Goal: Task Accomplishment & Management: Manage account settings

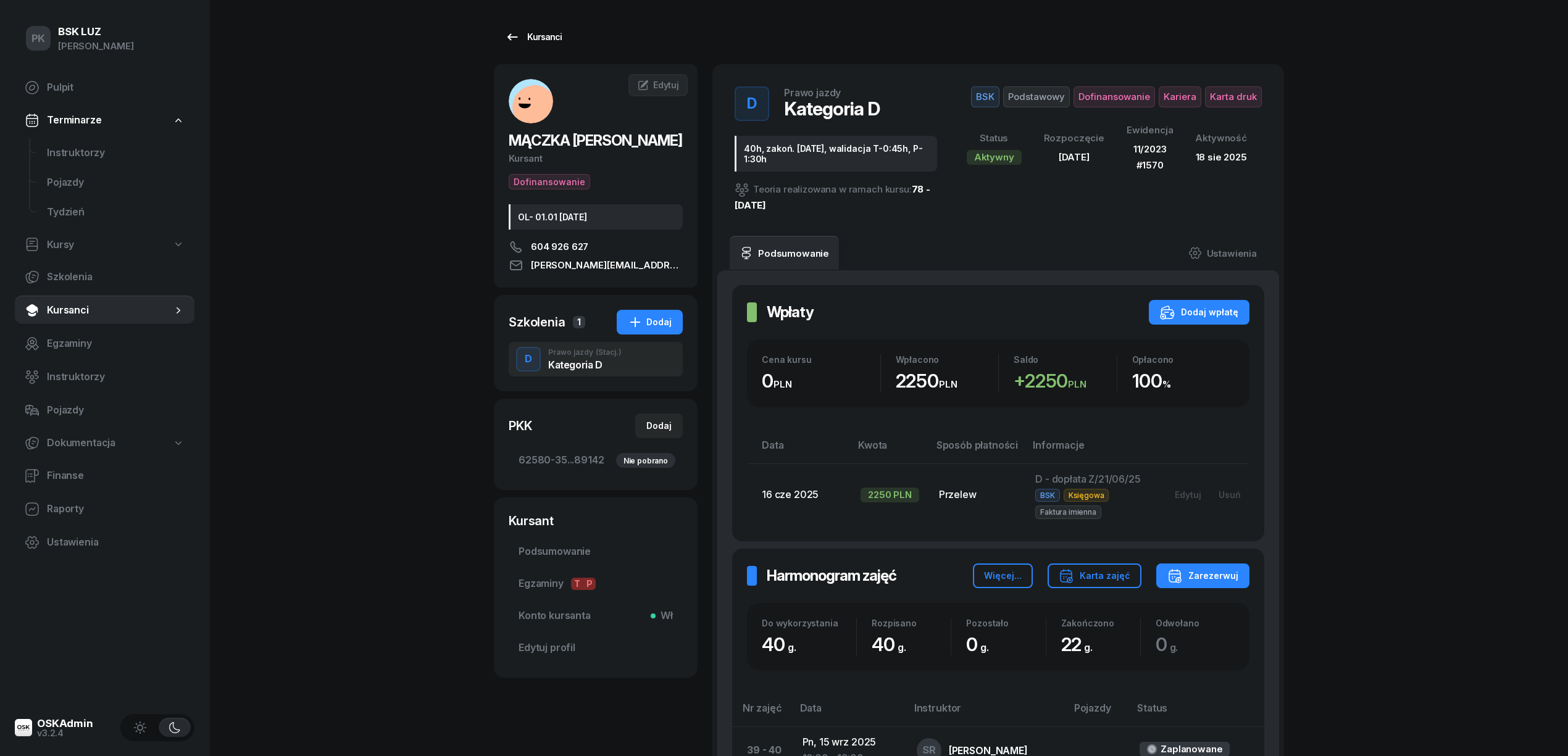
click at [556, 36] on div "Kursanci" at bounding box center [533, 37] width 57 height 15
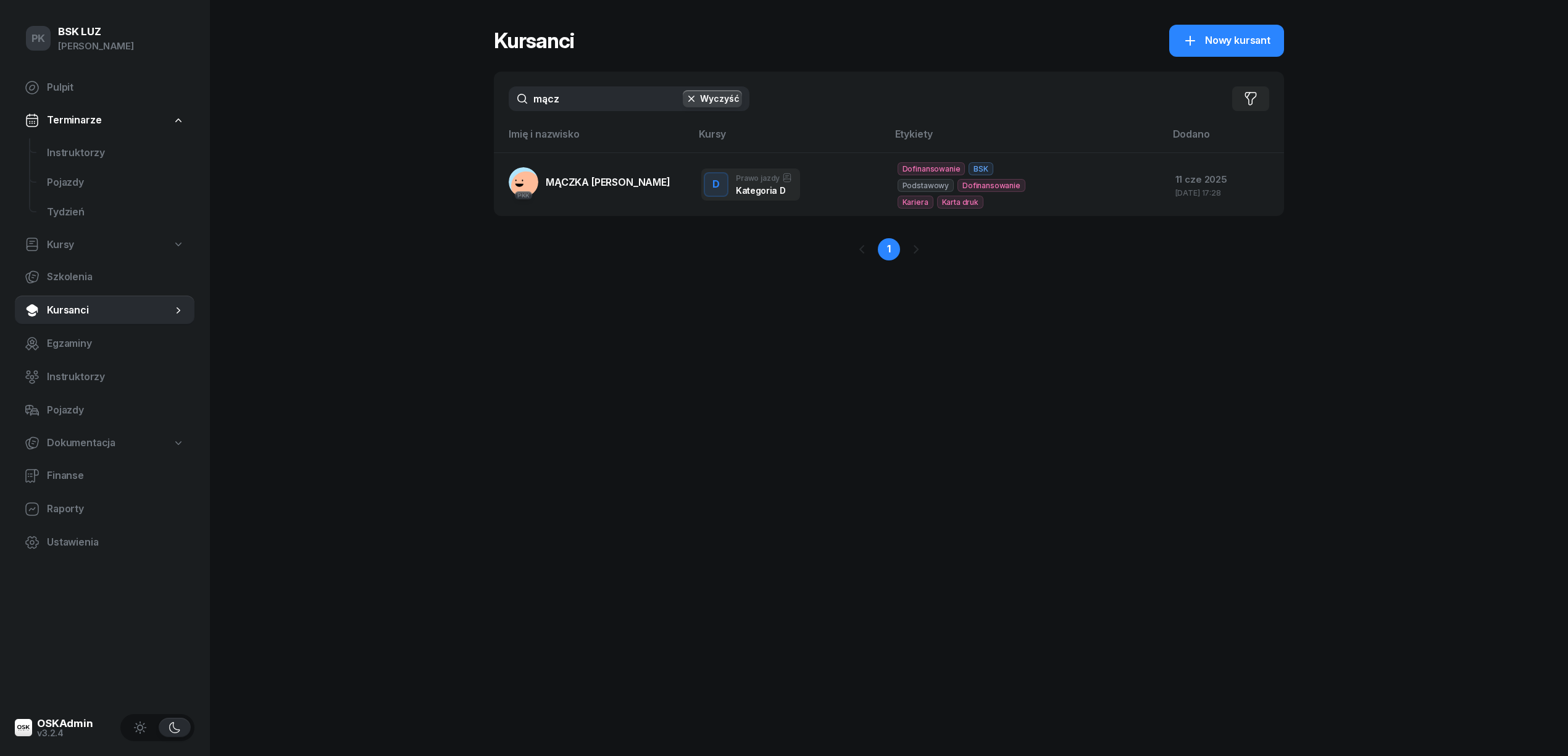
drag, startPoint x: 508, startPoint y: 104, endPoint x: 465, endPoint y: 104, distance: 43.0
click at [465, 104] on div "PK BSK [PERSON_NAME] Pulpit Terminarze Instruktorzy Pojazdy Tydzień Kursy Szkol…" at bounding box center [784, 378] width 1568 height 756
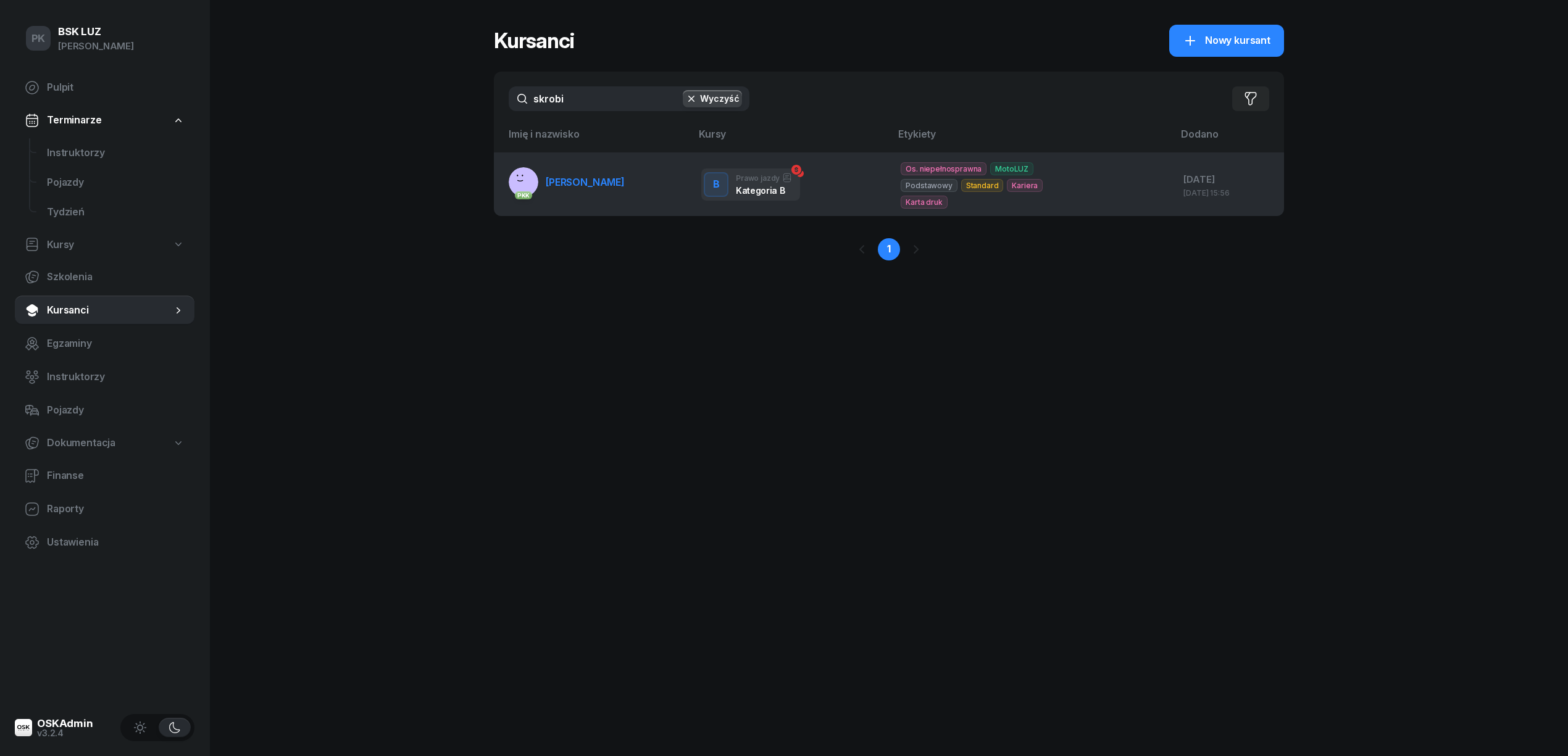
type input "skrobi"
click at [590, 183] on span "[PERSON_NAME]" at bounding box center [585, 181] width 79 height 12
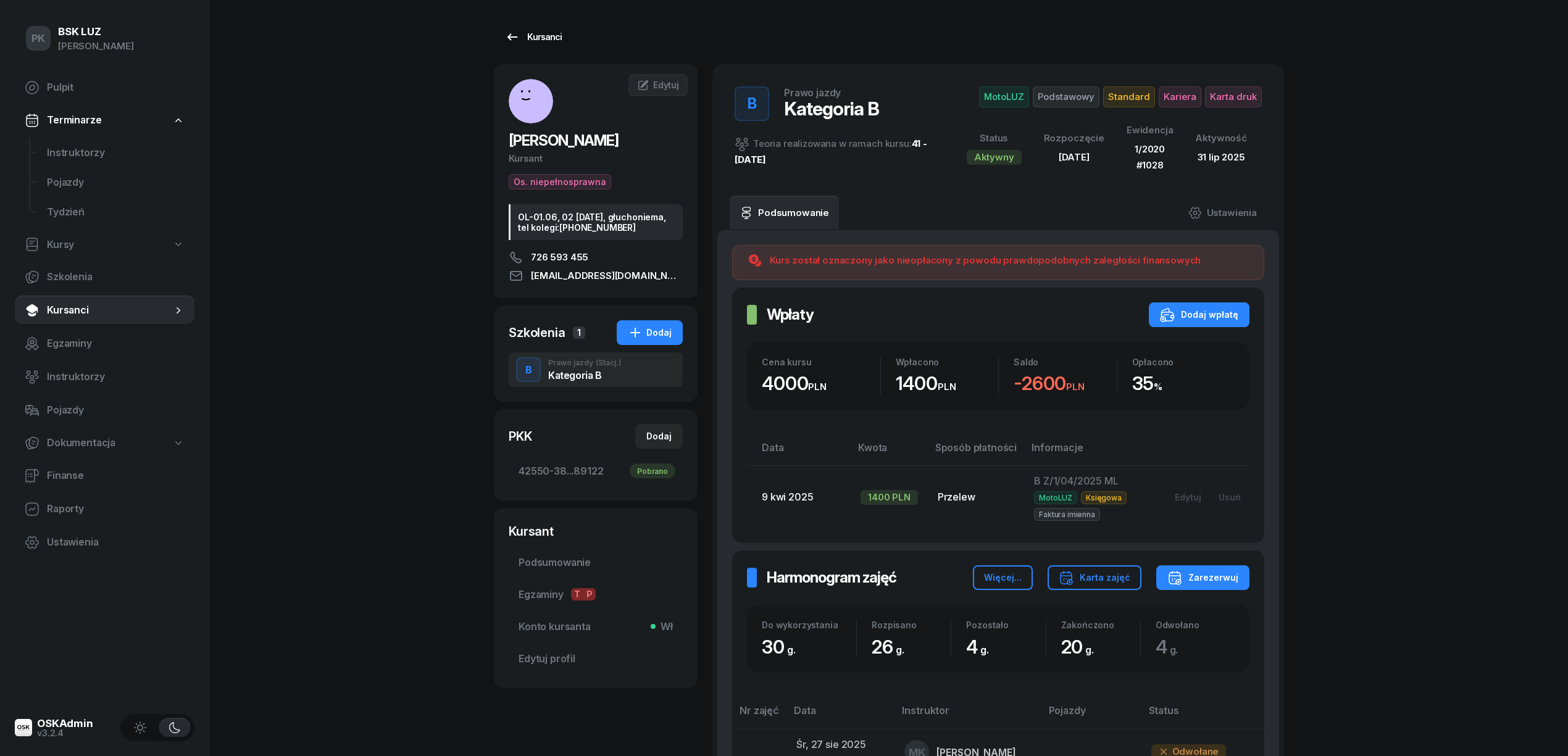
click at [544, 40] on div "Kursanci" at bounding box center [533, 37] width 57 height 15
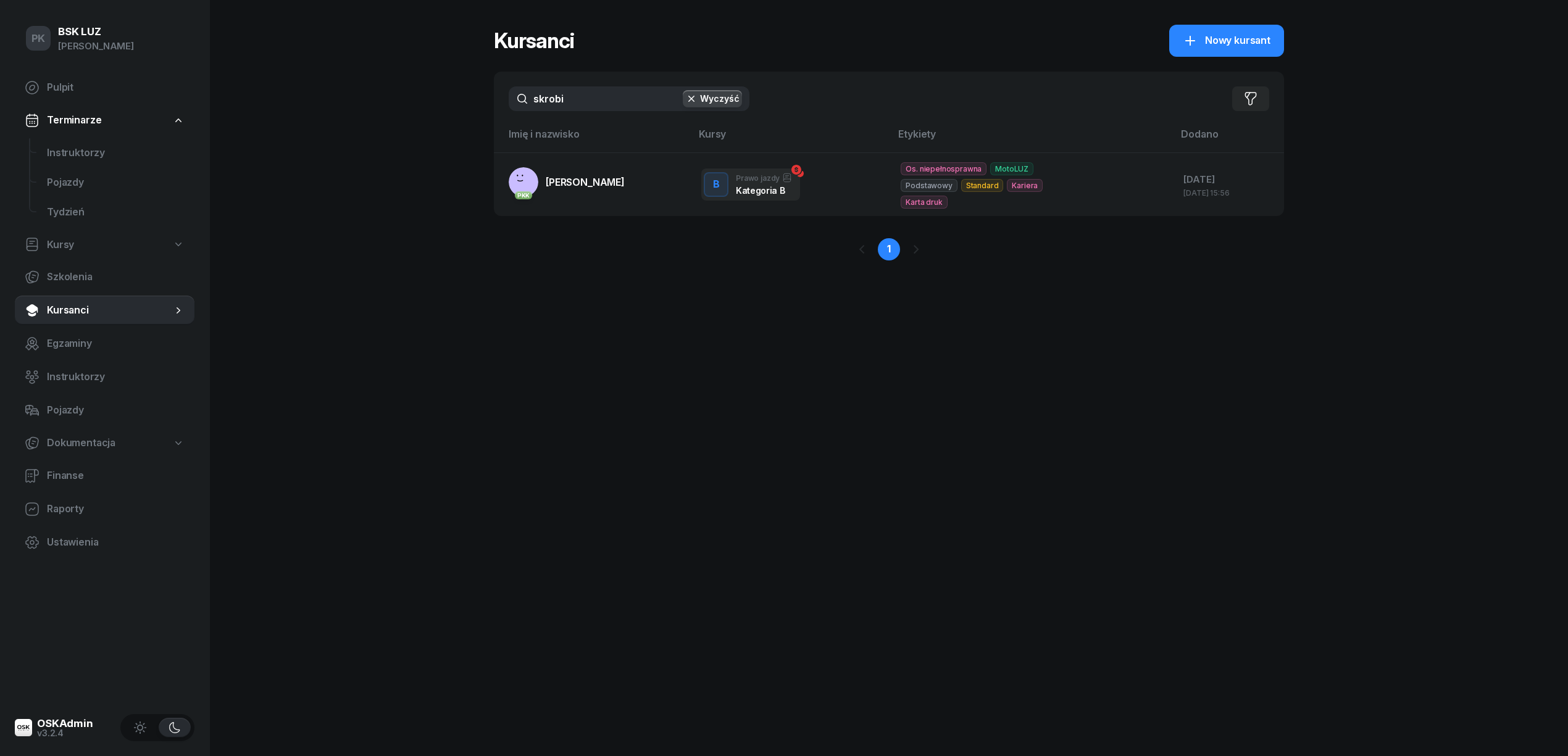
drag, startPoint x: 436, startPoint y: 104, endPoint x: 385, endPoint y: 104, distance: 51.0
click at [385, 104] on div "PK BSK [PERSON_NAME] Pulpit Terminarze Instruktorzy Pojazdy Tydzień Kursy Szkol…" at bounding box center [784, 378] width 1568 height 756
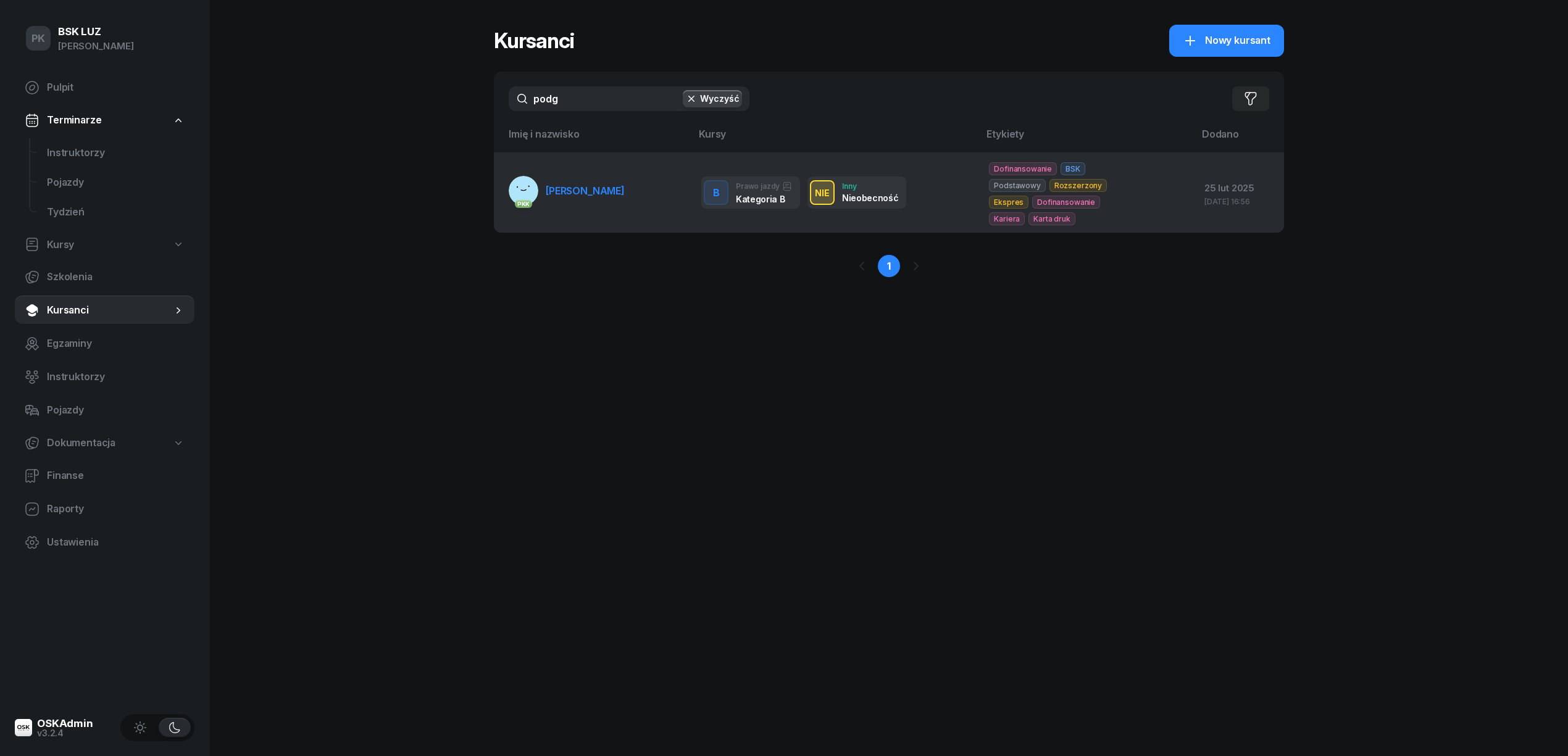
type input "podg"
click at [560, 193] on span "[PERSON_NAME]" at bounding box center [585, 190] width 79 height 12
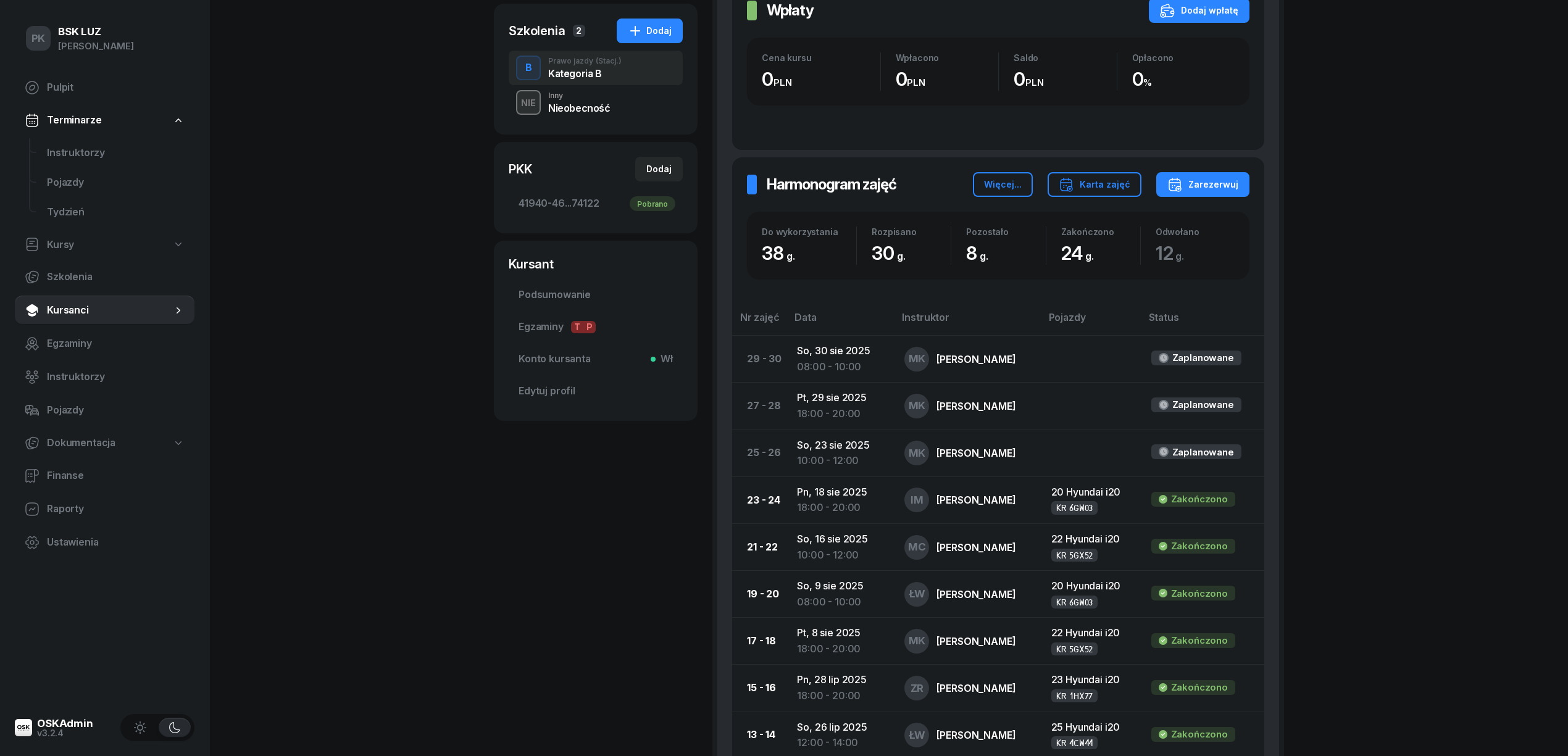
scroll to position [329, 0]
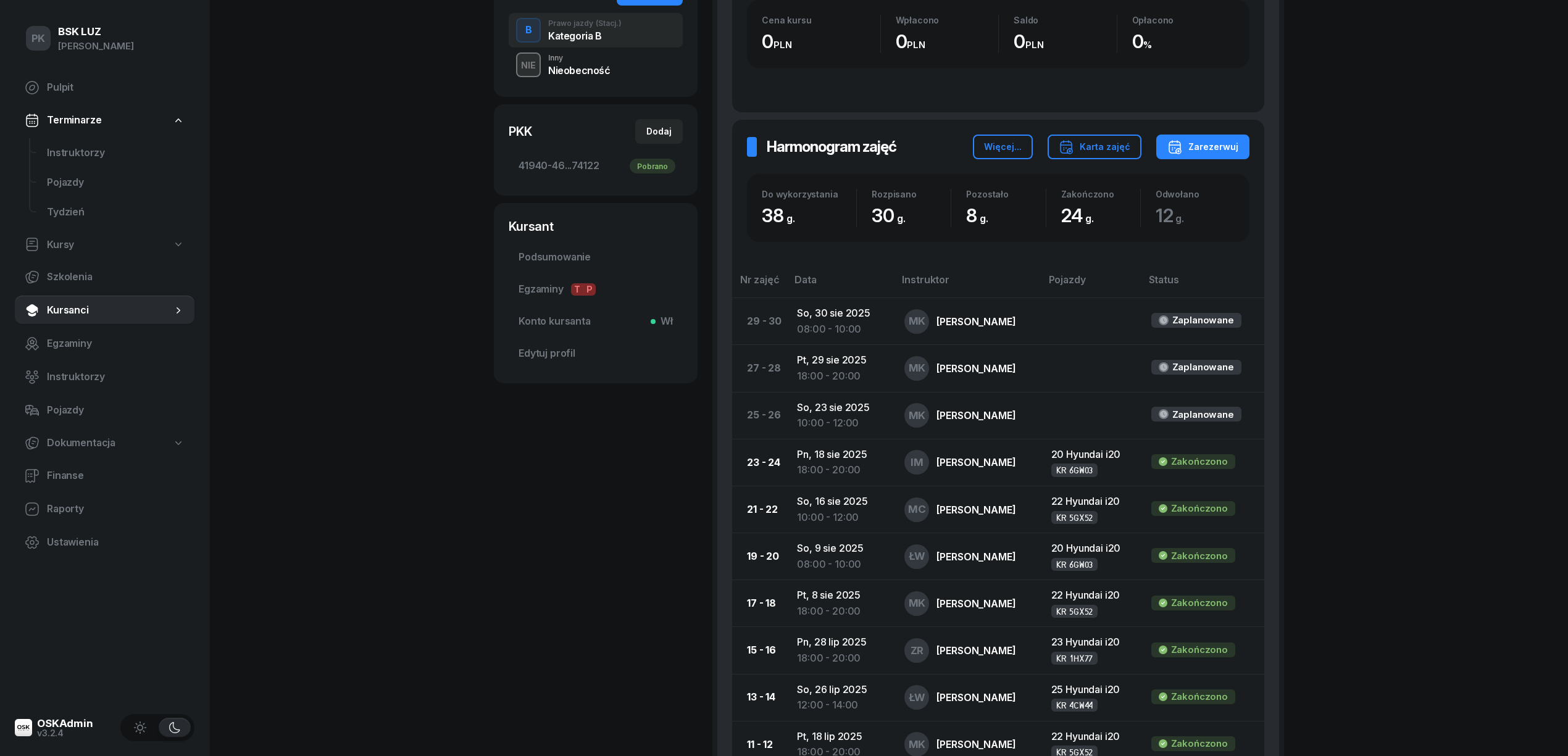
click at [510, 470] on div "[PERSON_NAME] Dofinansowanie OL-01.06 [DATE], 530 139 972 [EMAIL_ADDRESS][DOMAI…" at bounding box center [596, 546] width 204 height 1621
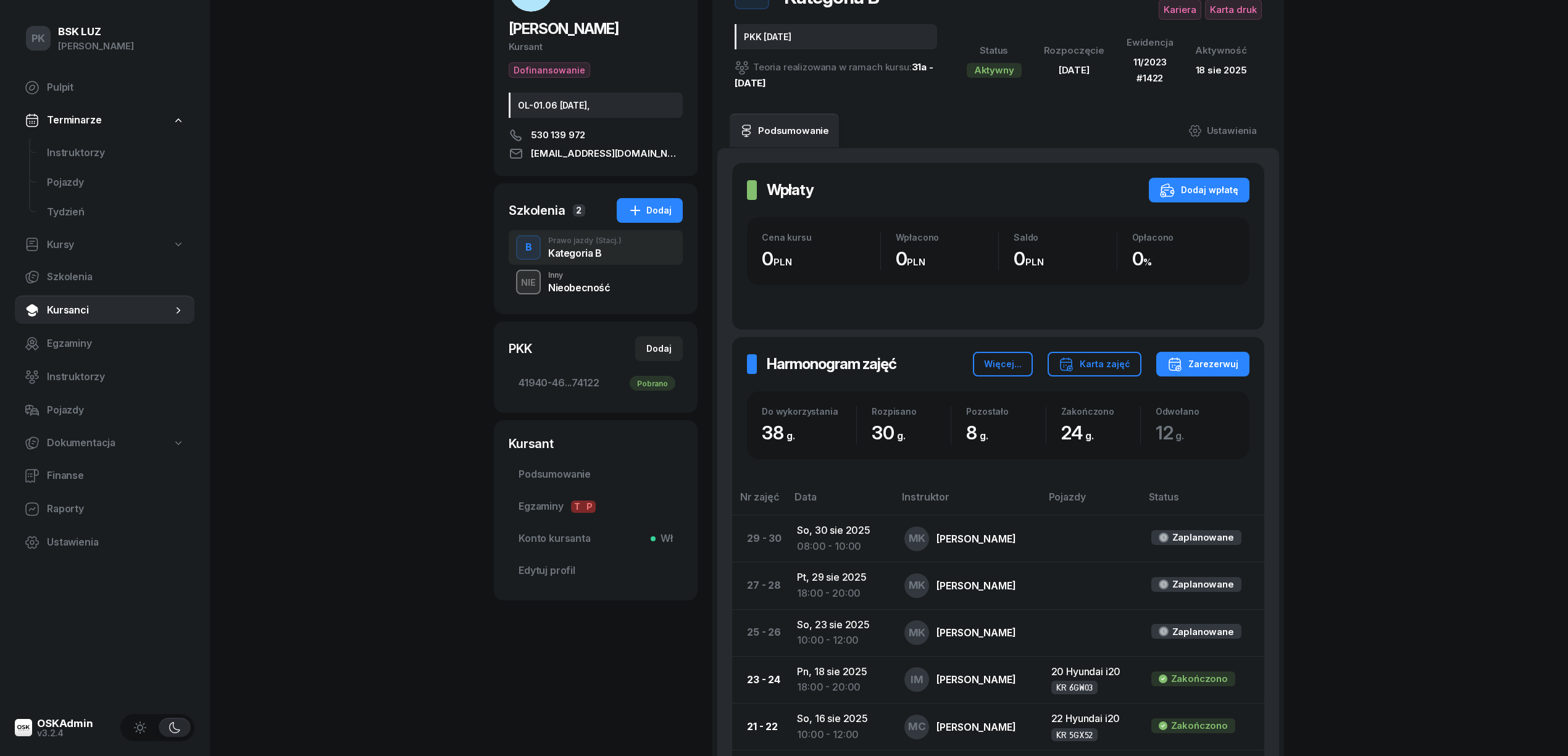
scroll to position [0, 0]
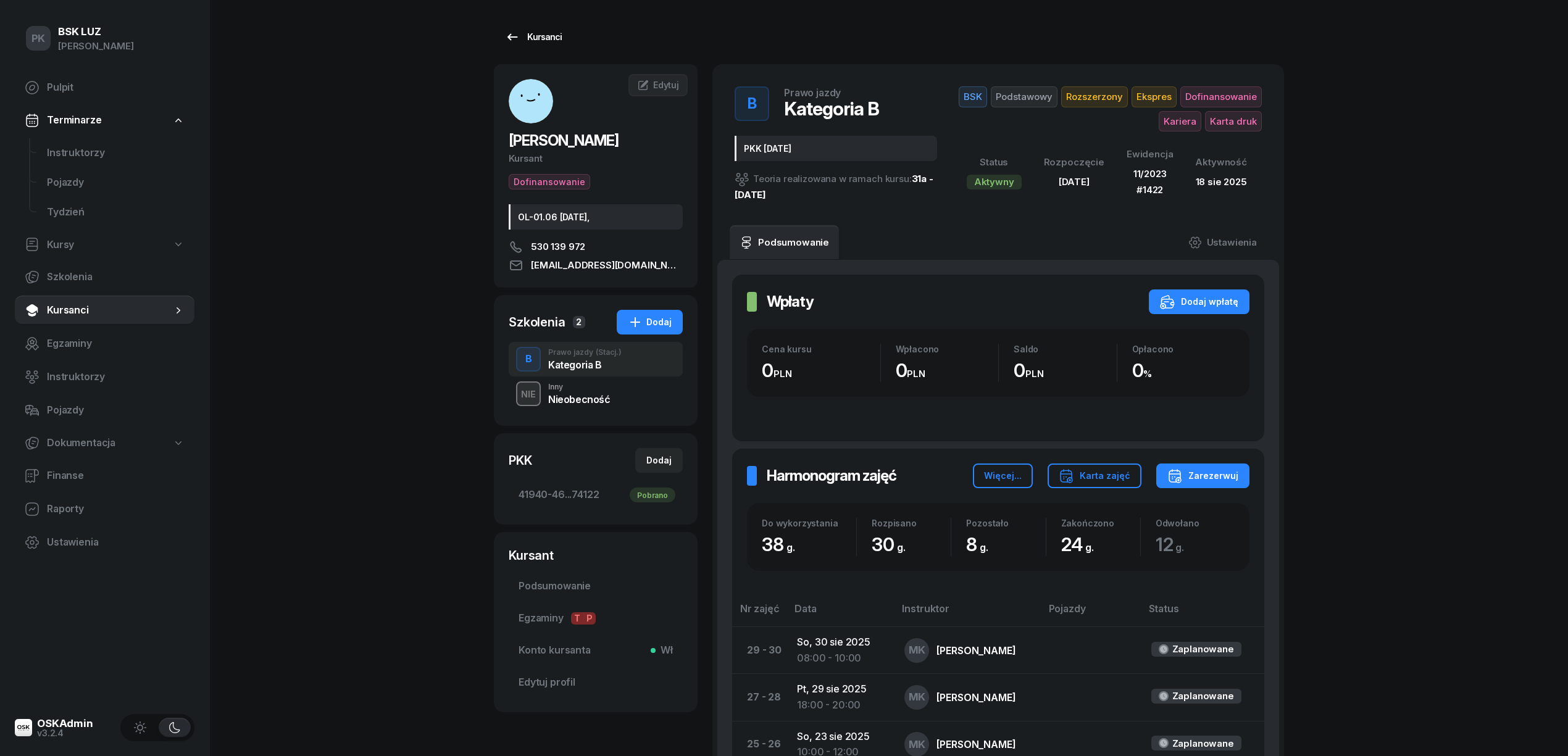
click at [543, 43] on div "Kursanci" at bounding box center [533, 37] width 57 height 15
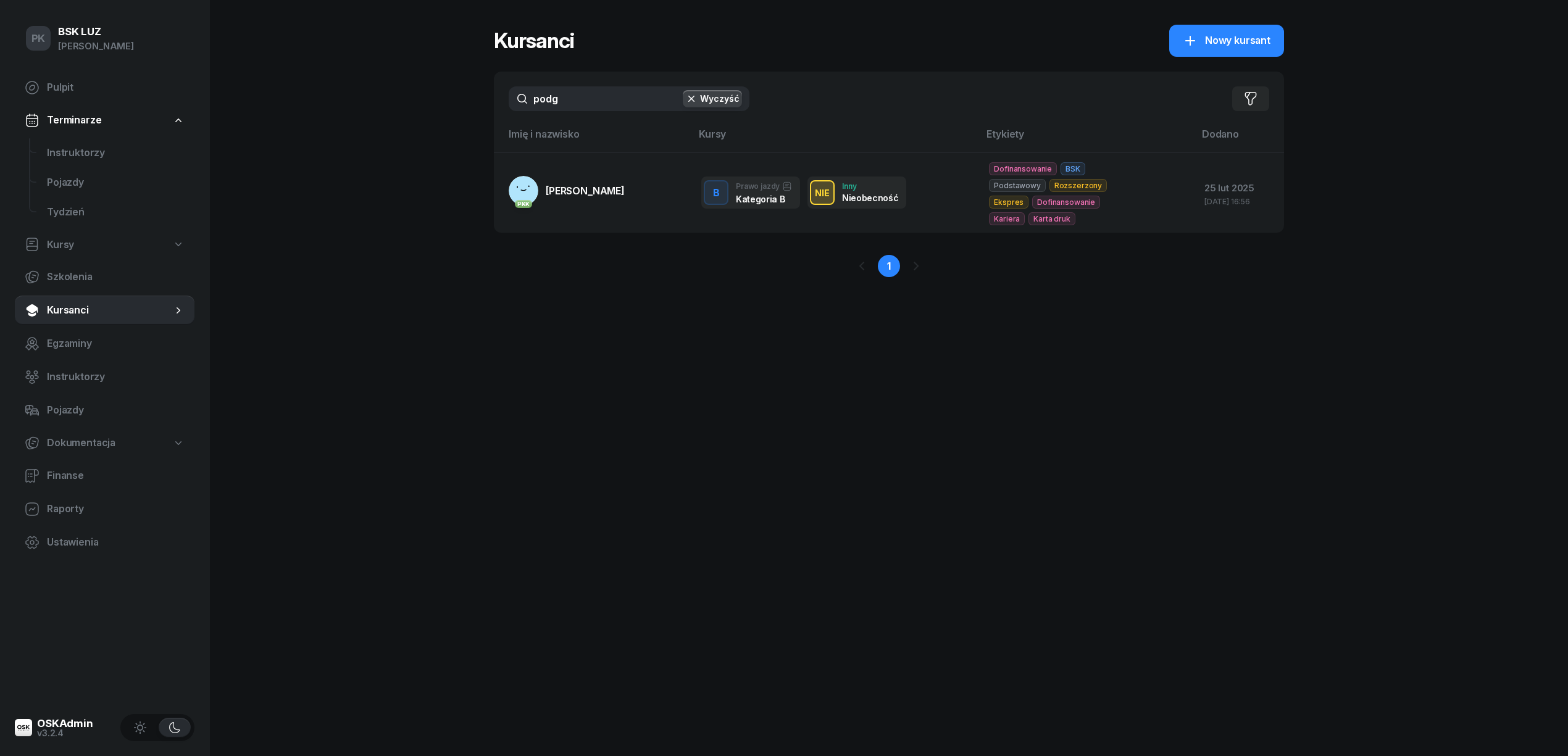
drag, startPoint x: 576, startPoint y: 92, endPoint x: 462, endPoint y: 112, distance: 115.7
click at [462, 112] on div "PK BSK LUZ Piotr Klimek Pulpit Terminarze Instruktorzy Pojazdy Tydzień Kursy Sz…" at bounding box center [784, 378] width 1568 height 756
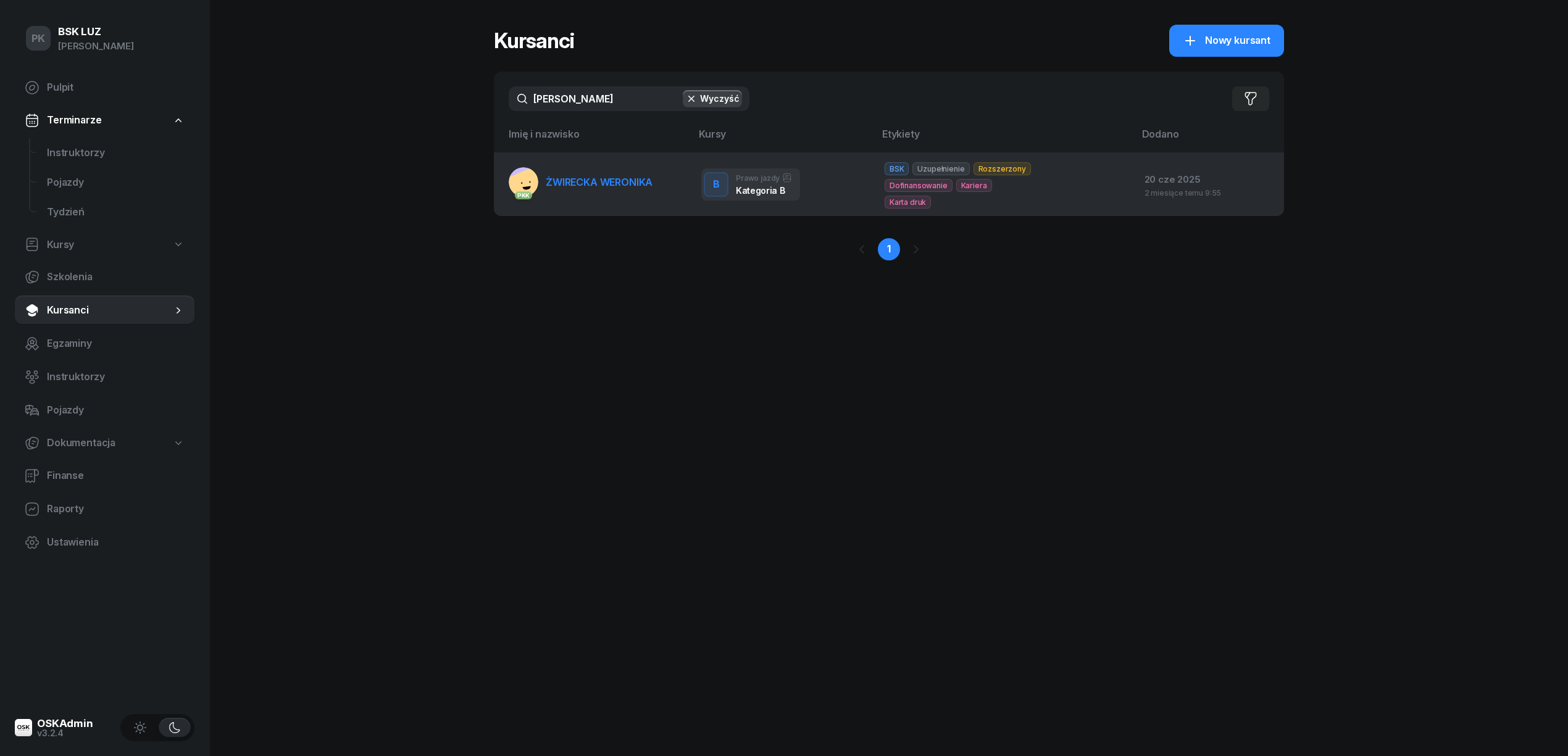
type input "żwirecka"
click at [631, 181] on span "ŻWIRECKA WERONIKA" at bounding box center [599, 181] width 107 height 12
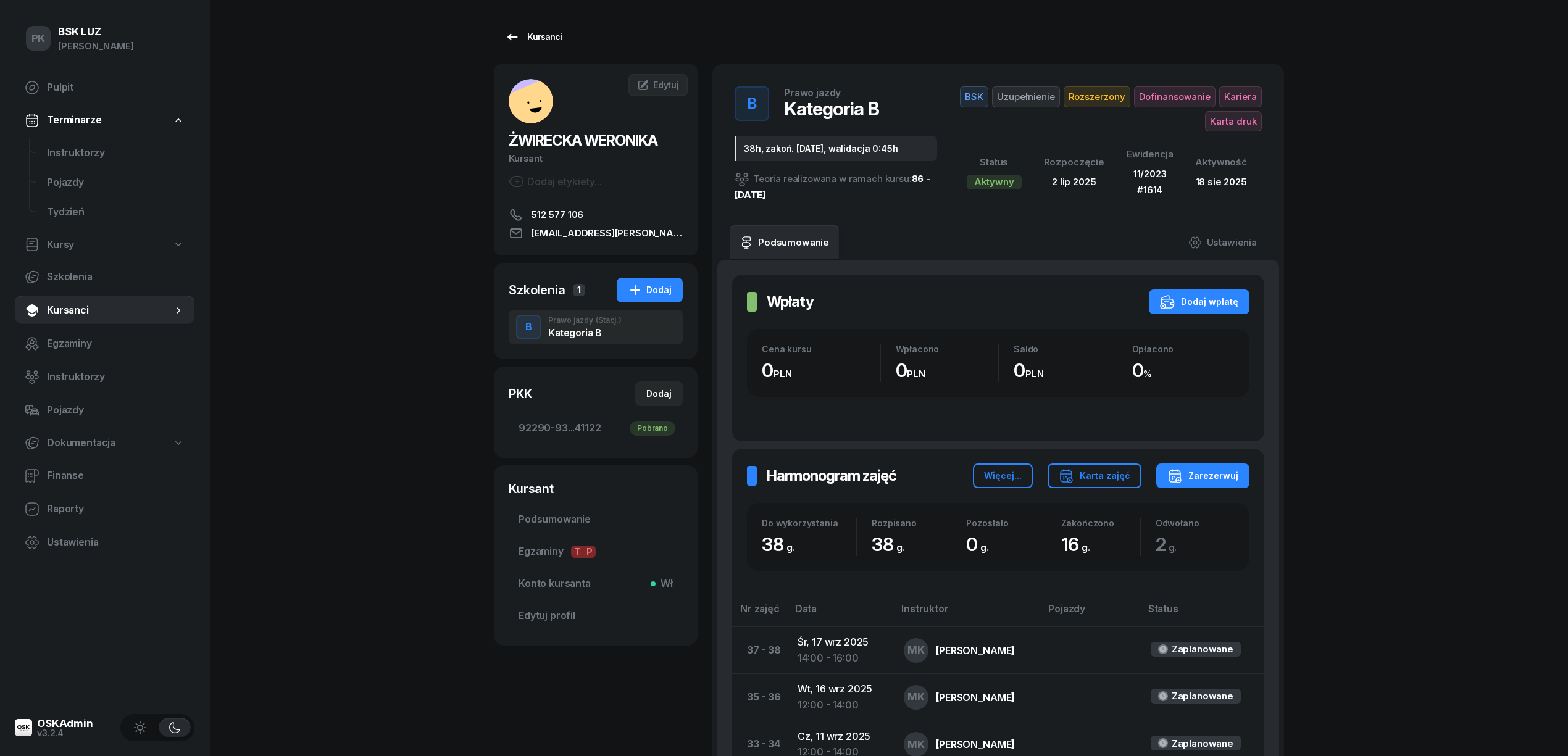
click at [539, 38] on div "Kursanci" at bounding box center [533, 37] width 57 height 15
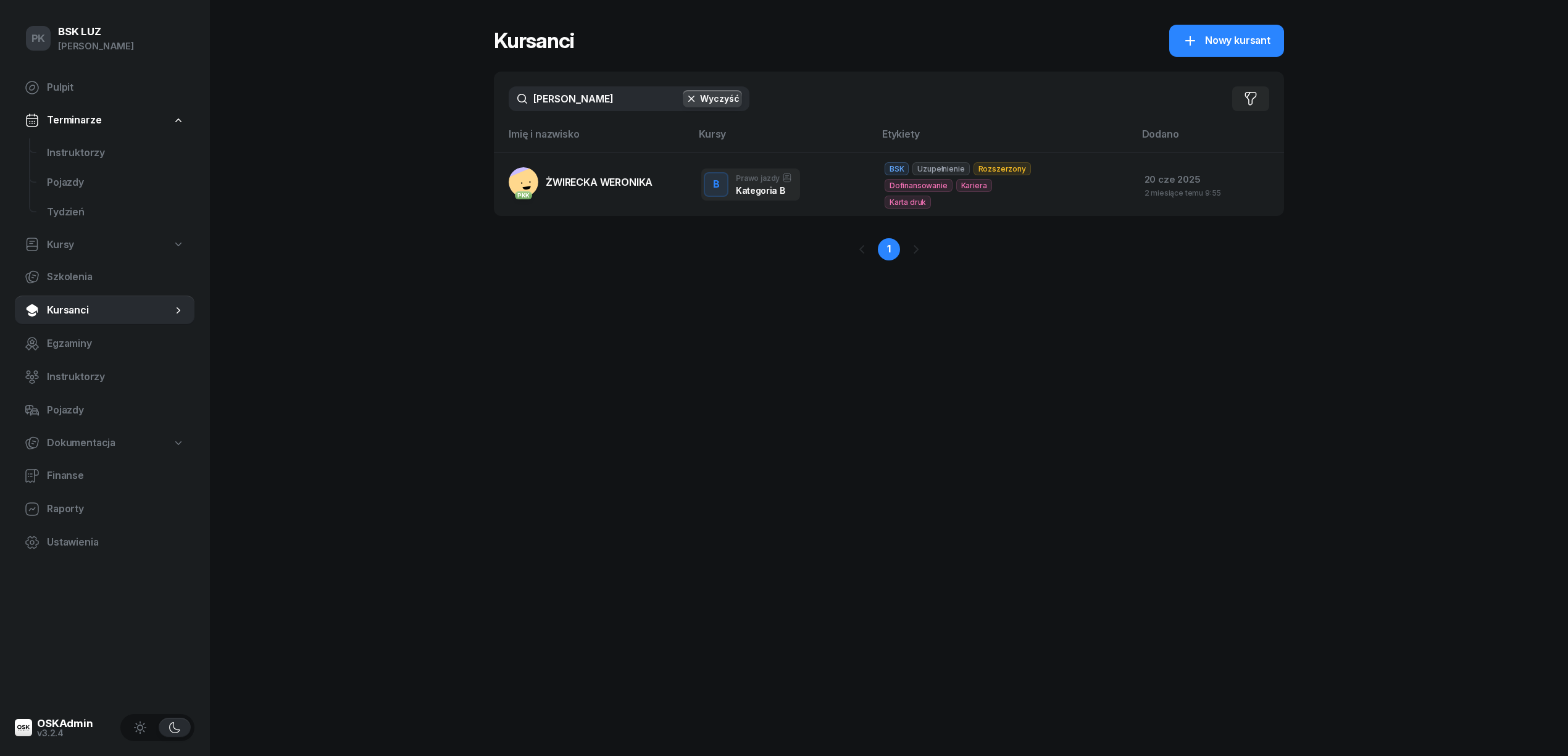
drag, startPoint x: 584, startPoint y: 103, endPoint x: 456, endPoint y: 87, distance: 129.0
click at [456, 87] on div "PK BSK LUZ Piotr Klimek Pulpit Terminarze Instruktorzy Pojazdy Tydzień Kursy Sz…" at bounding box center [784, 378] width 1568 height 756
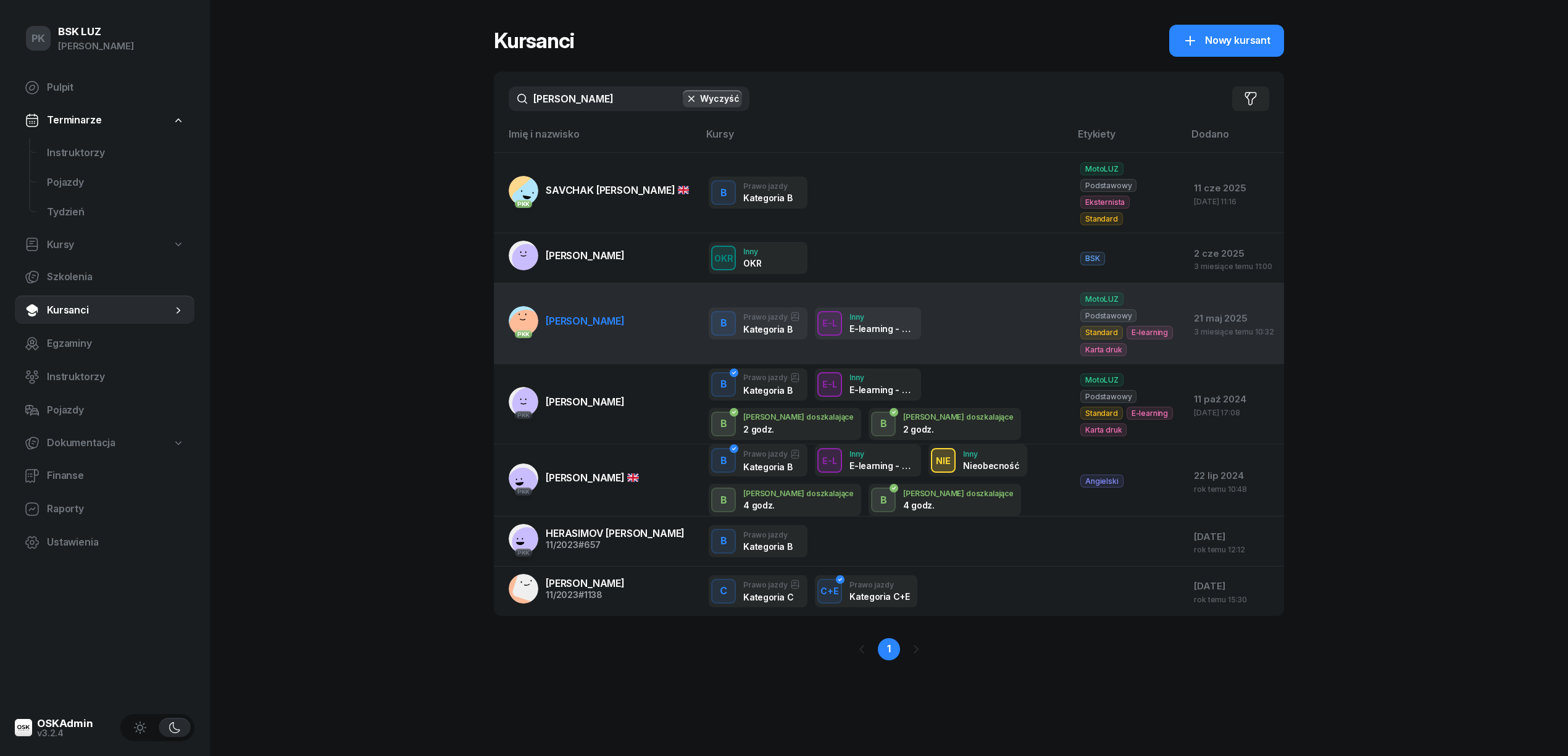
type input "ihor"
click at [591, 306] on link "PKK KORBUT IHOR" at bounding box center [566, 321] width 116 height 30
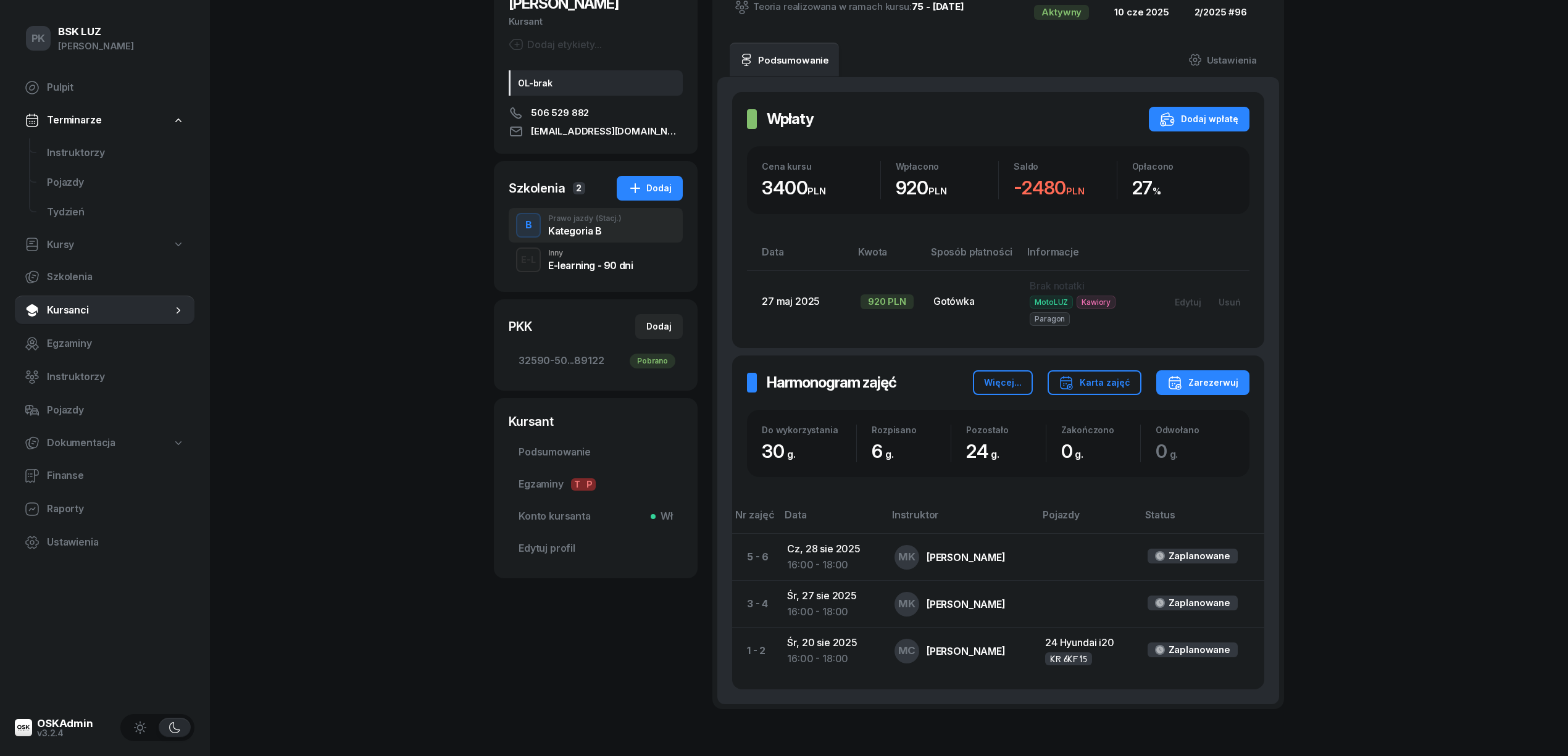
scroll to position [130, 0]
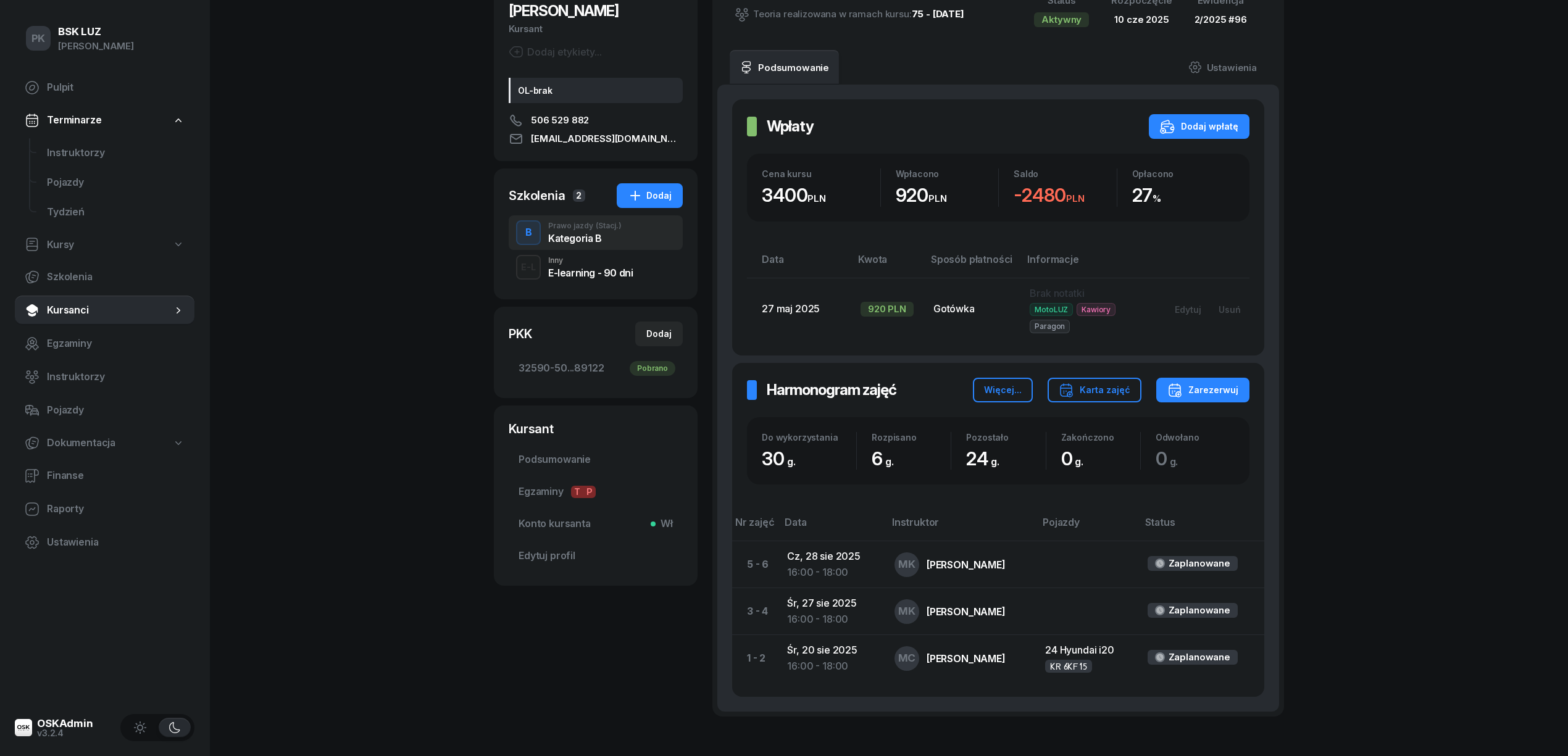
click at [615, 261] on div "Inny" at bounding box center [590, 260] width 84 height 7
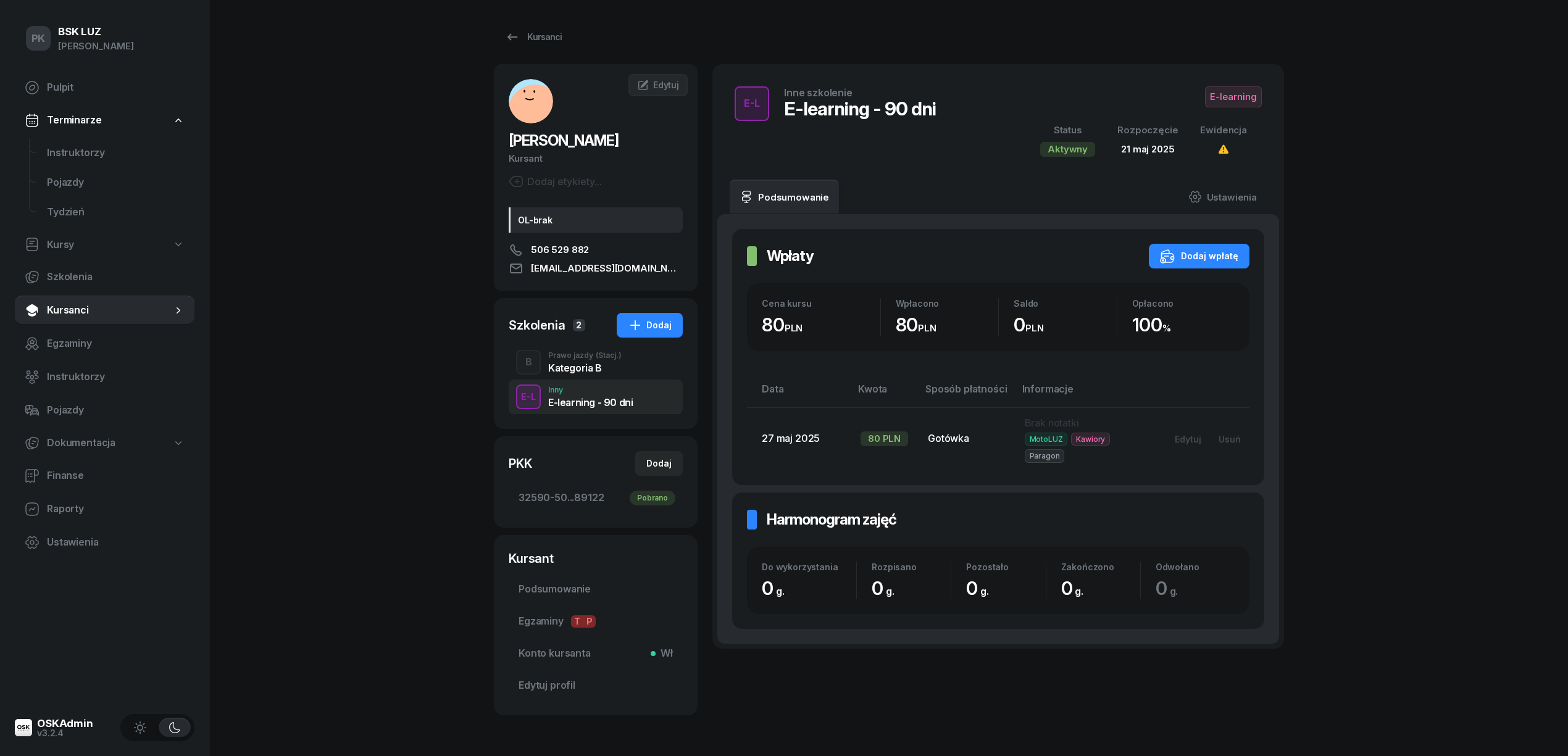
click at [586, 363] on div "Kategoria B" at bounding box center [584, 367] width 74 height 10
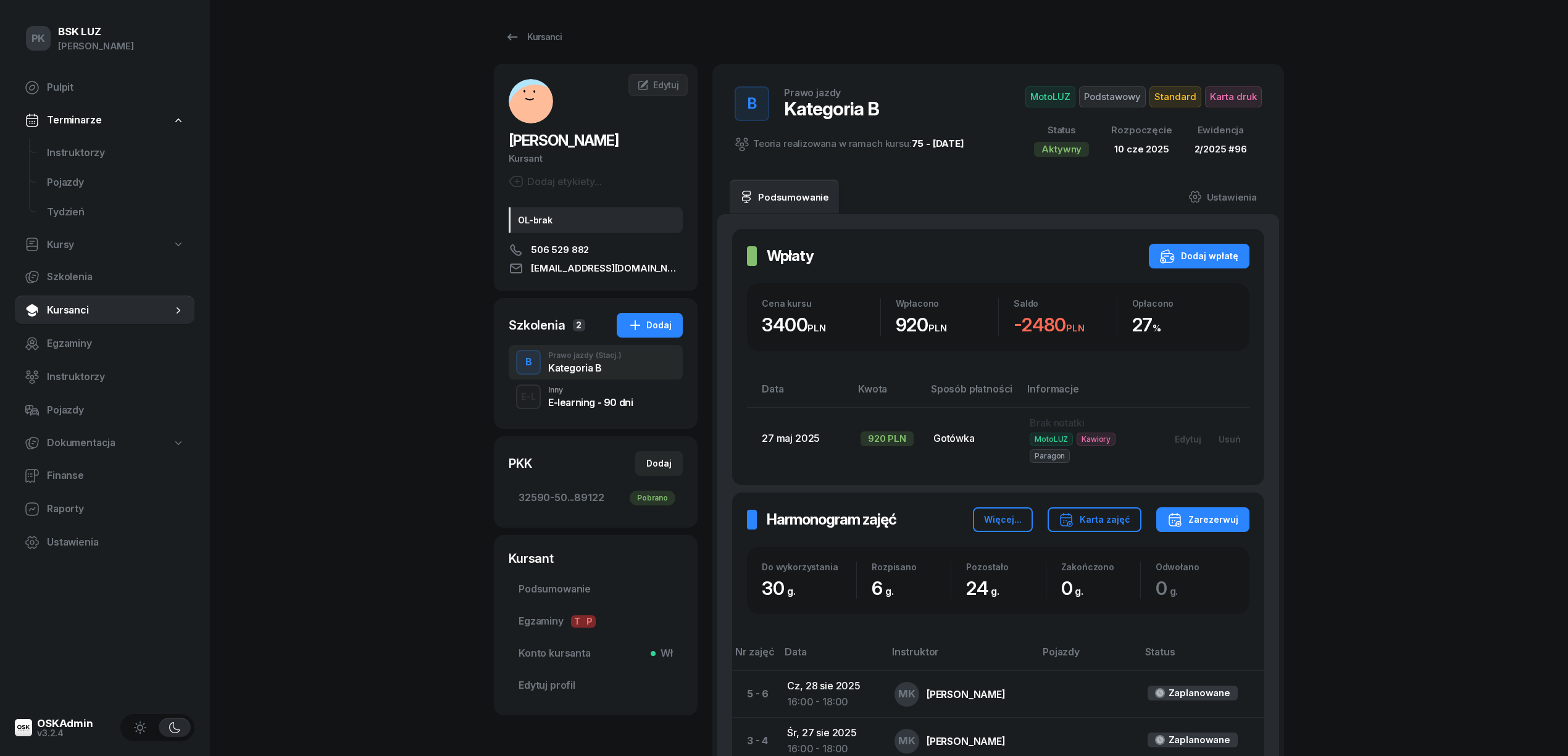
click at [567, 402] on div "E-learning - 90 dni" at bounding box center [590, 402] width 84 height 10
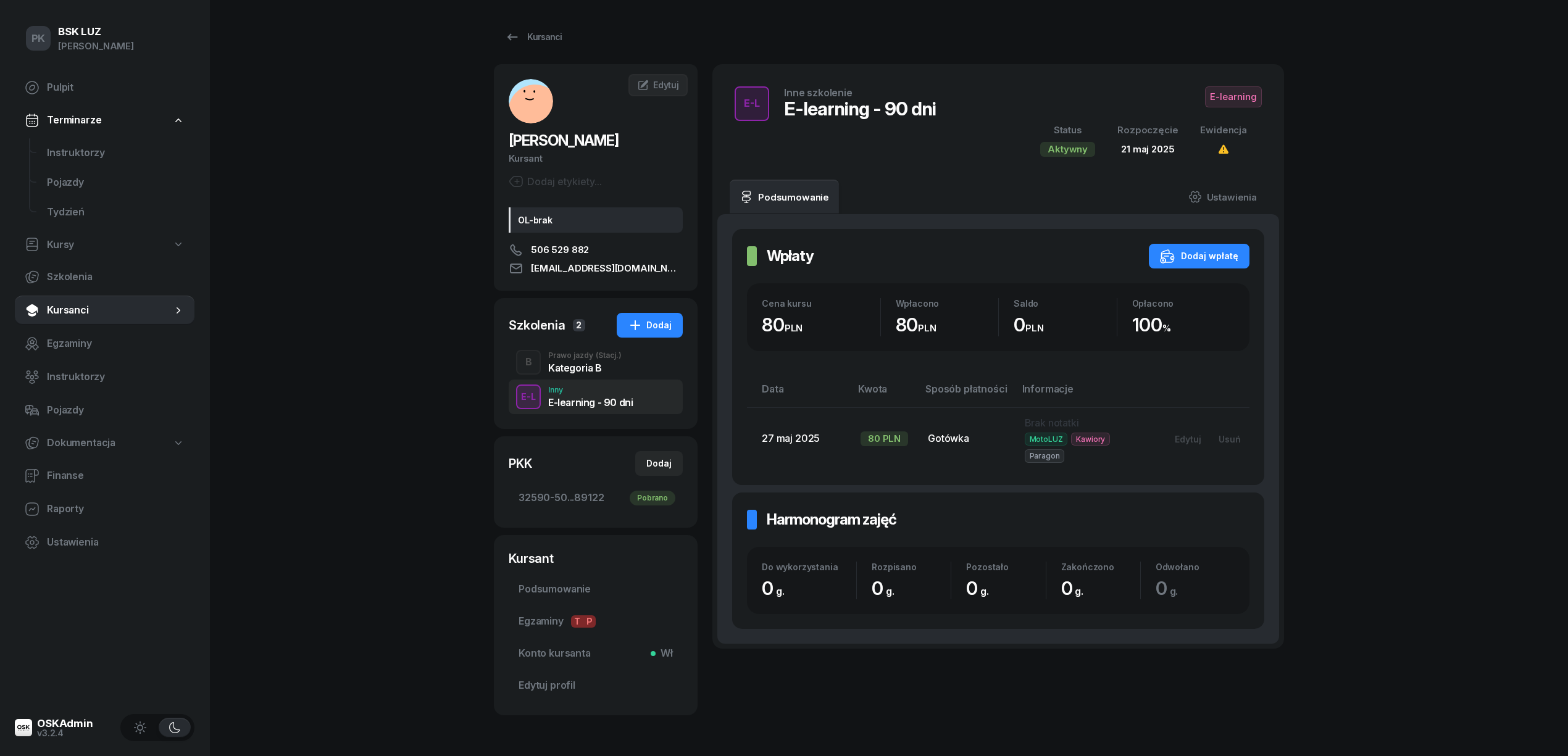
click at [578, 363] on div "Kategoria B" at bounding box center [584, 367] width 74 height 10
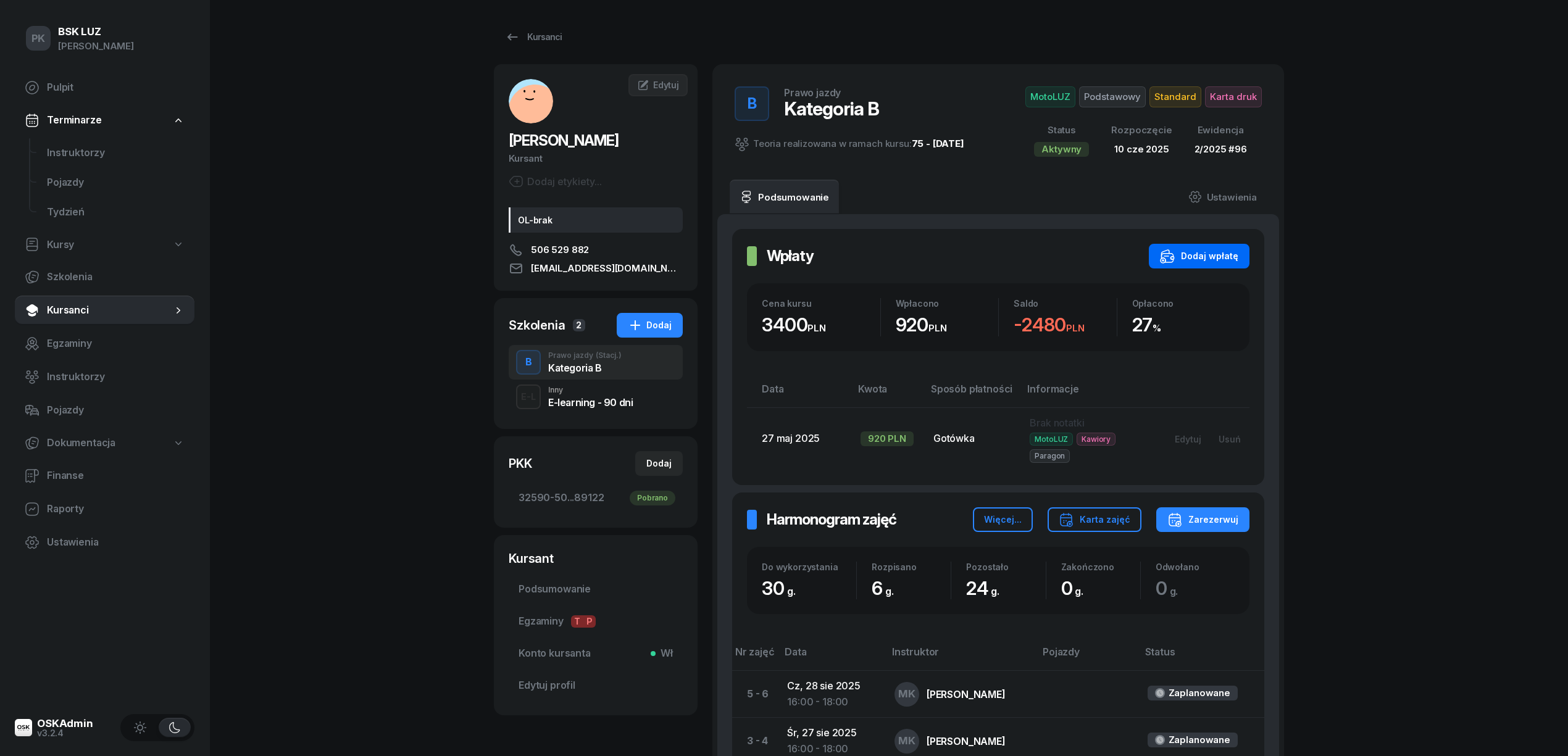
click at [1223, 257] on div "Dodaj wpłatę" at bounding box center [1199, 256] width 79 height 15
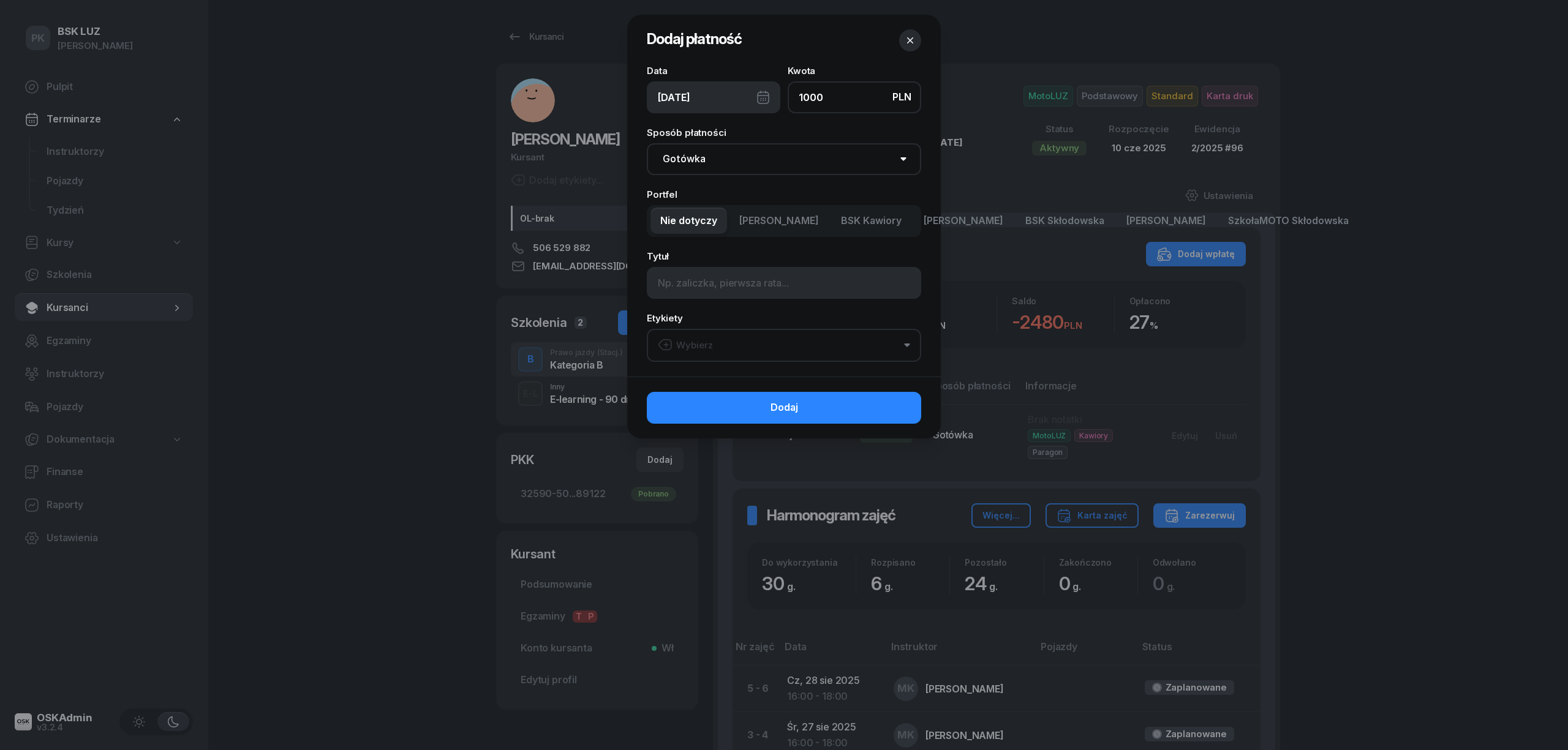
type input "1000"
click at [721, 159] on select "Gotówka Karta Przelew Płatności online BLIK" at bounding box center [784, 159] width 275 height 32
click at [647, 143] on select "Gotówka Karta Przelew Płatności online BLIK" at bounding box center [784, 159] width 275 height 32
click at [788, 226] on span "MotoLUZ Kawiory" at bounding box center [778, 221] width 80 height 16
click at [744, 339] on button "Wybierz" at bounding box center [784, 344] width 275 height 33
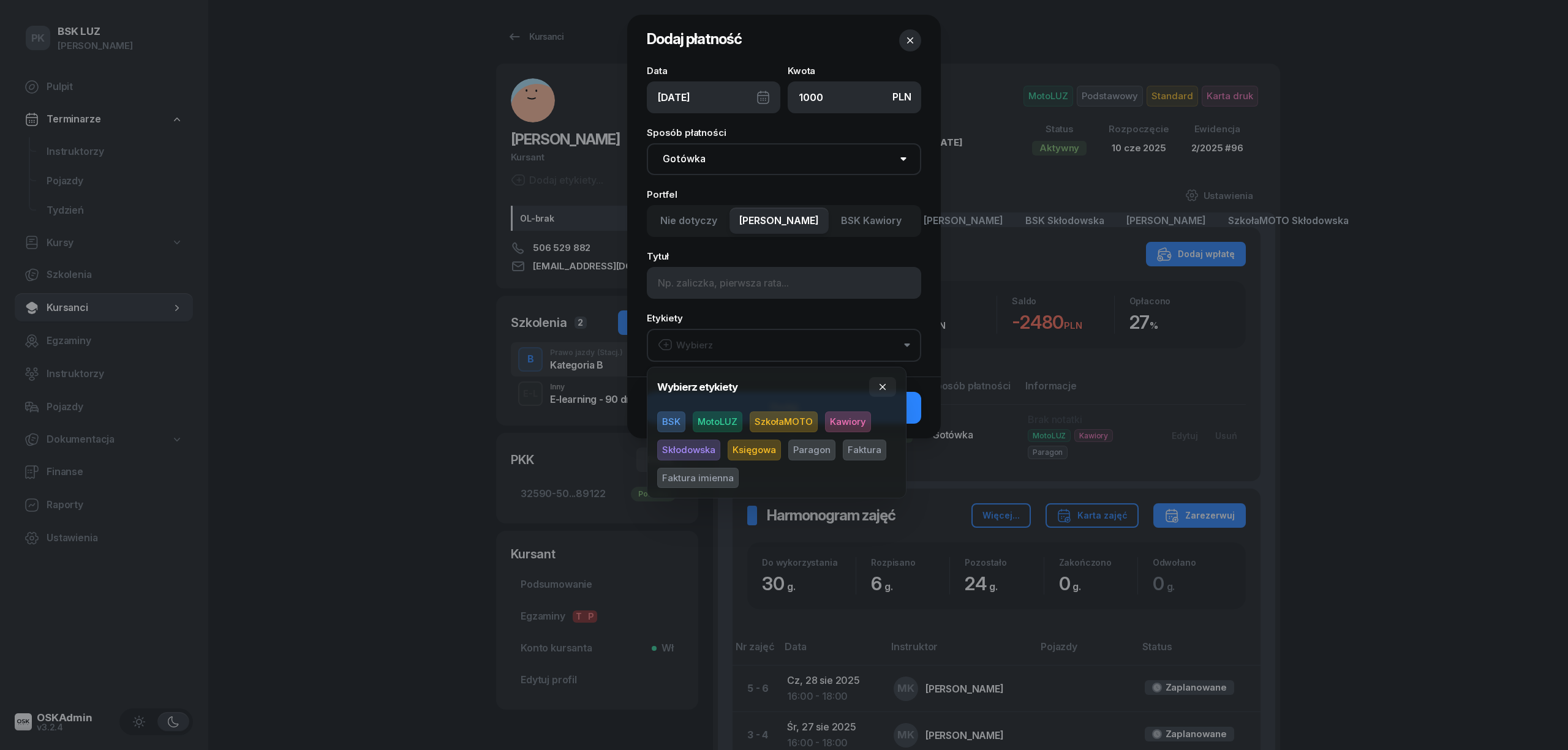
click at [728, 424] on span "MotoLUZ" at bounding box center [717, 422] width 50 height 21
click at [834, 420] on span "Kawiory" at bounding box center [847, 422] width 46 height 21
click at [811, 445] on span "Paragon" at bounding box center [811, 450] width 47 height 21
click at [886, 388] on icon "button" at bounding box center [883, 387] width 10 height 10
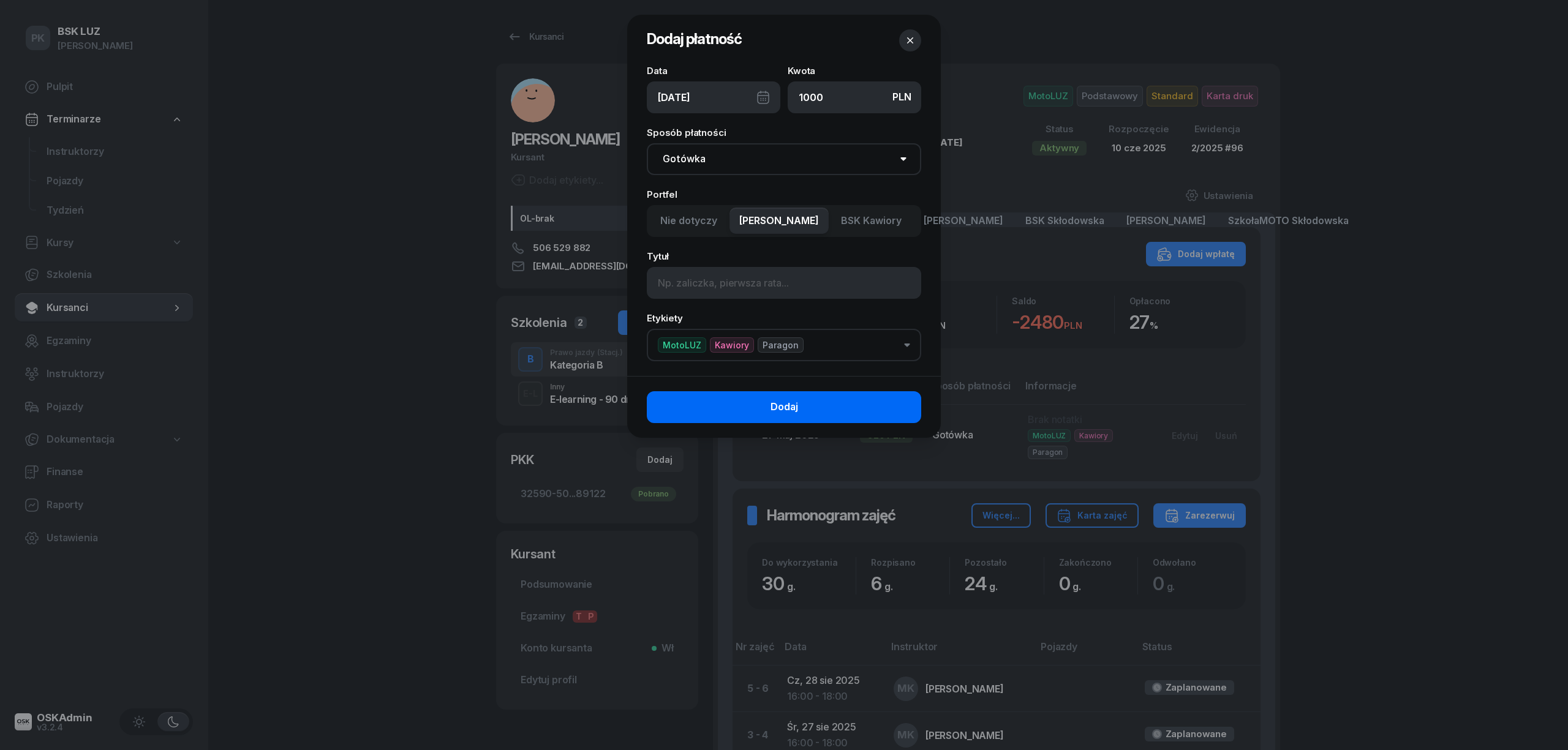
click at [894, 406] on button "Dodaj" at bounding box center [784, 407] width 275 height 32
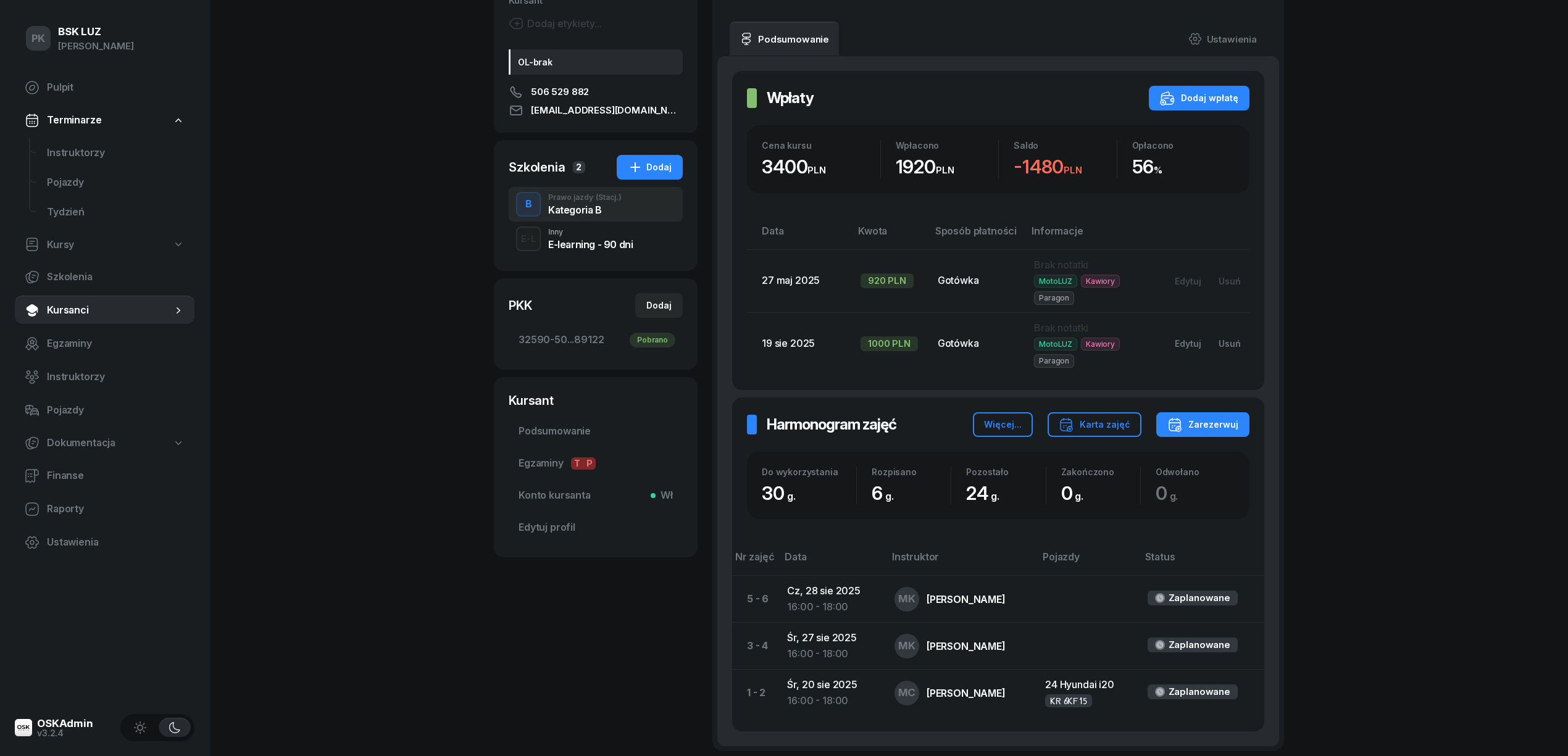
scroll to position [164, 0]
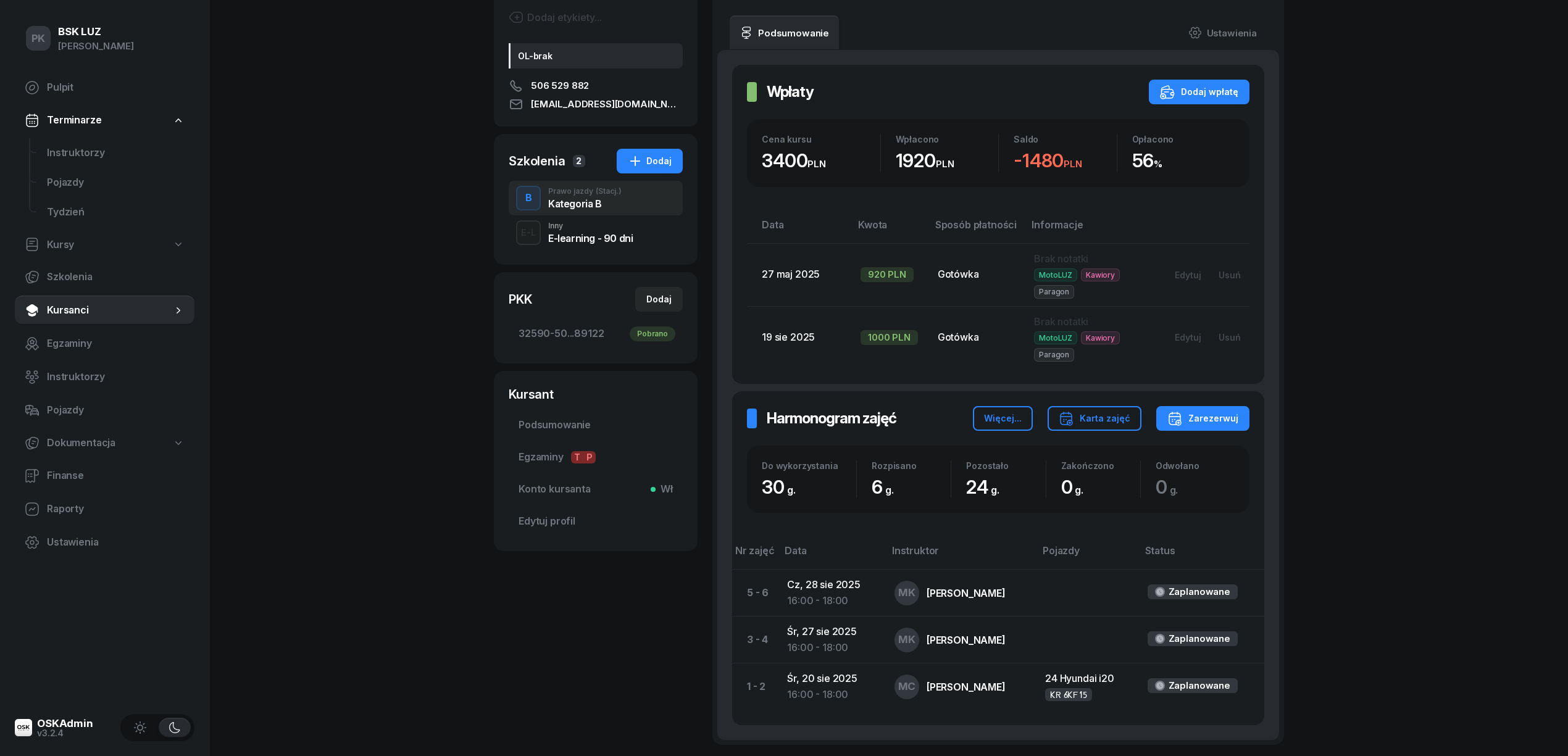
click at [380, 284] on div "PK BSK LUZ Piotr Klimek Pulpit Terminarze Instruktorzy Pojazdy Tydzień Kursy Sz…" at bounding box center [784, 350] width 1568 height 1030
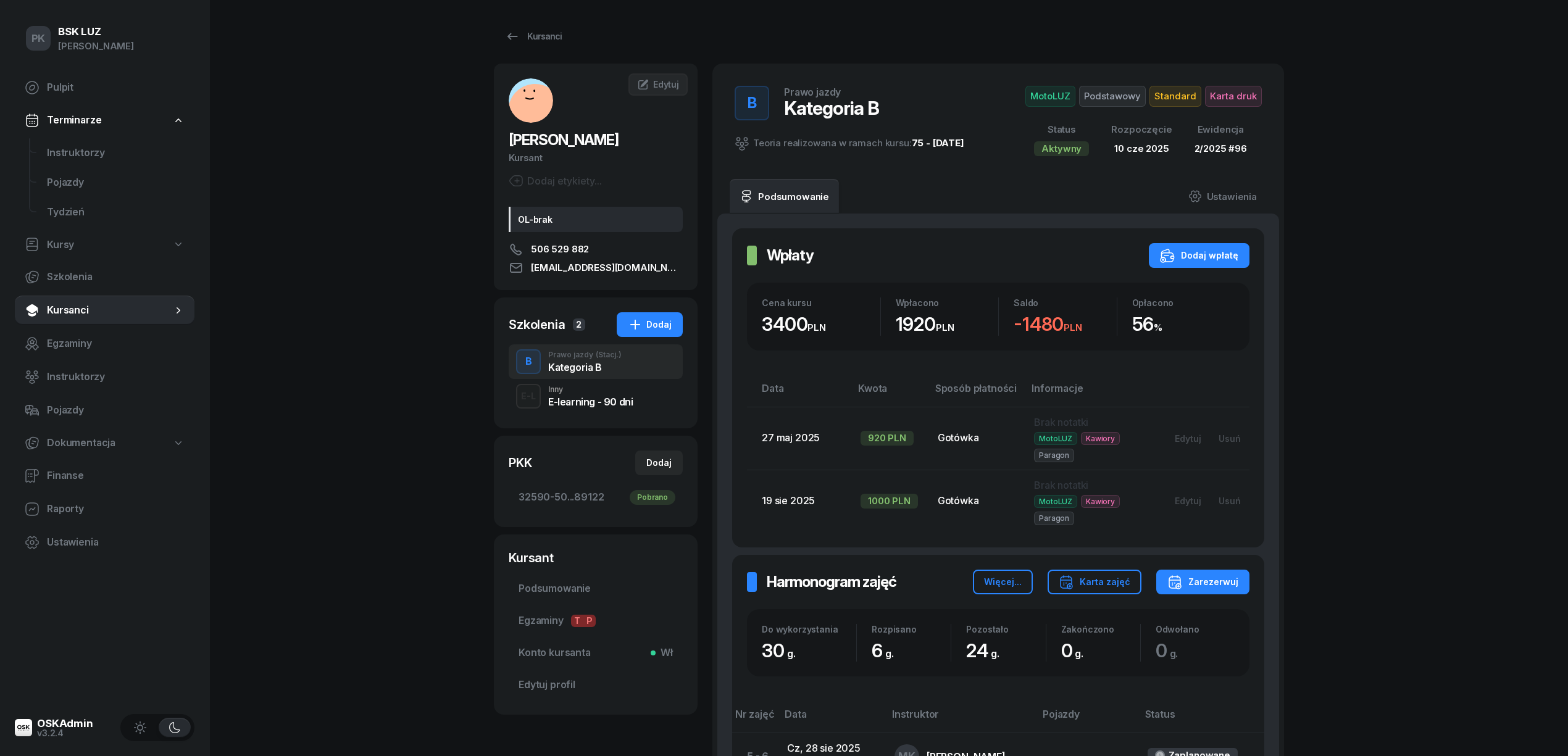
scroll to position [0, 0]
click at [545, 28] on link "Kursanci" at bounding box center [533, 37] width 79 height 25
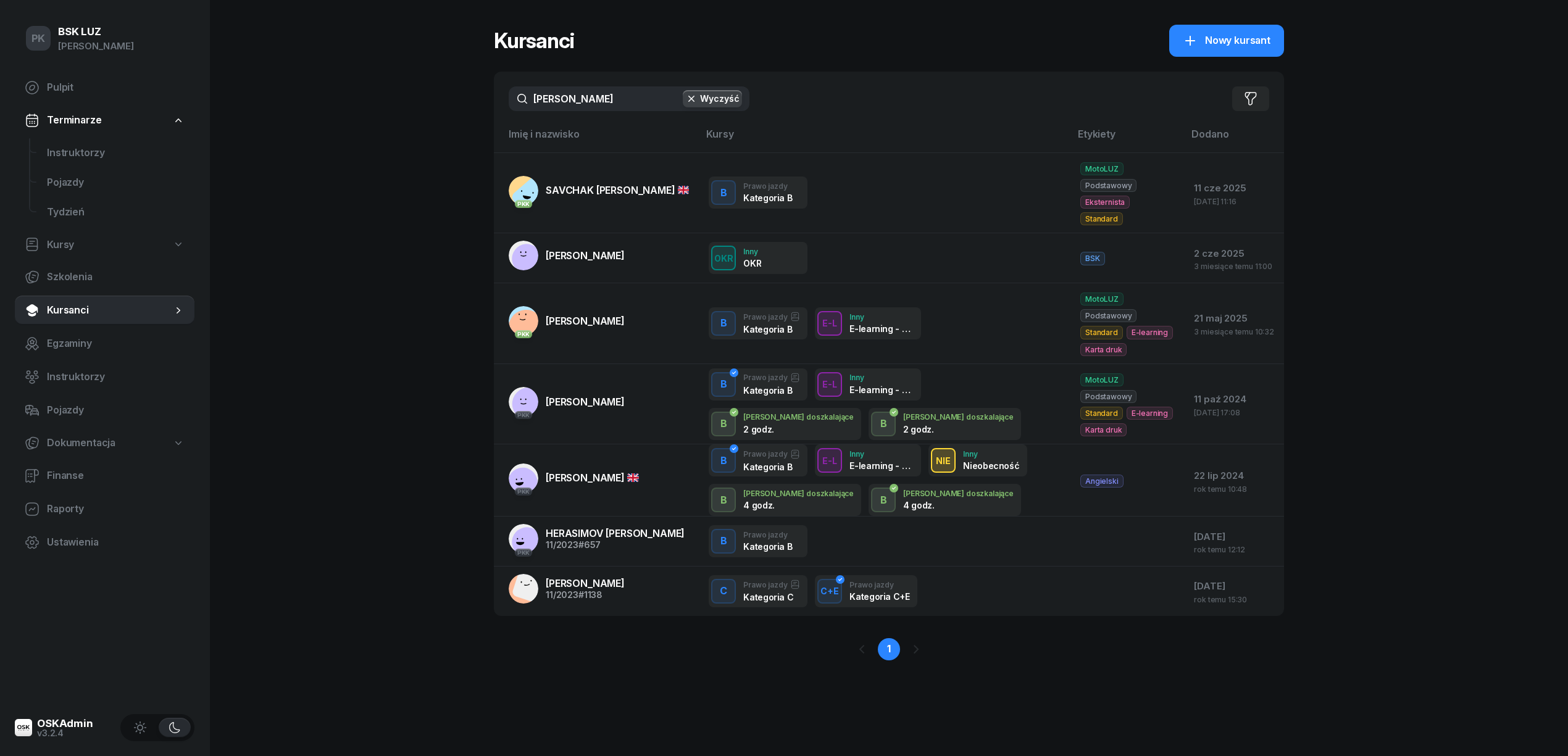
drag, startPoint x: 580, startPoint y: 94, endPoint x: 410, endPoint y: 87, distance: 170.1
click at [410, 87] on div "PK BSK LUZ Piotr Klimek Pulpit Terminarze Instruktorzy Pojazdy Tydzień Kursy Sz…" at bounding box center [784, 378] width 1568 height 756
click at [613, 105] on input "ihor" at bounding box center [628, 99] width 240 height 25
click at [599, 100] on input "ihor" at bounding box center [628, 99] width 240 height 25
drag, startPoint x: 599, startPoint y: 100, endPoint x: 507, endPoint y: 97, distance: 92.0
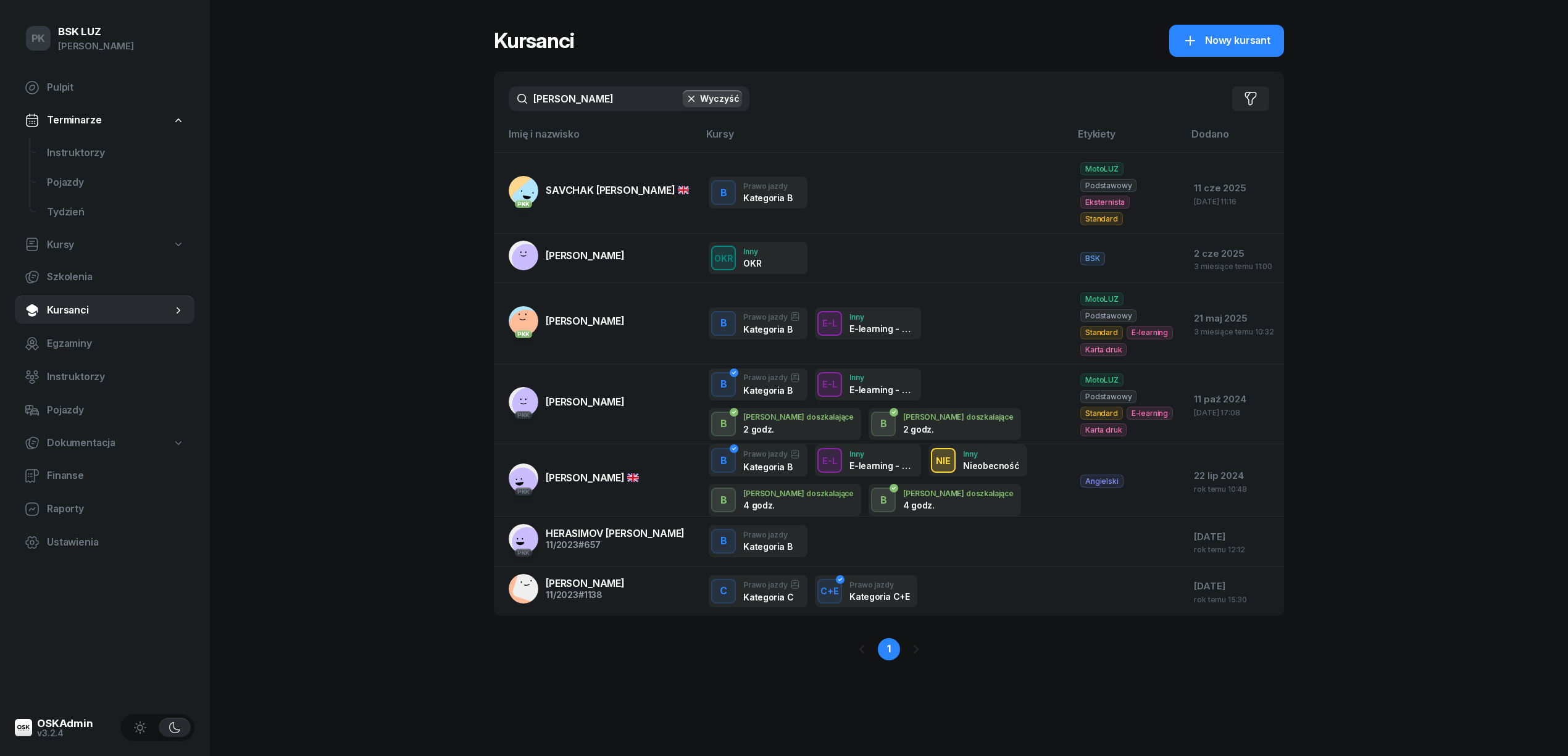
click at [507, 97] on div "ihor Wyczyść Filtruj" at bounding box center [889, 98] width 790 height 54
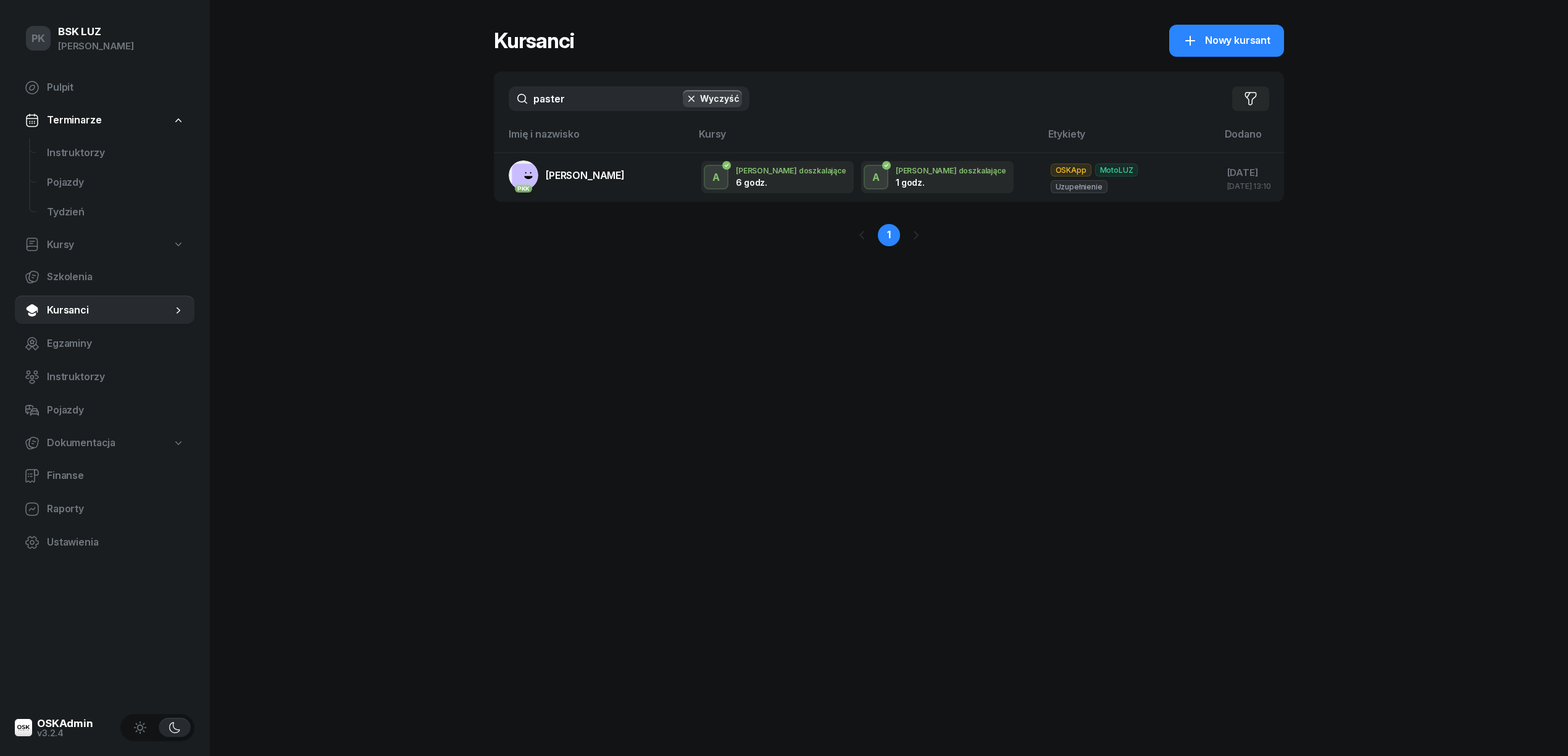
drag, startPoint x: 573, startPoint y: 92, endPoint x: 472, endPoint y: 95, distance: 101.0
click at [472, 95] on div "PK BSK LUZ Piotr Klimek Pulpit Terminarze Instruktorzy Pojazdy Tydzień Kursy Sz…" at bounding box center [784, 378] width 1568 height 756
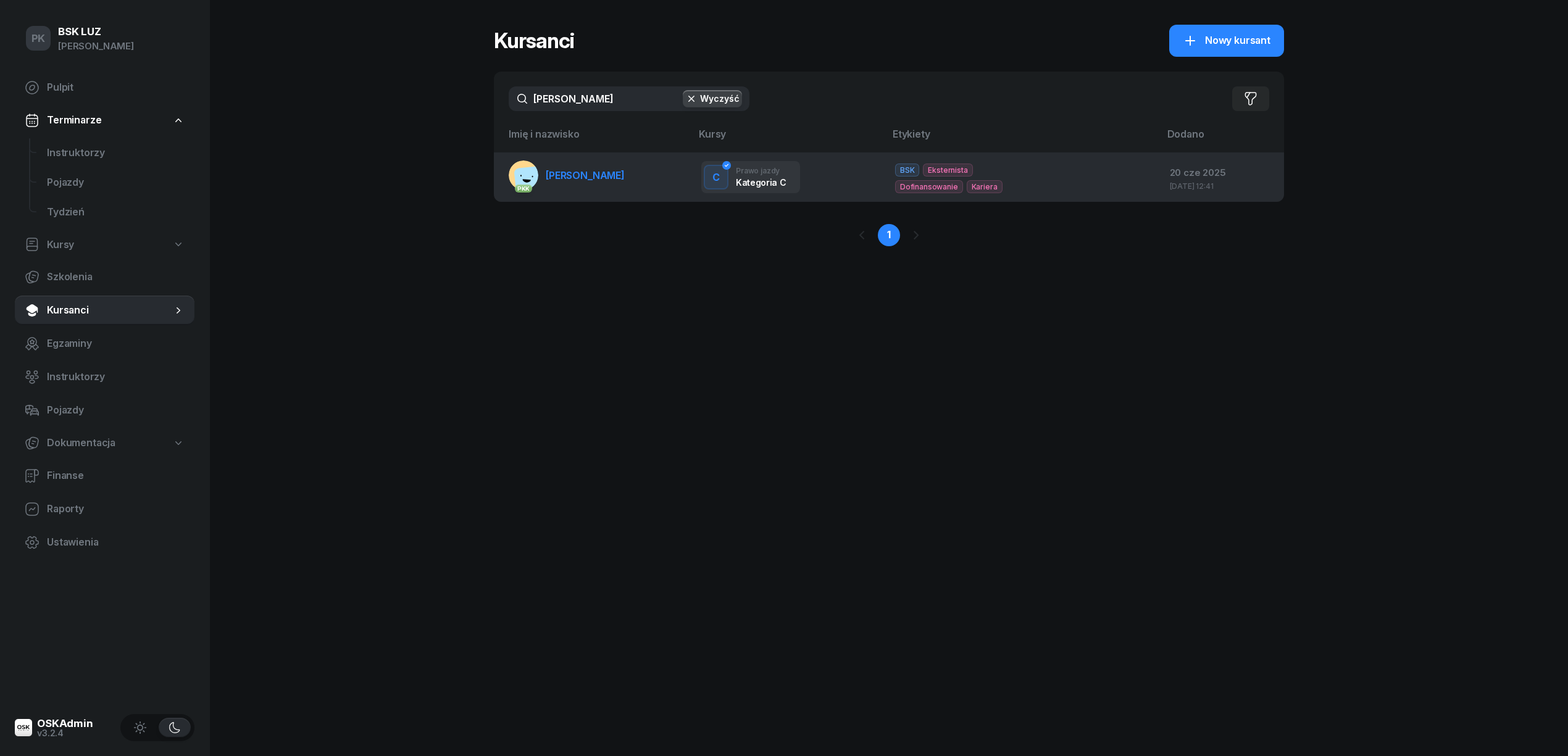
type input "jerzak"
click at [594, 181] on link "PKK JERZAK KRYSTIAN" at bounding box center [566, 175] width 116 height 30
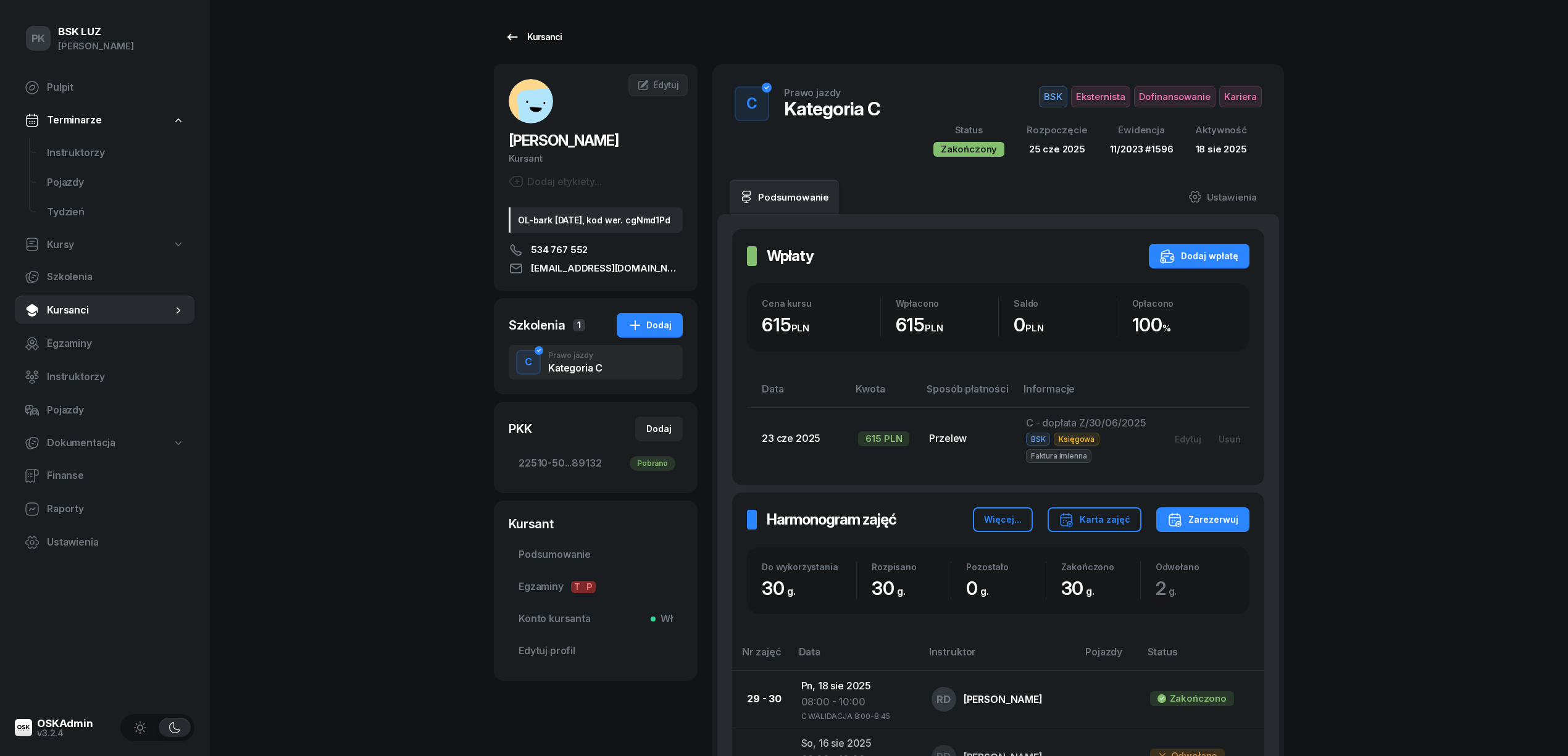
click at [548, 32] on div "Kursanci" at bounding box center [533, 37] width 57 height 15
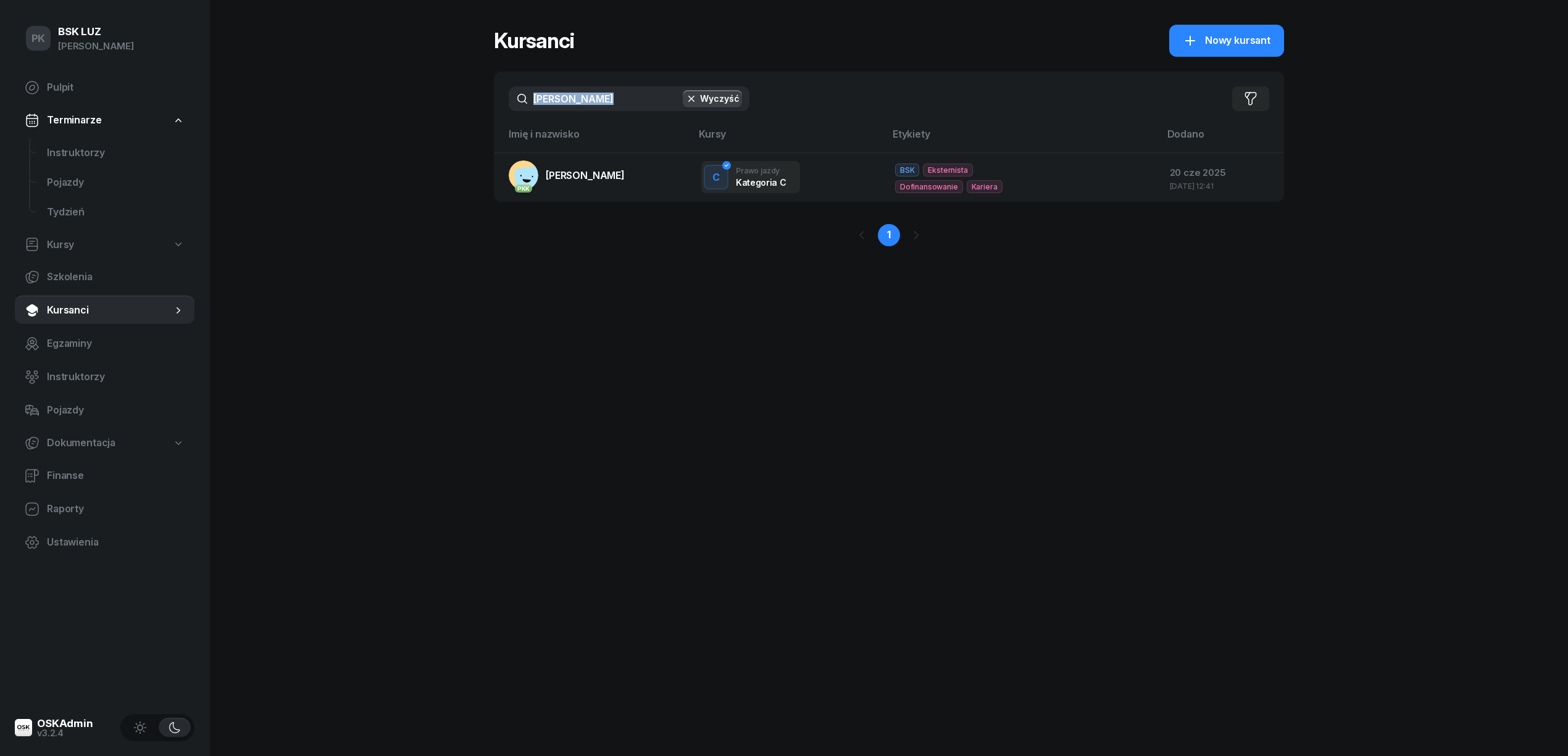
click at [414, 106] on div "PK BSK LUZ Piotr Klimek Pulpit Terminarze Instruktorzy Pojazdy Tydzień Kursy Sz…" at bounding box center [784, 378] width 1568 height 756
click at [576, 95] on input "jerzak" at bounding box center [628, 99] width 240 height 25
drag, startPoint x: 516, startPoint y: 94, endPoint x: 508, endPoint y: 92, distance: 8.2
click at [508, 92] on div "jerzak Wyczyść Filtruj" at bounding box center [889, 98] width 790 height 54
drag, startPoint x: 510, startPoint y: 95, endPoint x: 487, endPoint y: 94, distance: 23.0
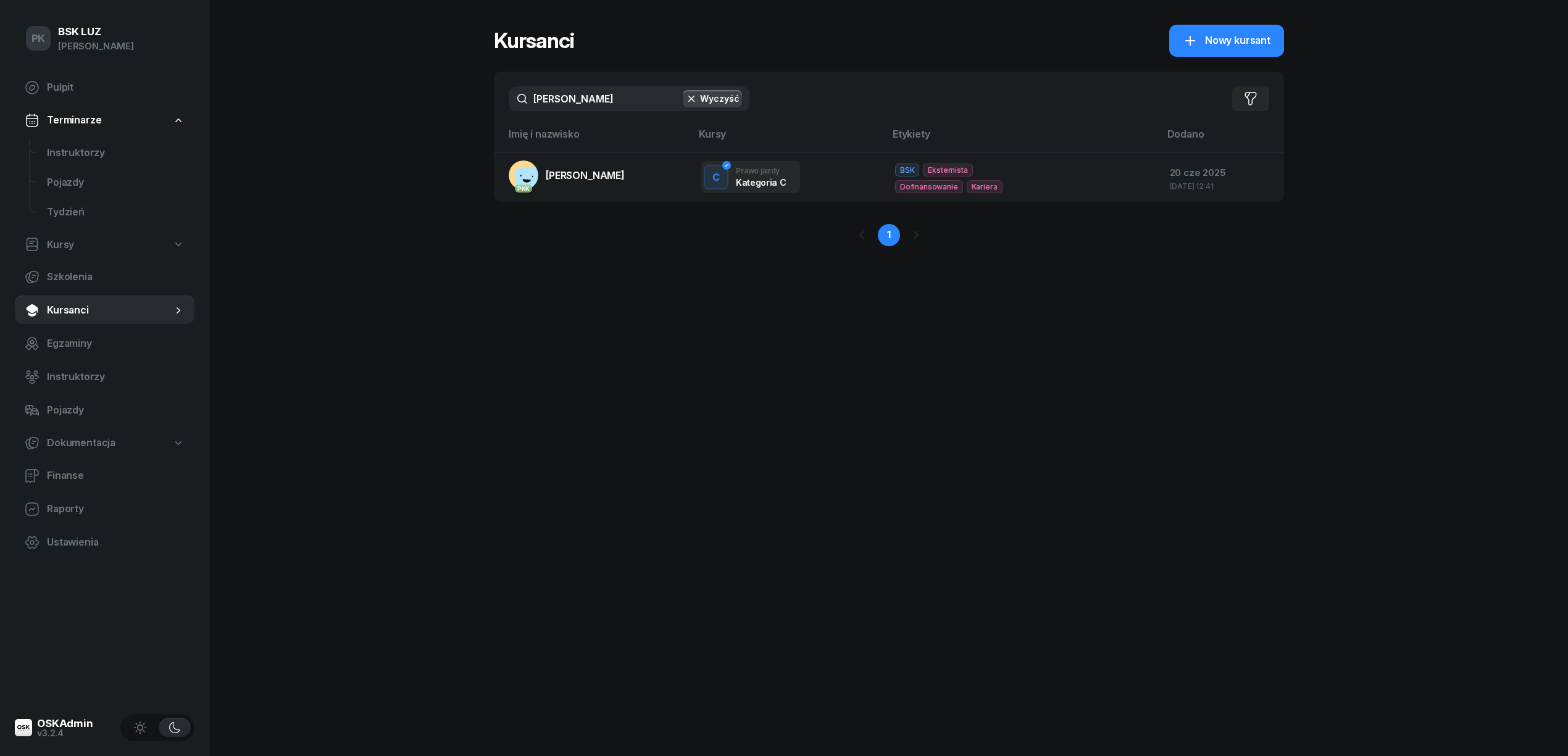
click at [487, 94] on div "PK BSK LUZ Piotr Klimek Pulpit Terminarze Instruktorzy Pojazdy Tydzień Kursy Sz…" at bounding box center [784, 378] width 1568 height 756
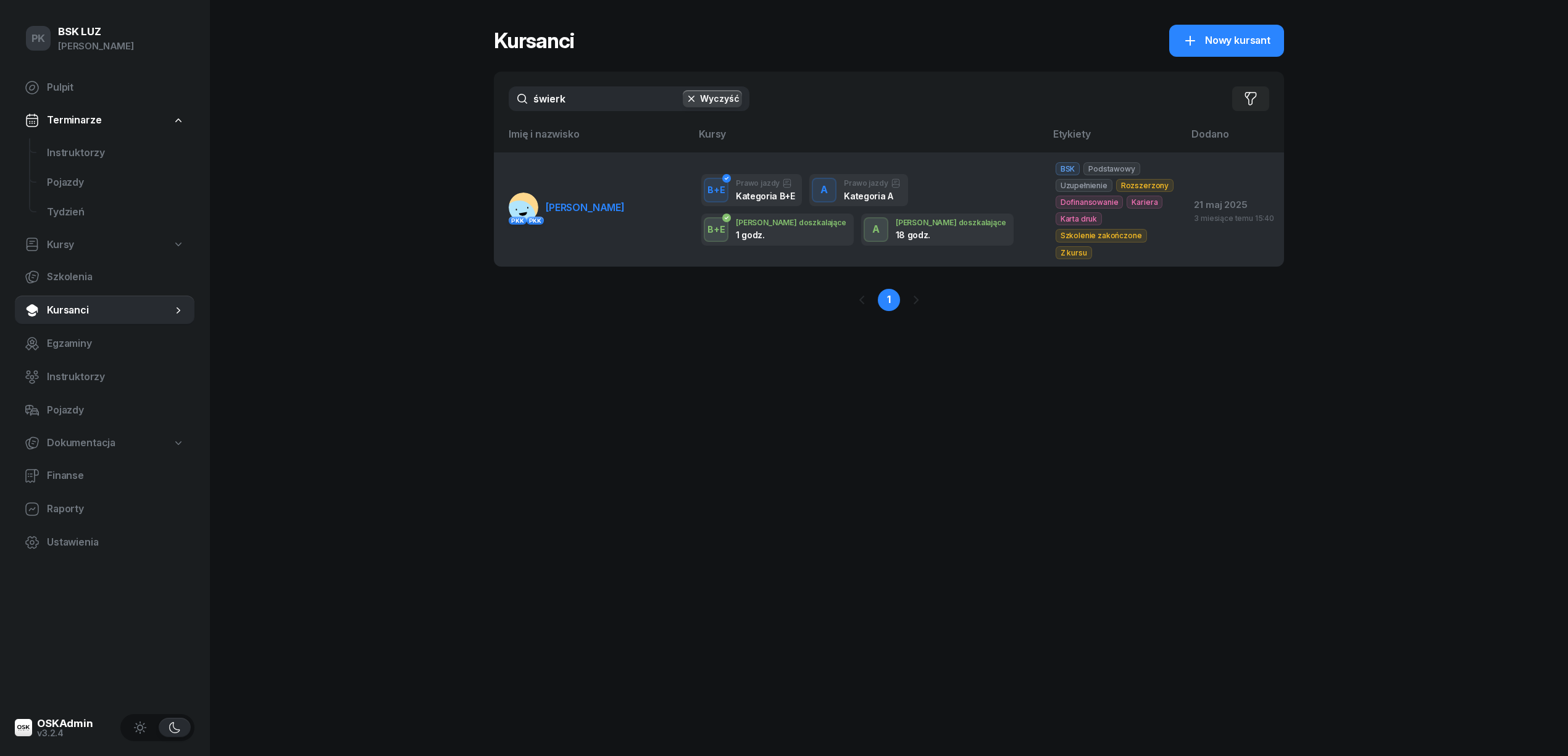
type input "świerk"
click at [593, 208] on link "PKK PKK ŚWIERK MARIOLA" at bounding box center [566, 207] width 116 height 30
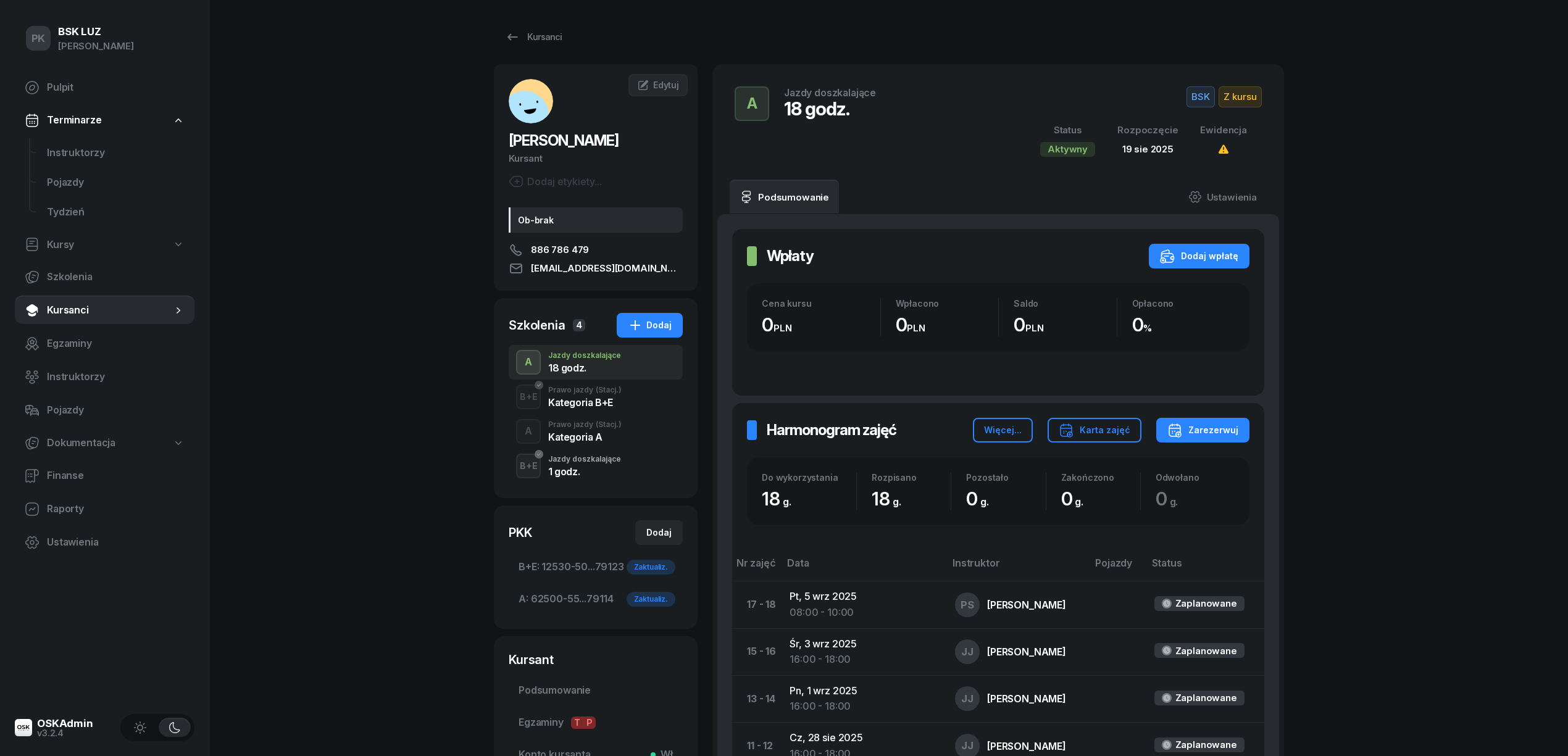
click at [565, 435] on div "Kategoria A" at bounding box center [584, 437] width 74 height 10
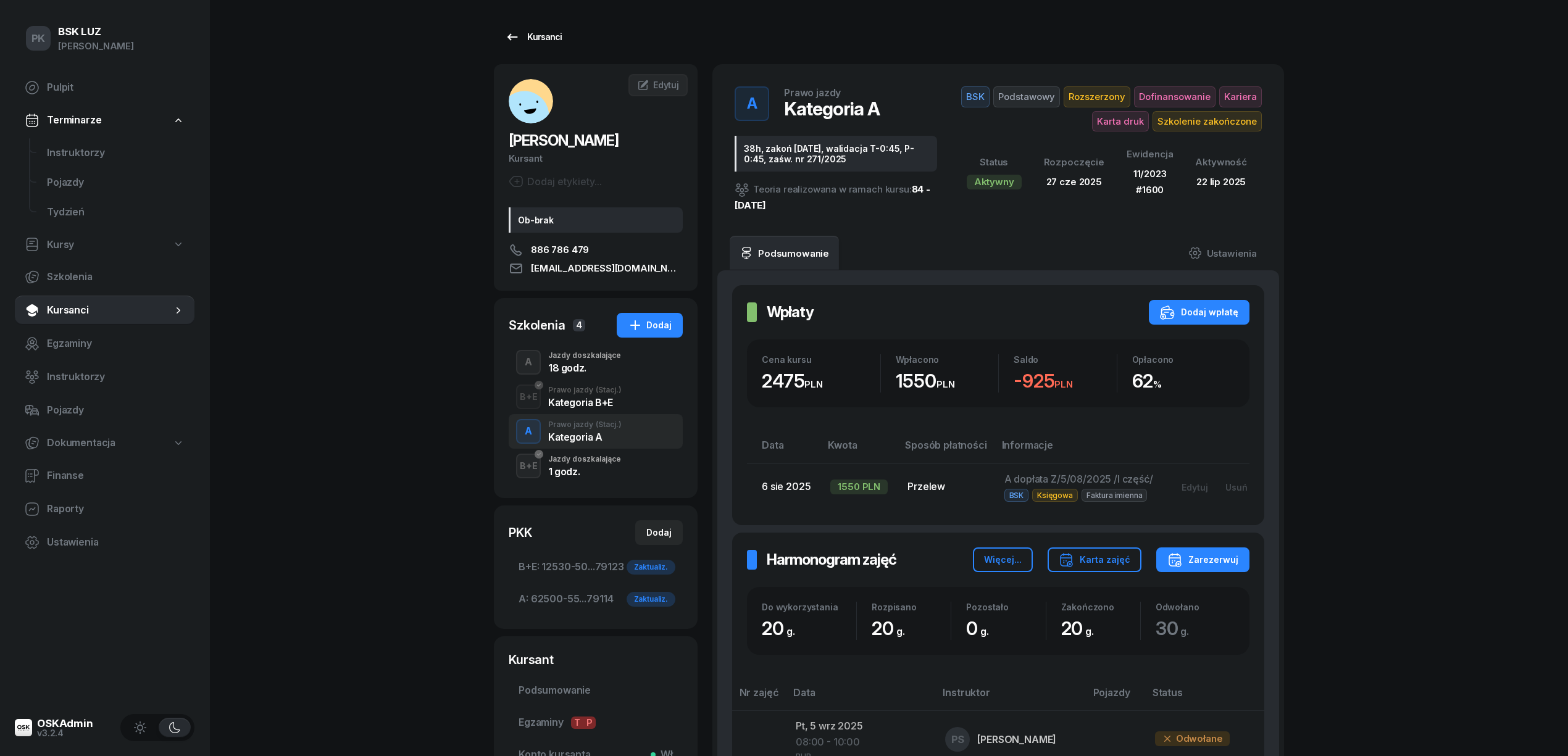
click at [534, 37] on div "Kursanci" at bounding box center [533, 37] width 57 height 15
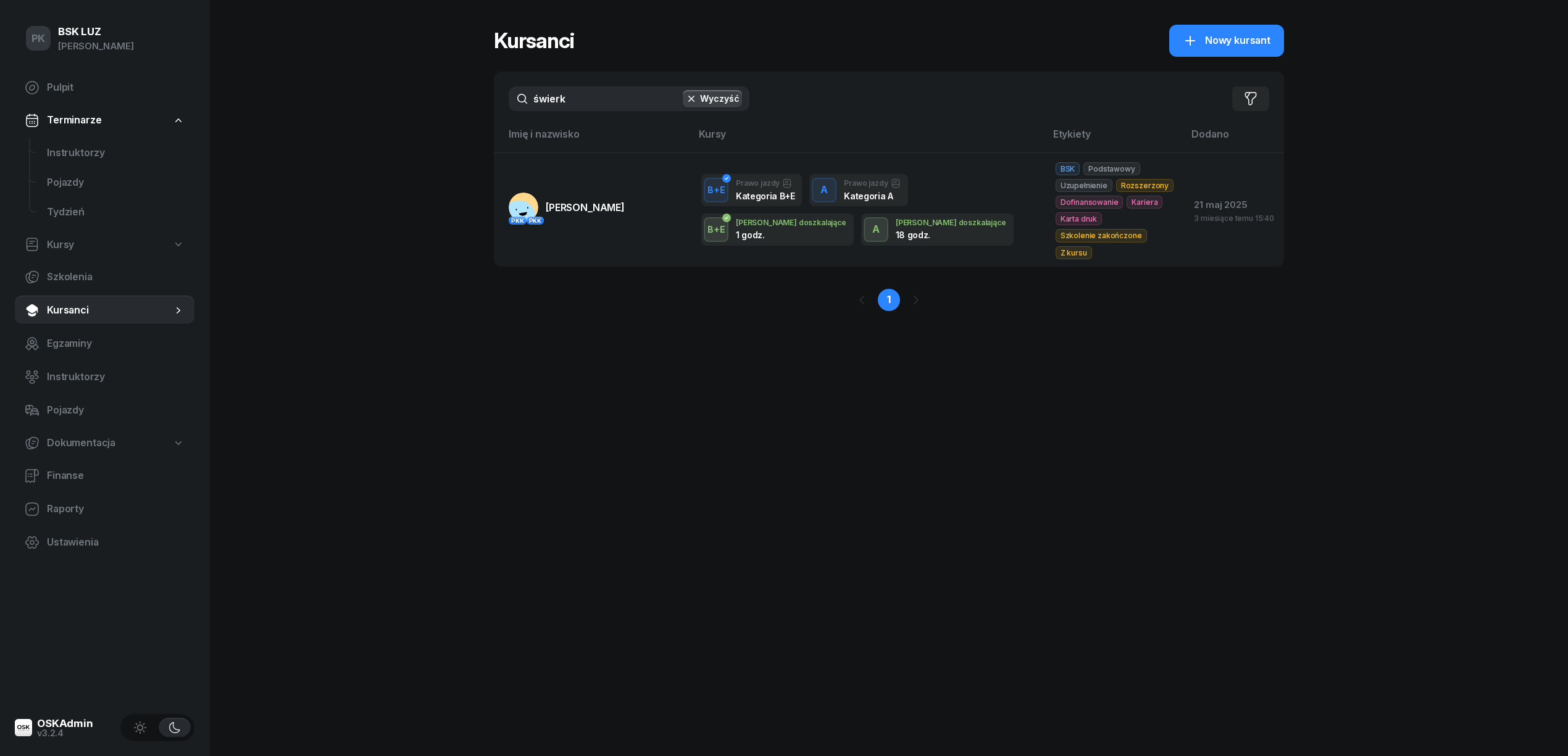
drag, startPoint x: 576, startPoint y: 95, endPoint x: 524, endPoint y: 95, distance: 52.0
click at [529, 95] on input "świerk" at bounding box center [628, 99] width 240 height 25
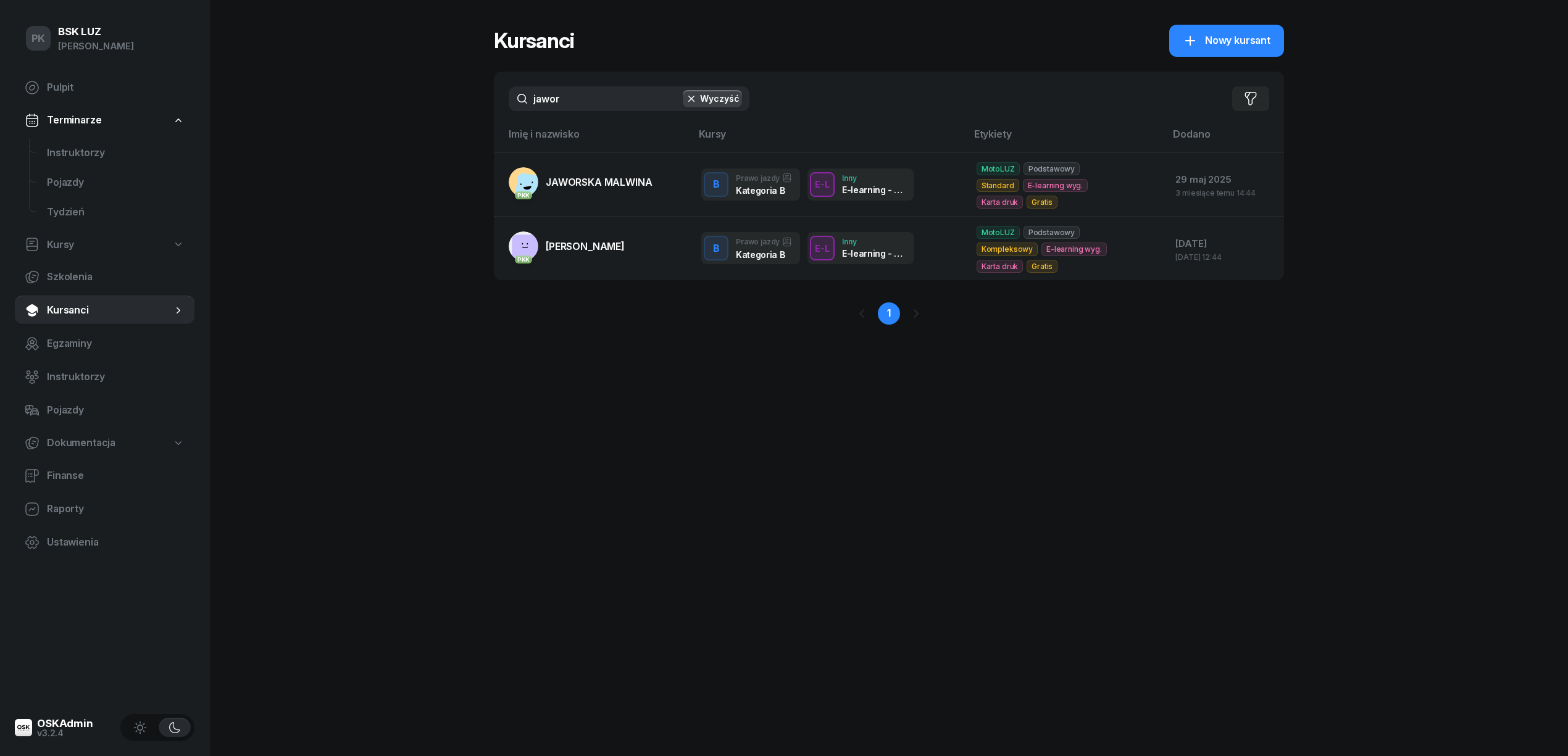
click at [473, 120] on div "PK BSK LUZ Piotr Klimek Pulpit Terminarze Instruktorzy Pojazdy Tydzień Kursy Sz…" at bounding box center [784, 378] width 1568 height 756
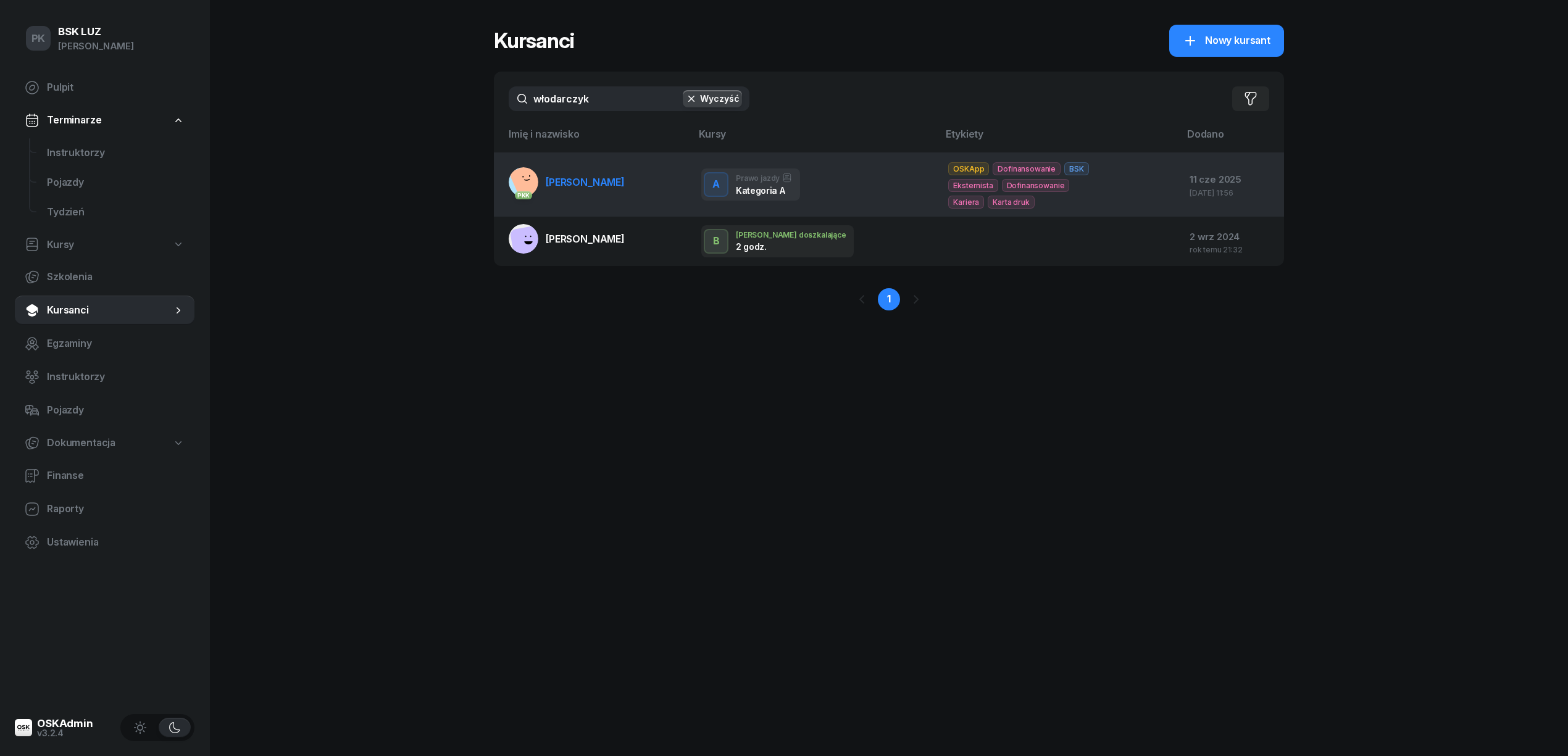
type input "włodarczyk"
click at [590, 206] on td "PKK WŁODARCZYK DAWID" at bounding box center [593, 184] width 198 height 64
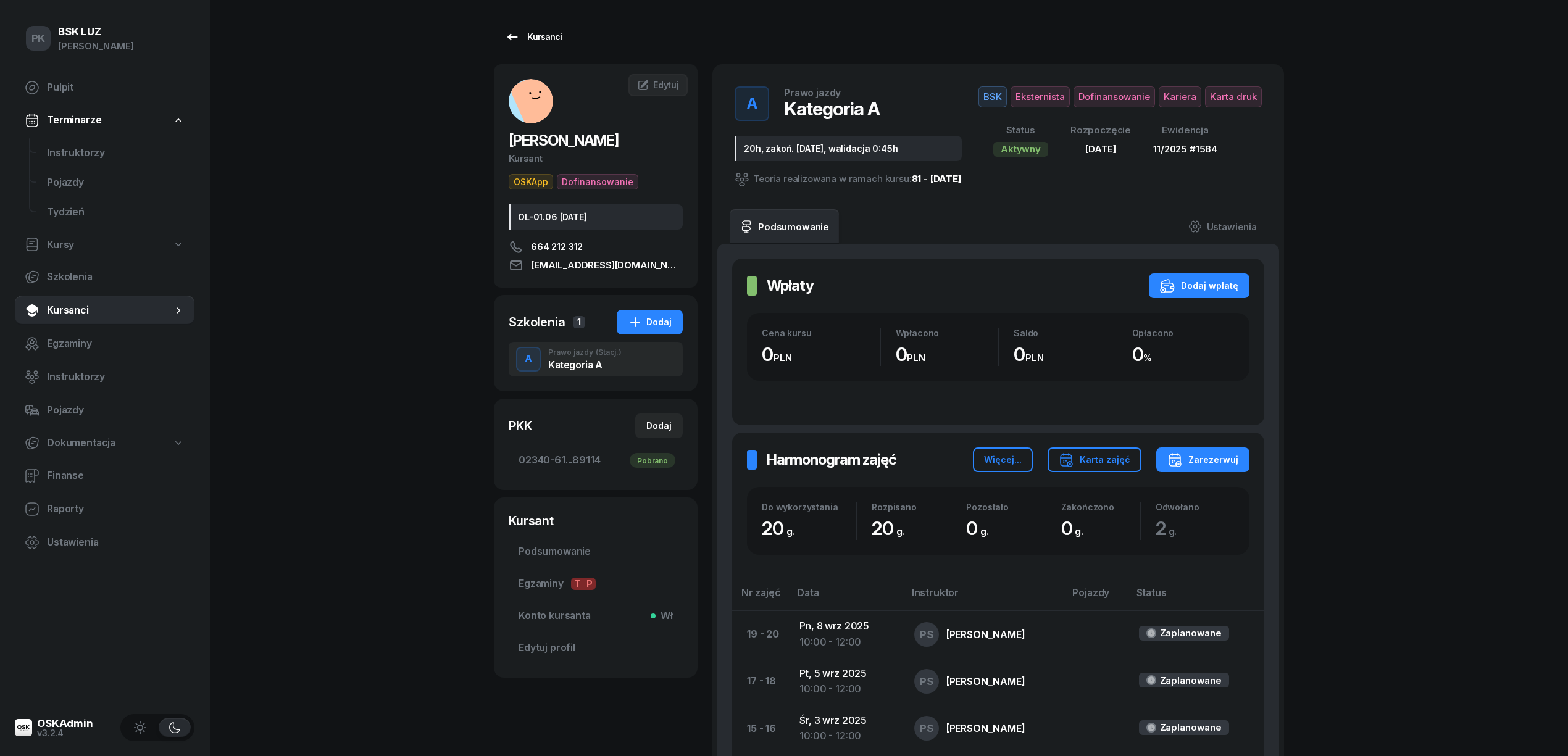
click at [527, 36] on div "Kursanci" at bounding box center [533, 37] width 57 height 15
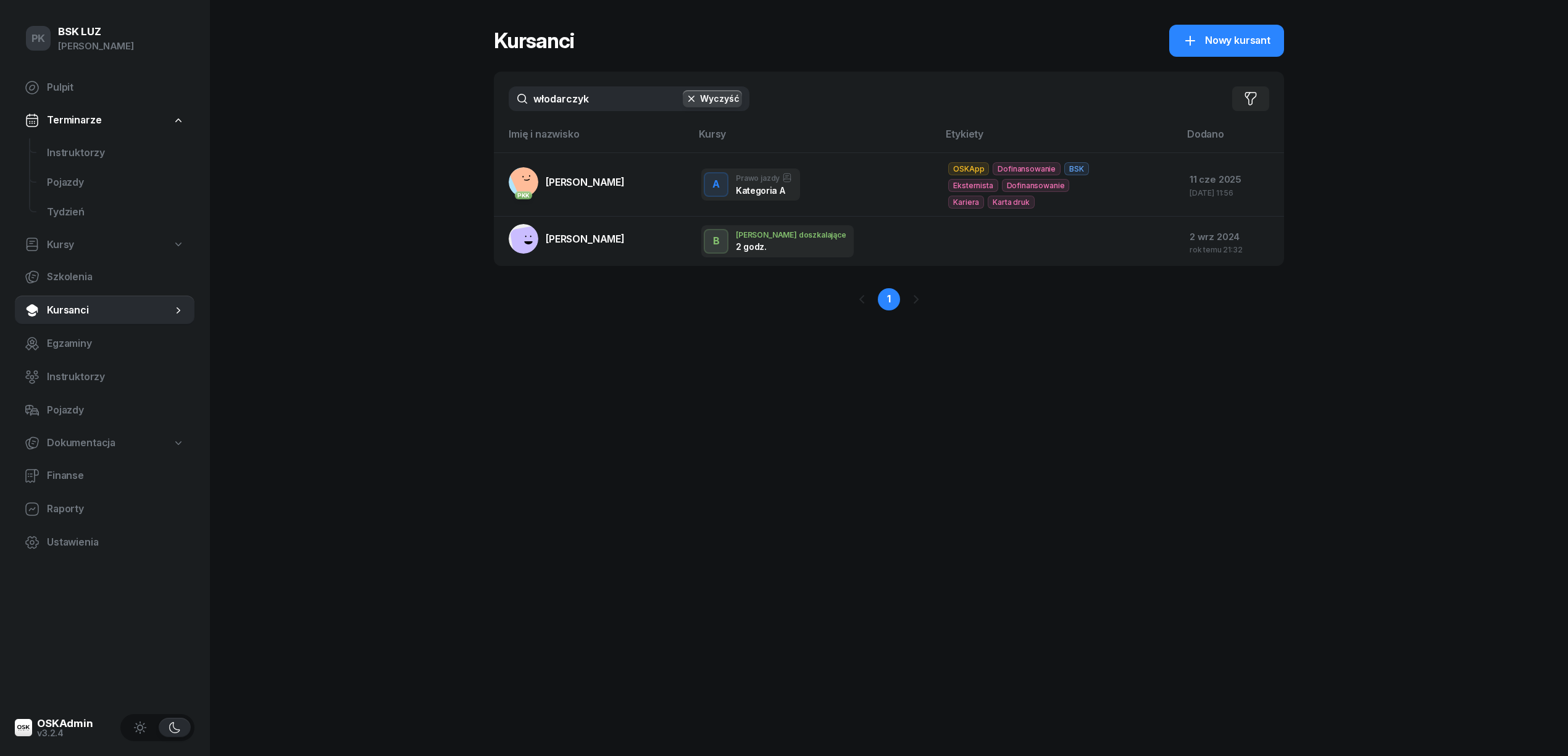
drag, startPoint x: 593, startPoint y: 102, endPoint x: 470, endPoint y: 103, distance: 123.0
click at [470, 103] on div "PK BSK LUZ Piotr Klimek Pulpit Terminarze Instruktorzy Pojazdy Tydzień Kursy Sz…" at bounding box center [784, 378] width 1568 height 756
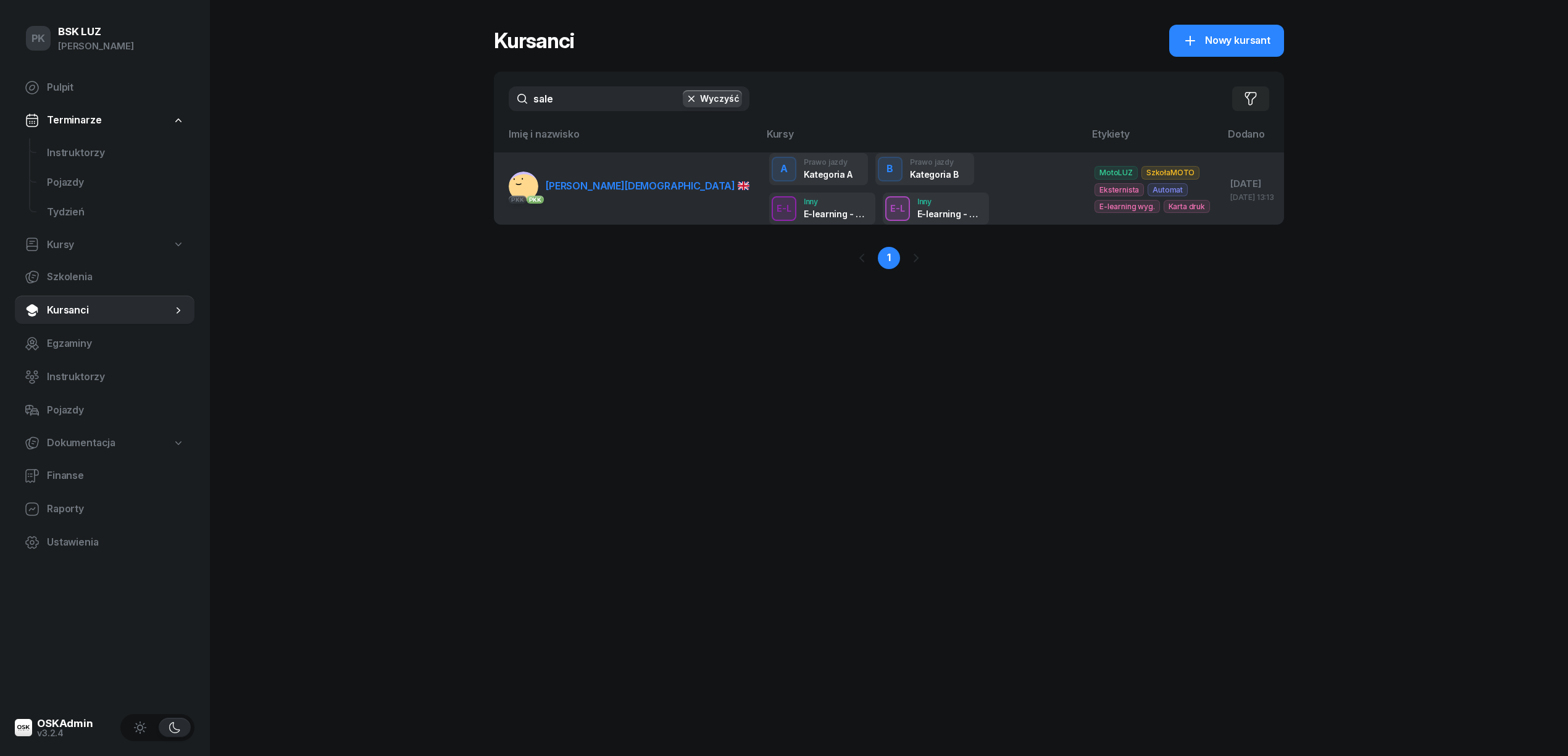
type input "sale"
click at [610, 203] on td "PKK PKK SALEET MUHAMMAD" at bounding box center [627, 188] width 266 height 72
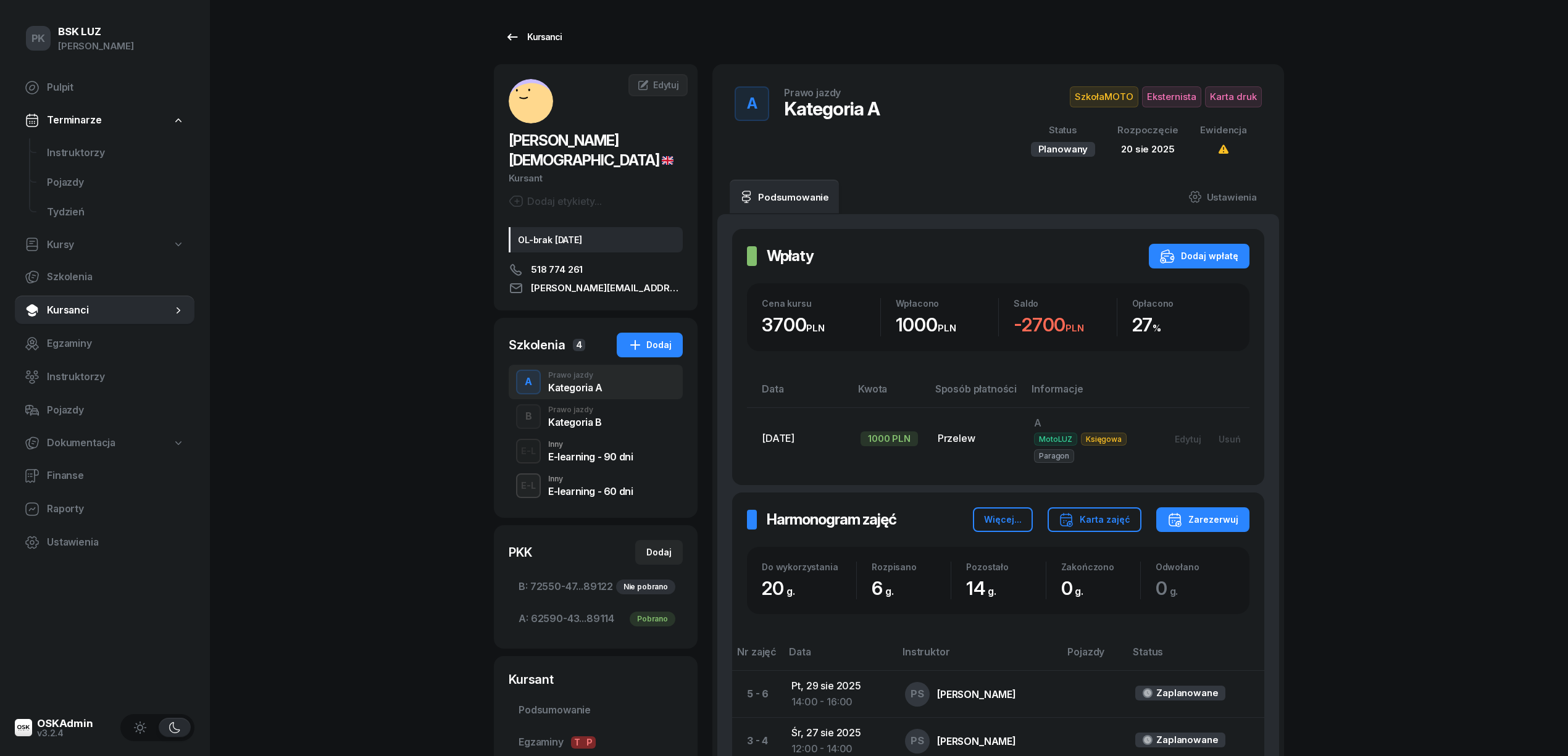
click at [537, 38] on div "Kursanci" at bounding box center [533, 37] width 57 height 15
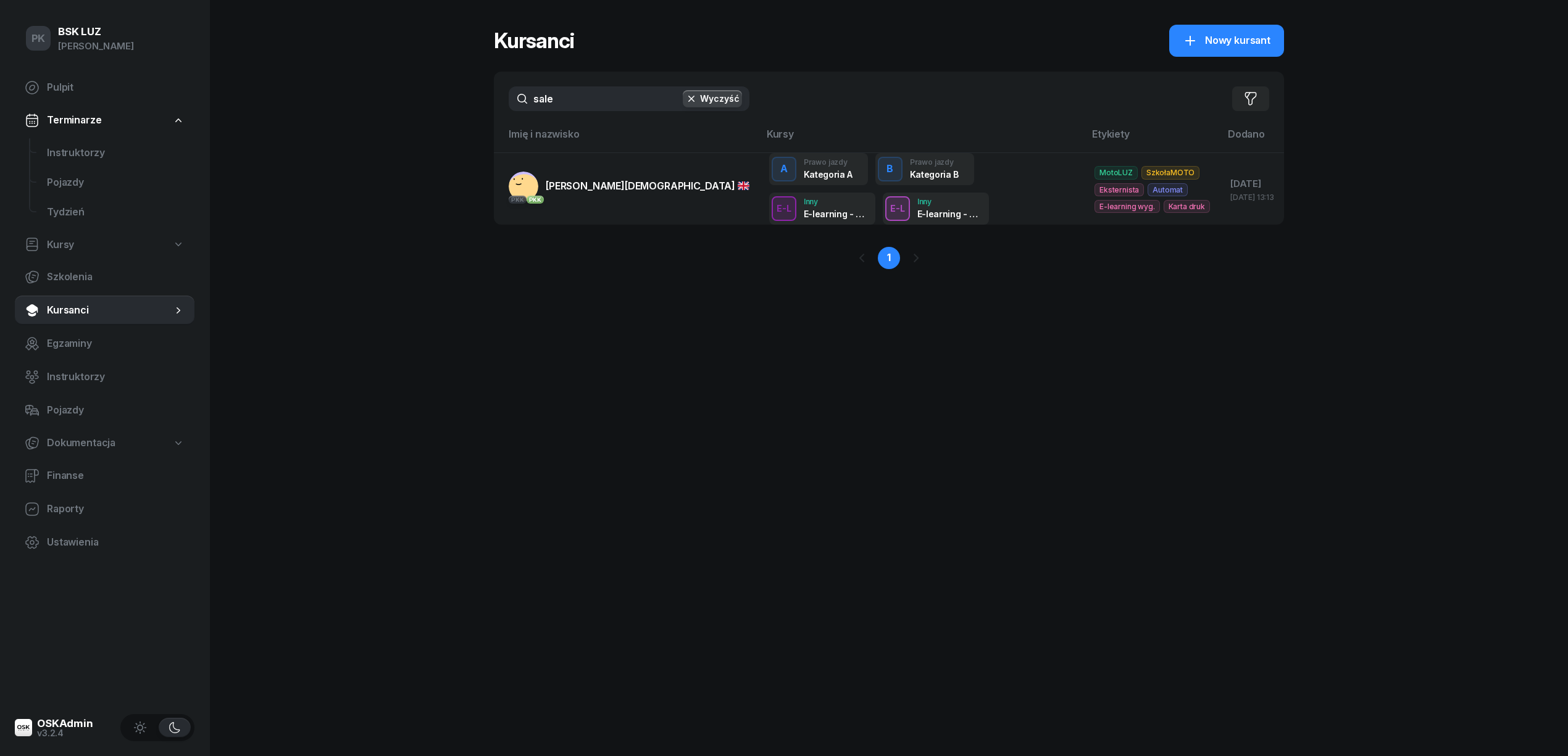
click at [521, 92] on input "sale" at bounding box center [628, 99] width 240 height 25
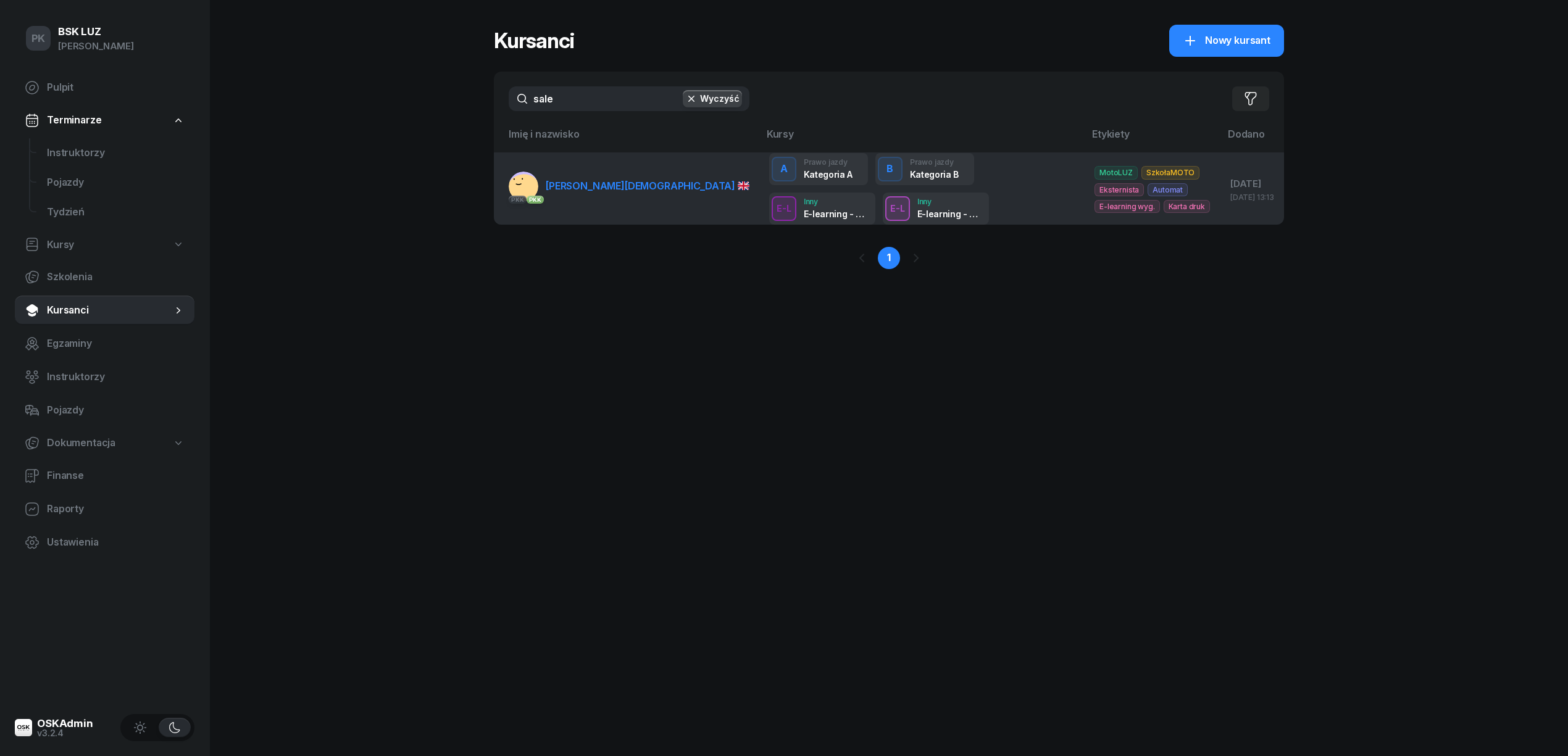
click at [609, 173] on td "PKK PKK SALEET MUHAMMAD" at bounding box center [627, 188] width 266 height 72
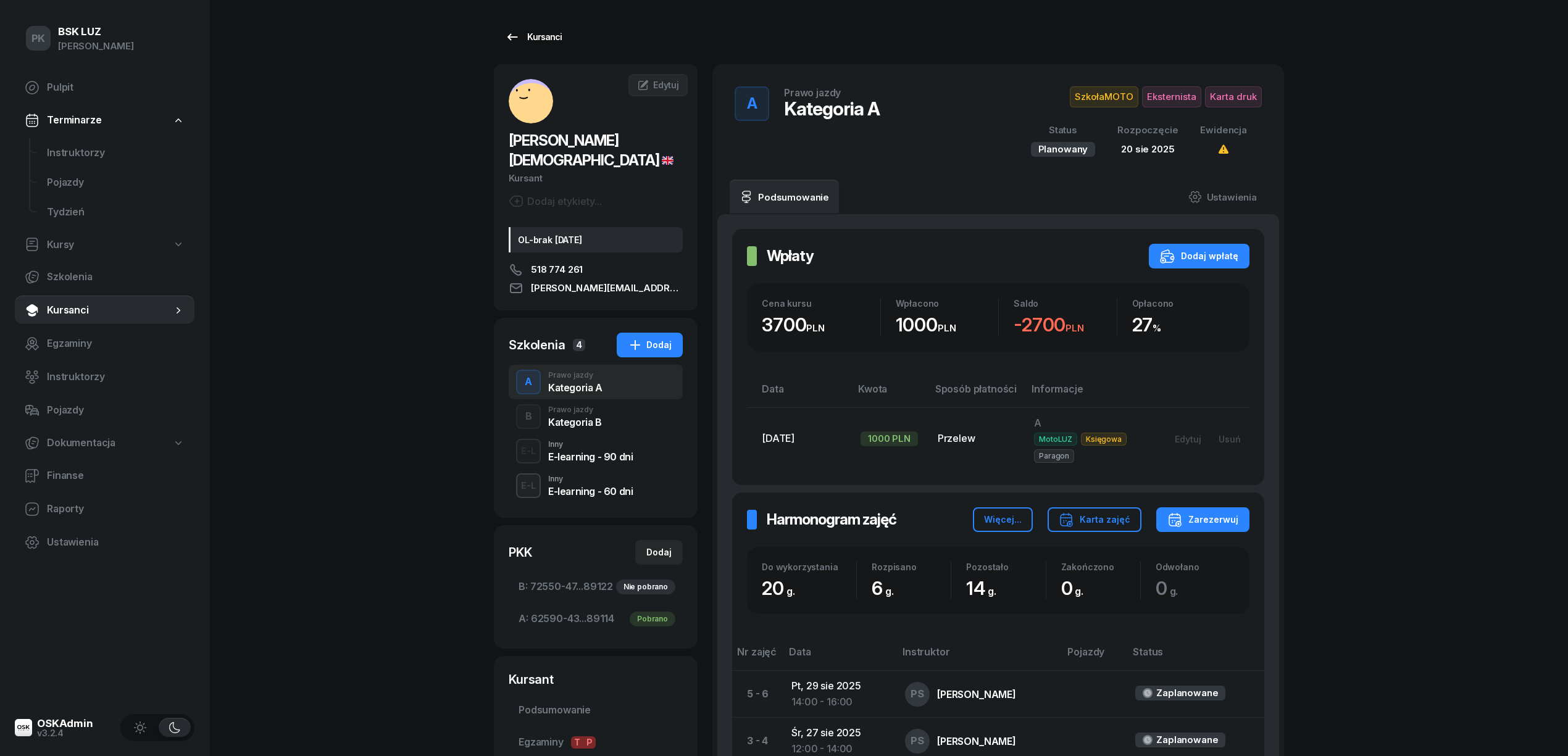
click at [555, 33] on div "Kursanci" at bounding box center [533, 37] width 57 height 15
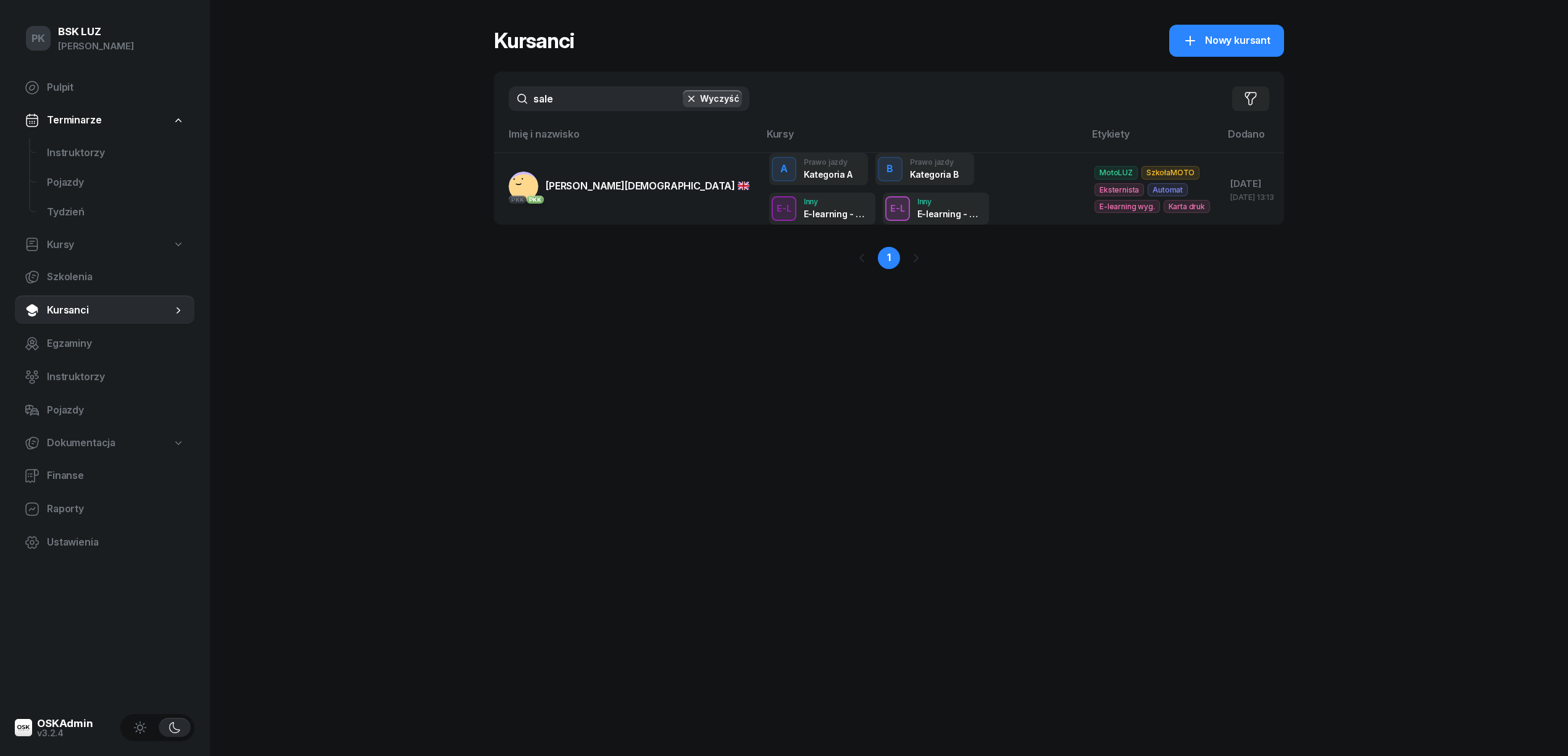
drag, startPoint x: 559, startPoint y: 105, endPoint x: 497, endPoint y: 97, distance: 62.5
click at [497, 97] on div "sale Wyczyść Filtruj" at bounding box center [889, 98] width 790 height 54
type input "świerk"
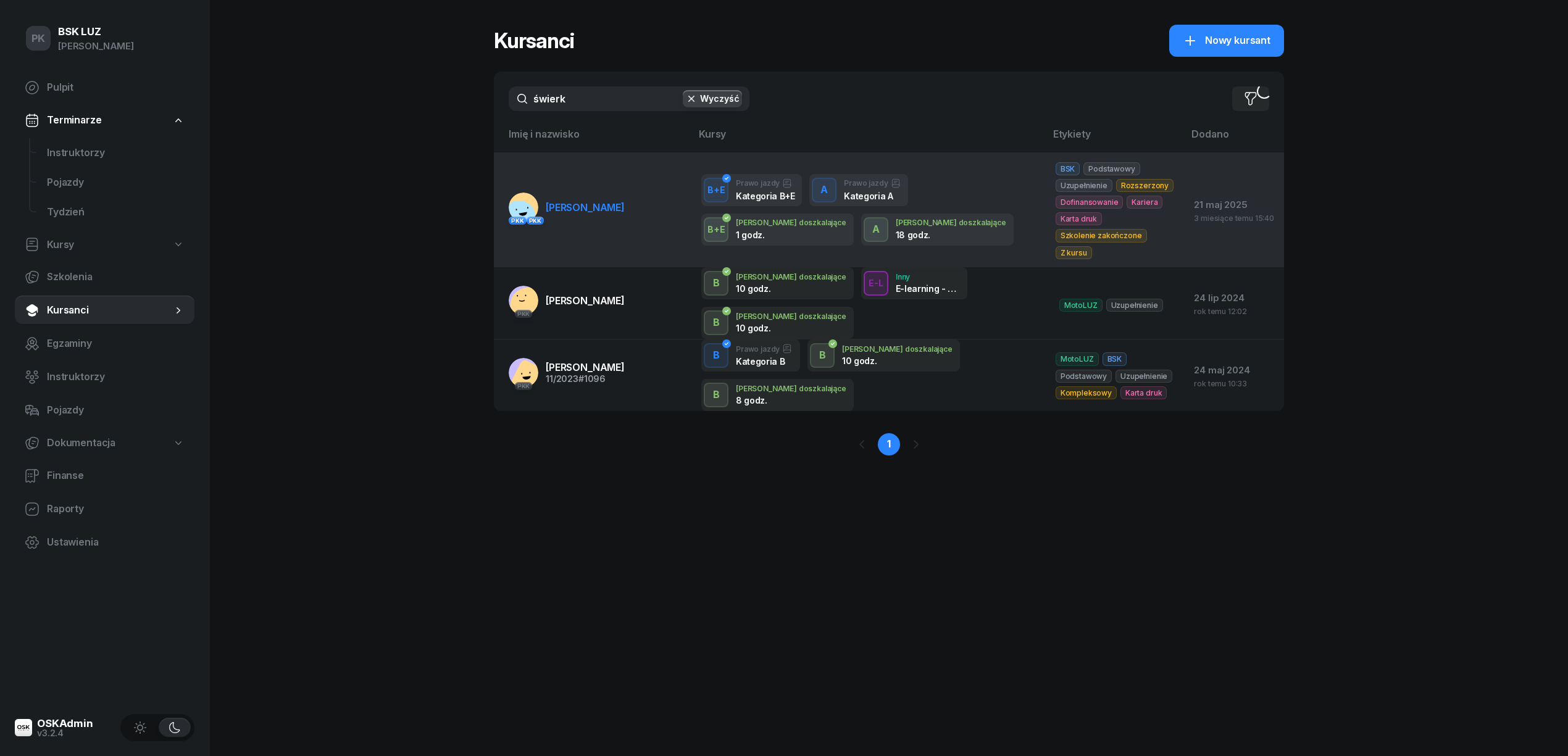
click at [588, 212] on link "PKK PKK ŚWIERK MARIOLA" at bounding box center [566, 207] width 116 height 30
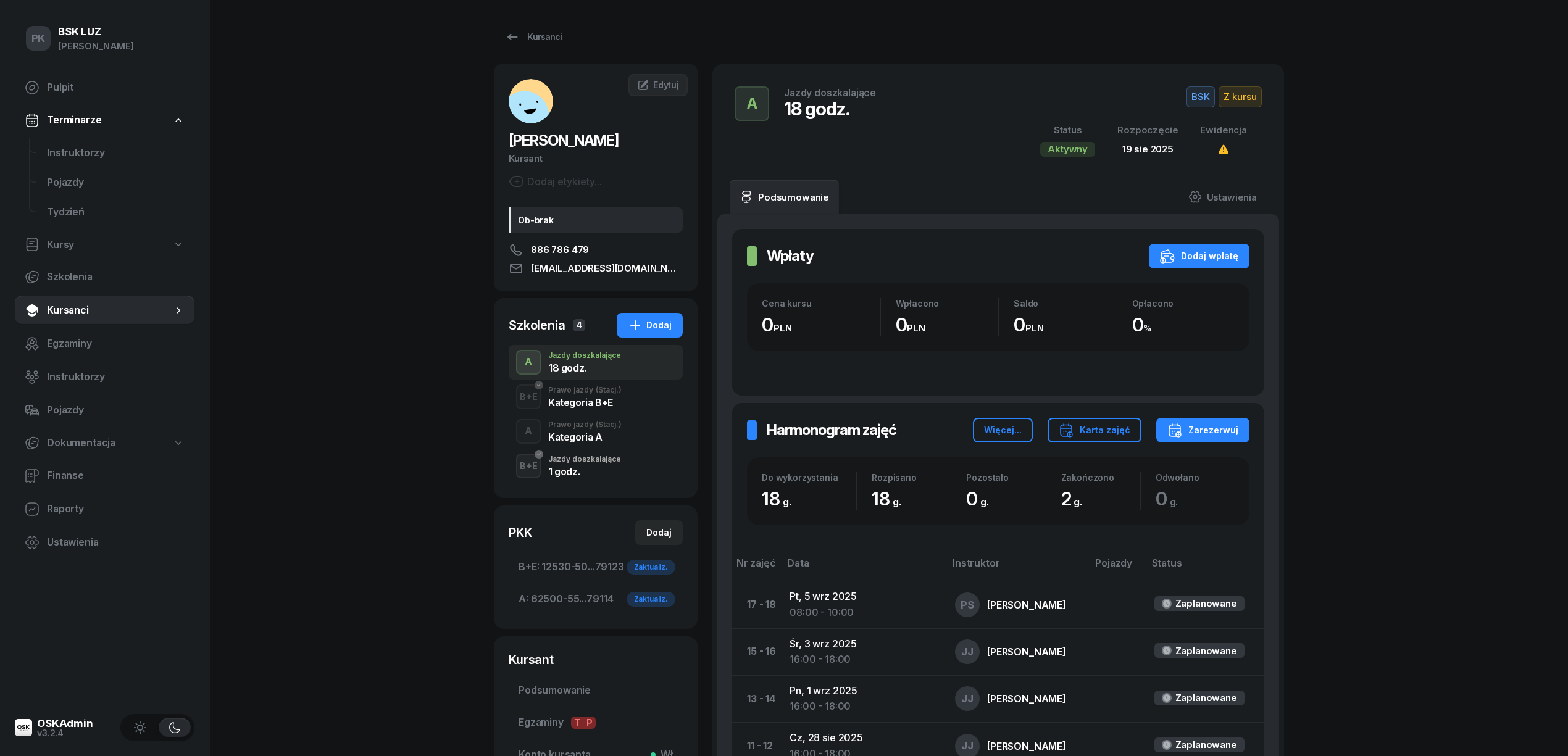
click at [600, 440] on div "Kategoria A" at bounding box center [584, 437] width 74 height 10
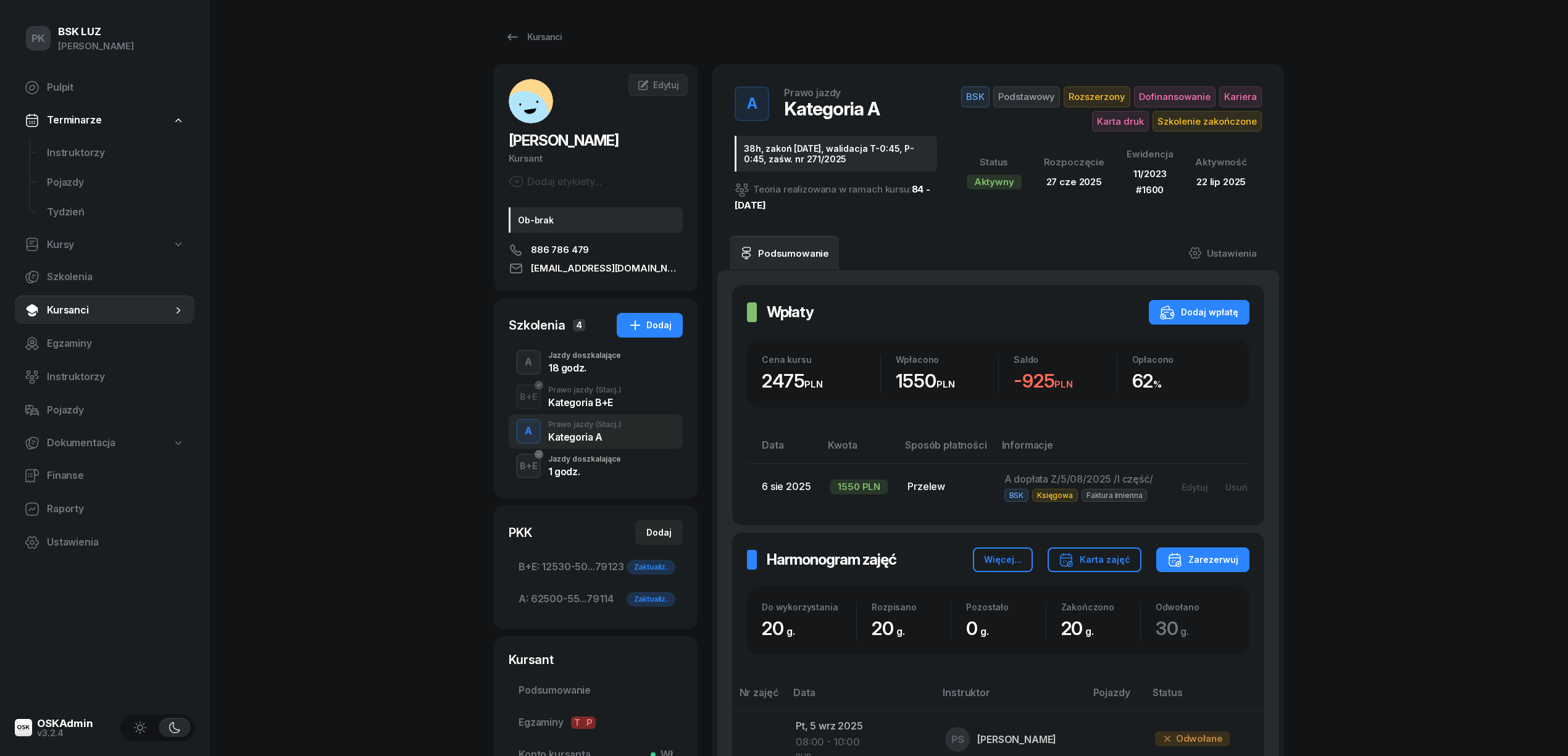
click at [538, 142] on span "ŚWIERK MARIOLA" at bounding box center [563, 140] width 110 height 18
click at [527, 144] on span "ŚWIERK MARIOLA" at bounding box center [563, 140] width 110 height 18
copy span "ŚWIERK"
click at [592, 139] on span "ŚWIERK MARIOLA" at bounding box center [563, 140] width 110 height 18
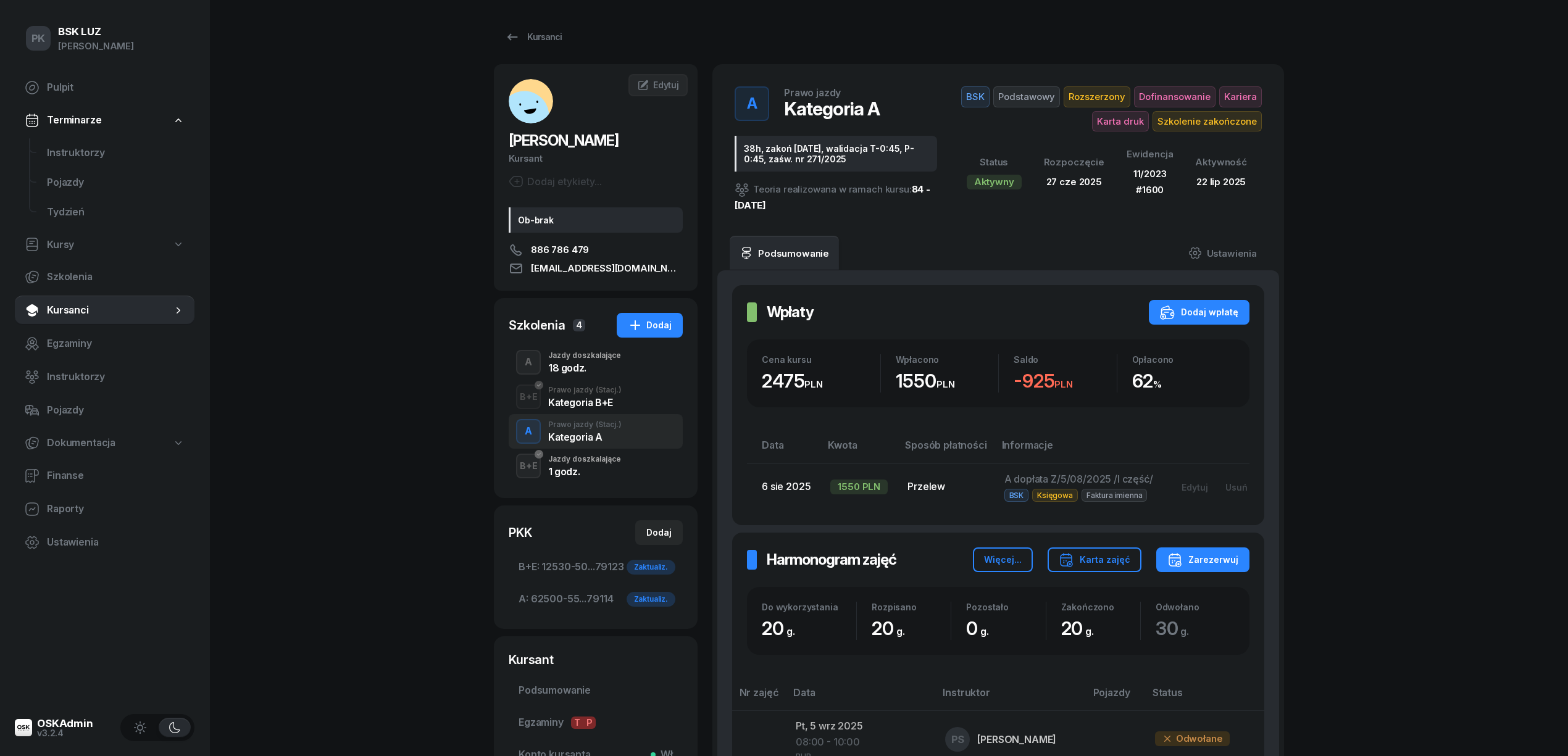
click at [592, 139] on span "ŚWIERK MARIOLA" at bounding box center [563, 140] width 110 height 18
copy span "MARIOLA"
click at [550, 684] on span "Podsumowanie" at bounding box center [596, 690] width 155 height 16
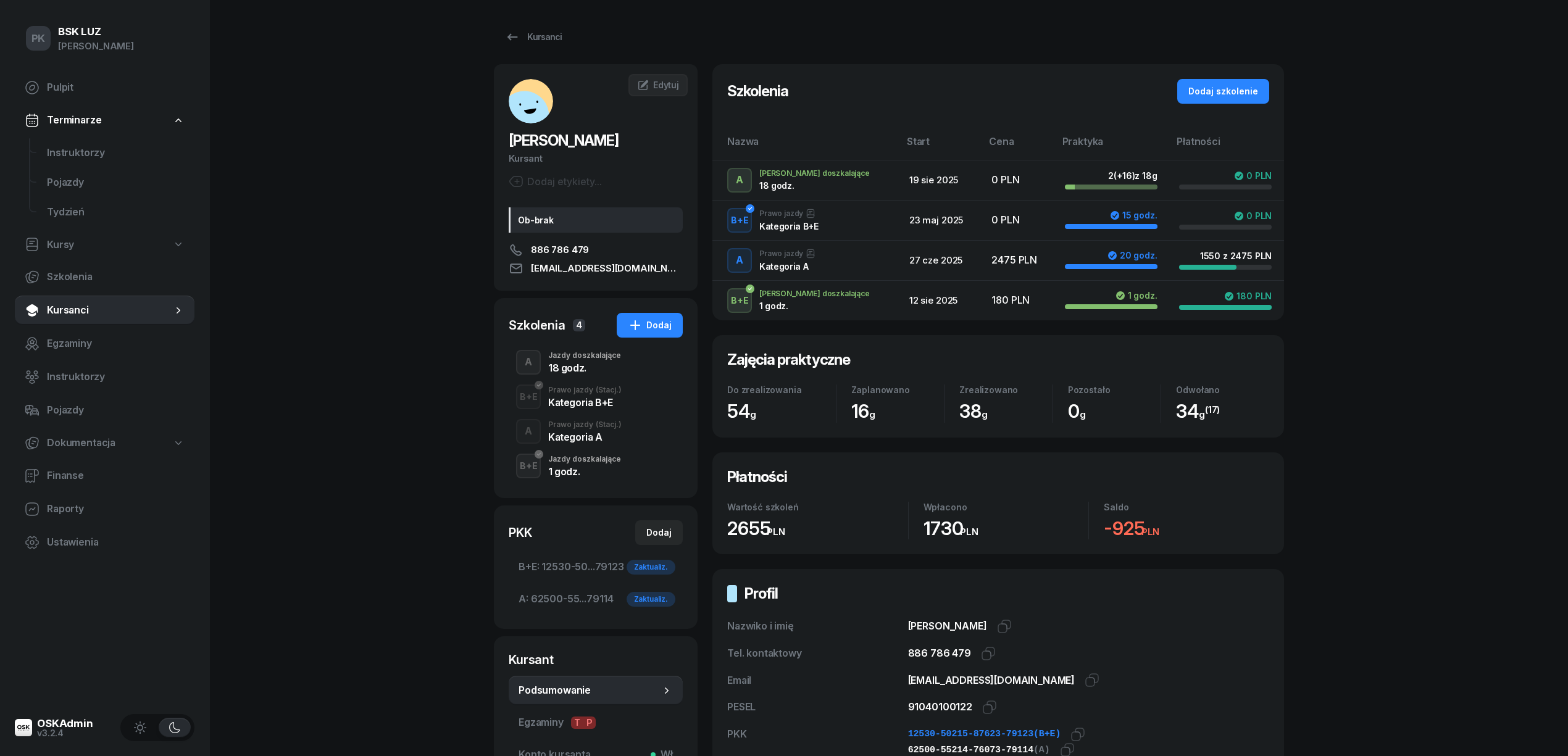
scroll to position [144, 0]
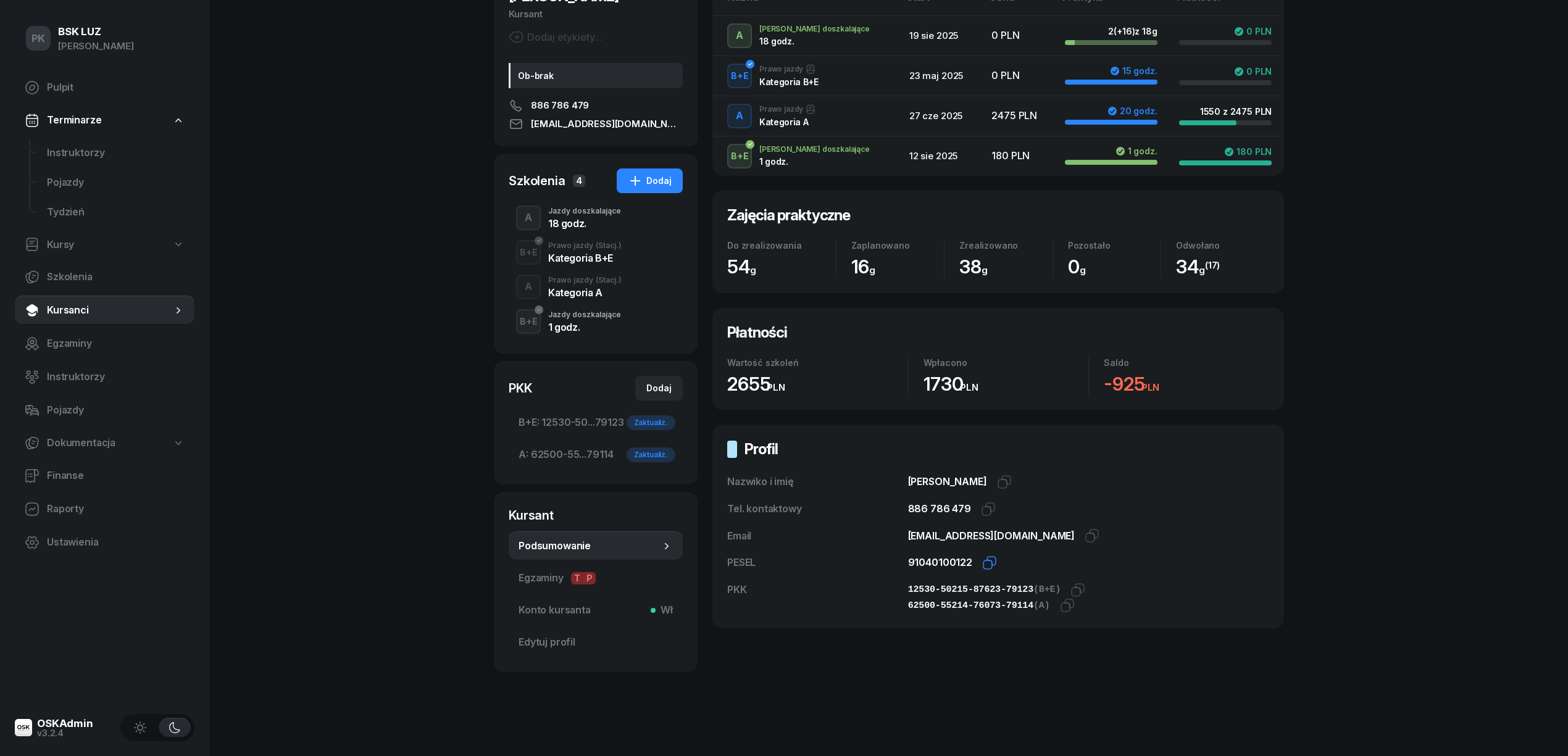
click at [985, 563] on icon "button" at bounding box center [989, 563] width 15 height 15
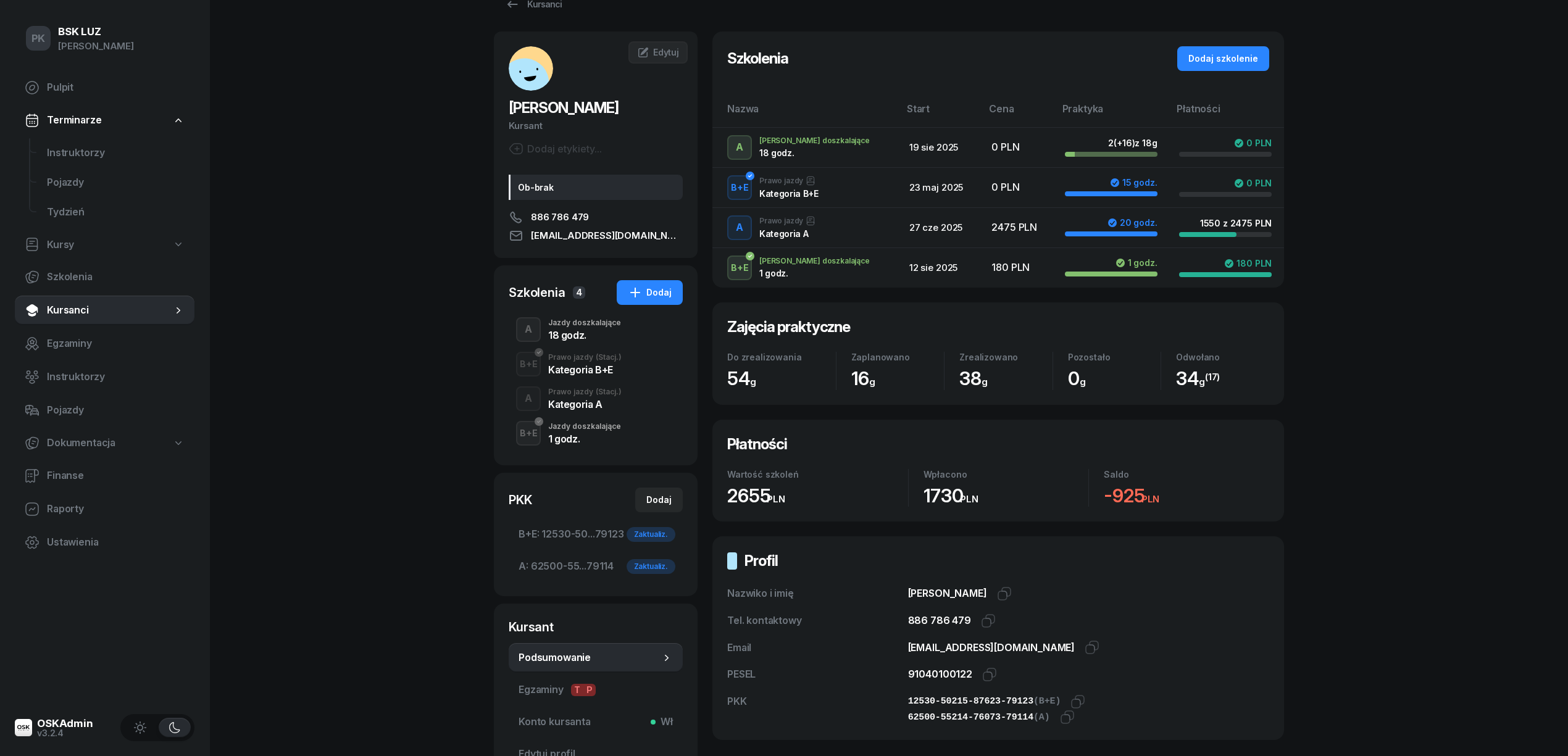
scroll to position [0, 0]
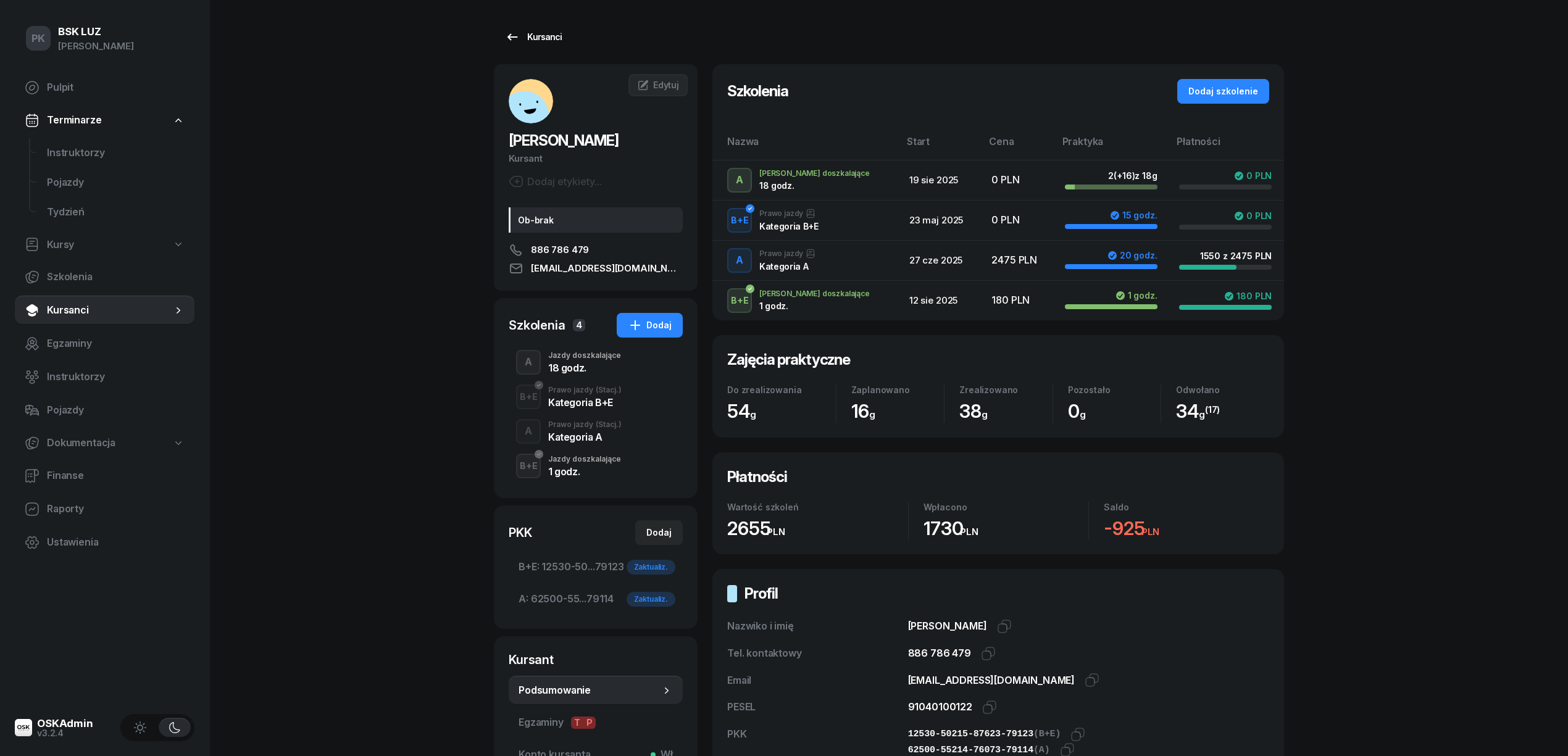
click at [558, 43] on div "Kursanci" at bounding box center [533, 37] width 57 height 15
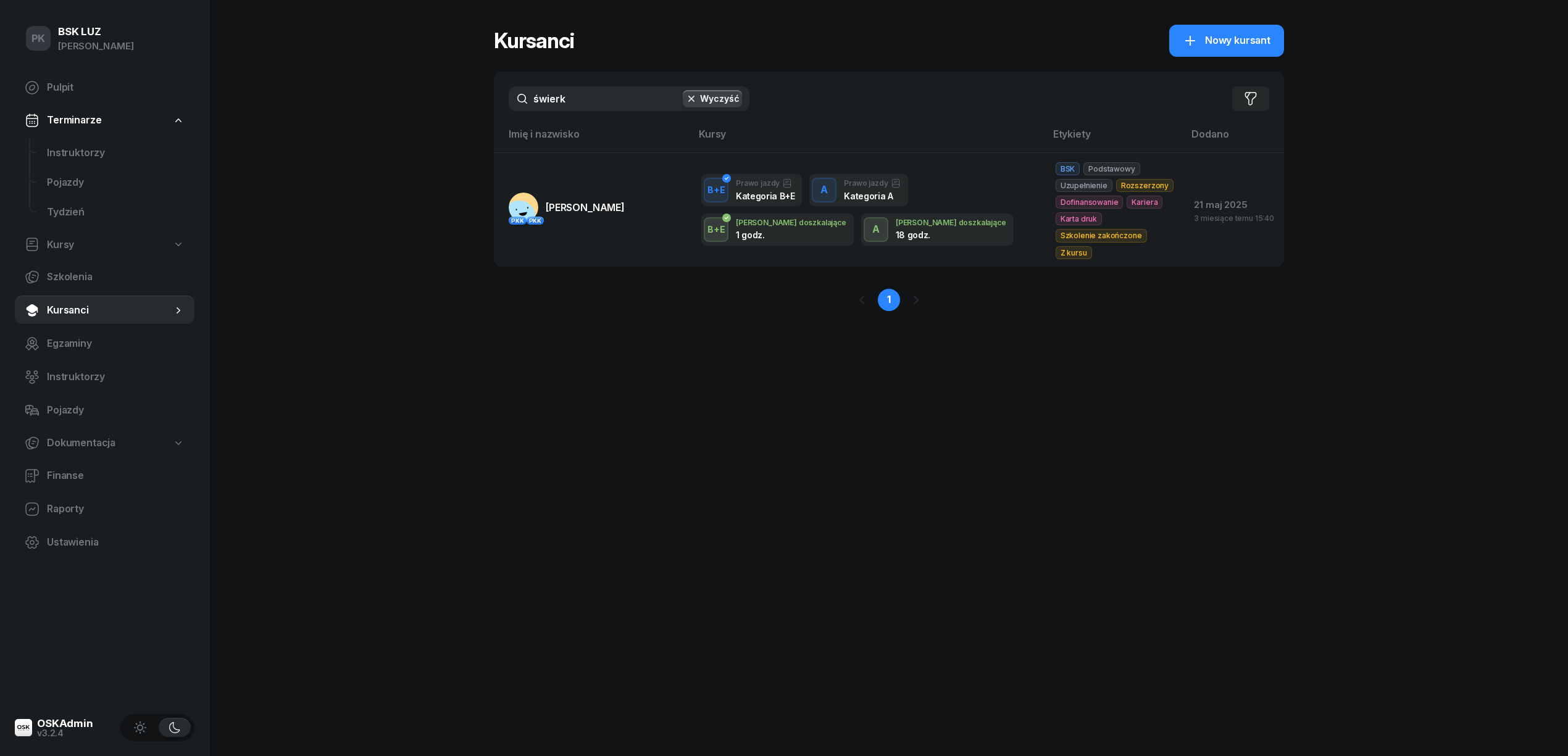
drag, startPoint x: 542, startPoint y: 97, endPoint x: 395, endPoint y: 97, distance: 147.0
click at [395, 97] on div "PK BSK LUZ Piotr Klimek Pulpit Terminarze Instruktorzy Pojazdy Tydzień Kursy Sz…" at bounding box center [784, 378] width 1568 height 756
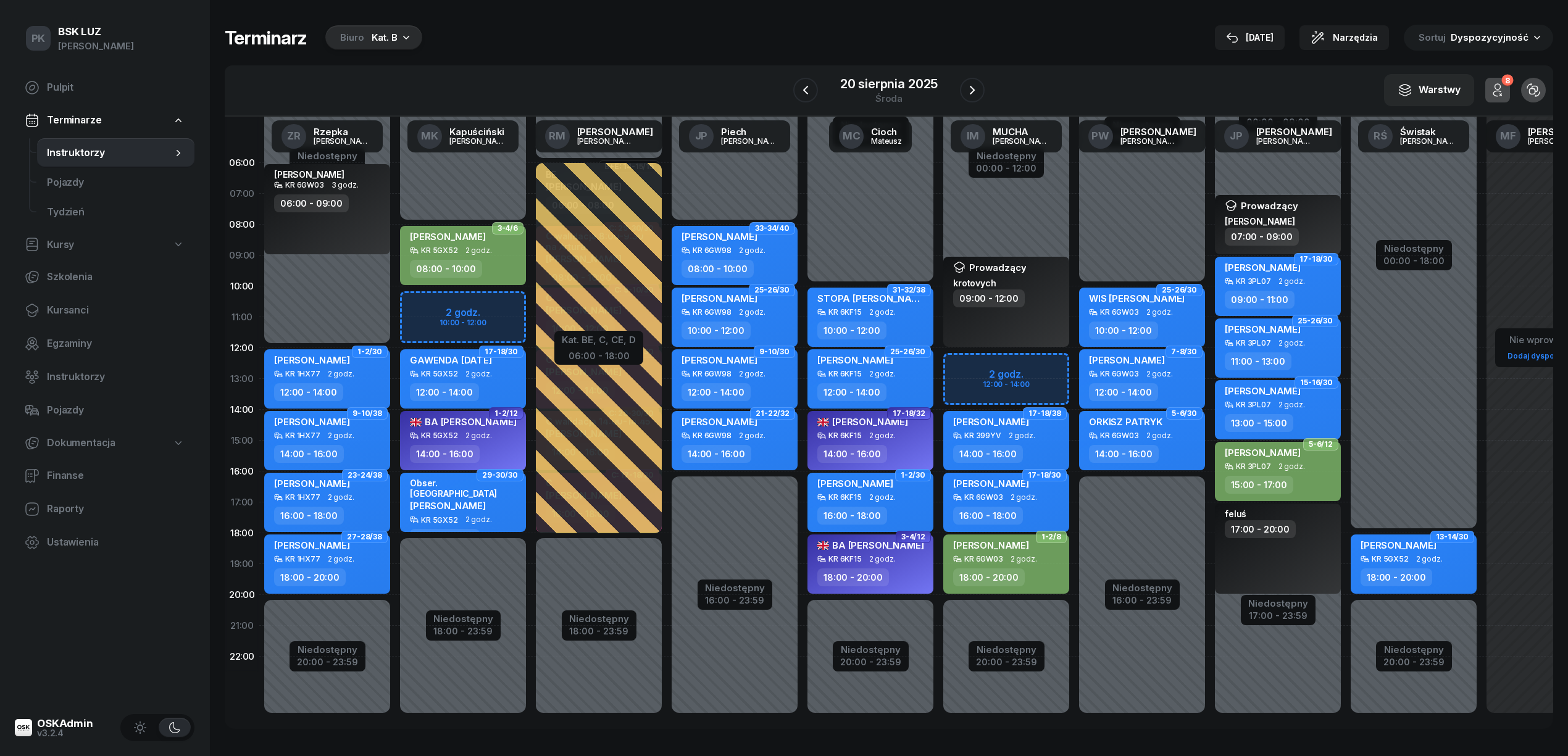
click at [321, 32] on button "Biuro Kat. B" at bounding box center [372, 37] width 100 height 25
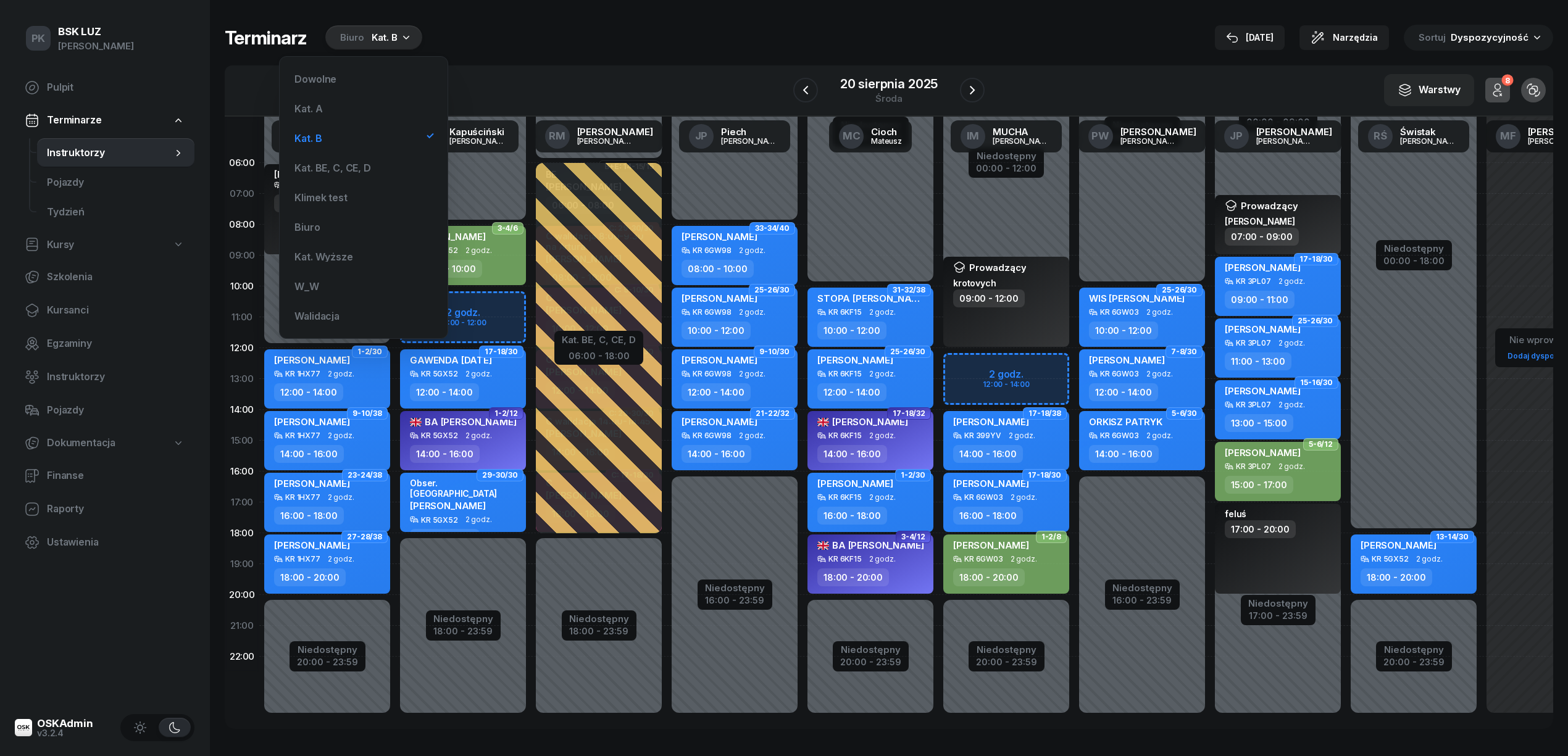
click at [1239, 32] on icon "button" at bounding box center [1231, 37] width 12 height 12
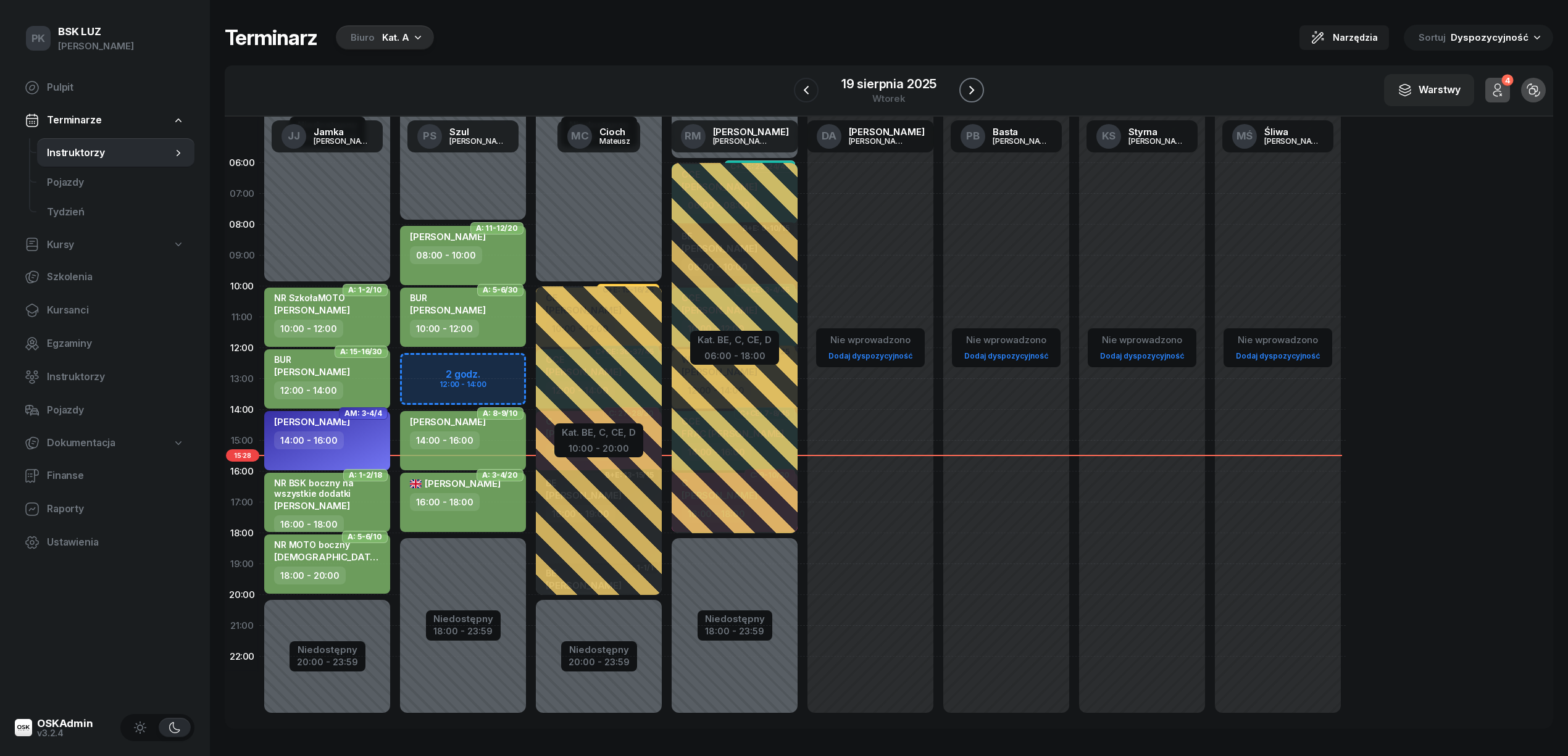
click at [976, 87] on icon "button" at bounding box center [971, 90] width 15 height 15
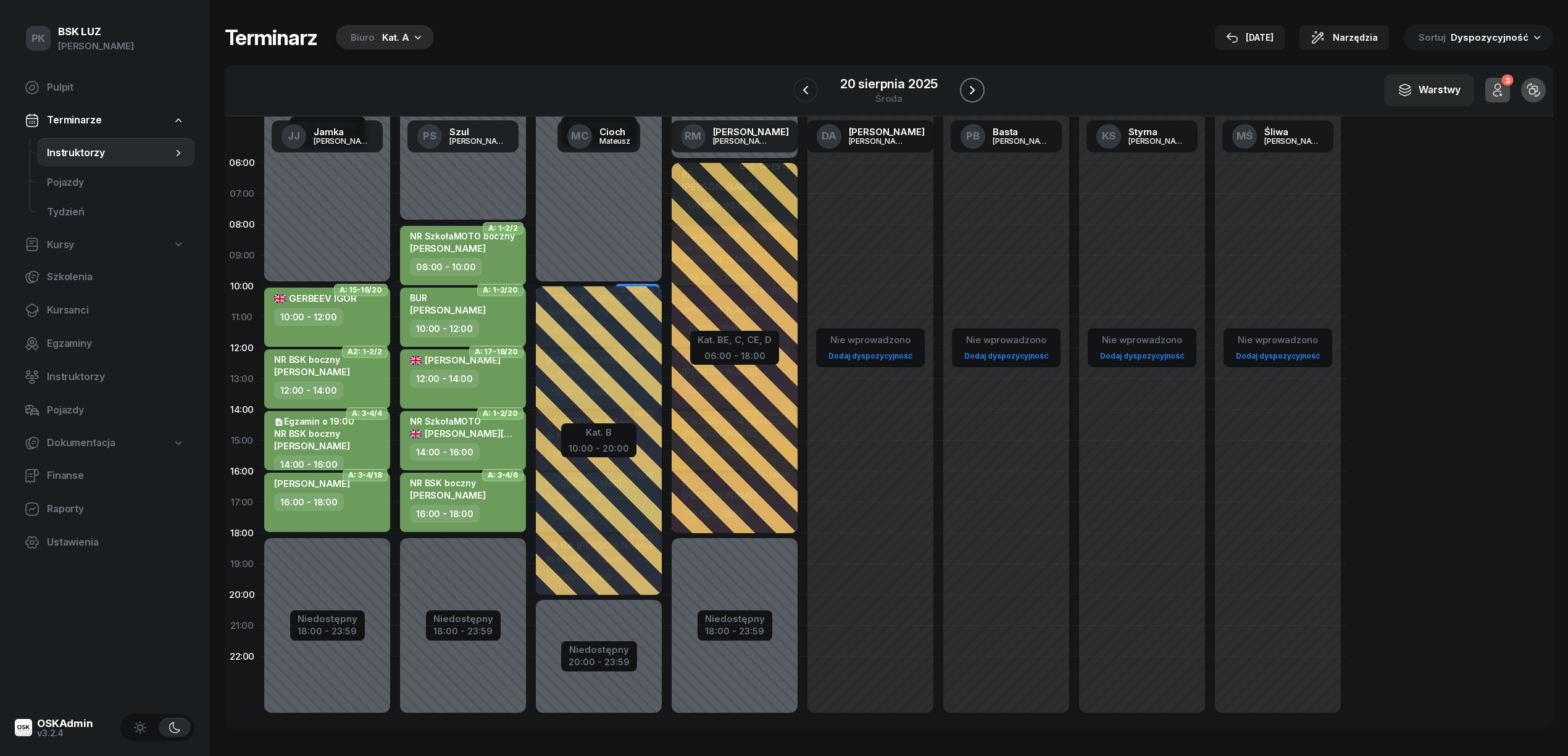
click at [976, 87] on icon "button" at bounding box center [972, 90] width 15 height 15
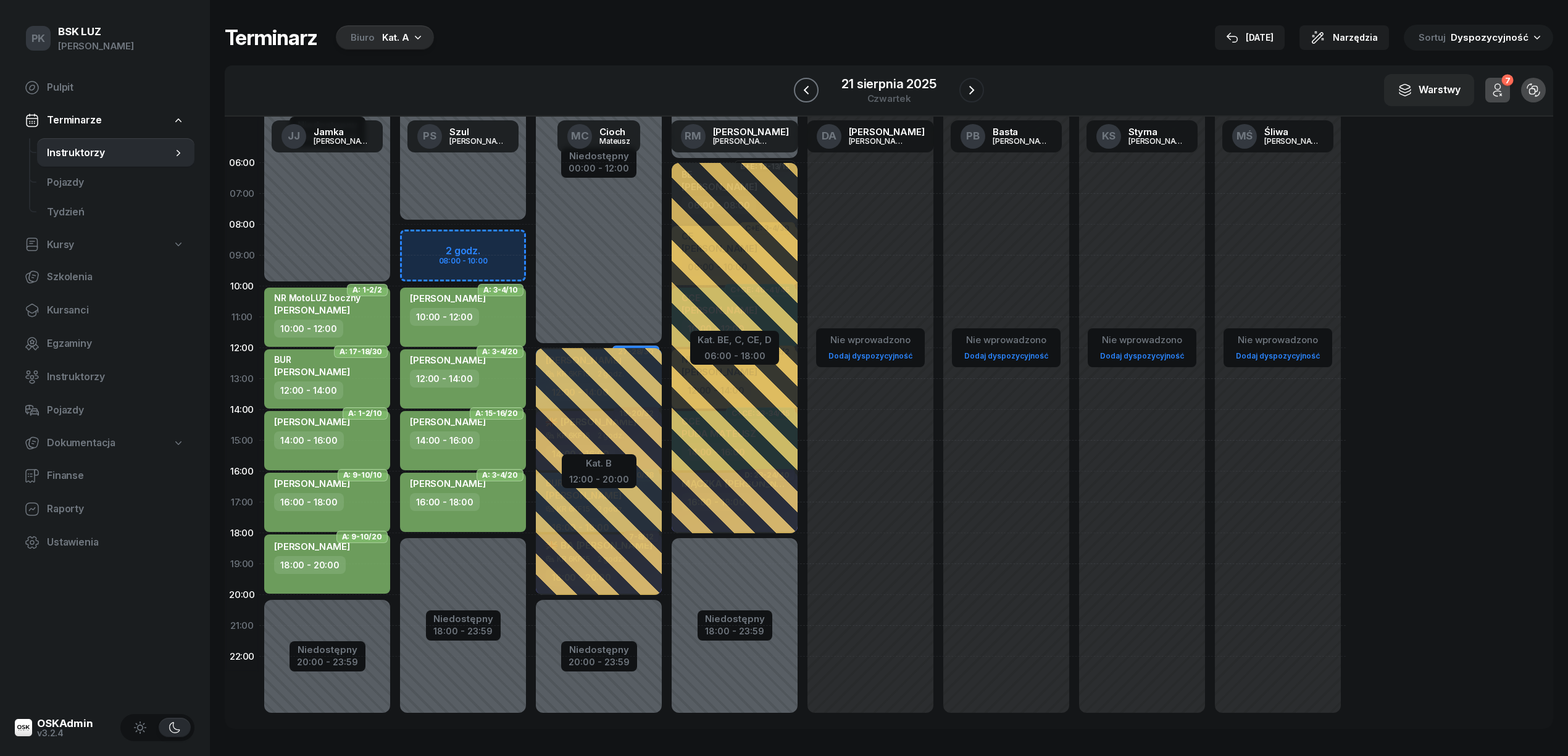
click at [808, 90] on icon "button" at bounding box center [806, 90] width 15 height 15
click at [808, 90] on icon "button" at bounding box center [805, 90] width 15 height 15
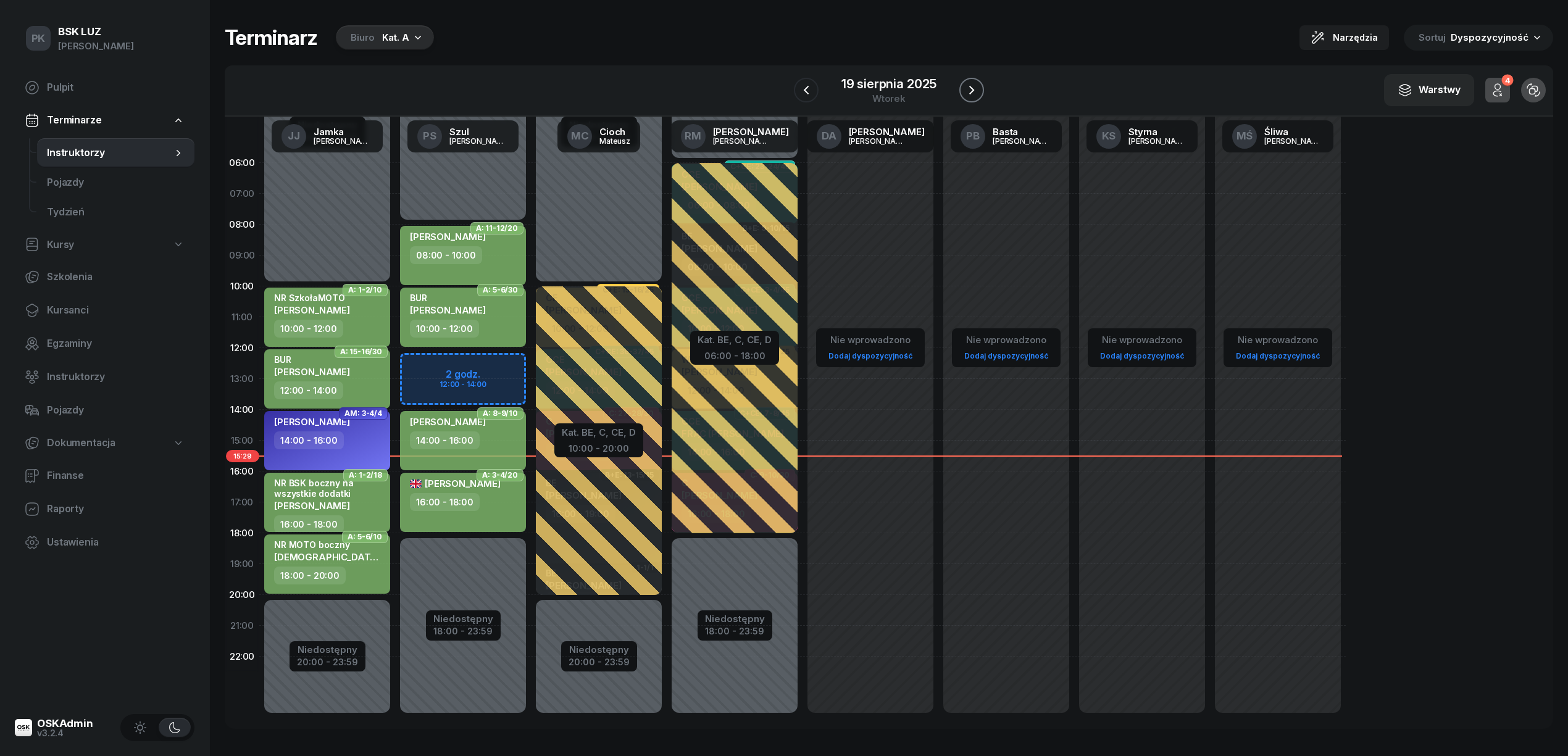
click at [964, 89] on icon "button" at bounding box center [971, 90] width 15 height 15
click at [963, 89] on button "button" at bounding box center [972, 90] width 25 height 25
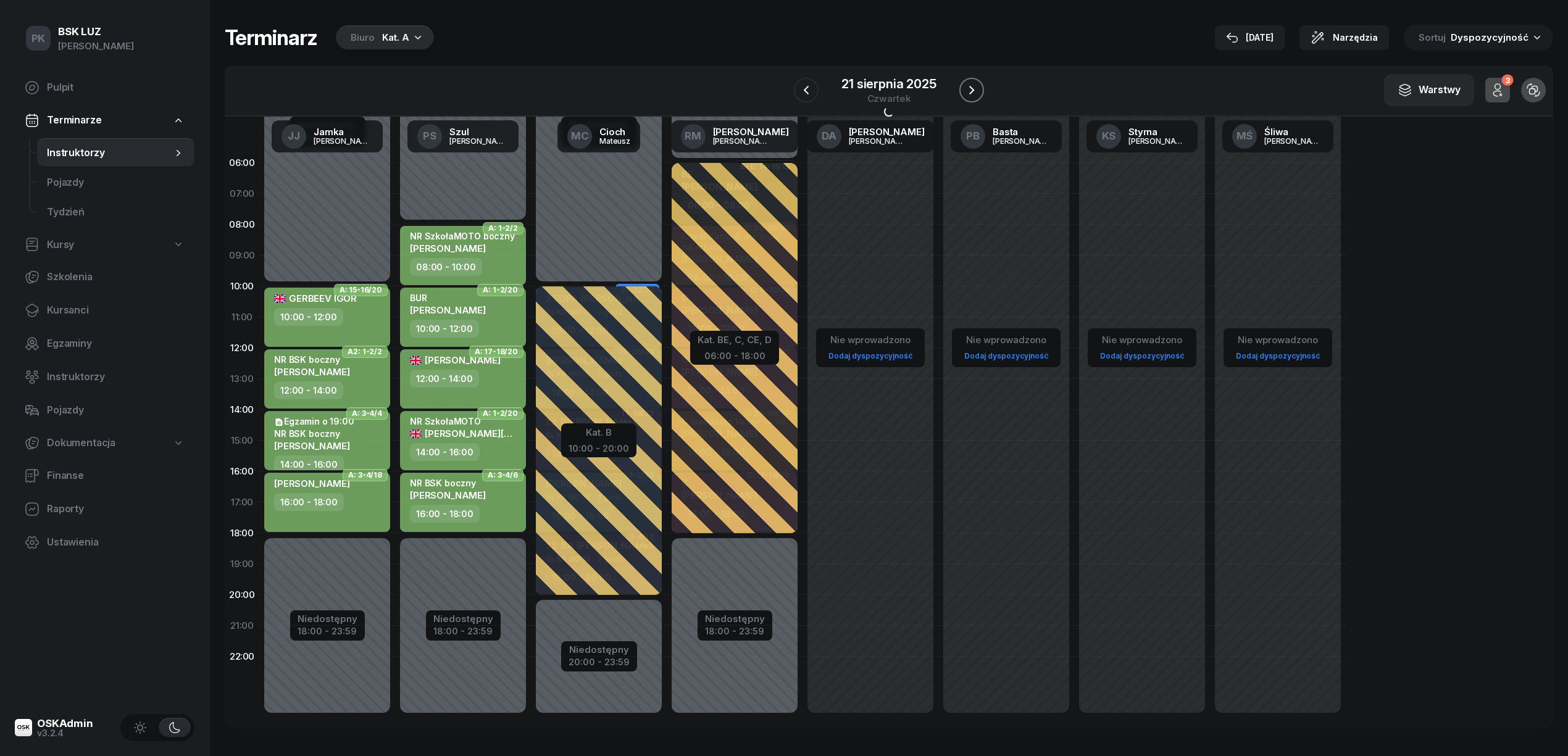
click at [964, 89] on icon "button" at bounding box center [971, 90] width 15 height 15
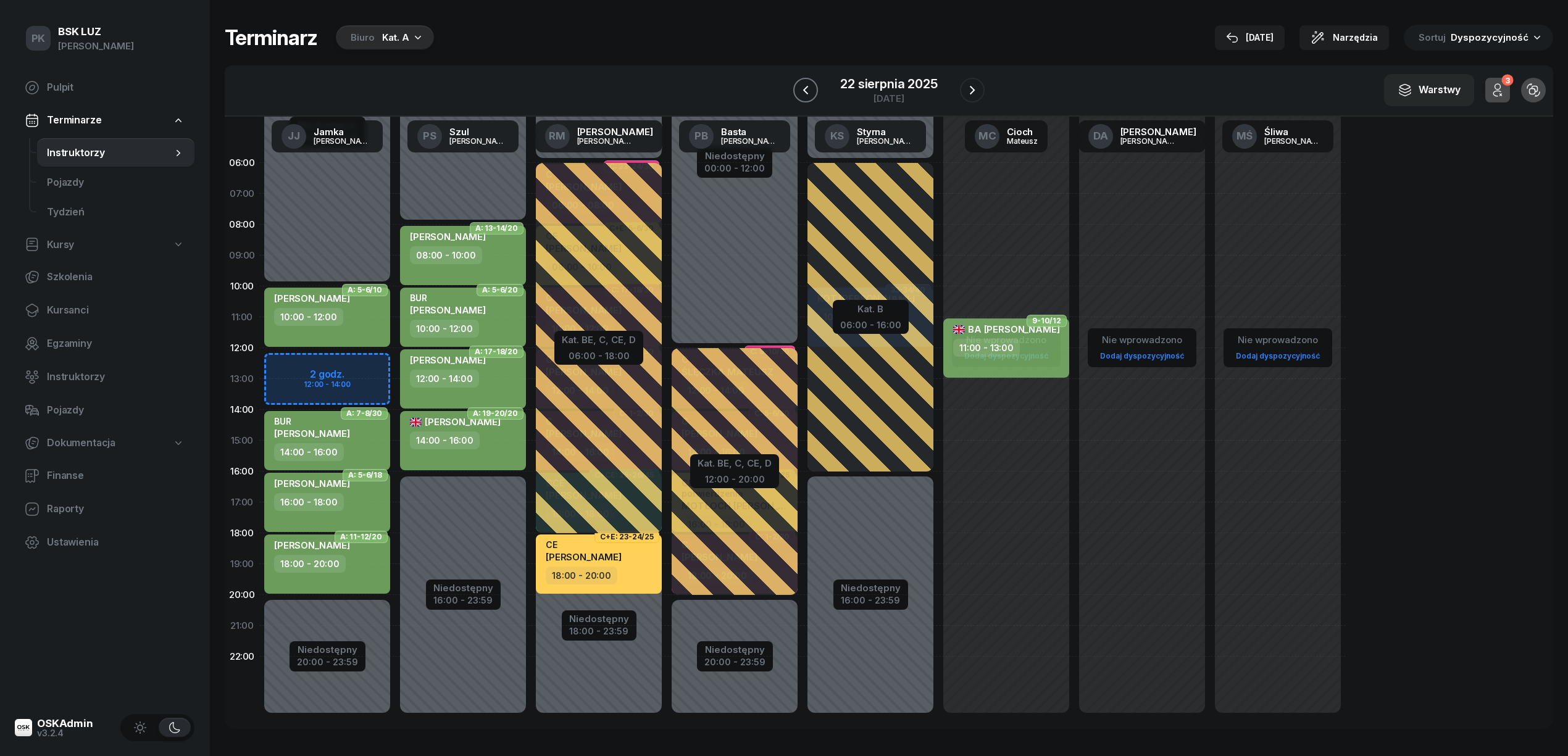
click at [811, 87] on icon "button" at bounding box center [805, 90] width 15 height 15
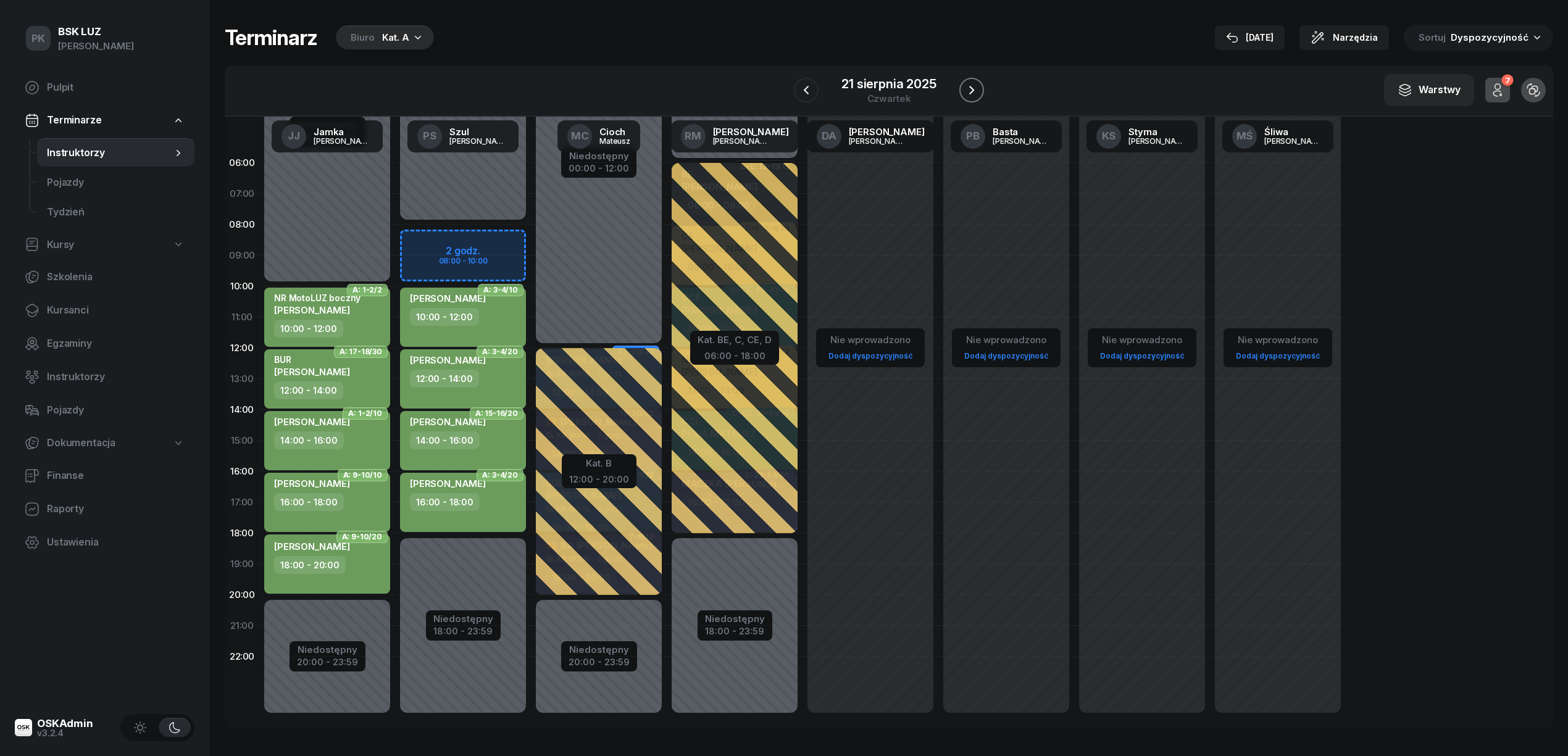
click at [966, 87] on icon "button" at bounding box center [971, 90] width 15 height 15
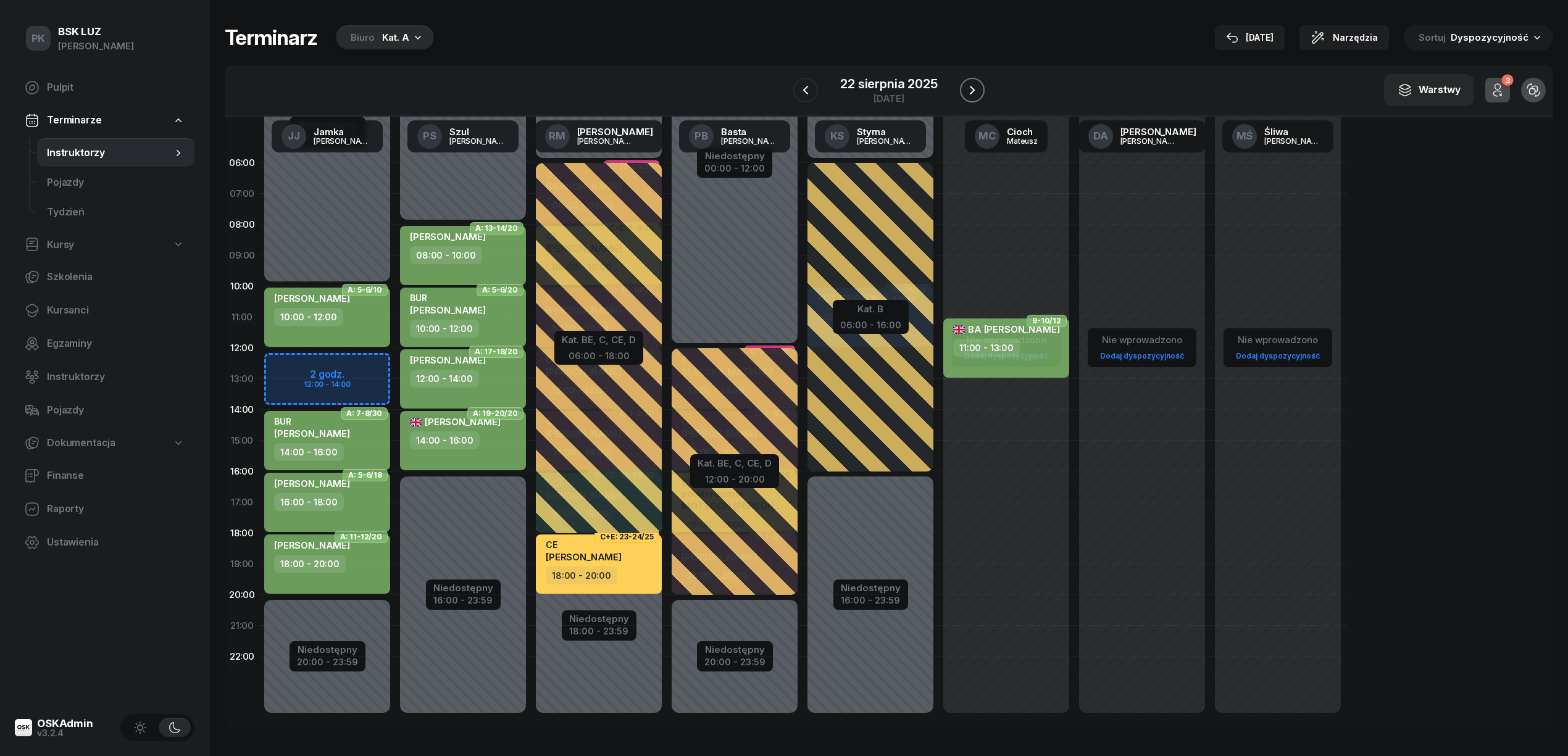
click at [966, 87] on icon "button" at bounding box center [972, 90] width 15 height 15
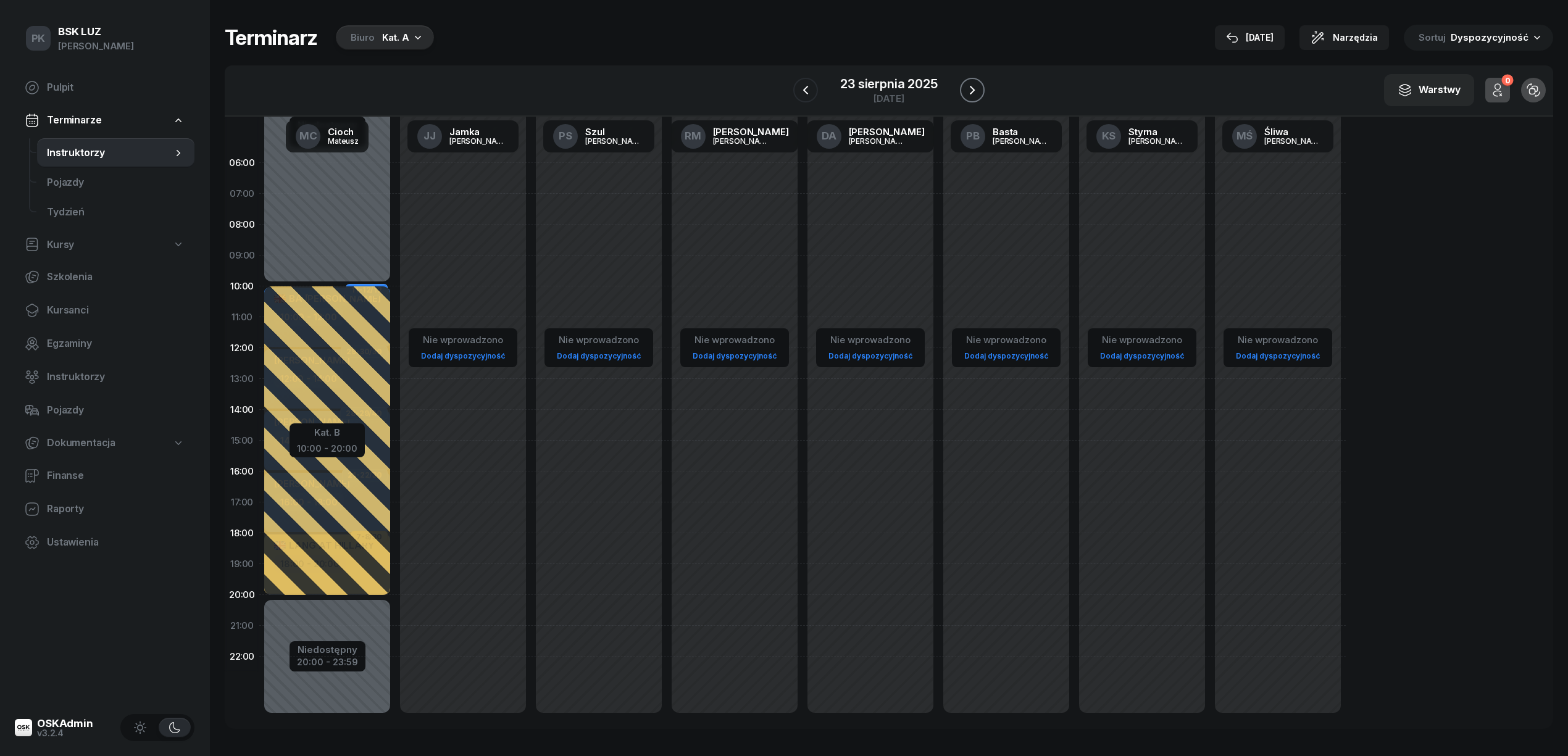
click at [966, 87] on icon "button" at bounding box center [972, 90] width 15 height 15
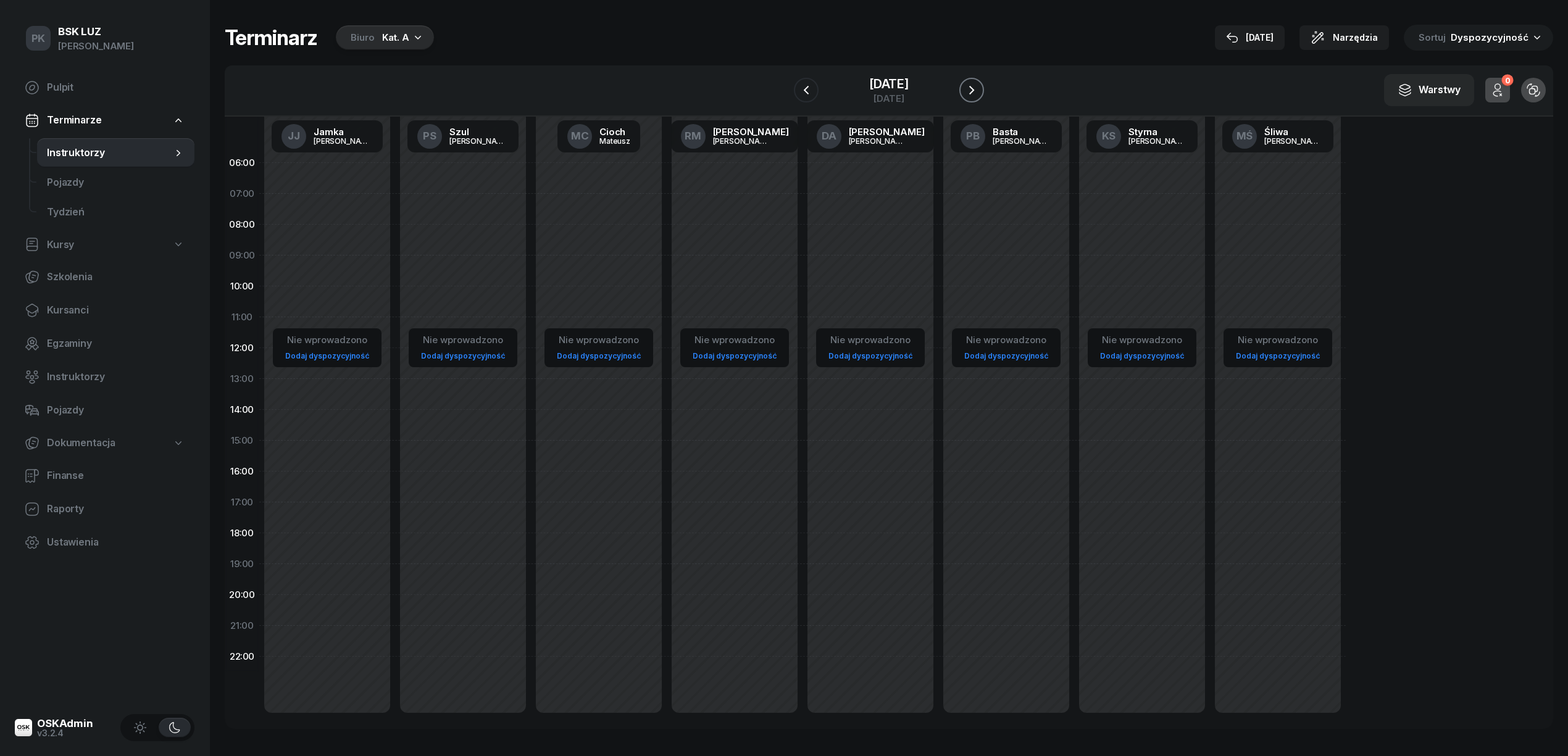
click at [966, 87] on icon "button" at bounding box center [971, 90] width 15 height 15
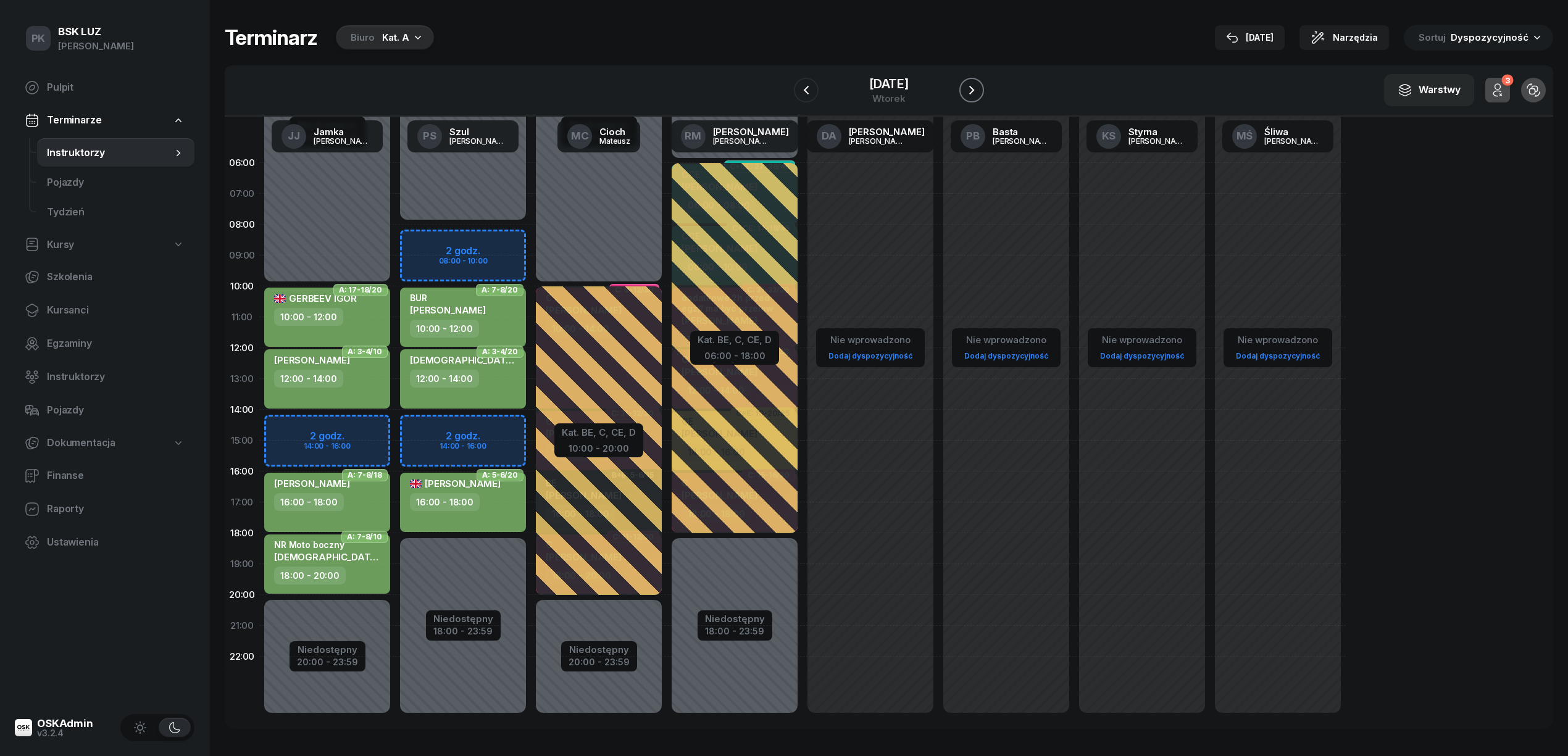
click at [966, 87] on icon "button" at bounding box center [971, 90] width 15 height 15
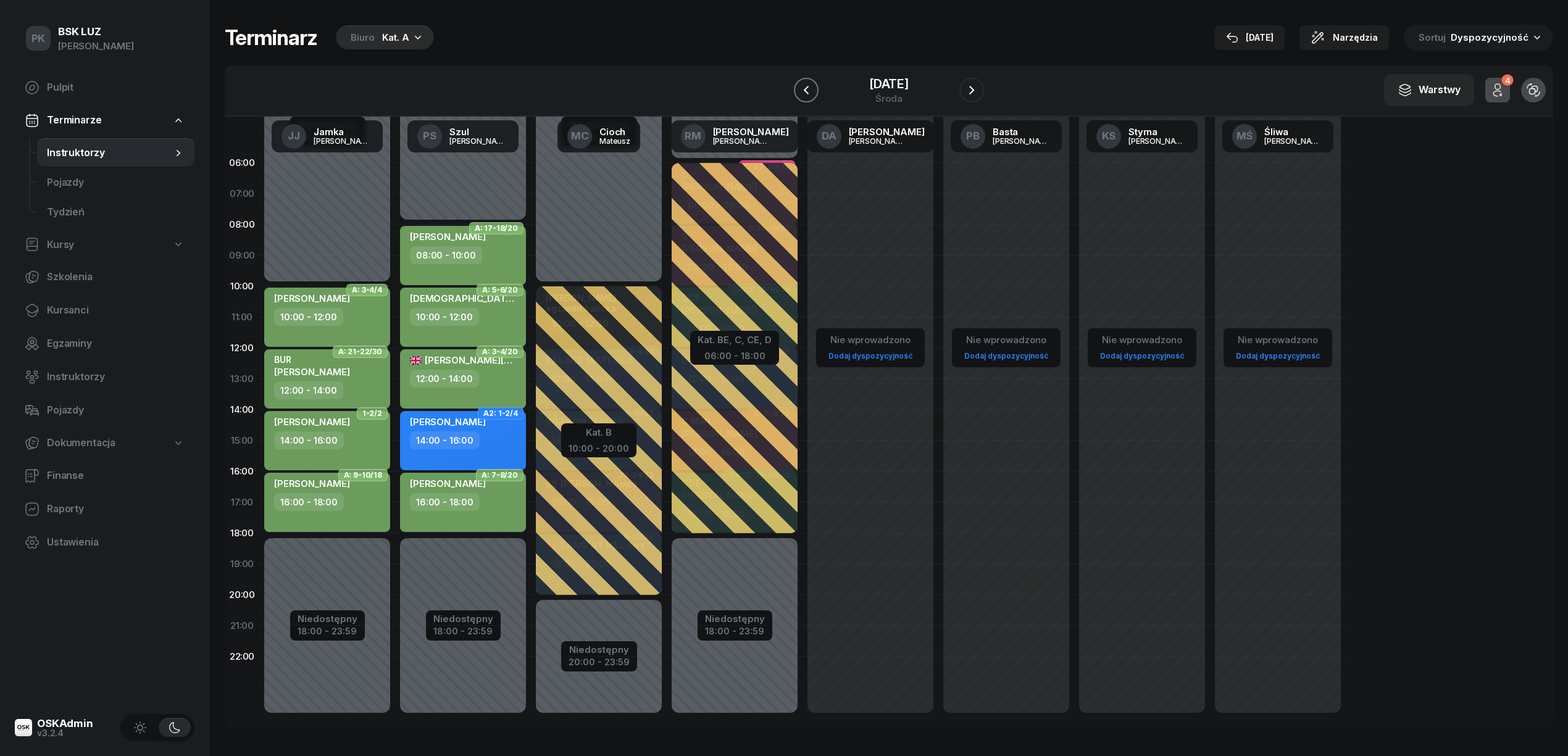
click at [807, 91] on icon "button" at bounding box center [806, 90] width 15 height 15
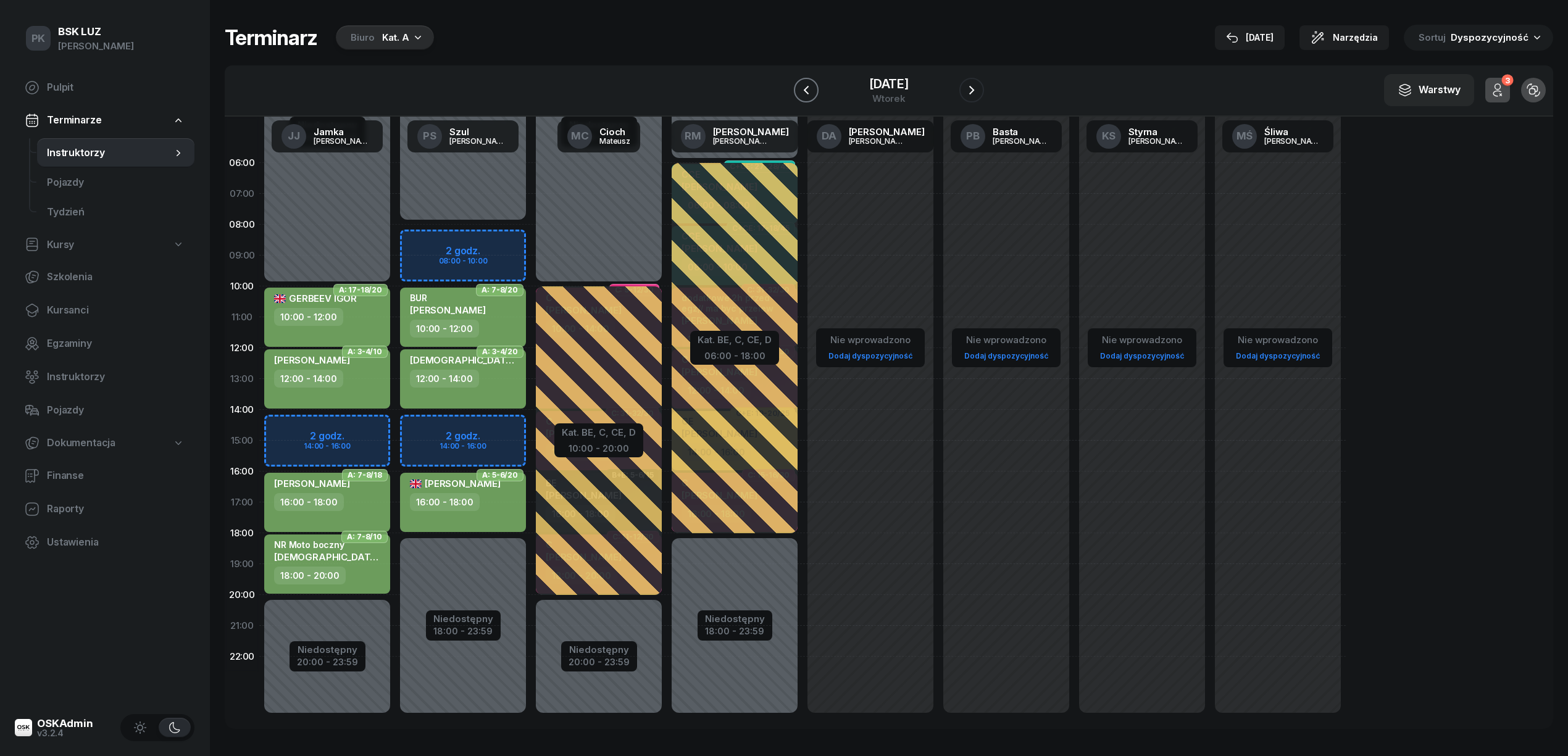
click at [815, 92] on button "button" at bounding box center [806, 90] width 25 height 25
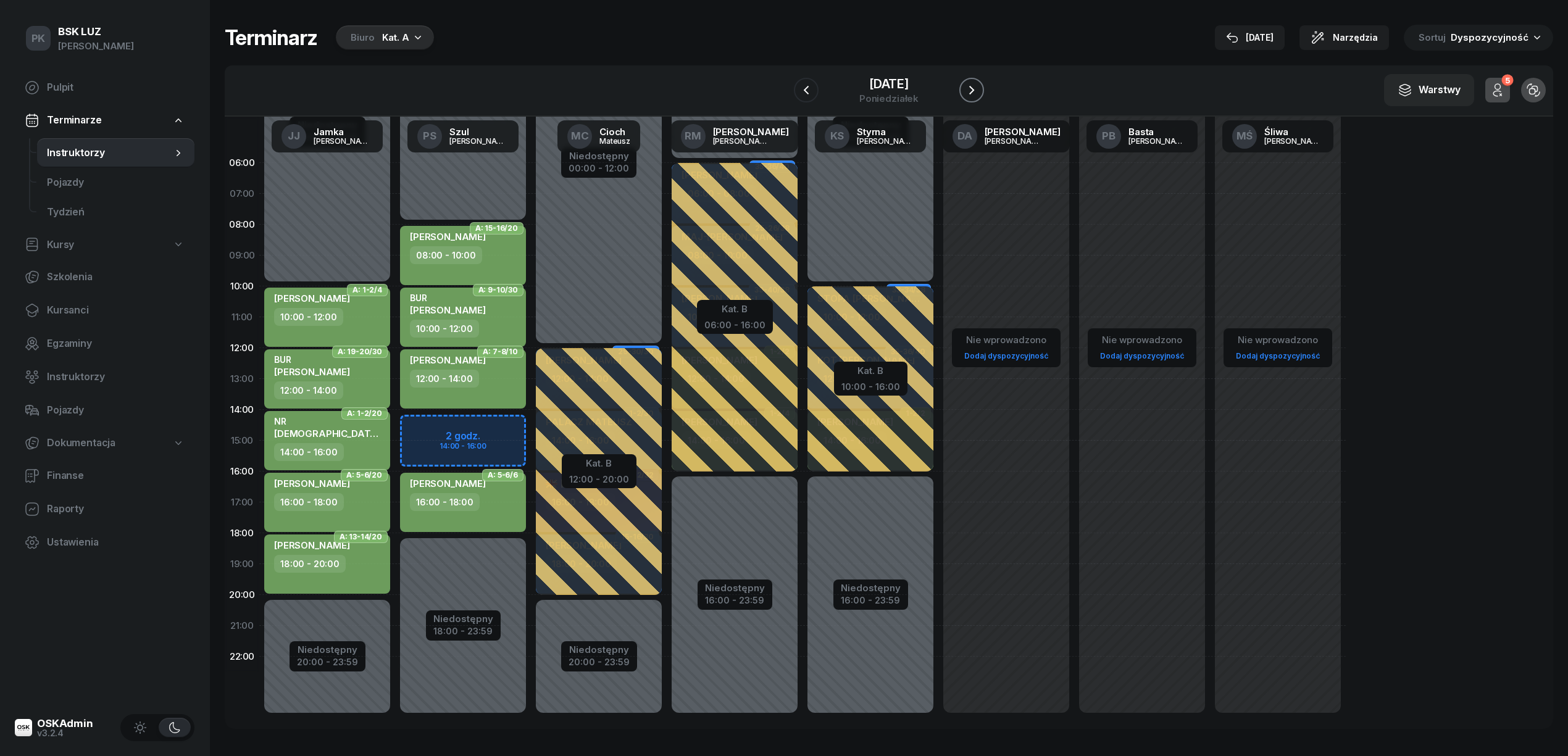
click at [974, 87] on icon "button" at bounding box center [971, 90] width 15 height 15
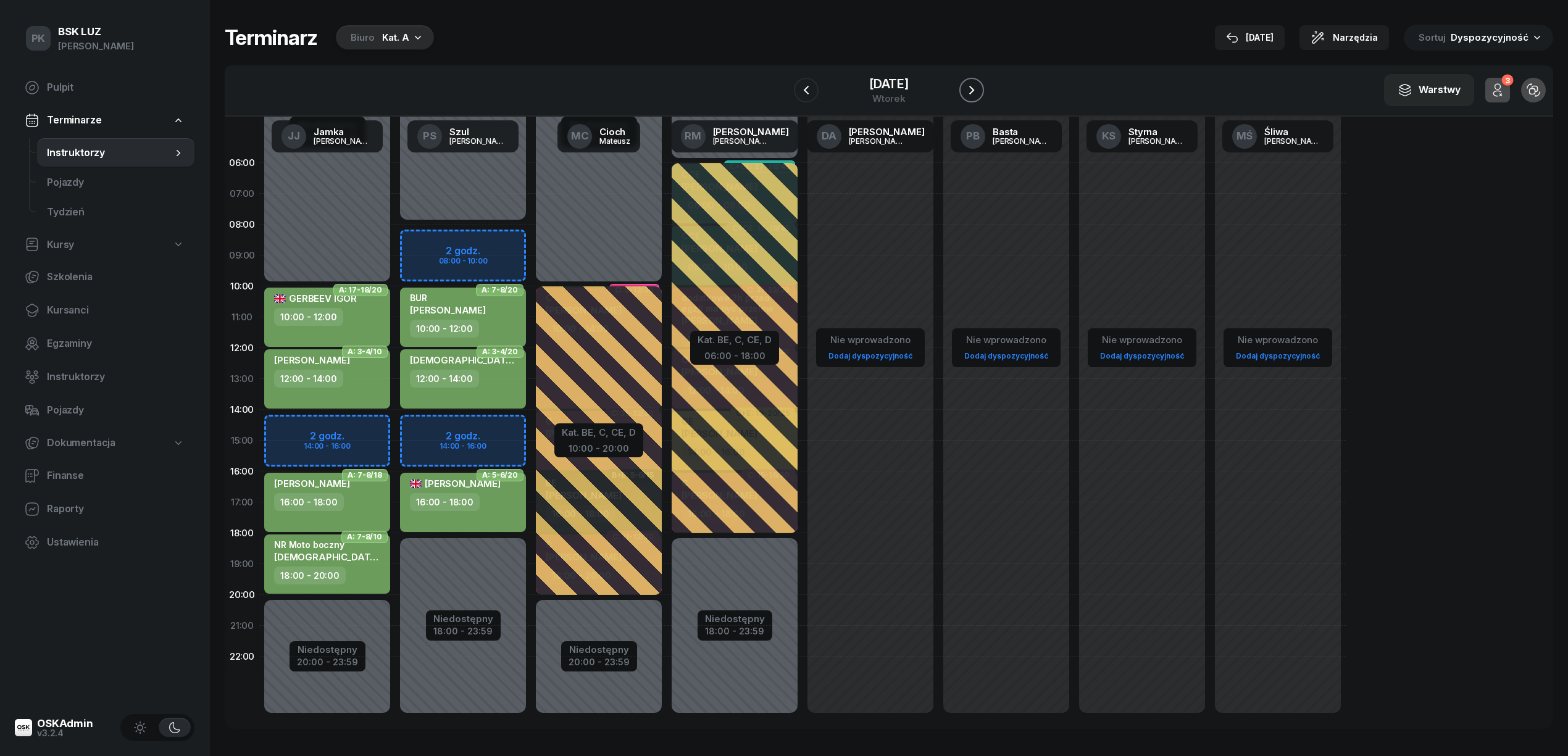
click at [974, 87] on icon "button" at bounding box center [971, 90] width 15 height 15
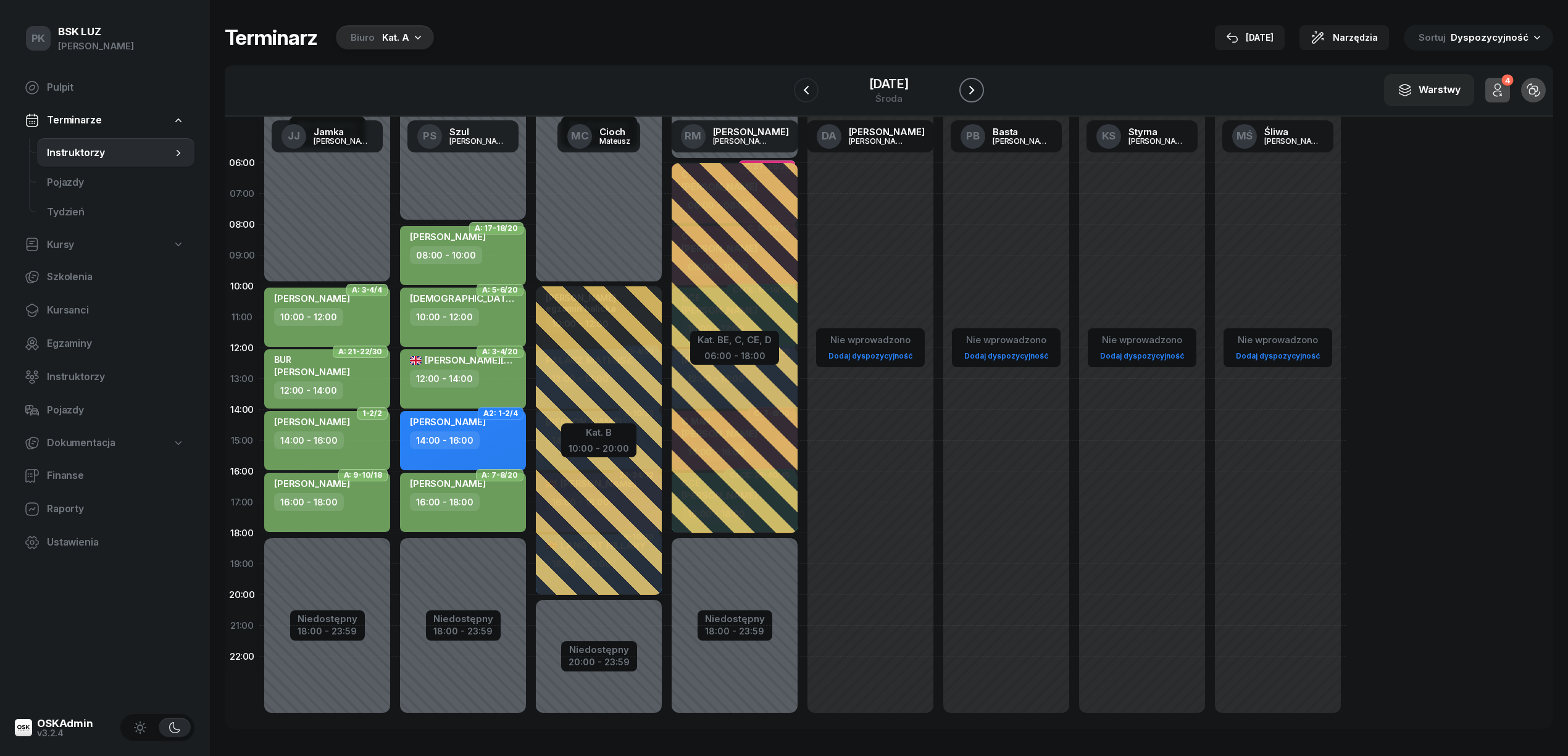
click at [974, 87] on icon "button" at bounding box center [971, 90] width 15 height 15
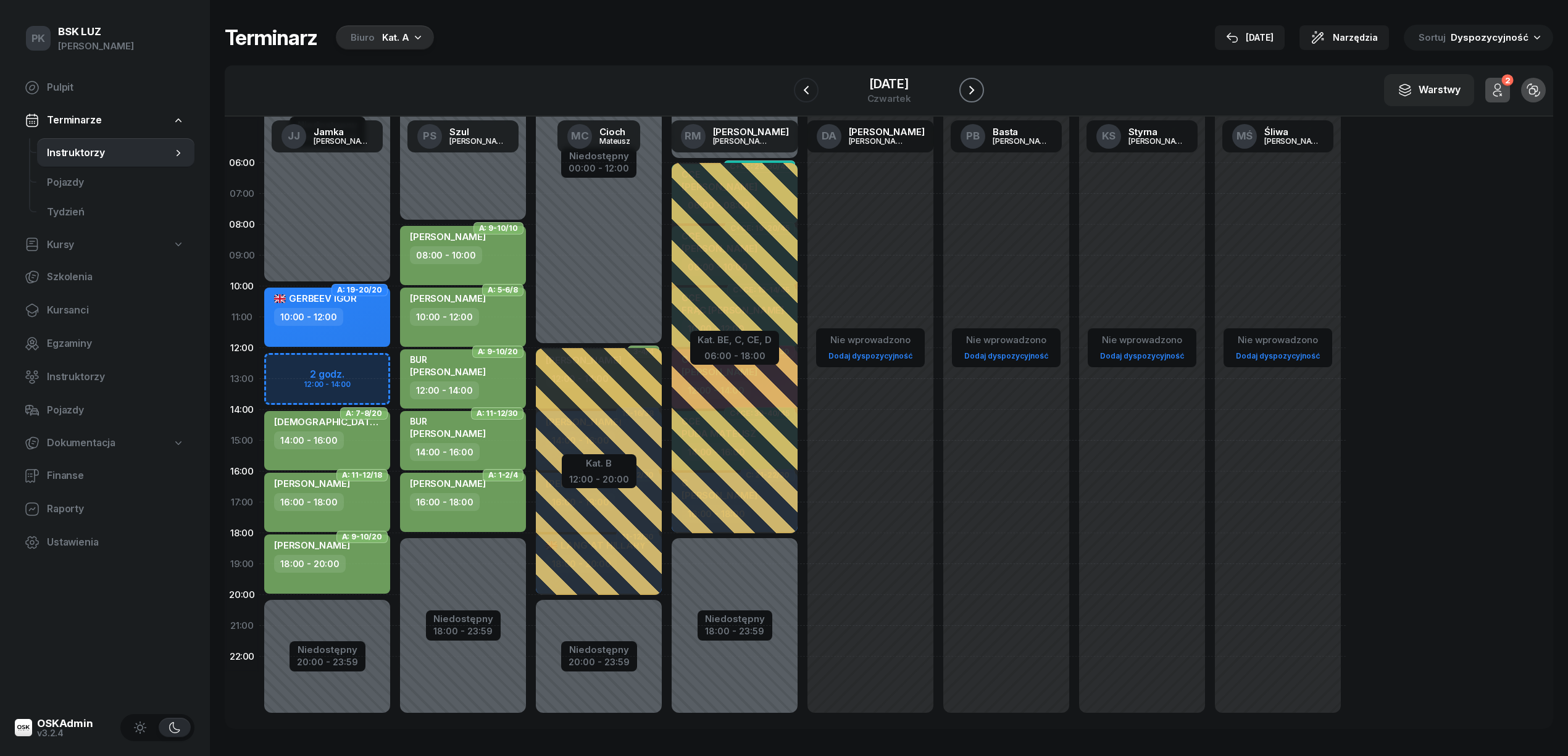
click at [974, 87] on icon "button" at bounding box center [971, 90] width 15 height 15
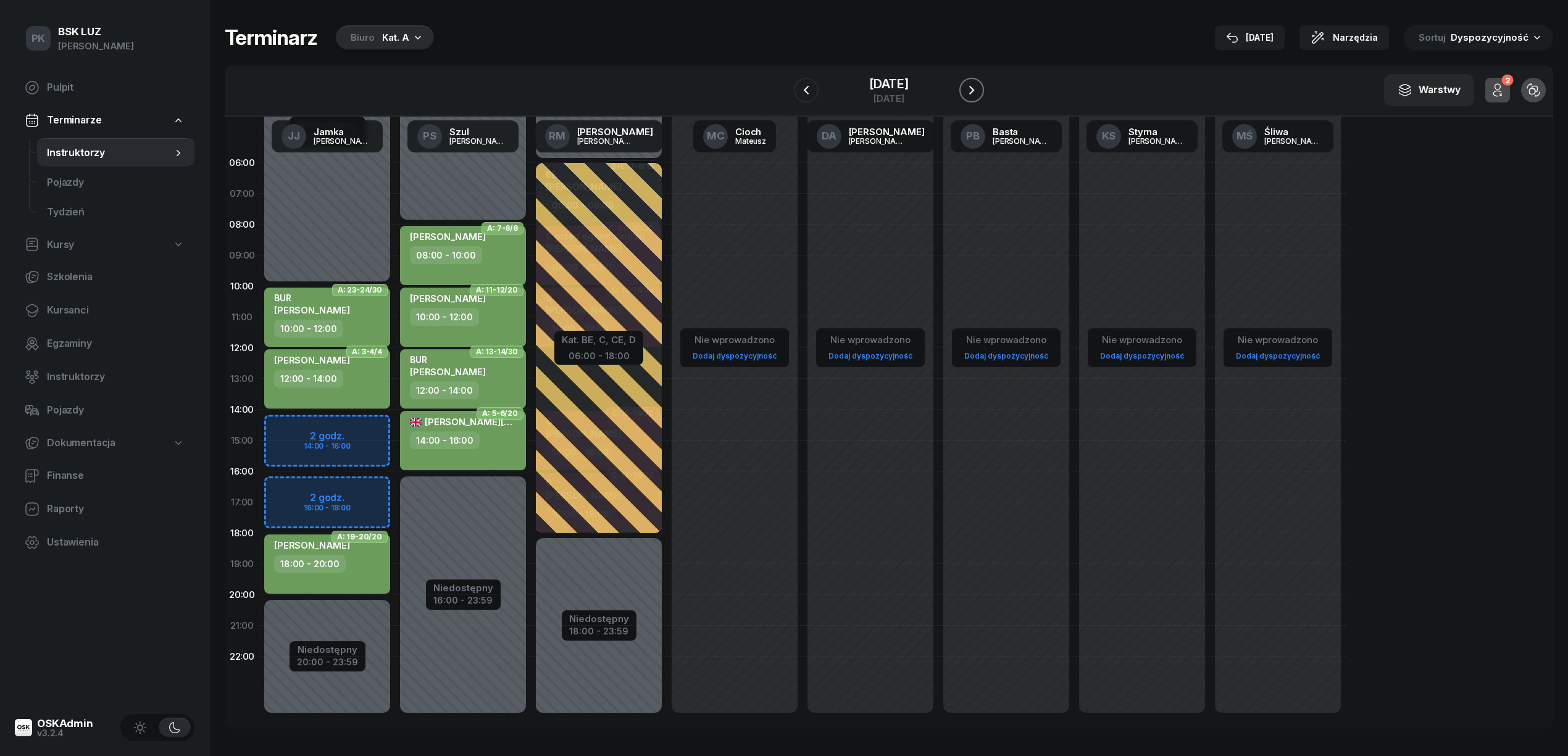
click at [974, 87] on icon "button" at bounding box center [971, 90] width 15 height 15
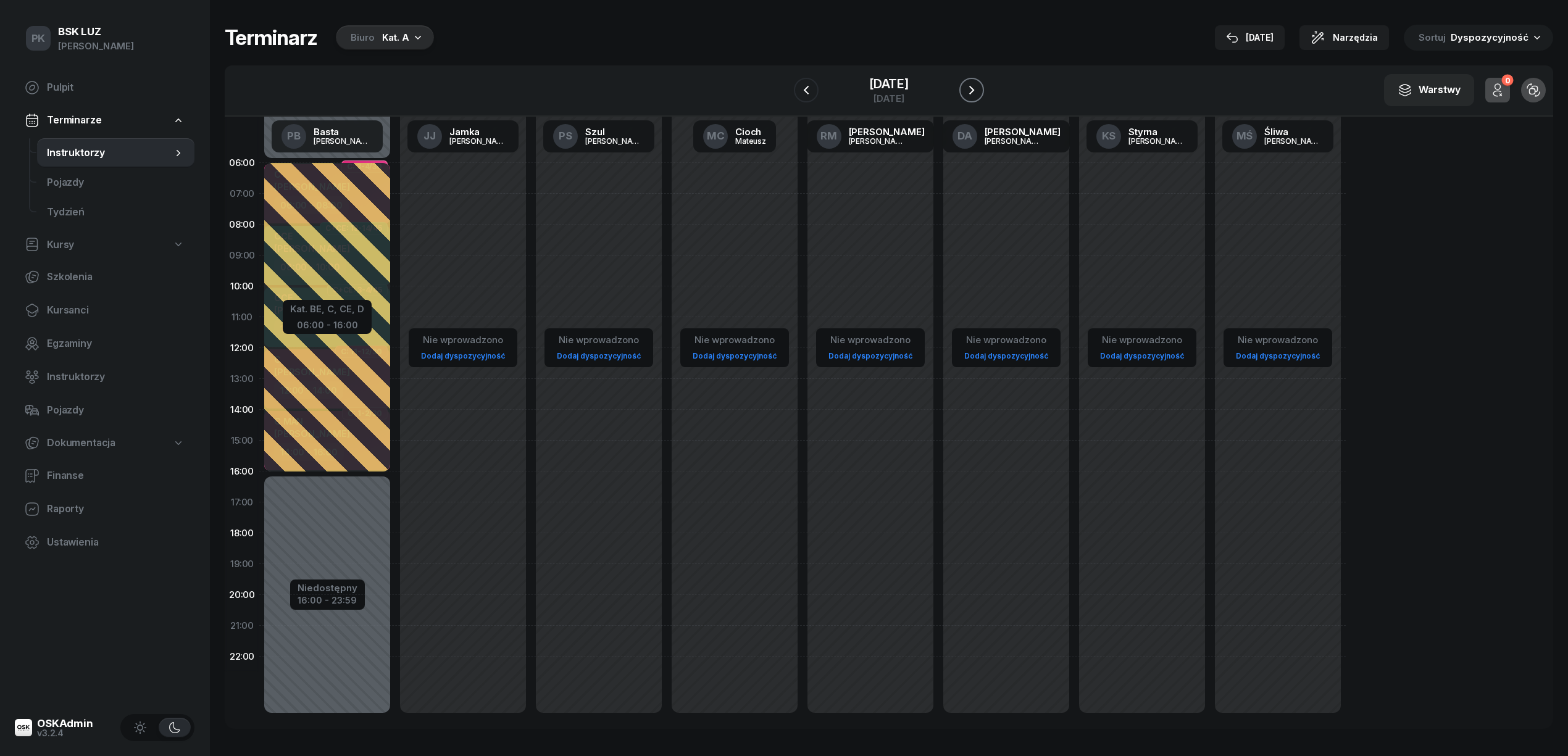
click at [974, 87] on icon "button" at bounding box center [971, 90] width 15 height 15
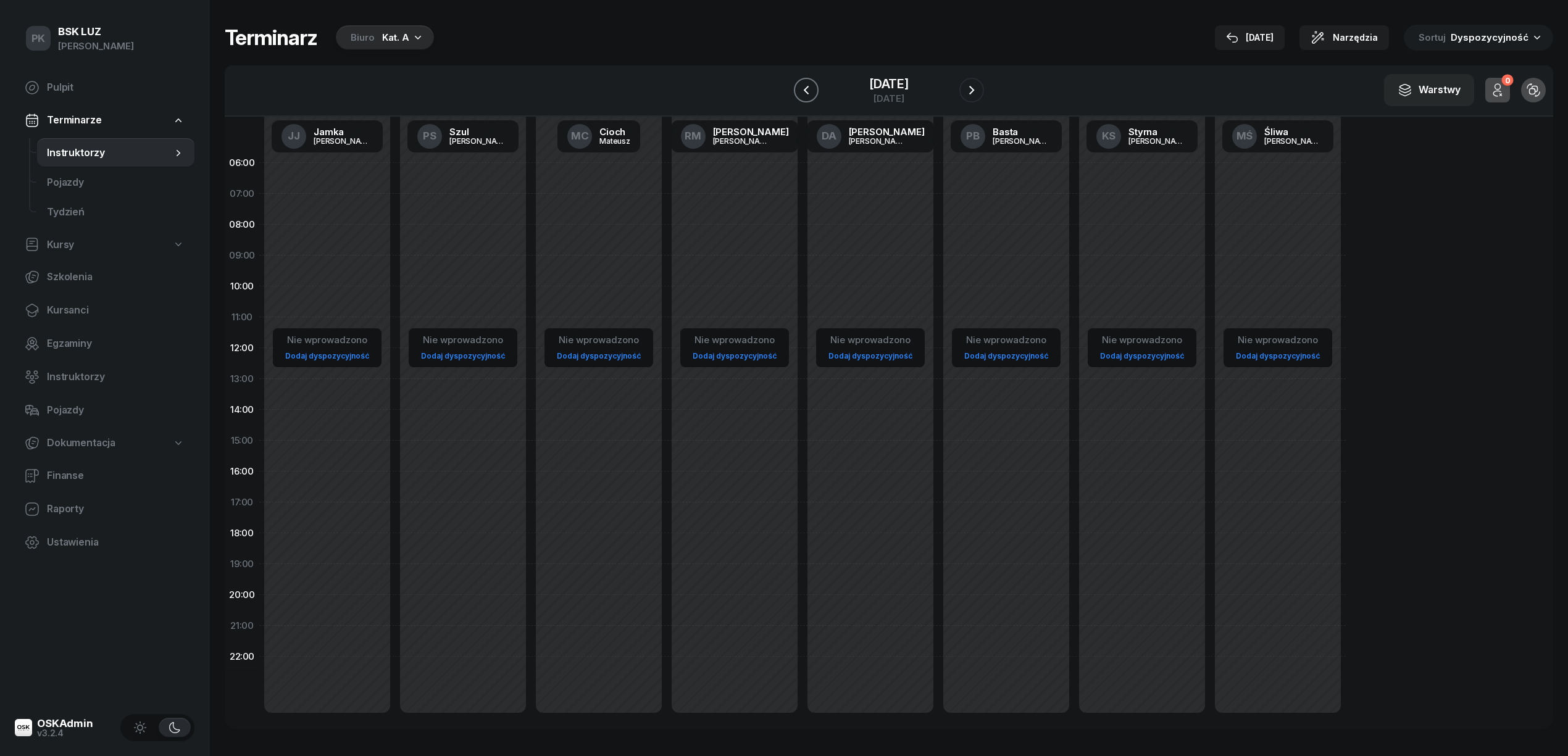
click at [815, 87] on button "button" at bounding box center [806, 90] width 25 height 25
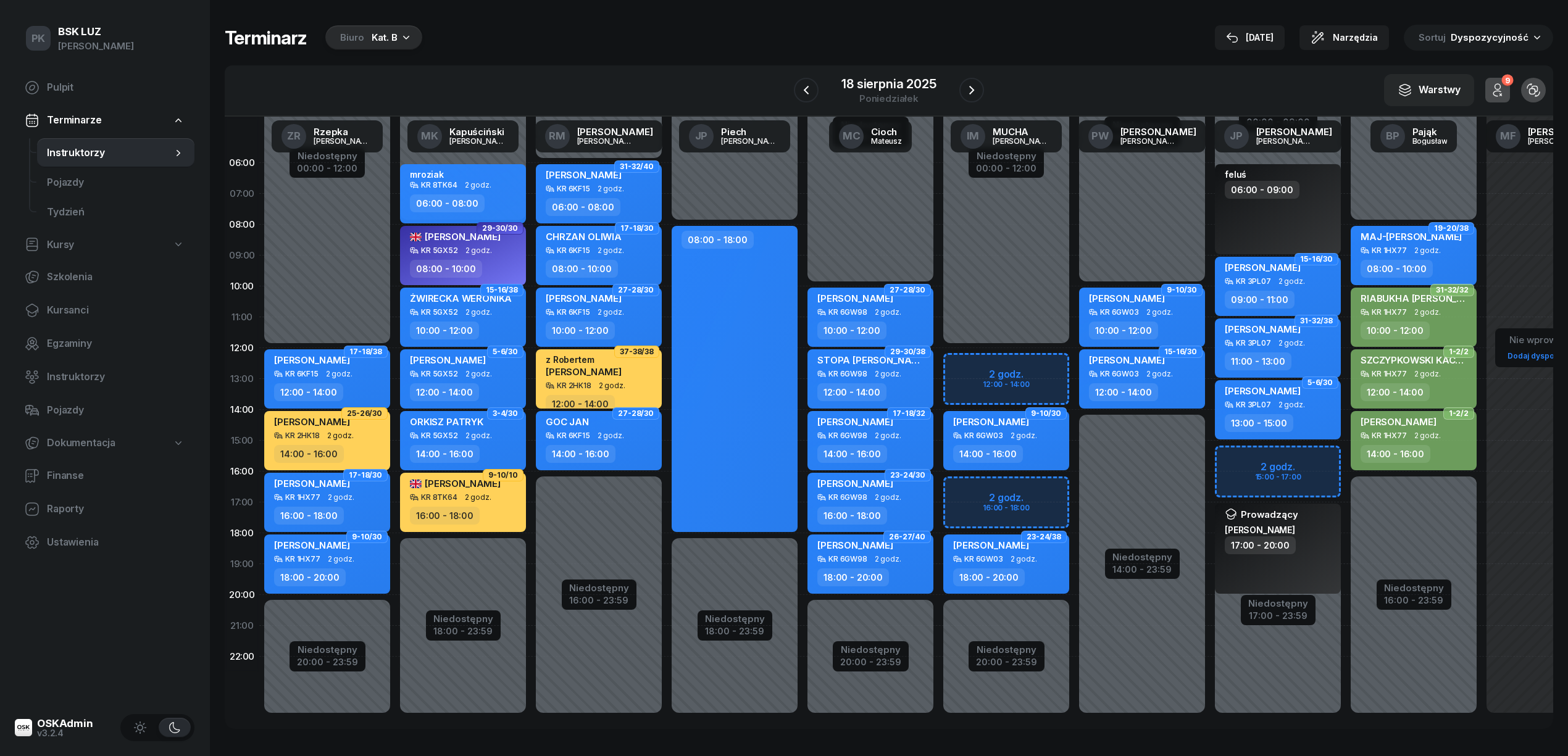
click at [386, 40] on div "Kat. B" at bounding box center [385, 37] width 26 height 15
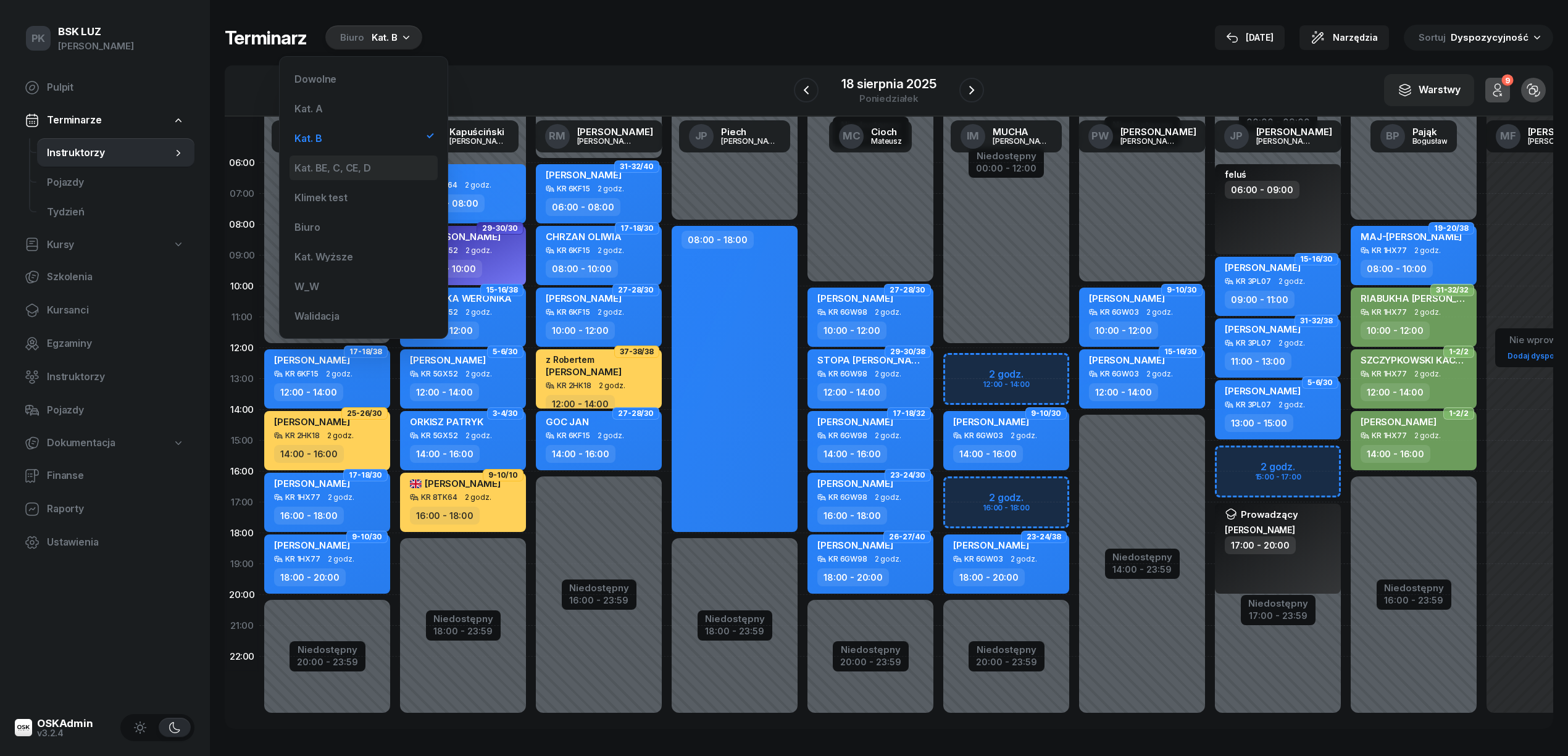
click at [378, 156] on div "Kat. BE, C, CE, D" at bounding box center [363, 168] width 148 height 25
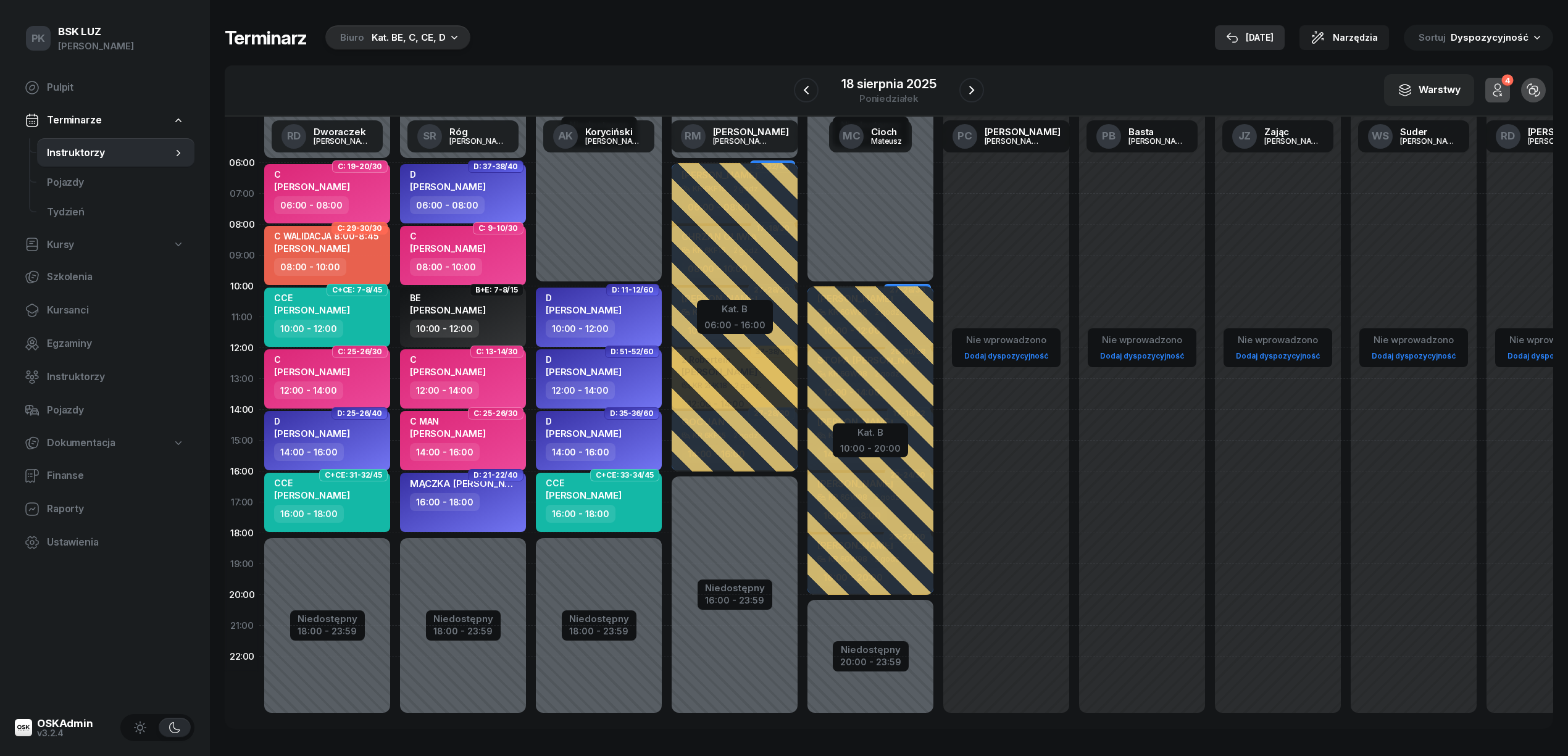
click at [1273, 38] on div "19 sie" at bounding box center [1249, 37] width 48 height 15
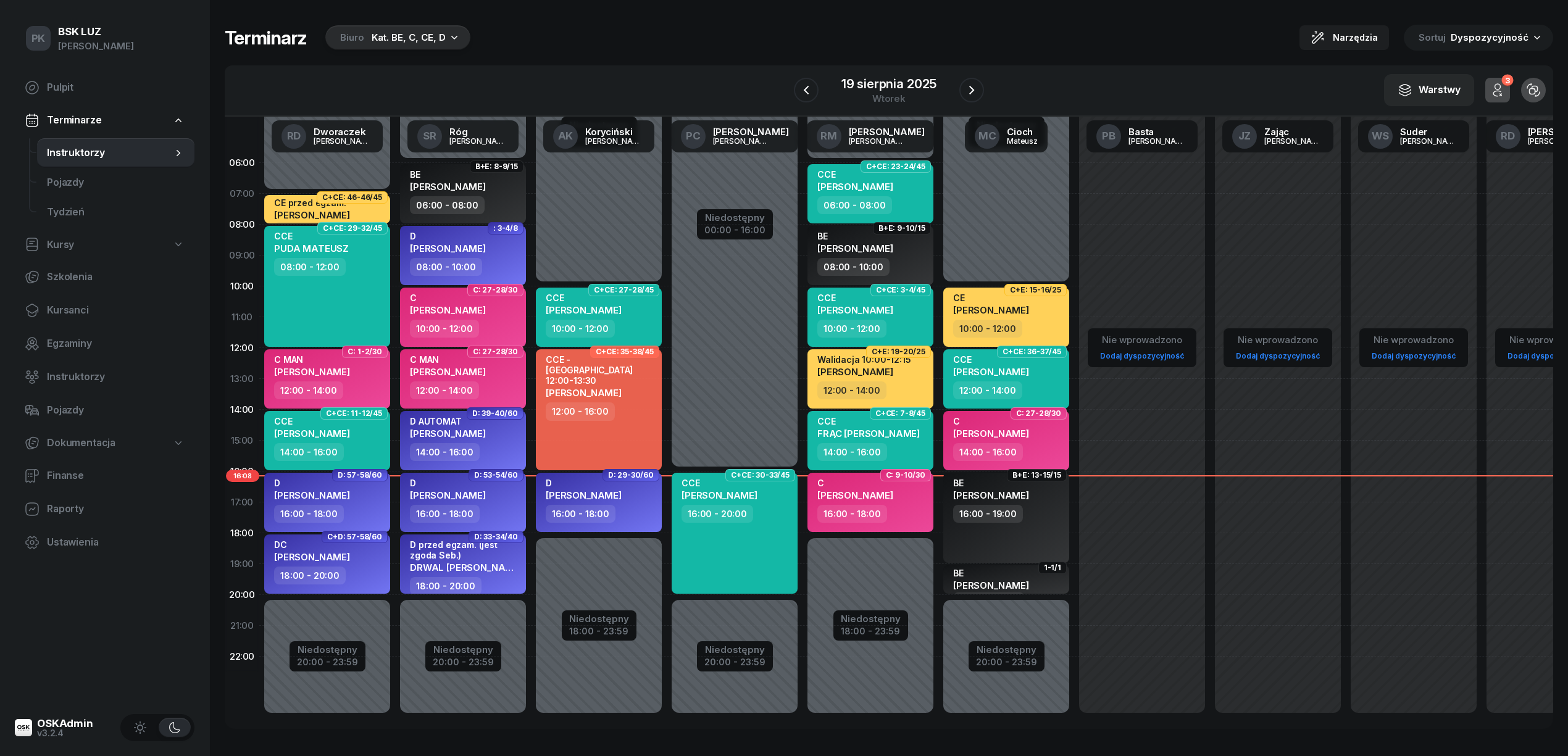
click at [442, 737] on div "Terminarz Biuro Kat. BE, C, CE, D Narzędzia Sortuj Dyspozycyjność W Wybierz AK …" at bounding box center [889, 376] width 1328 height 754
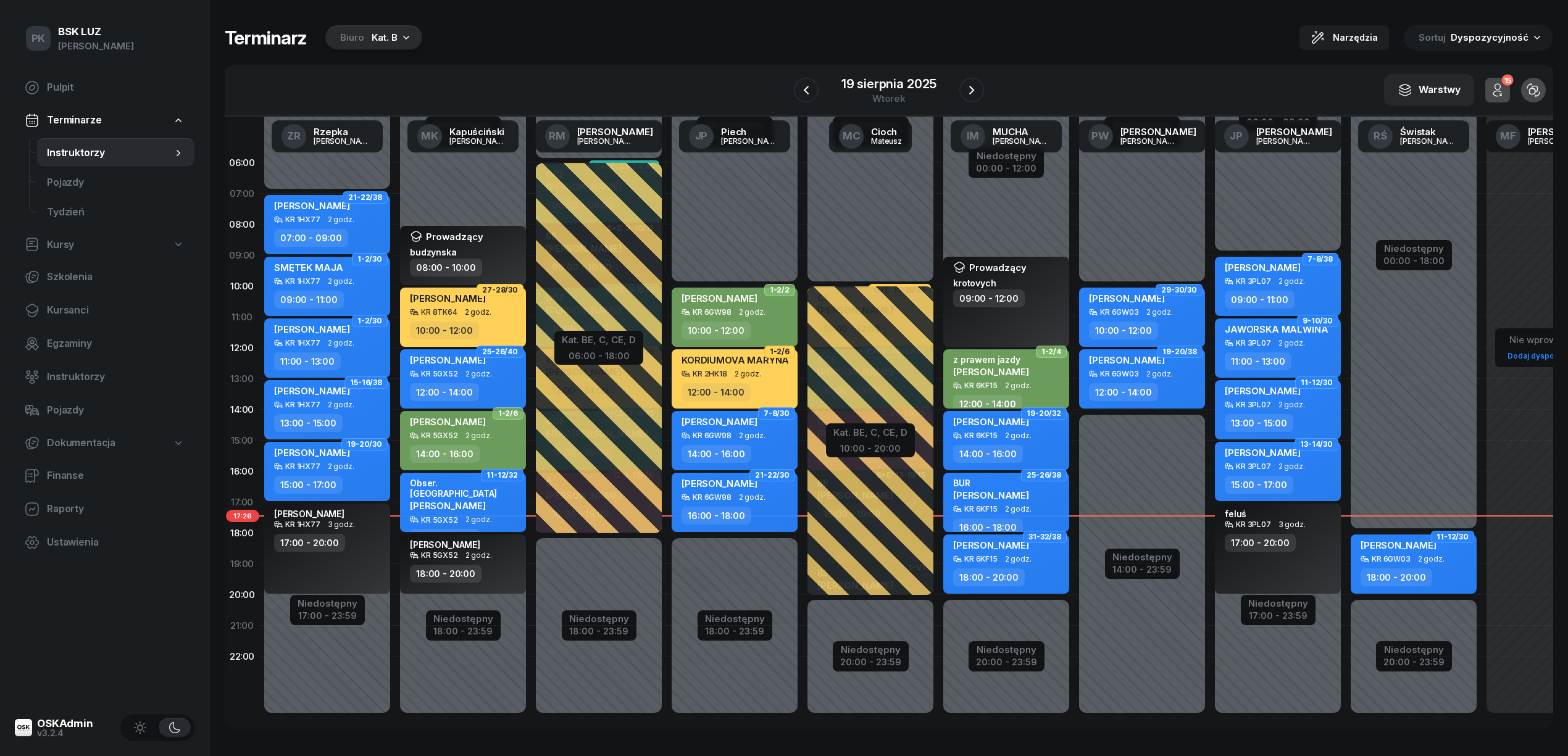
click at [1447, 560] on div "KR 6GW03 2 godz." at bounding box center [1415, 559] width 108 height 9
select select "18"
select select "20"
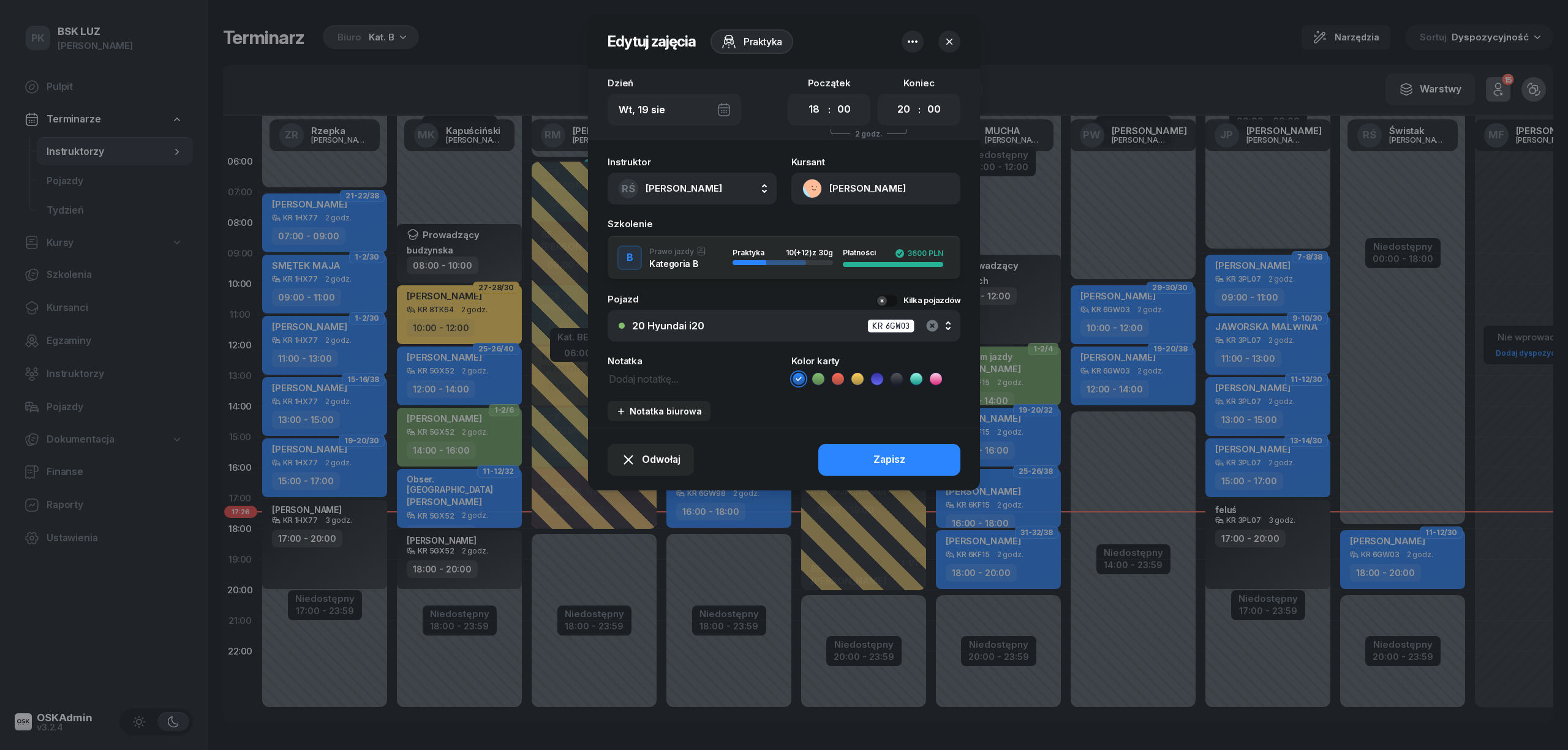
click at [930, 321] on icon "button" at bounding box center [932, 325] width 11 height 11
click at [687, 326] on div "Nie wybrano" at bounding box center [662, 326] width 60 height 10
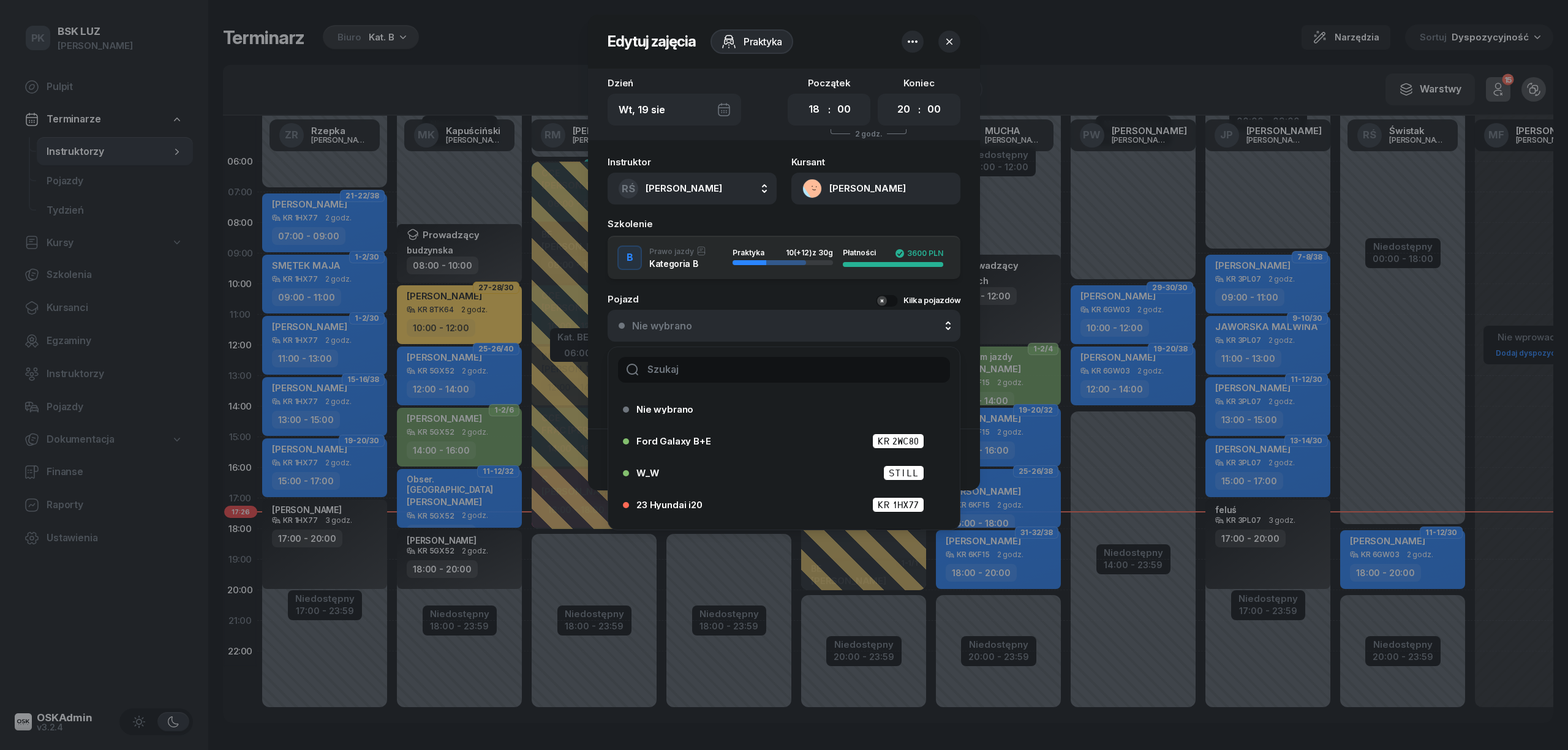
click at [682, 371] on input "text" at bounding box center [783, 370] width 332 height 26
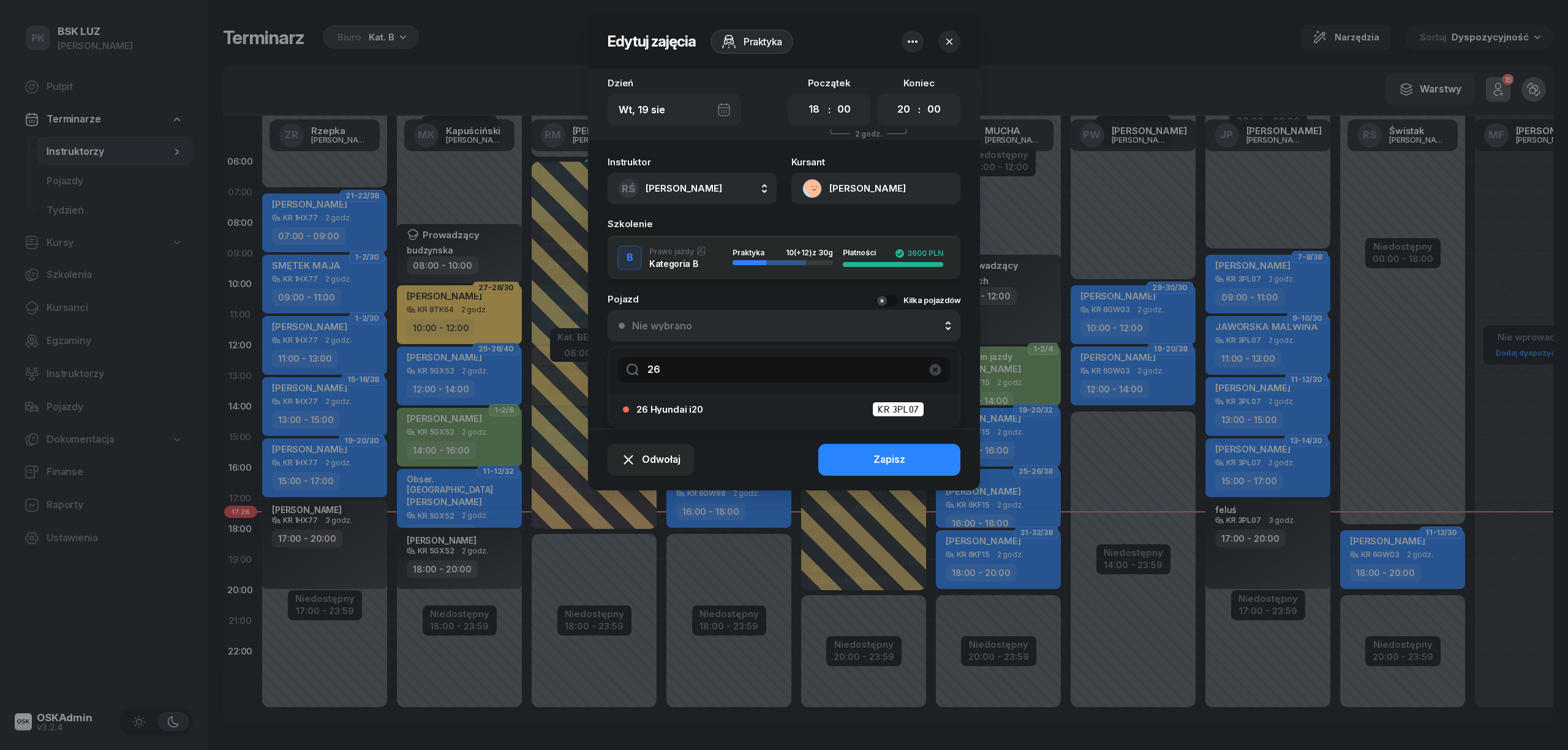
type input "26"
click at [675, 410] on span "26 Hyundai i20" at bounding box center [669, 409] width 67 height 9
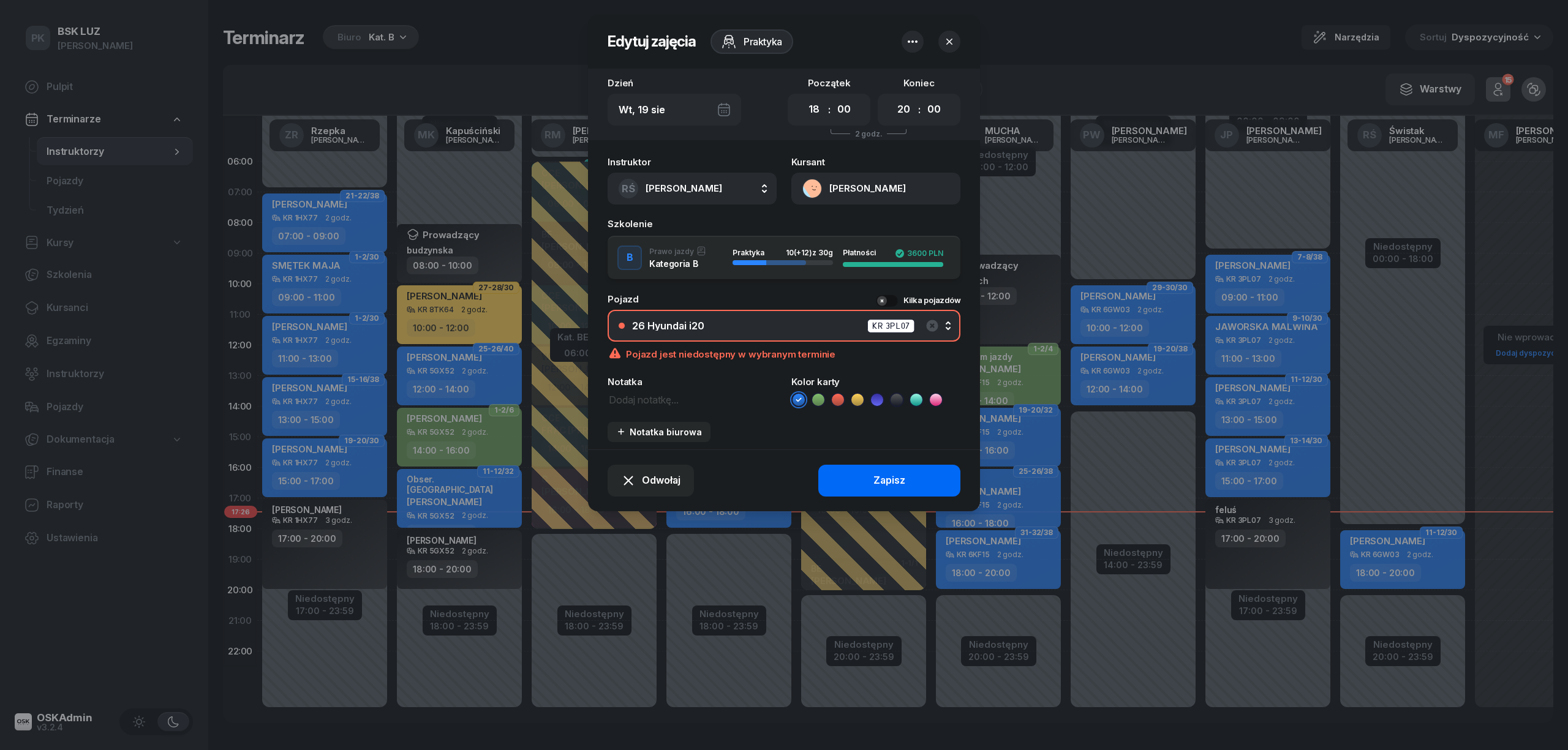
click at [841, 465] on button "Zapisz" at bounding box center [889, 481] width 142 height 32
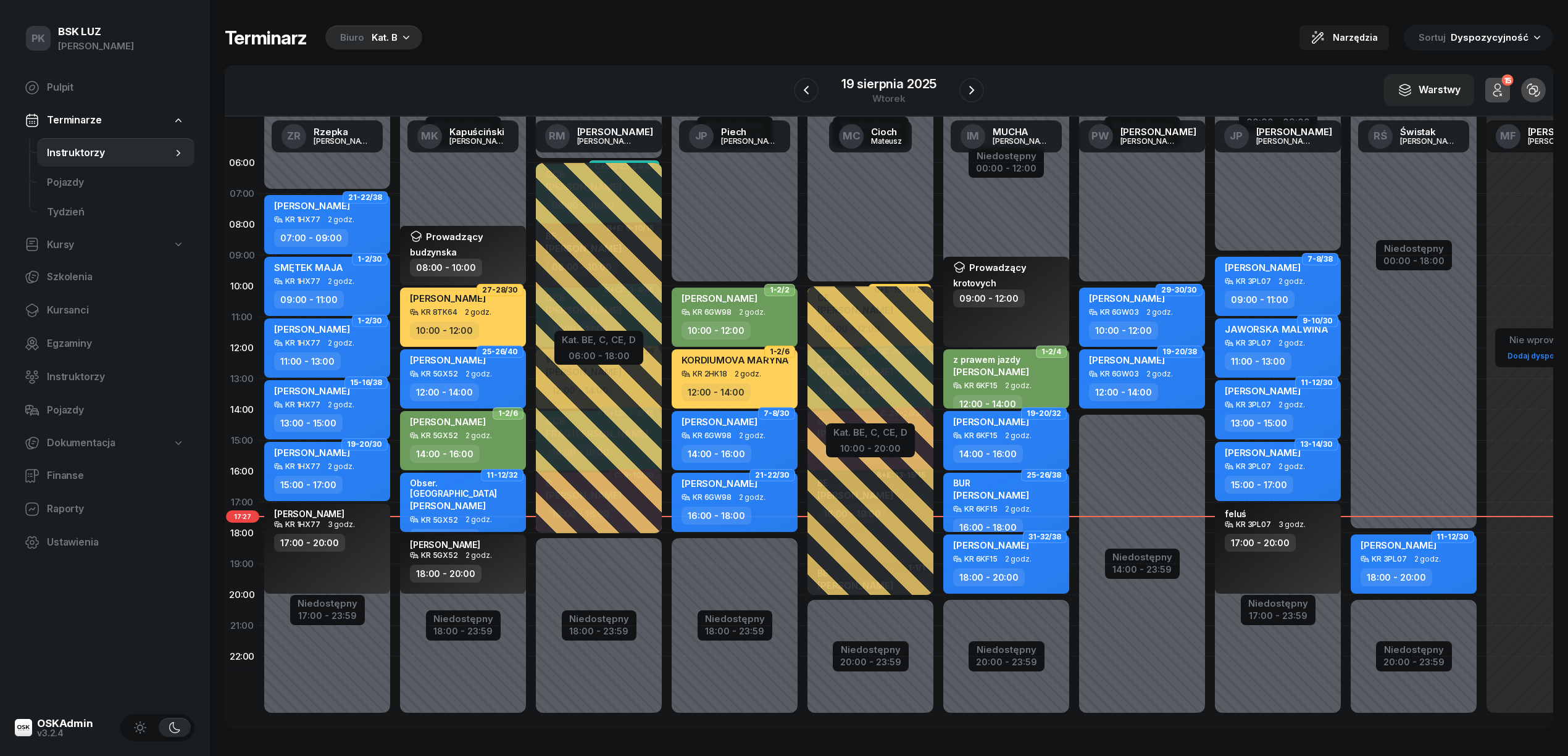
click at [1417, 571] on div "18:00 - 20:00" at bounding box center [1396, 577] width 71 height 18
select select "18"
select select "20"
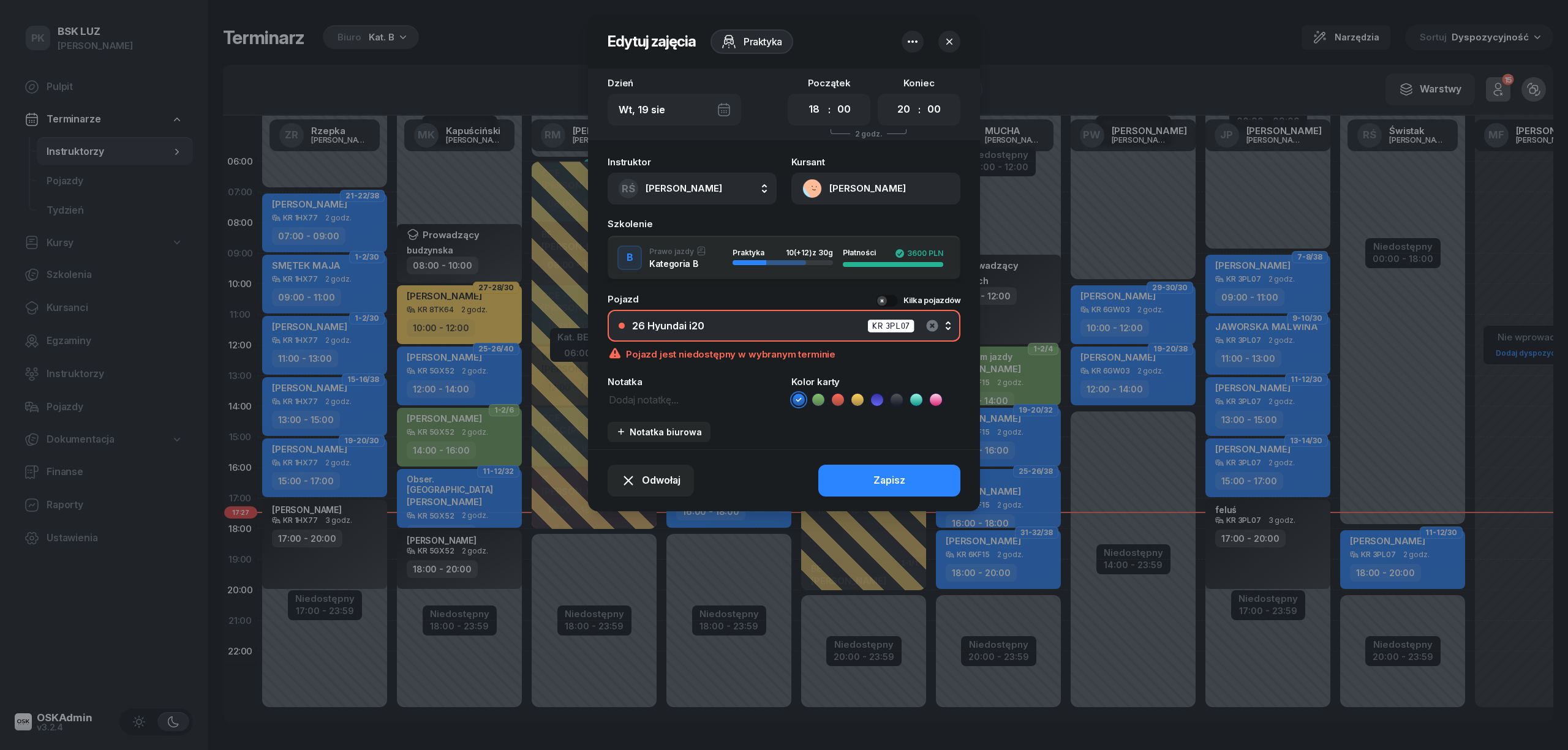
click at [938, 319] on icon "button" at bounding box center [932, 326] width 14 height 14
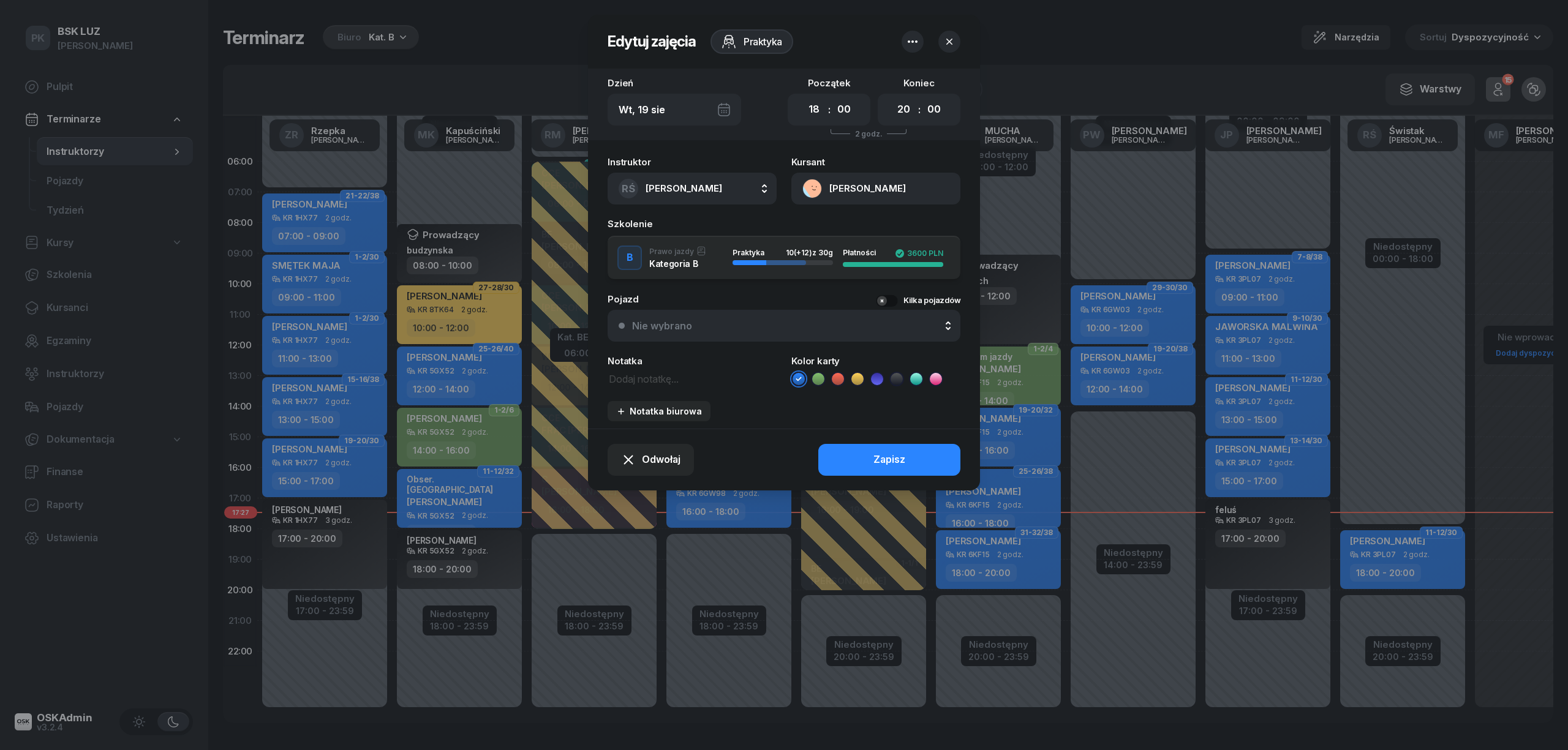
click at [730, 315] on button "Nie wybrano" at bounding box center [783, 326] width 353 height 32
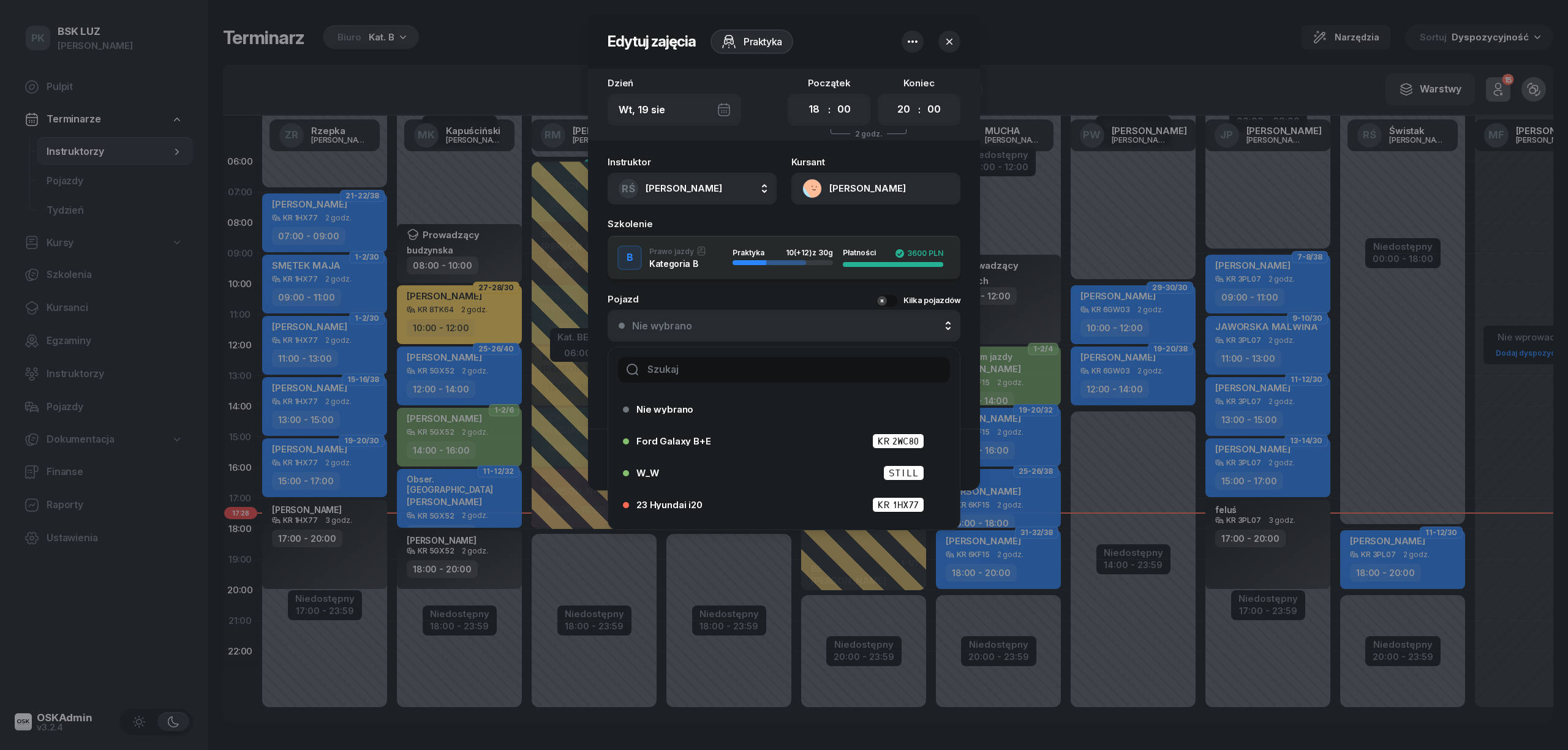
click at [679, 366] on input "text" at bounding box center [783, 370] width 332 height 26
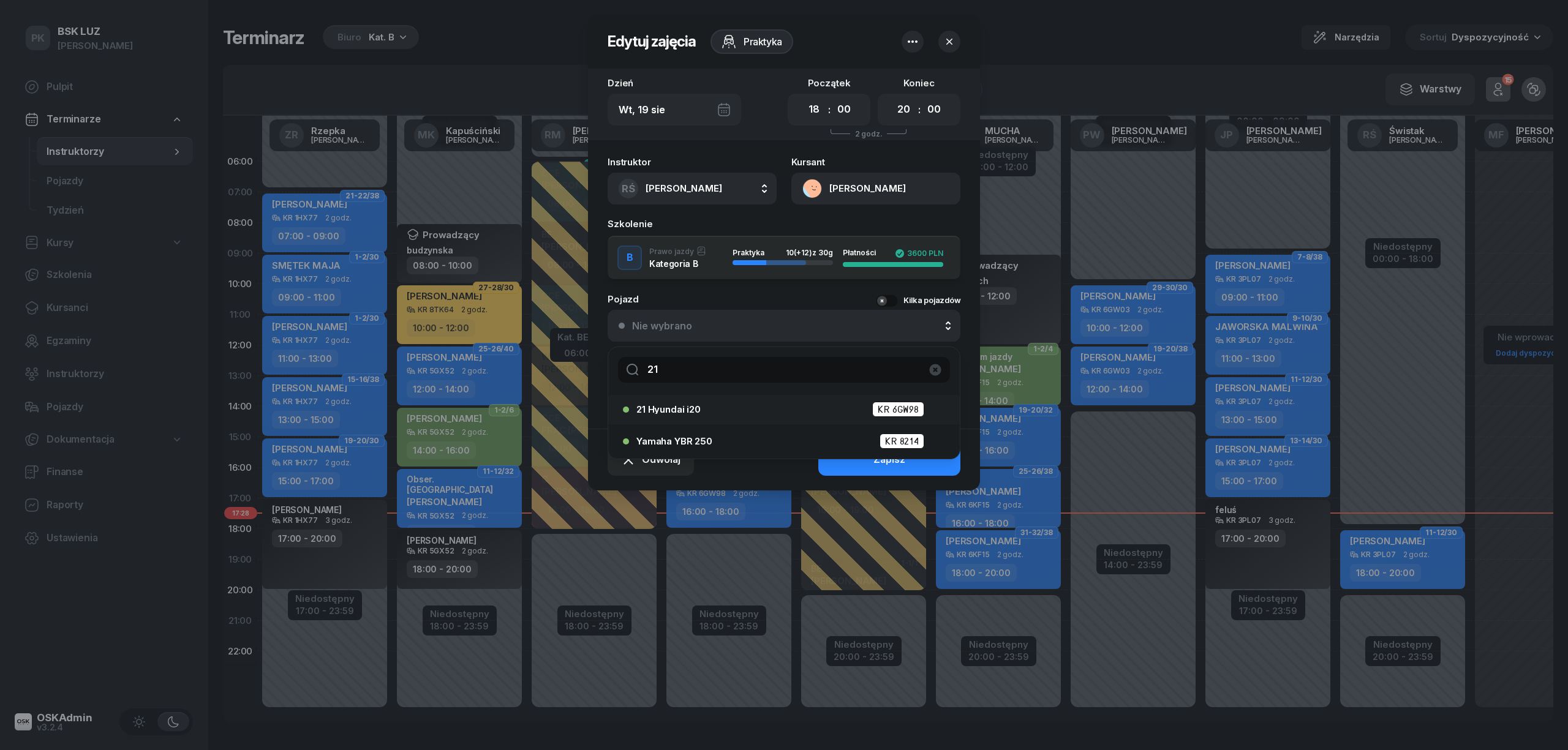
type input "21"
click at [684, 410] on span "21 Hyundai i20" at bounding box center [668, 409] width 64 height 9
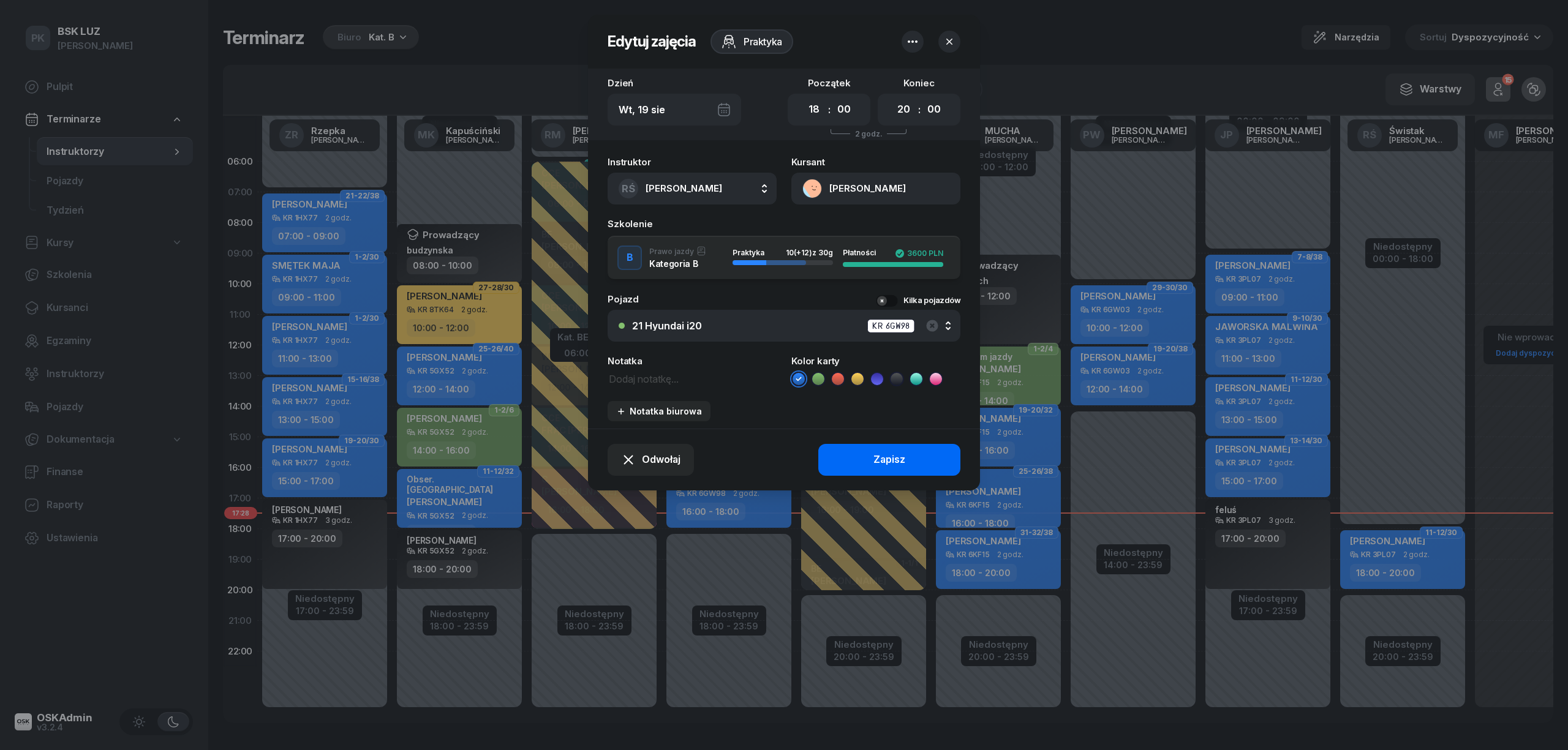
click at [889, 457] on div "Zapisz" at bounding box center [889, 460] width 32 height 16
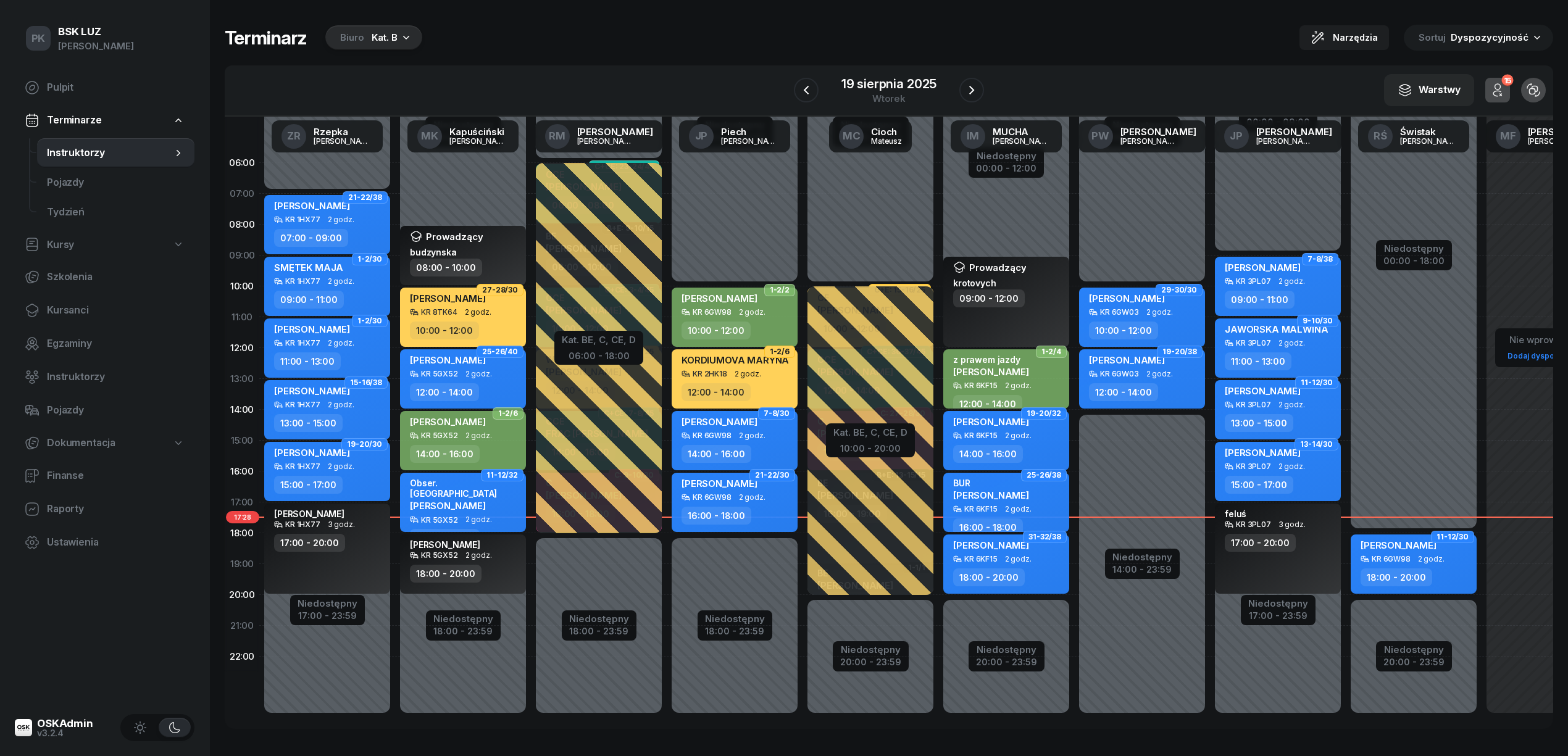
click at [1418, 558] on span "2 godz." at bounding box center [1431, 559] width 27 height 9
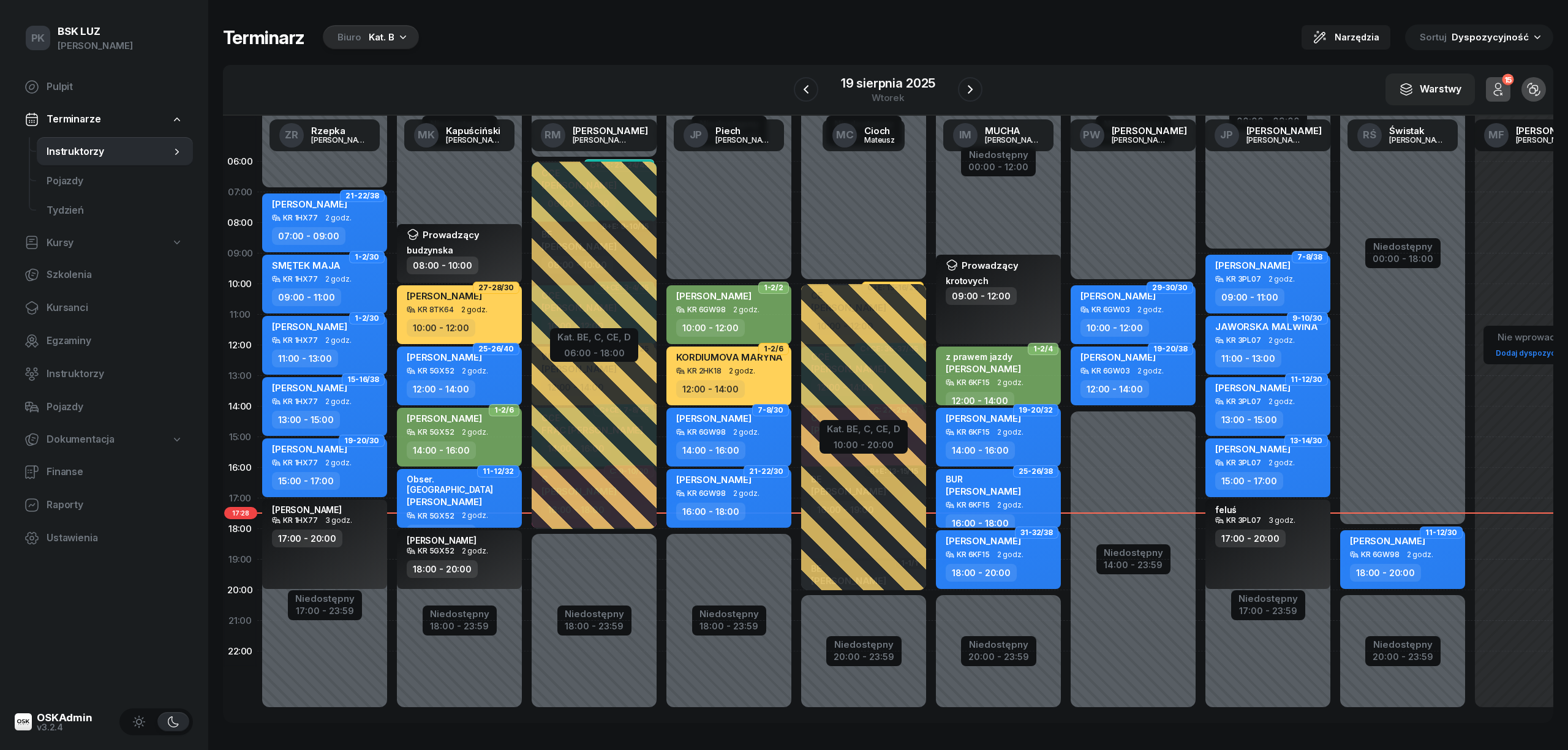
select select "18"
select select "20"
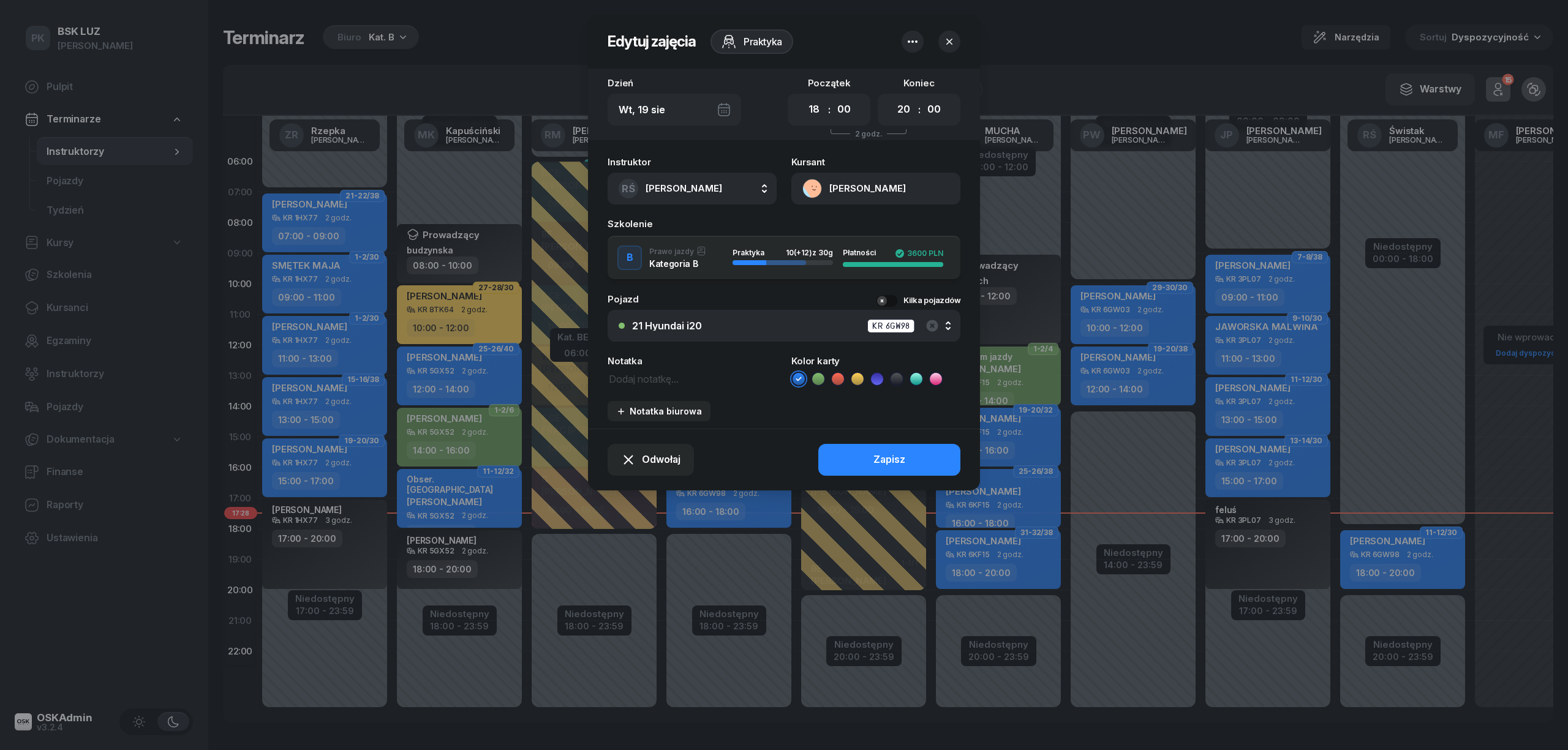
click at [852, 198] on button "FEDYNYSHYN VOLODYMYR" at bounding box center [876, 189] width 169 height 32
click at [854, 235] on div "Otwórz profil" at bounding box center [831, 231] width 59 height 16
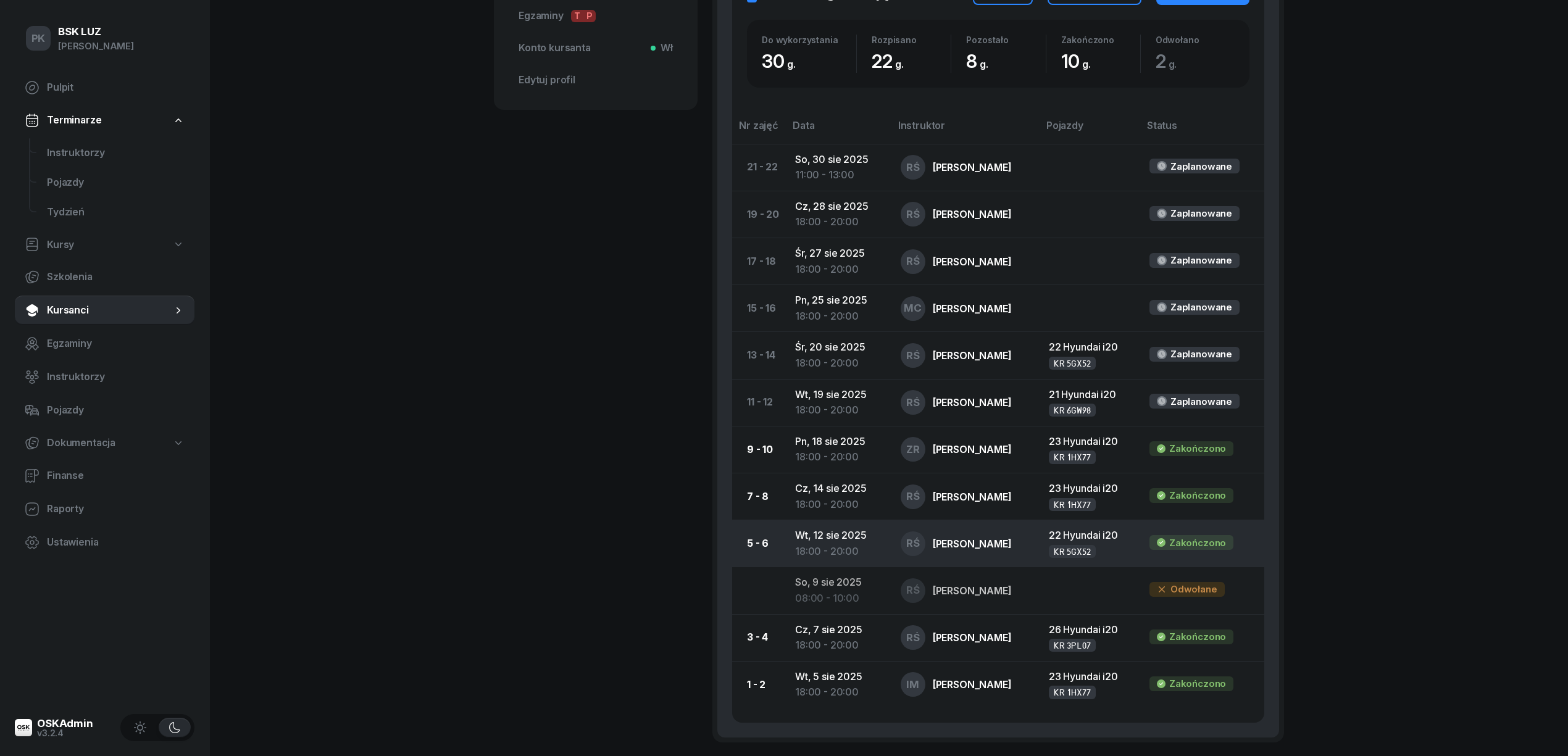
scroll to position [635, 0]
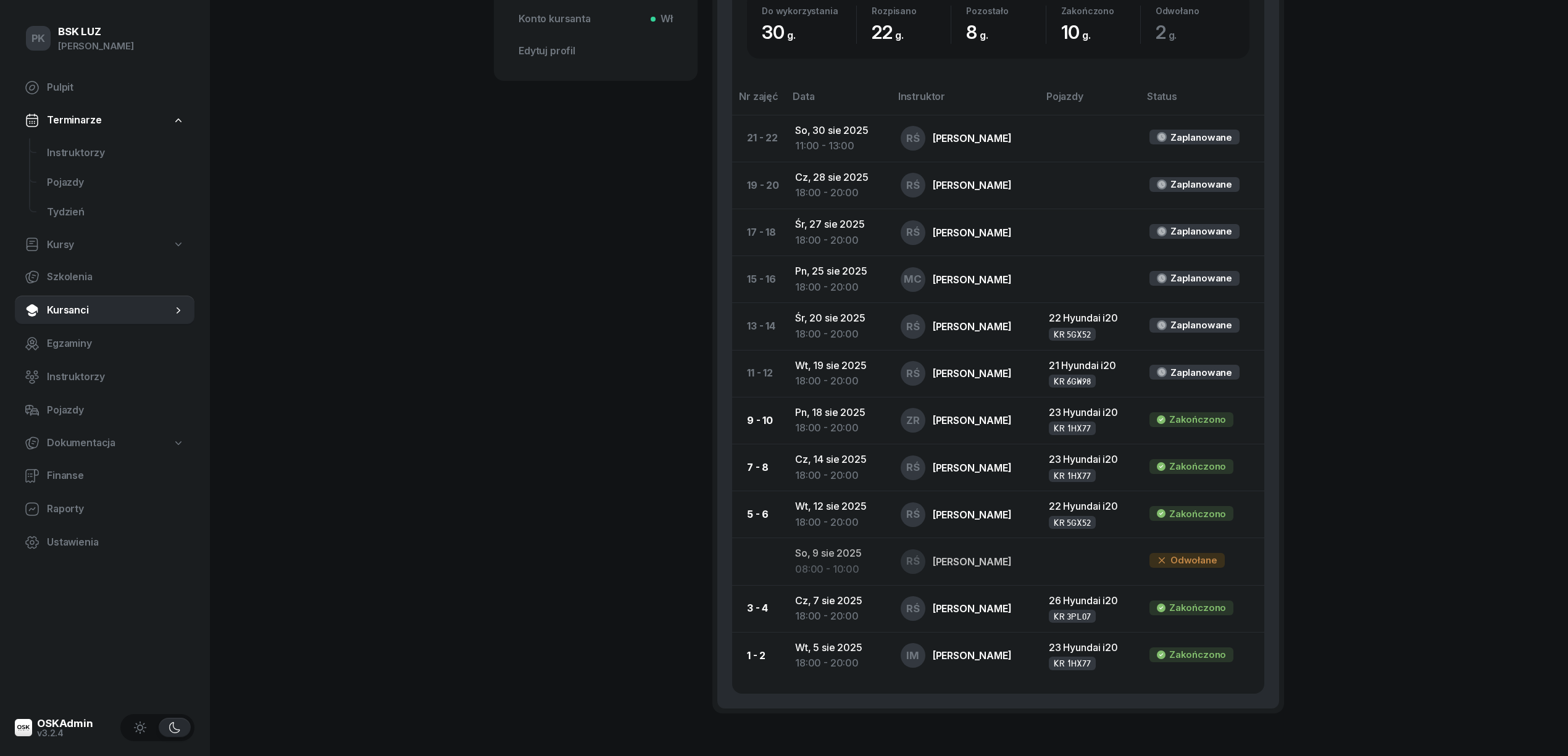
click at [420, 406] on div "PK BSK LUZ Piotr Klimek Pulpit Terminarze Instruktorzy Pojazdy Tydzień Kursy Sz…" at bounding box center [784, 100] width 1568 height 1469
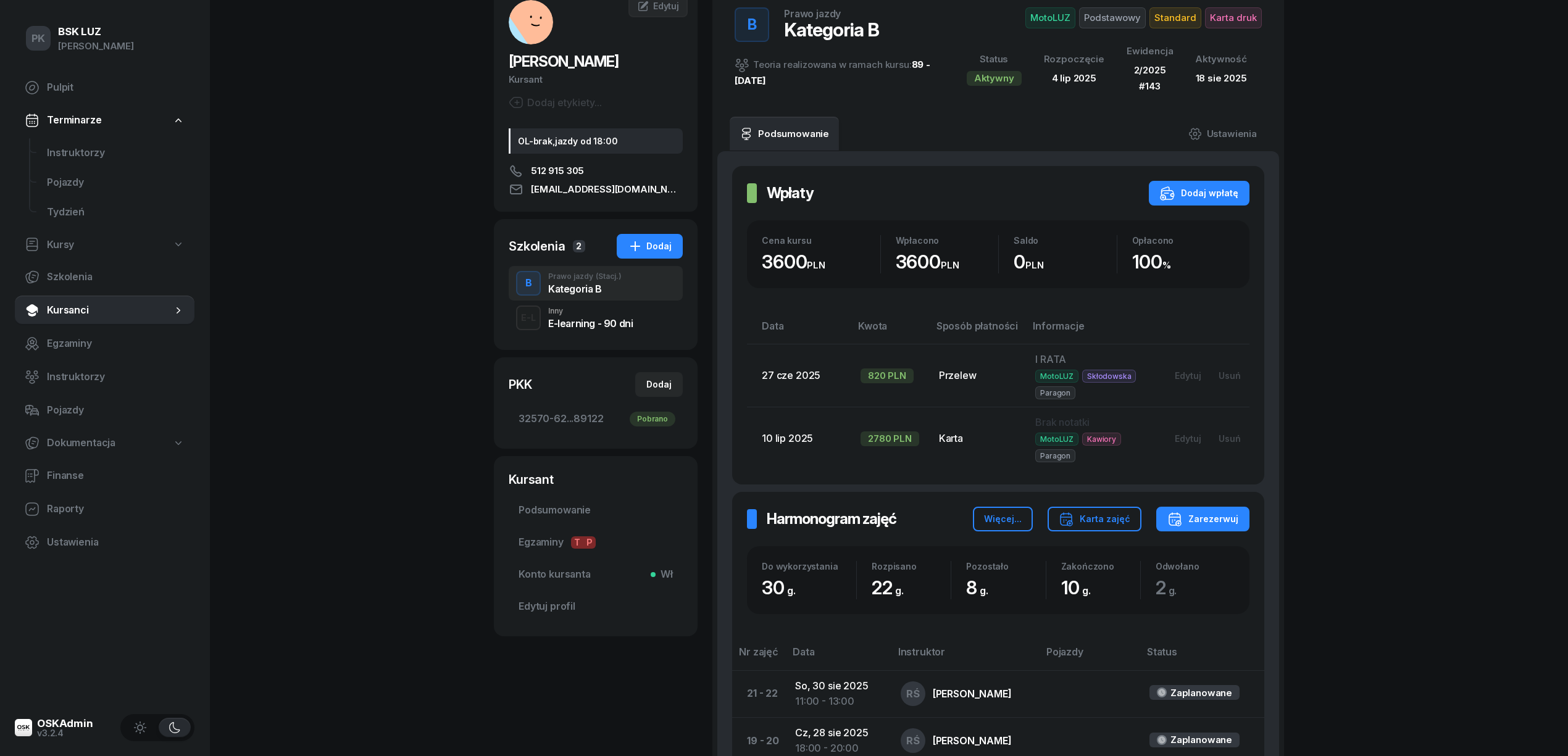
scroll to position [0, 0]
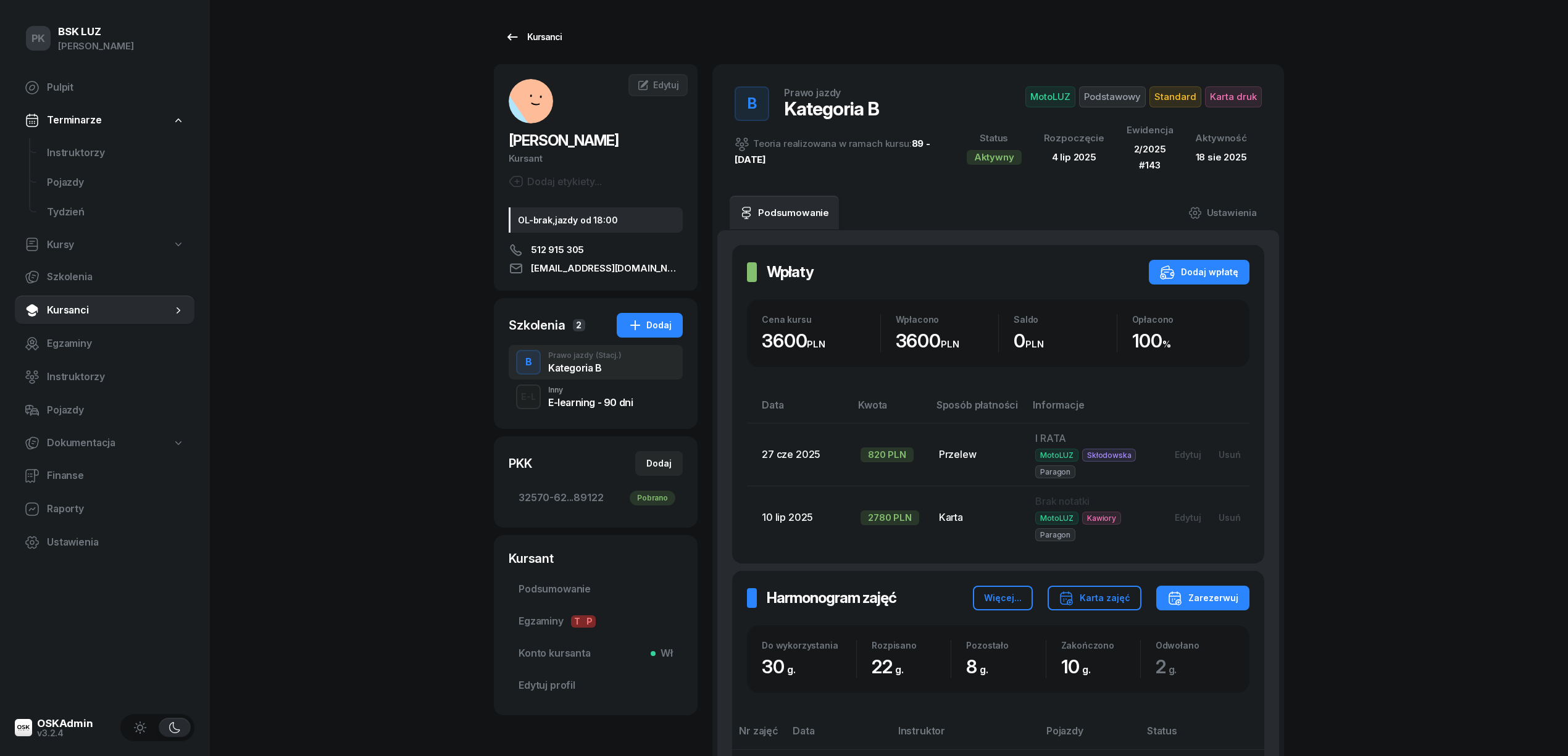
click at [556, 30] on div "Kursanci" at bounding box center [533, 37] width 57 height 15
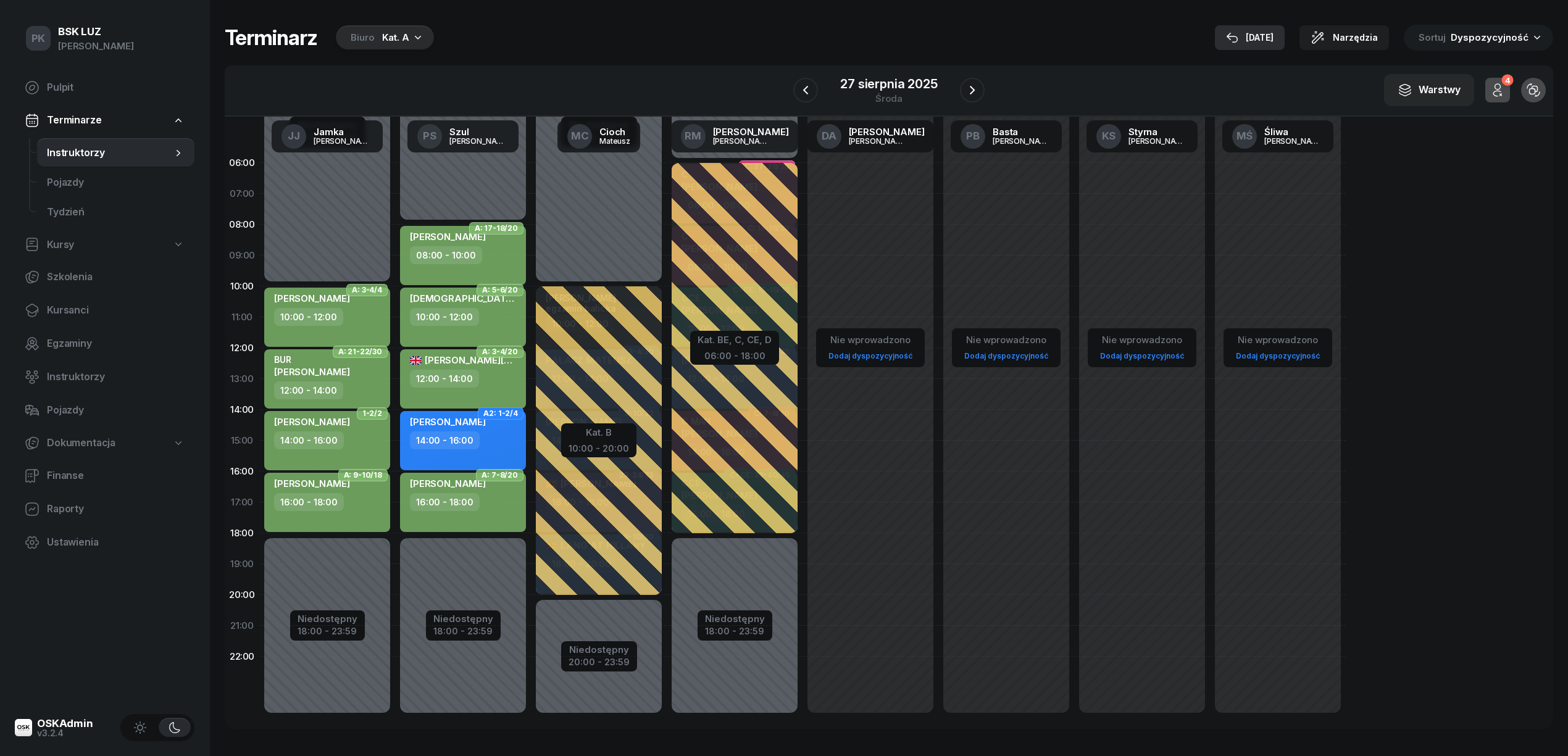
click at [1239, 35] on icon "button" at bounding box center [1231, 37] width 12 height 12
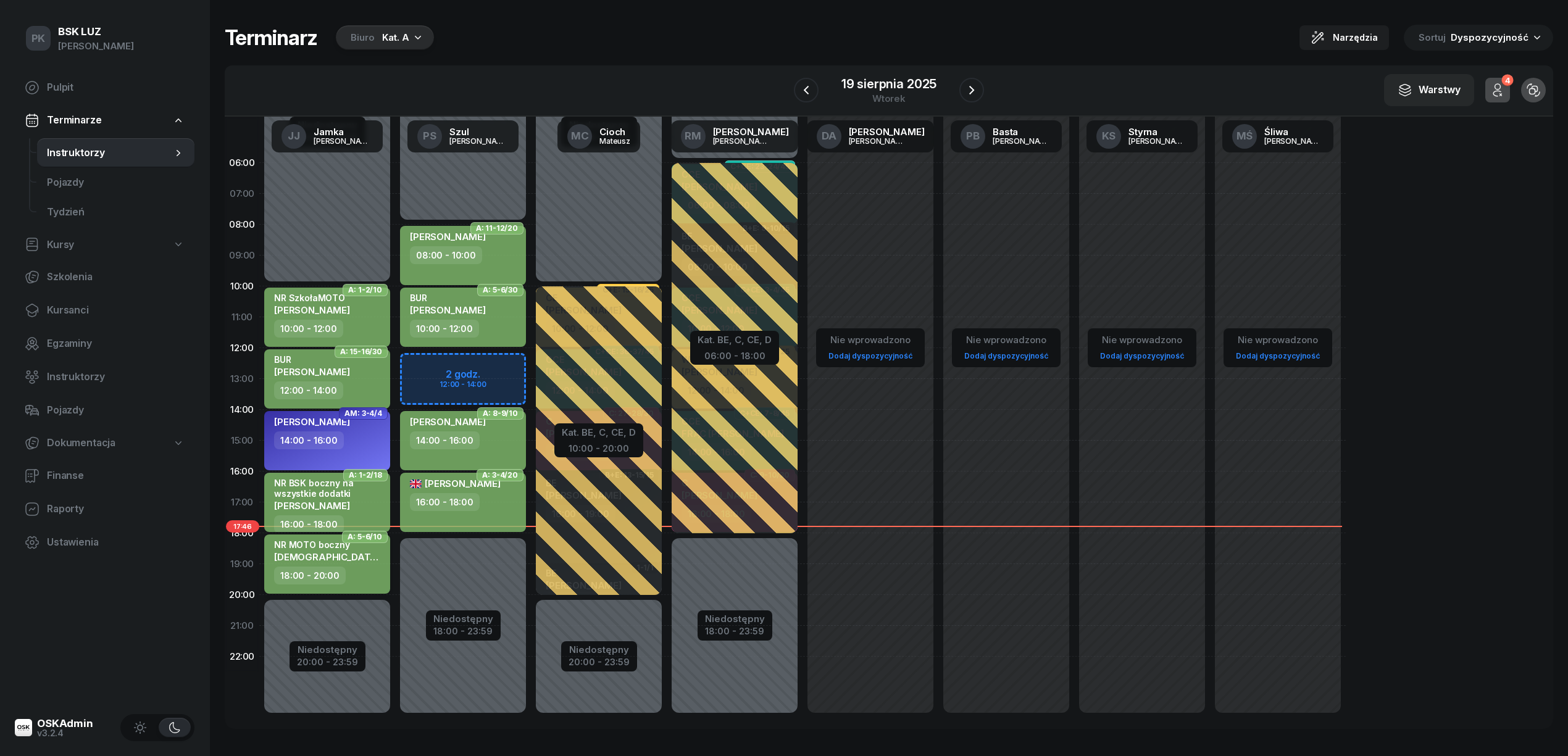
click at [361, 563] on div "NR MOTO boczny SKAWIŃSKI PAWEŁ" at bounding box center [329, 553] width 108 height 28
select select "18"
select select "20"
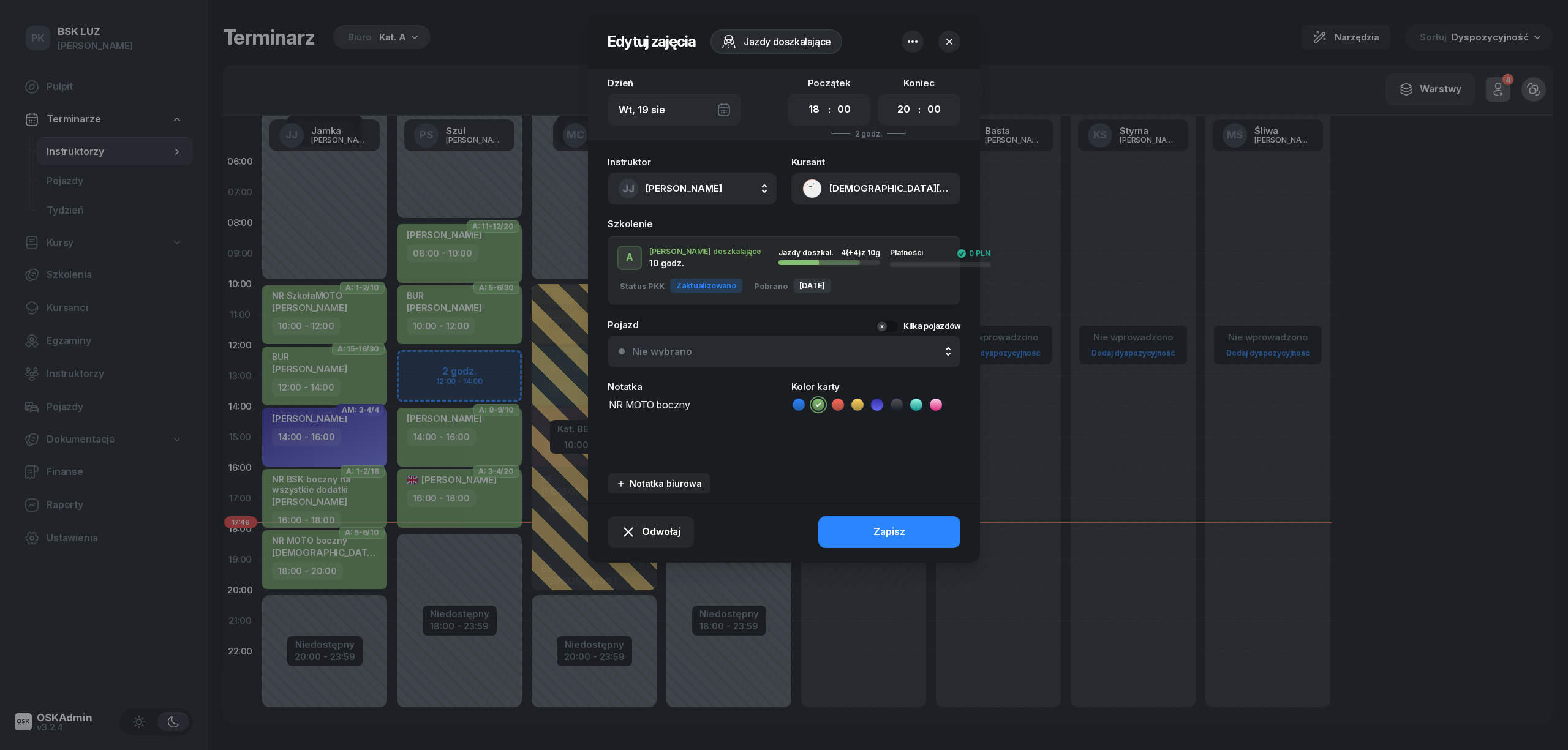
click at [896, 184] on button "SKAWIŃSKI PAWEŁ" at bounding box center [876, 189] width 169 height 32
click at [887, 218] on link "Otwórz profil" at bounding box center [875, 230] width 161 height 31
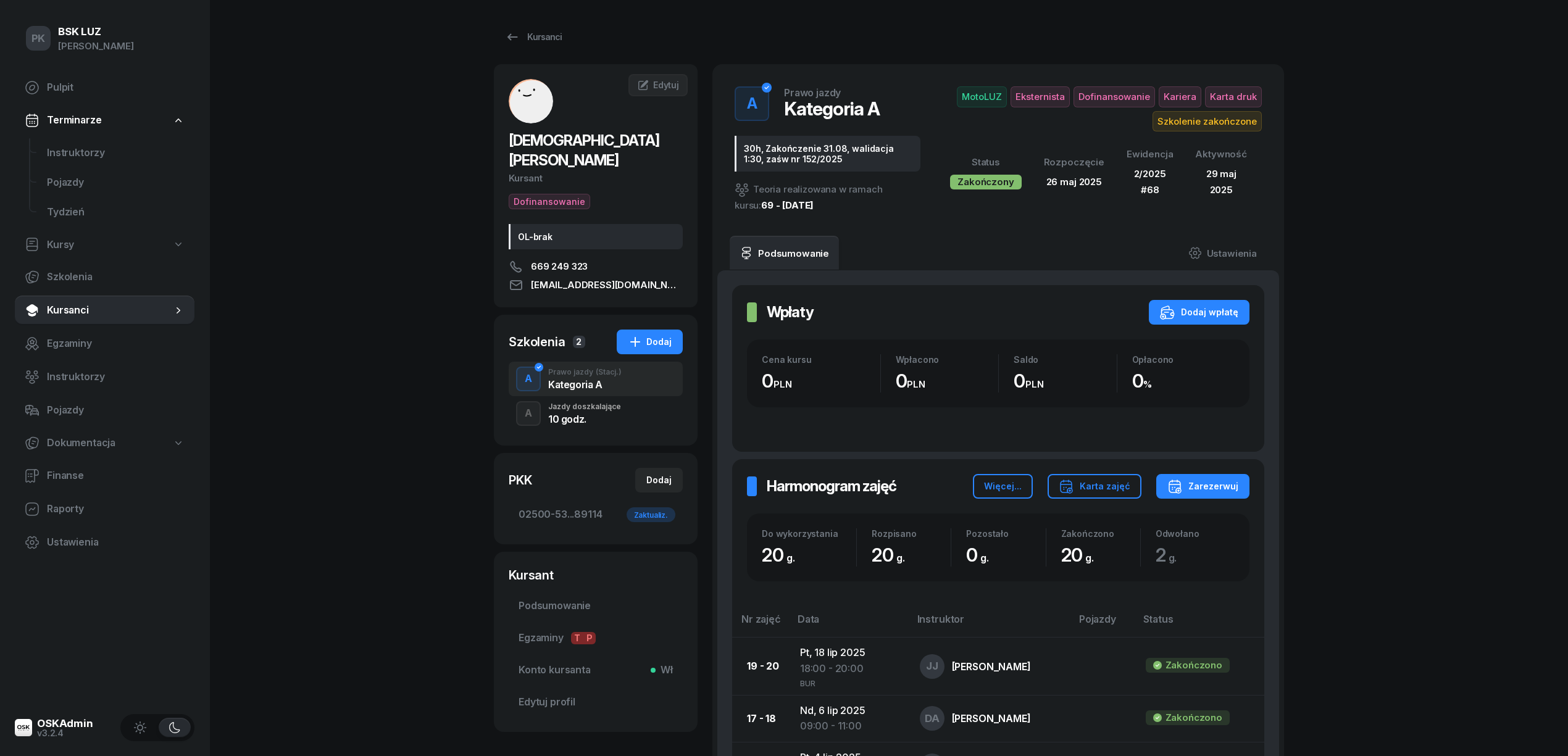
scroll to position [82, 0]
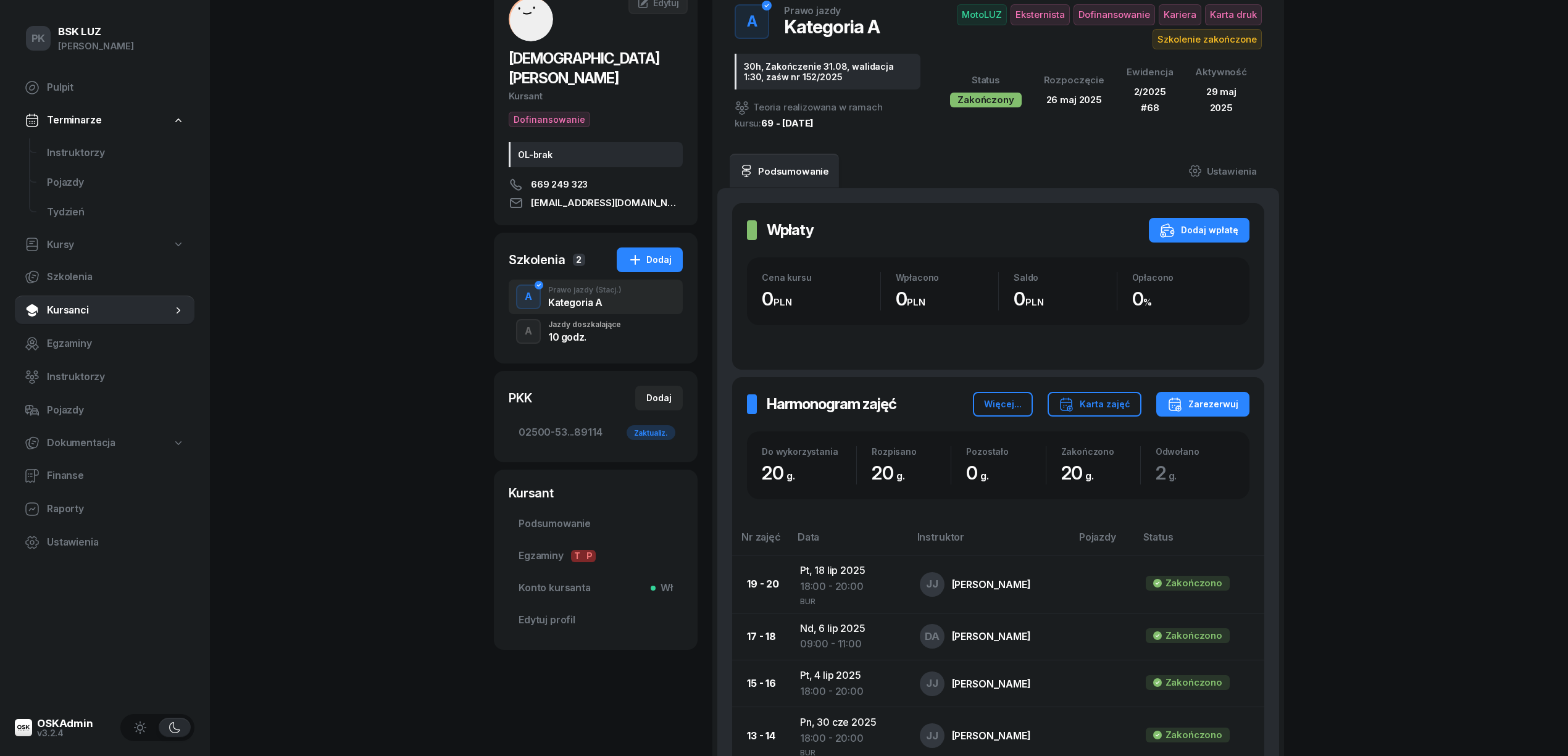
click at [585, 332] on div "10 godz." at bounding box center [584, 337] width 73 height 10
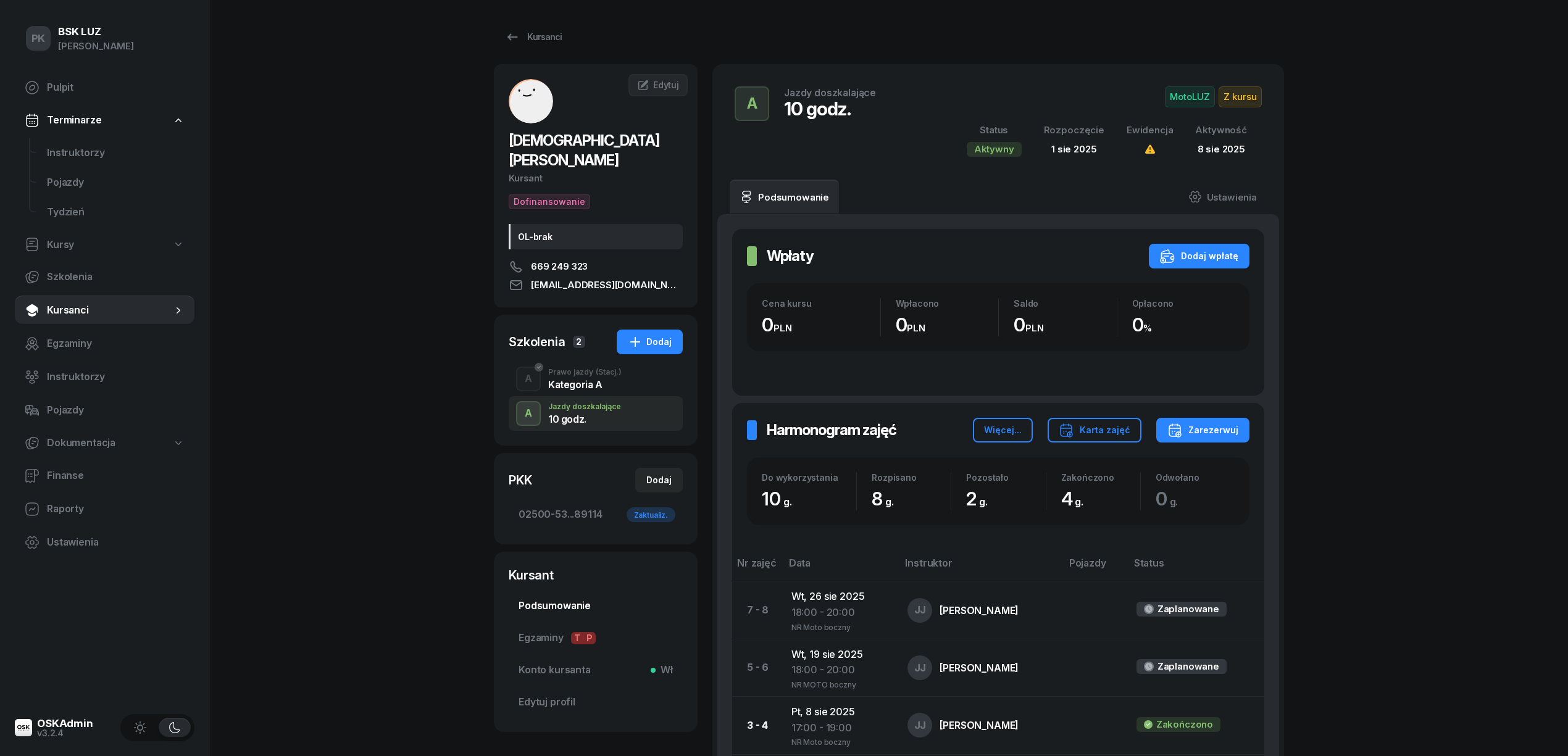
click at [573, 598] on span "Podsumowanie" at bounding box center [596, 606] width 155 height 16
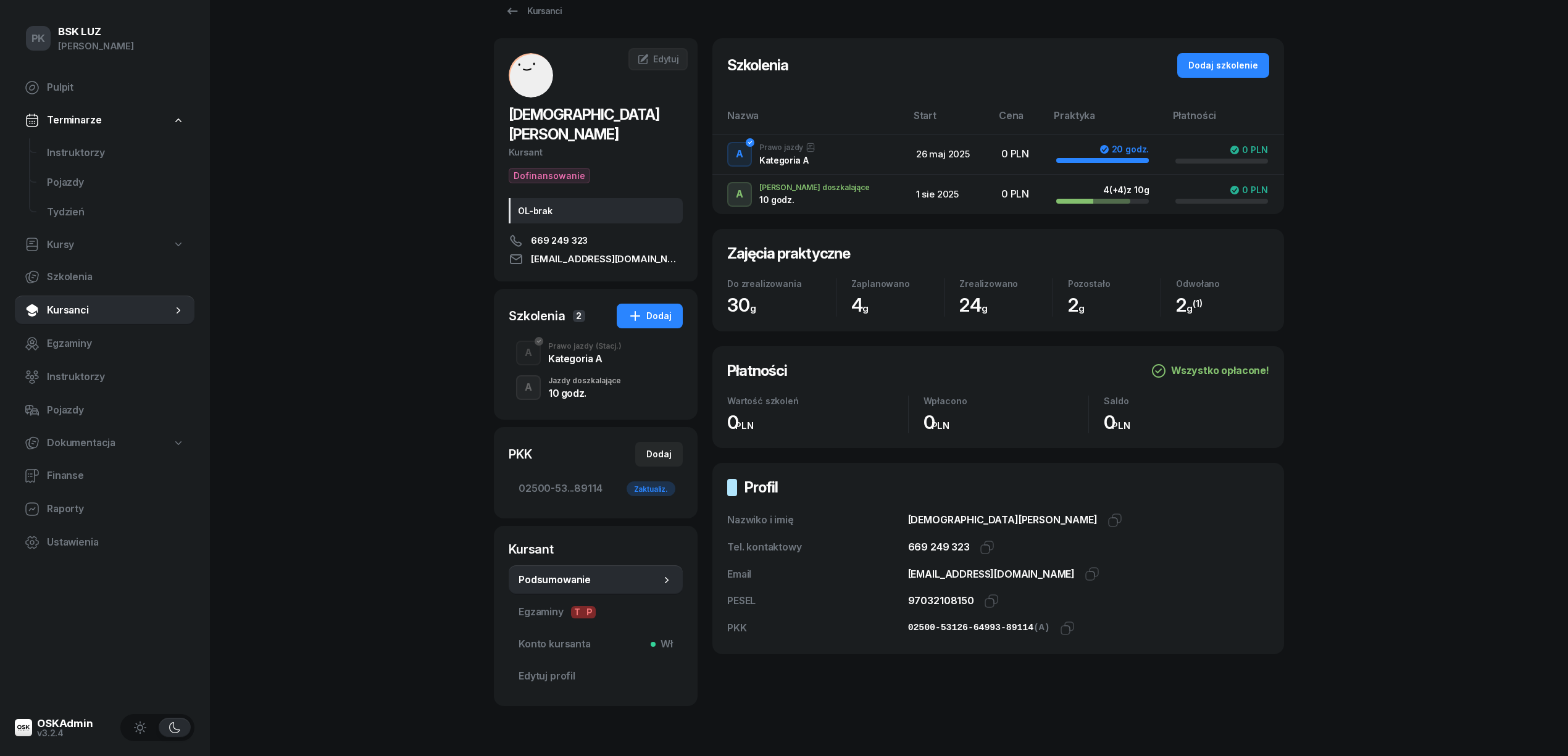
scroll to position [40, 0]
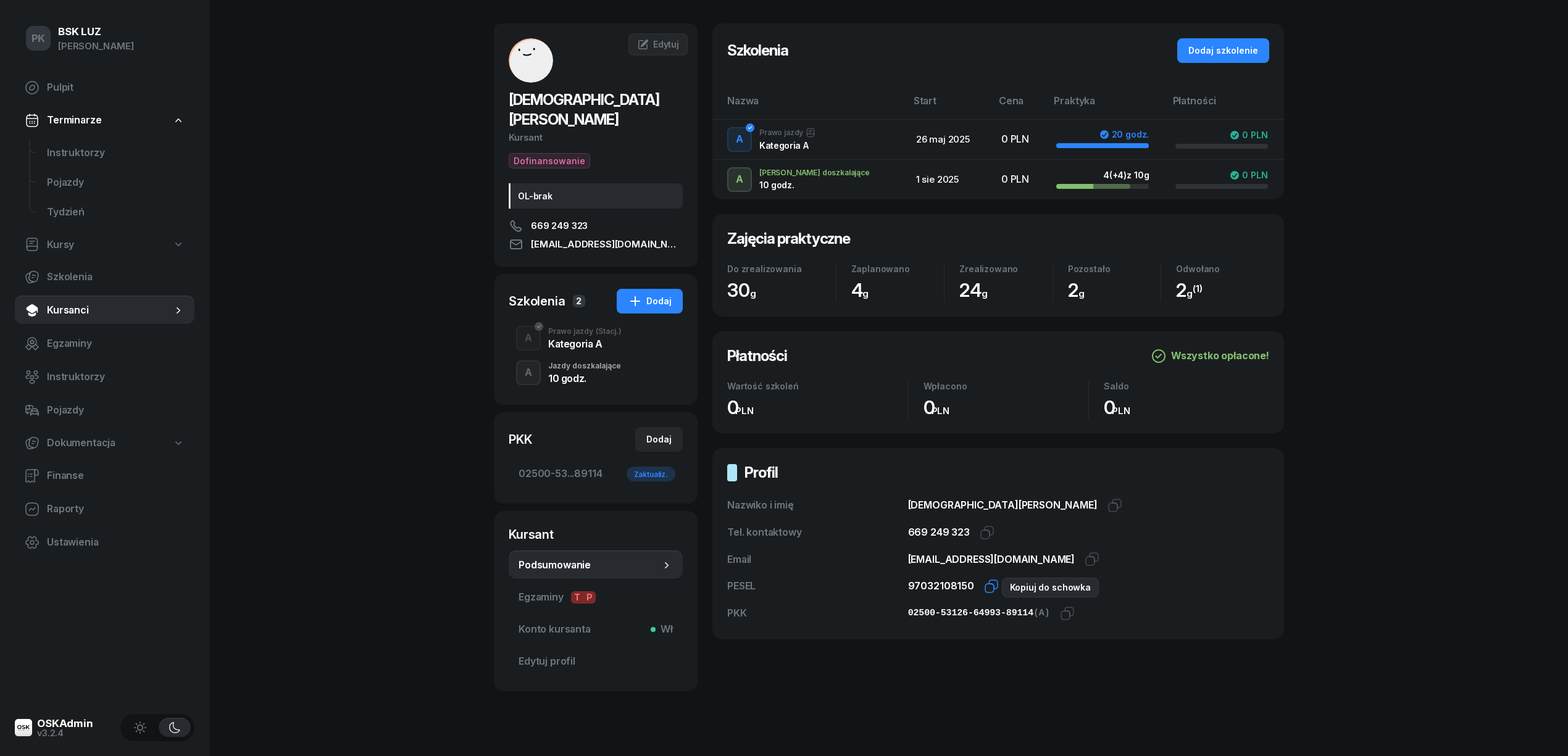
click at [984, 585] on icon "button" at bounding box center [992, 586] width 15 height 15
click at [96, 143] on link "Instruktorzy" at bounding box center [116, 153] width 157 height 30
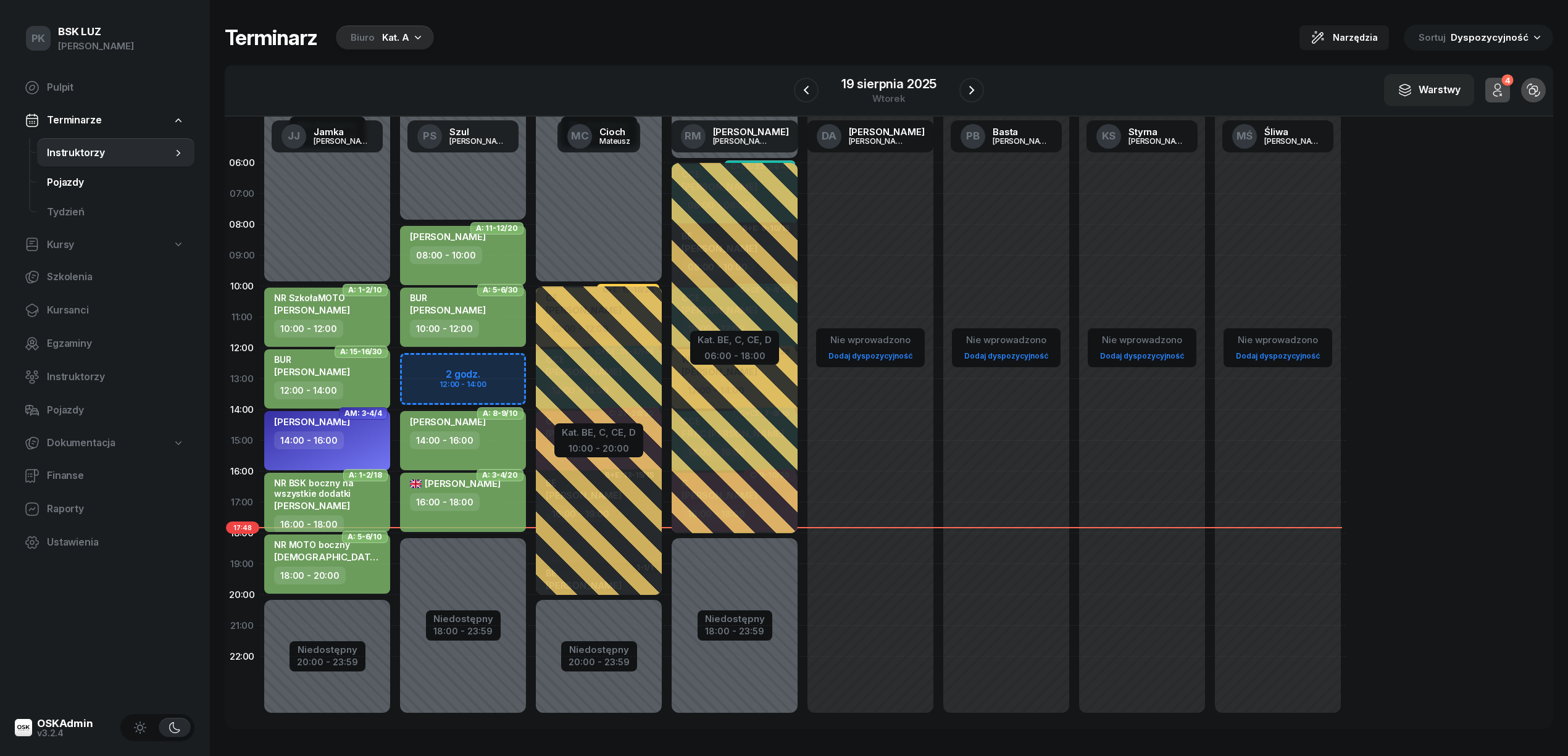
click at [75, 186] on span "Pojazdy" at bounding box center [116, 183] width 138 height 16
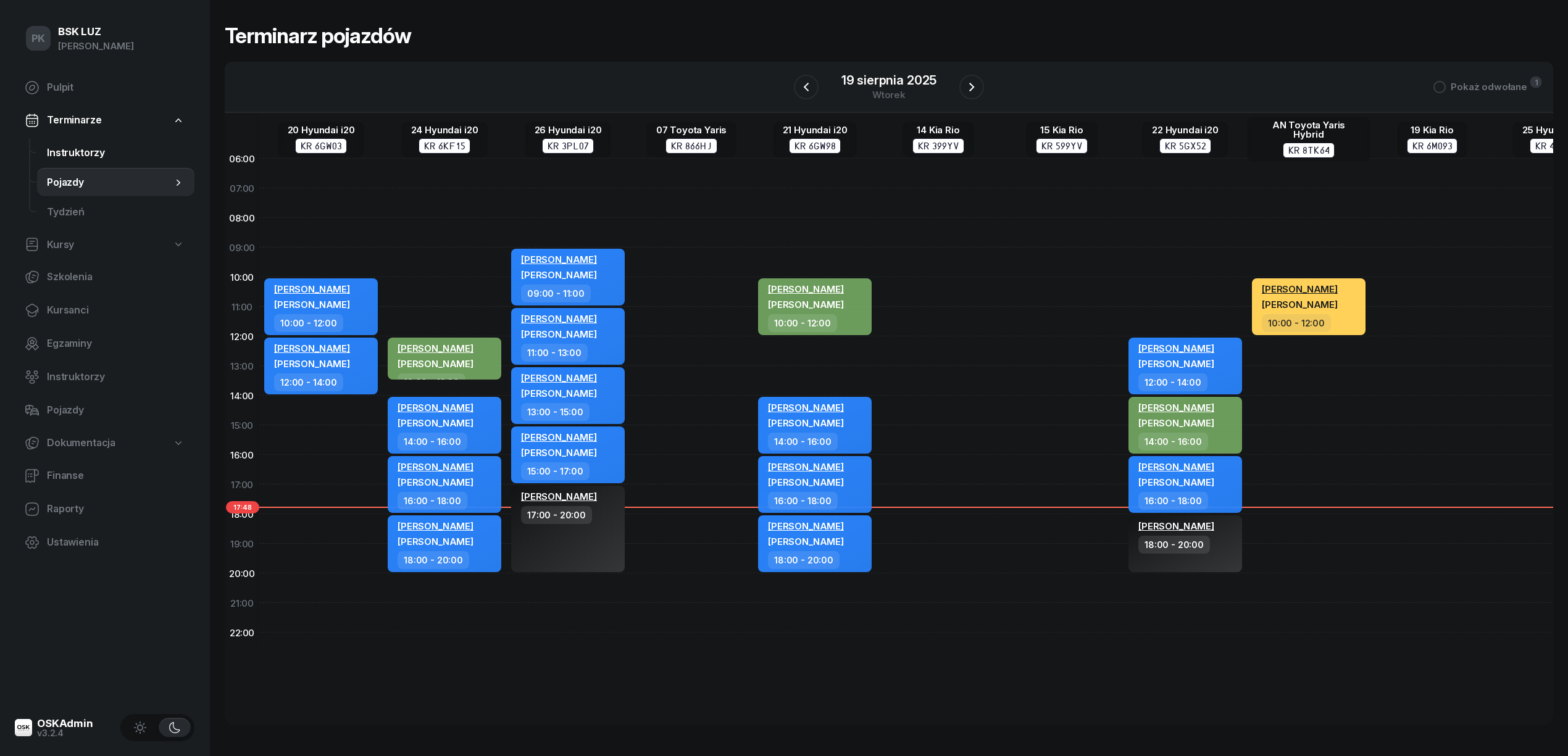
click at [73, 147] on span "Instruktorzy" at bounding box center [116, 153] width 138 height 16
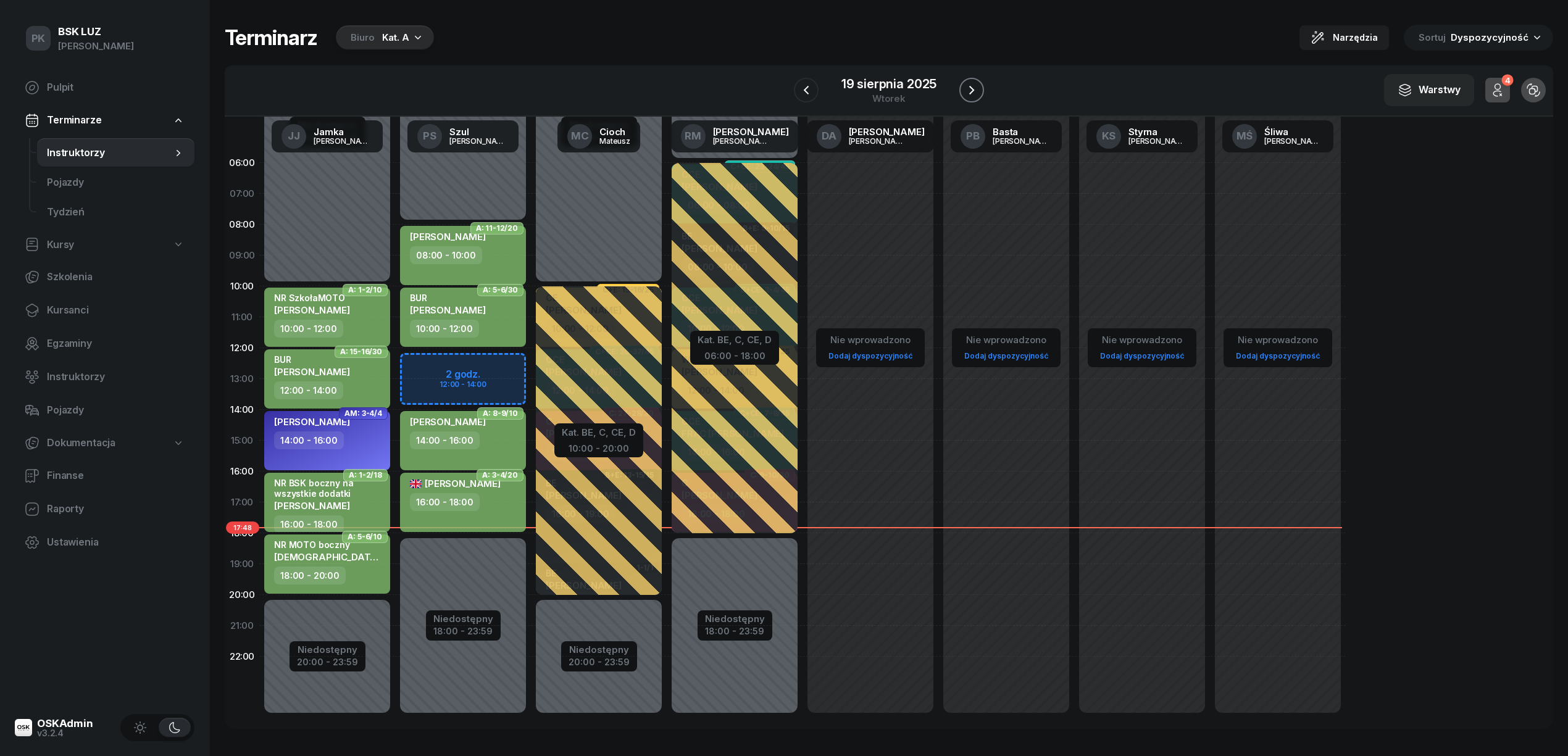
click at [964, 87] on icon "button" at bounding box center [971, 90] width 15 height 15
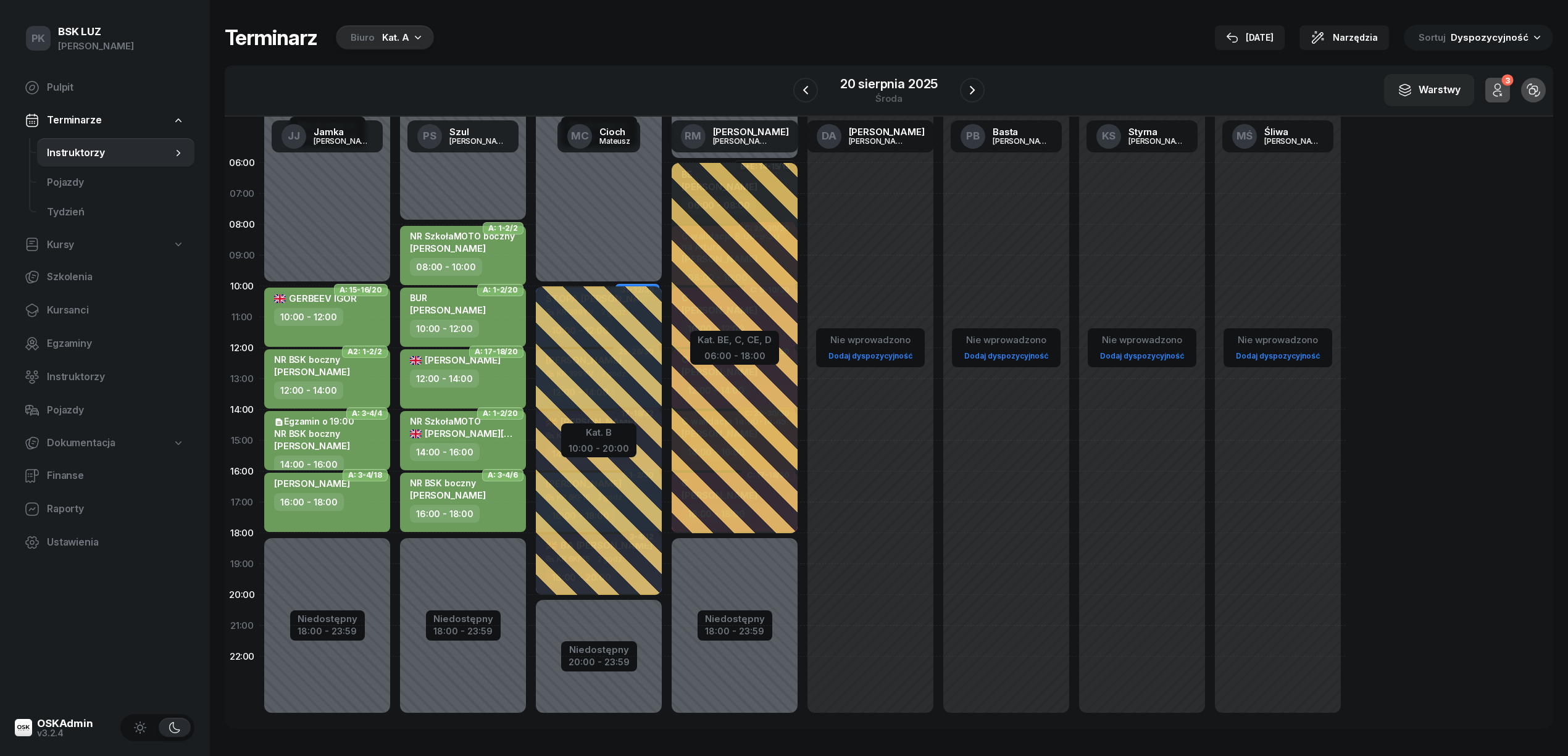
click at [1149, 28] on div "Terminarz Biuro Kat. A 19 sie Narzędzia Sortuj Dyspozycyjność" at bounding box center [889, 38] width 1328 height 26
click at [1112, 31] on div "Terminarz Biuro Kat. A 19 sie Narzędzia Sortuj Dyspozycyjność" at bounding box center [889, 38] width 1328 height 26
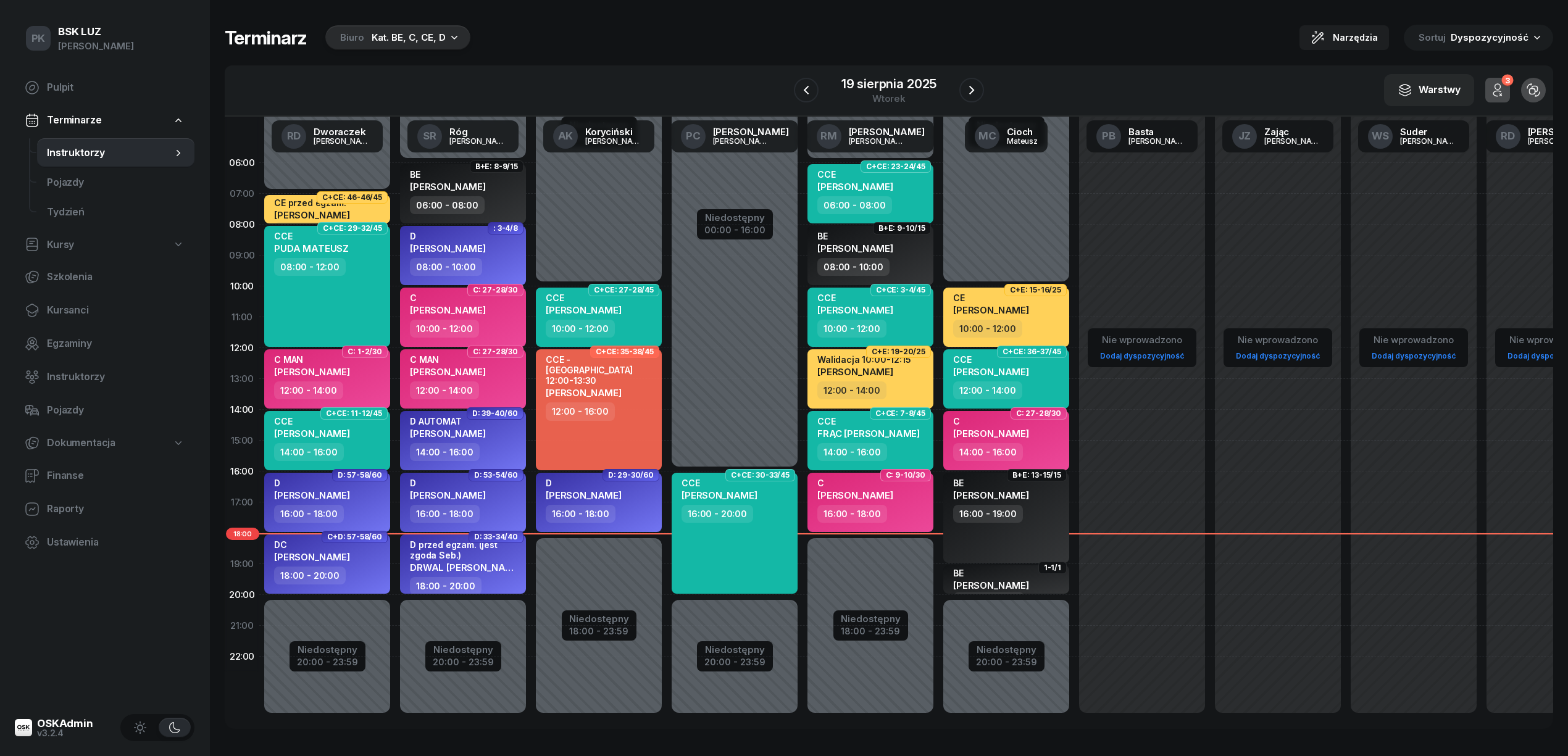
click at [988, 87] on div "W Wybierz AK [PERSON_NAME] BP [PERSON_NAME] DP [PERSON_NAME] GS [PERSON_NAME] I…" at bounding box center [889, 91] width 1328 height 51
click at [988, 89] on div "W Wybierz AK [PERSON_NAME] BP [PERSON_NAME] DP [PERSON_NAME] GS [PERSON_NAME] I…" at bounding box center [889, 91] width 1328 height 51
click at [974, 87] on icon "button" at bounding box center [971, 90] width 15 height 15
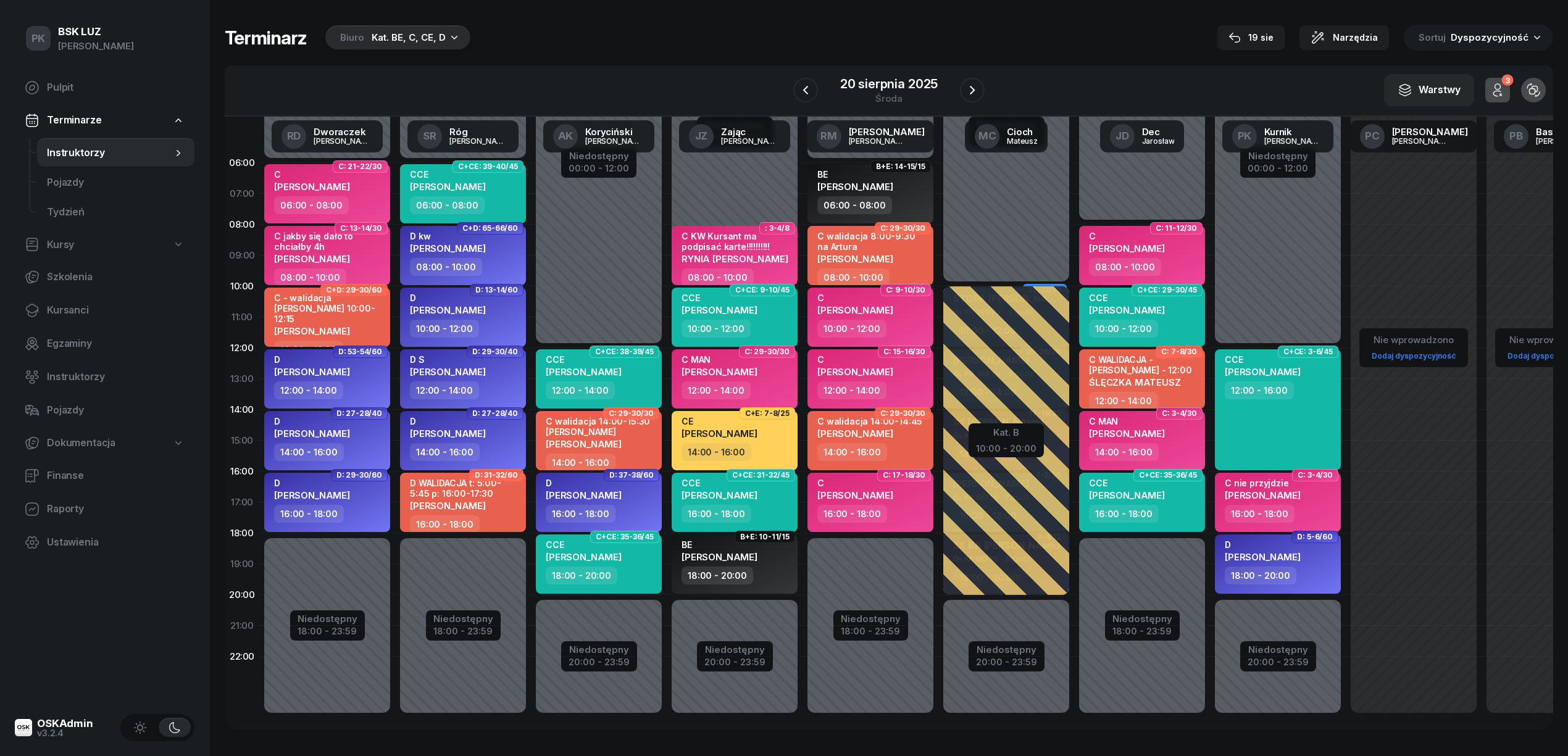
click at [802, 706] on div "Niedostępny 00:00 - 10:00 Niedostępny 20:00 - 23:59 : 3-4/8 C KW Kursant ma pod…" at bounding box center [870, 440] width 136 height 586
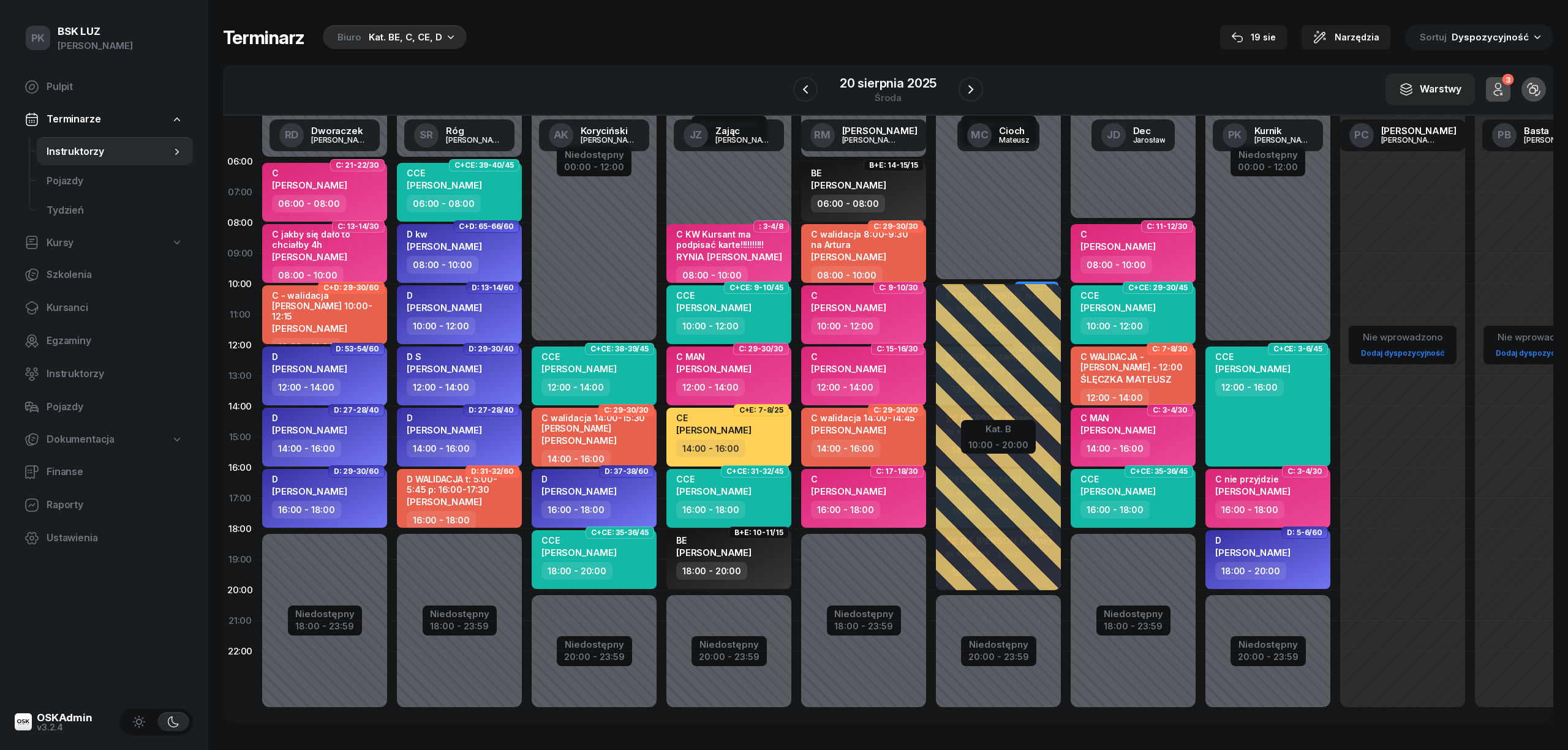
select select "23"
select select "01"
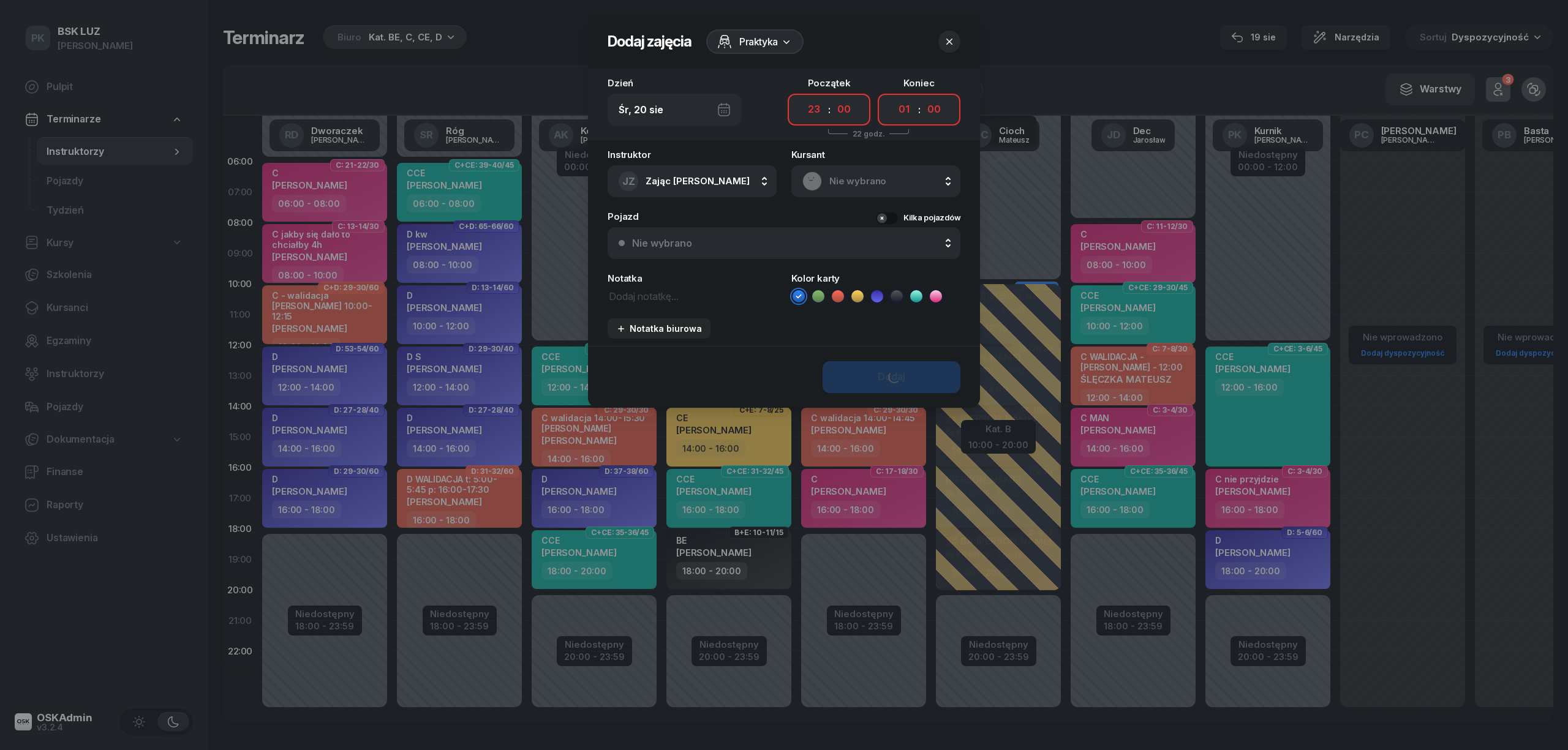
click at [459, 581] on div at bounding box center [784, 375] width 1568 height 750
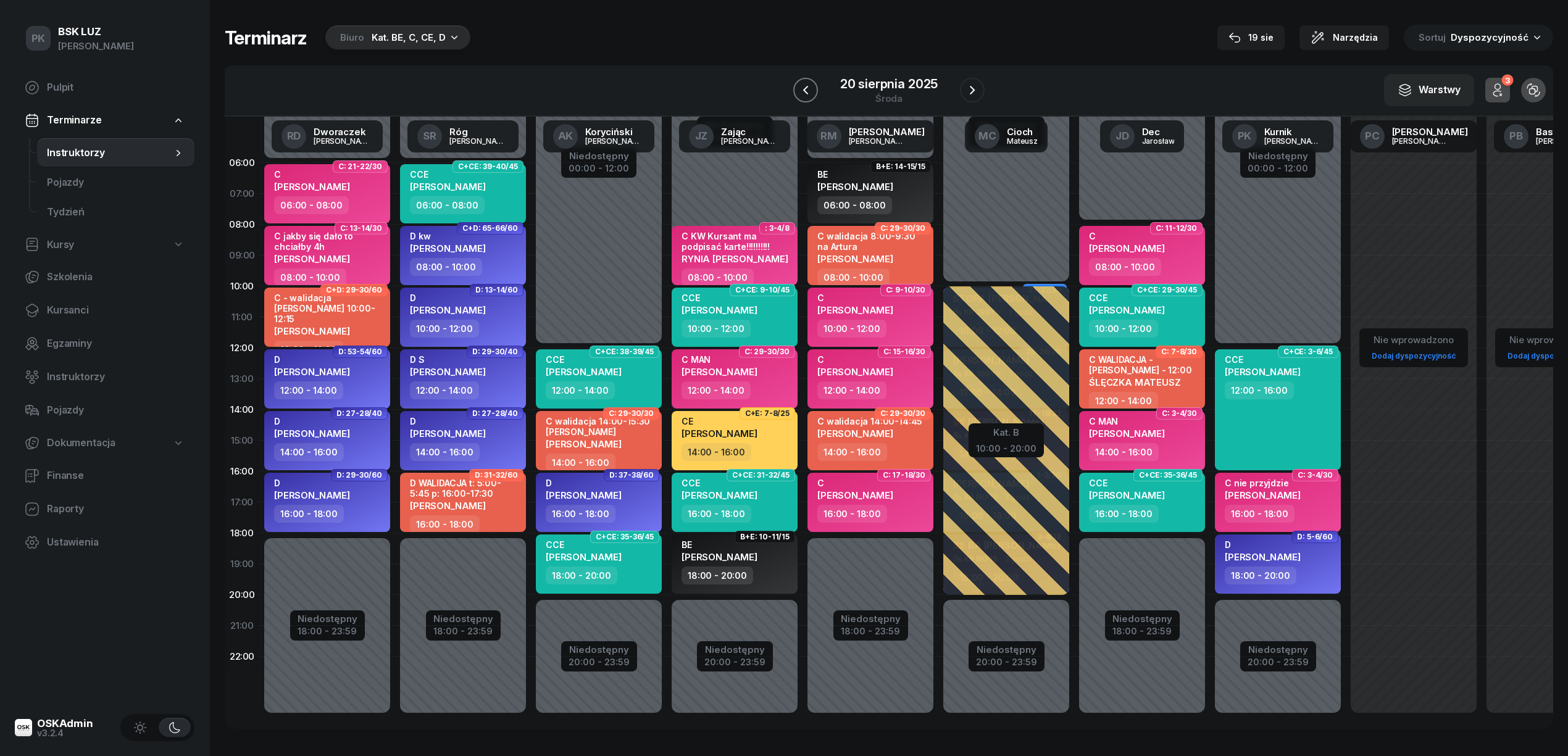
click at [805, 89] on icon "button" at bounding box center [805, 90] width 5 height 9
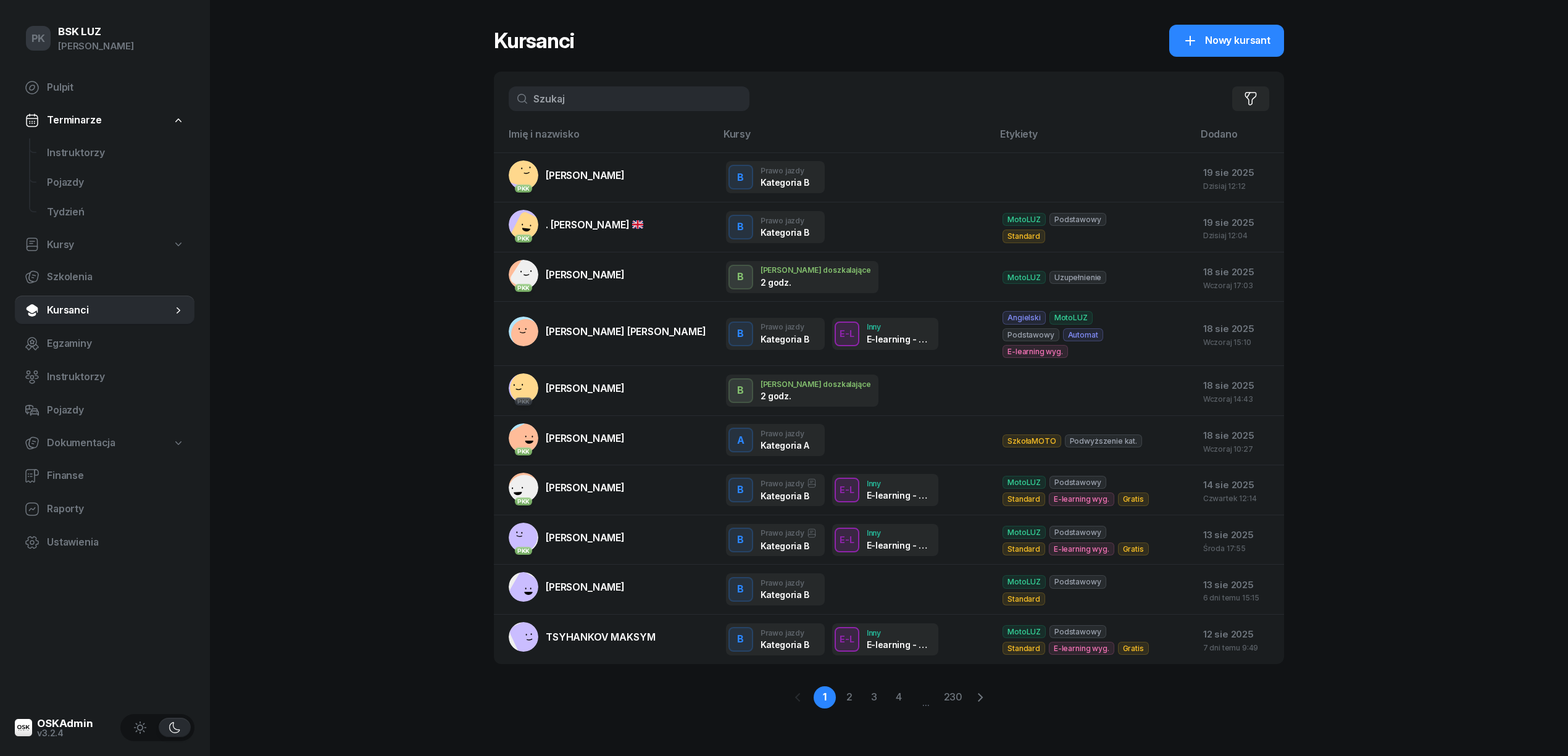
click at [616, 97] on input "text" at bounding box center [628, 99] width 240 height 25
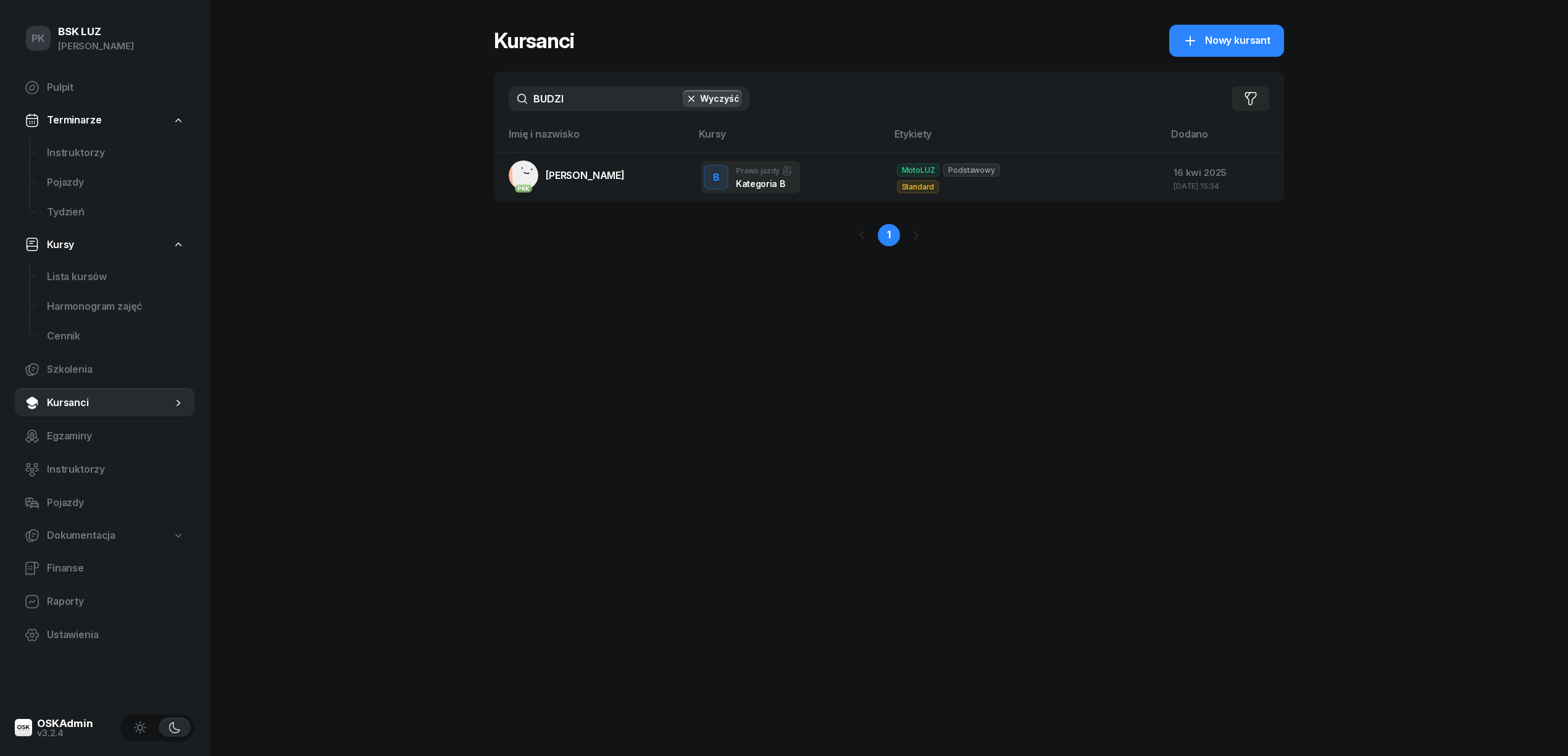
drag, startPoint x: 536, startPoint y: 97, endPoint x: 524, endPoint y: 99, distance: 12.2
click at [524, 99] on input "BUDZI" at bounding box center [628, 99] width 240 height 25
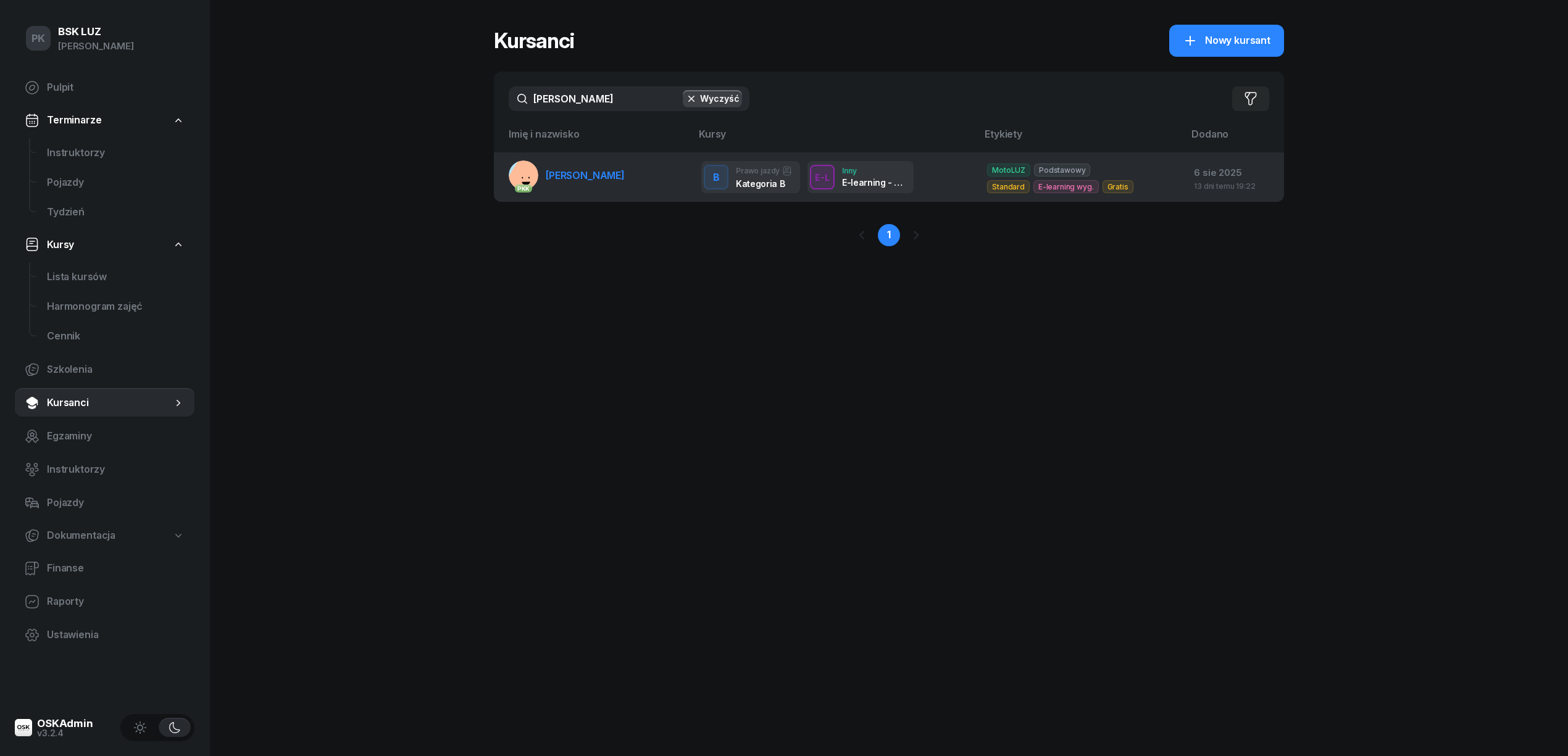
type input "[PERSON_NAME]"
click at [576, 176] on span "[PERSON_NAME]" at bounding box center [585, 175] width 79 height 12
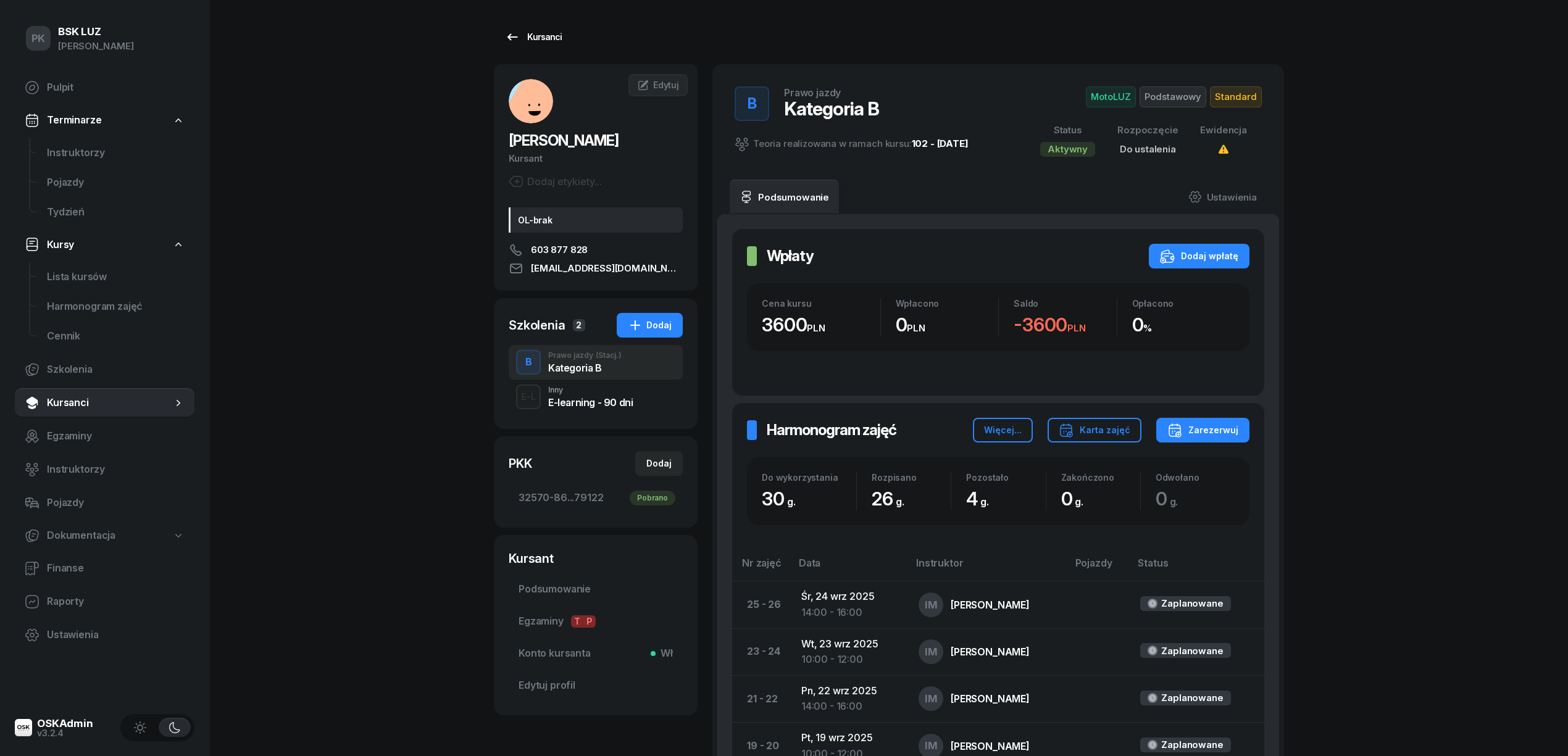
click at [531, 40] on div "Kursanci" at bounding box center [533, 37] width 57 height 15
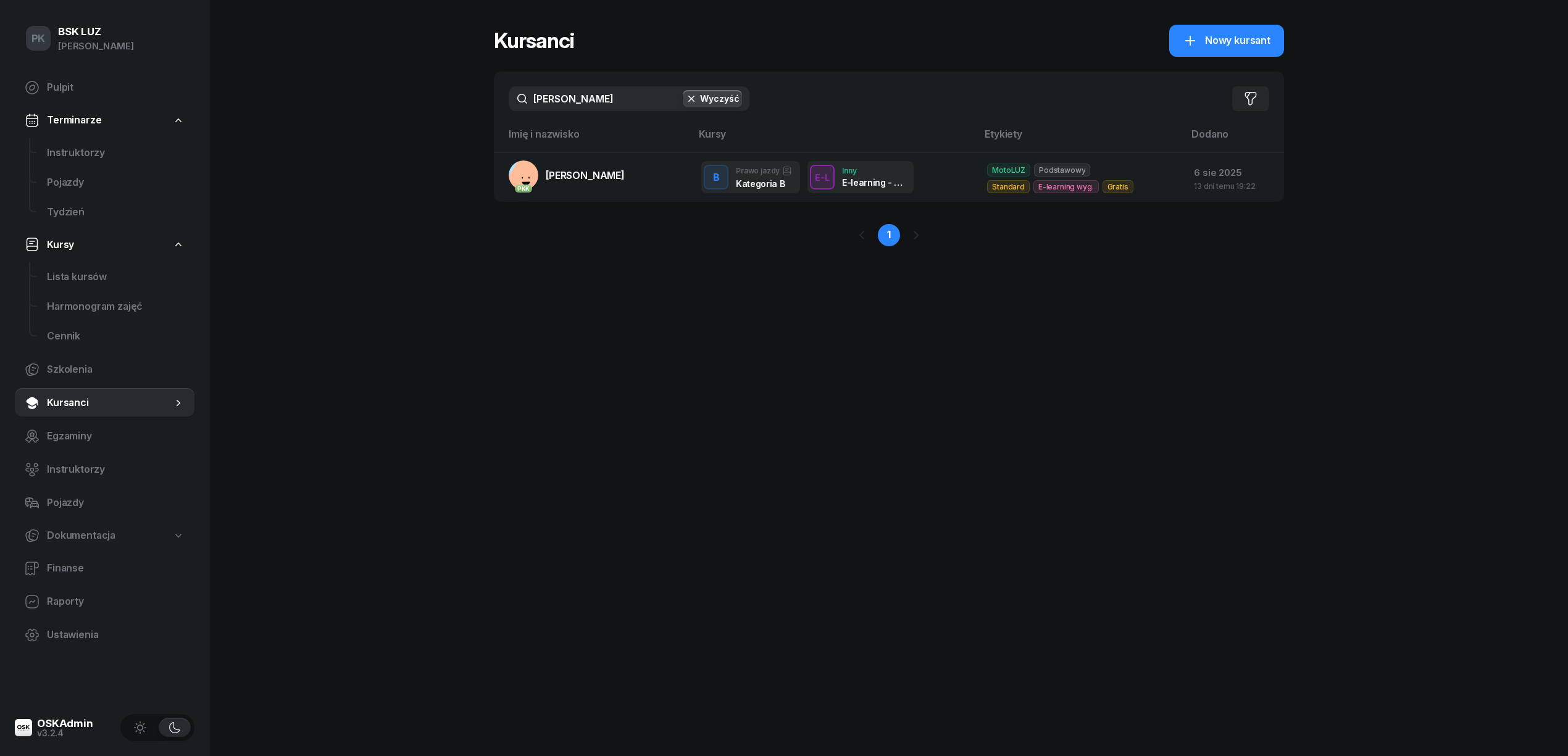
drag, startPoint x: 579, startPoint y: 100, endPoint x: 438, endPoint y: 102, distance: 141.0
click at [438, 102] on div "PK BSK [PERSON_NAME] Pulpit Terminarze Instruktorzy Pojazdy Tydzień Kursy Lista…" at bounding box center [784, 378] width 1568 height 756
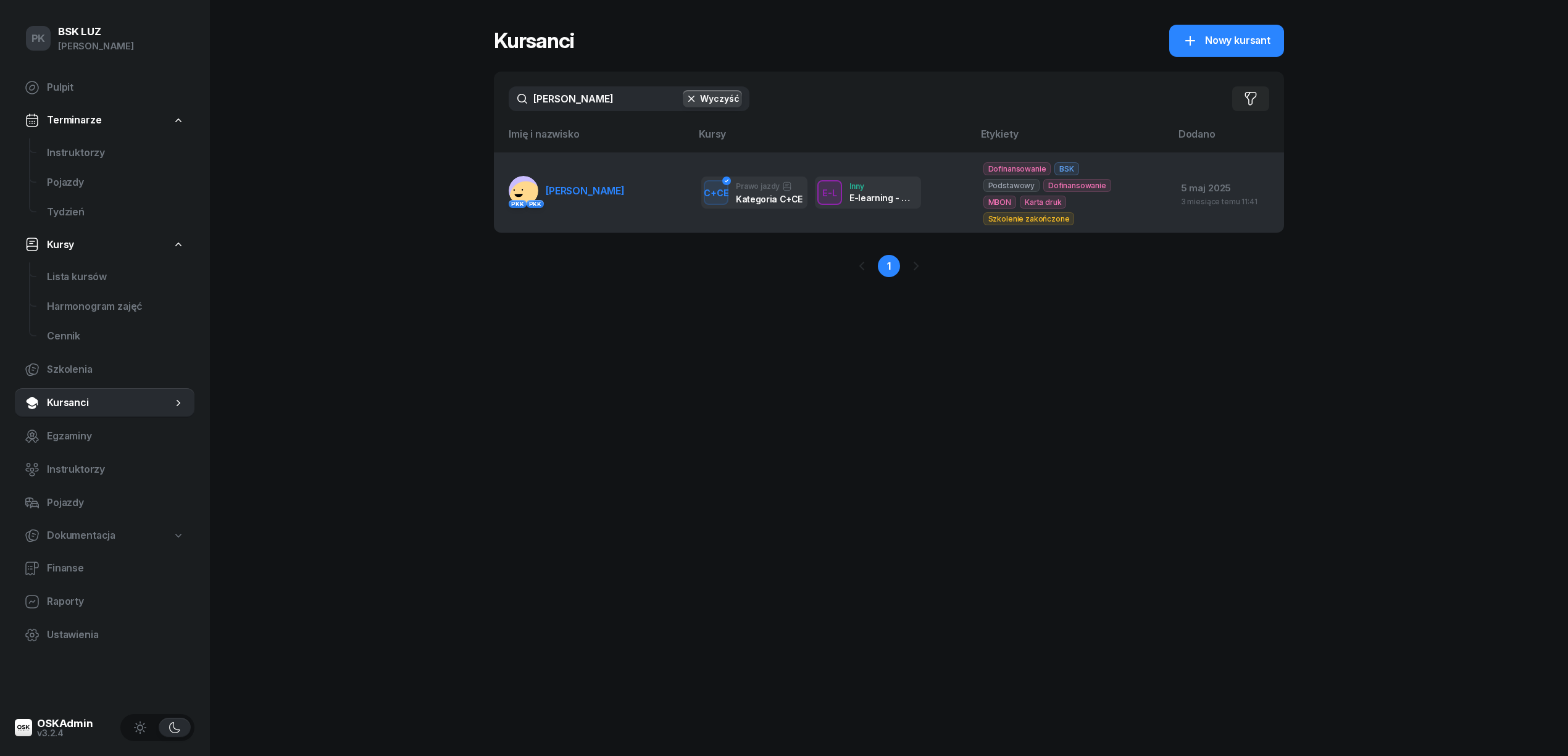
type input "[PERSON_NAME]"
click at [593, 196] on span "[PERSON_NAME]" at bounding box center [585, 190] width 79 height 12
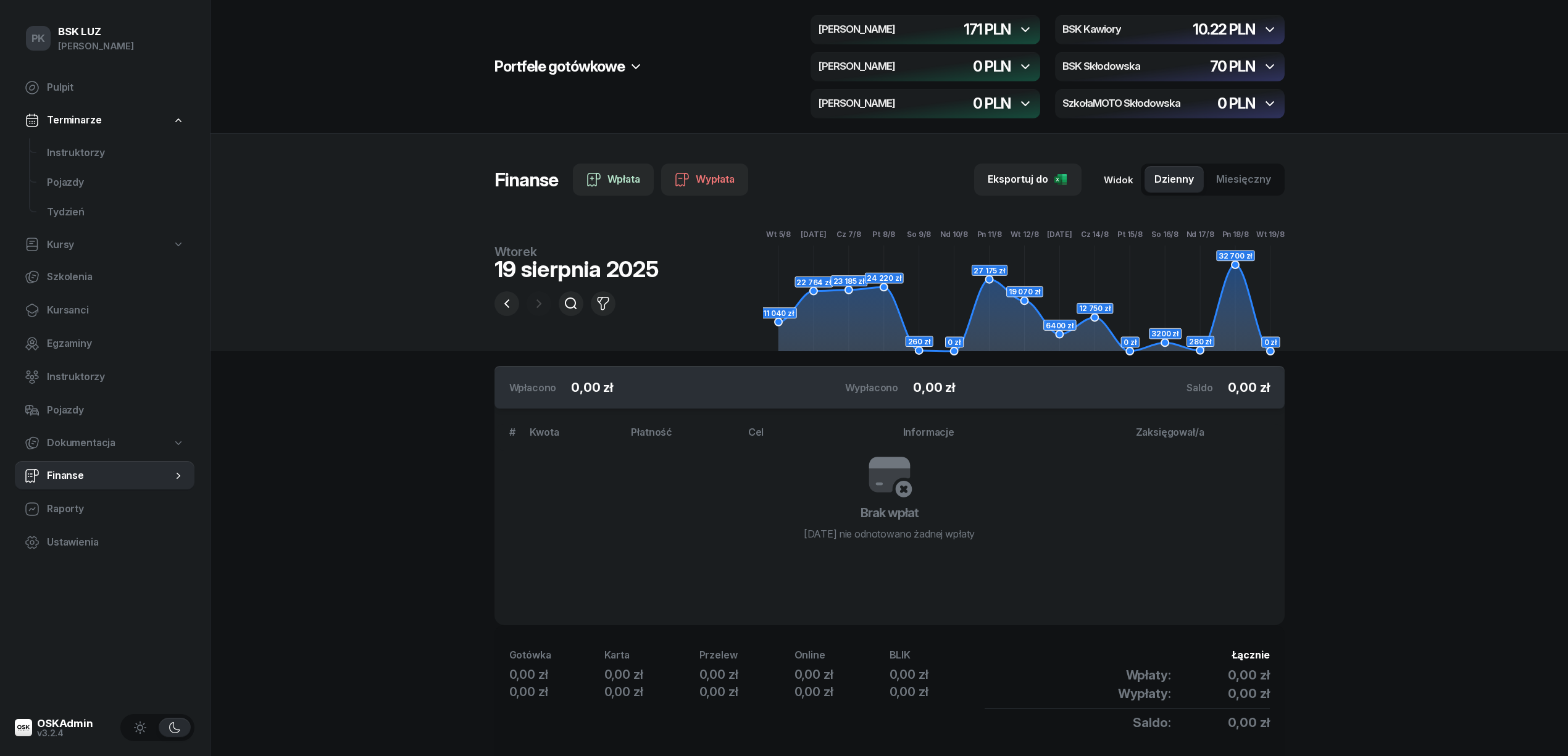
click at [67, 474] on span "Finanse" at bounding box center [109, 476] width 125 height 16
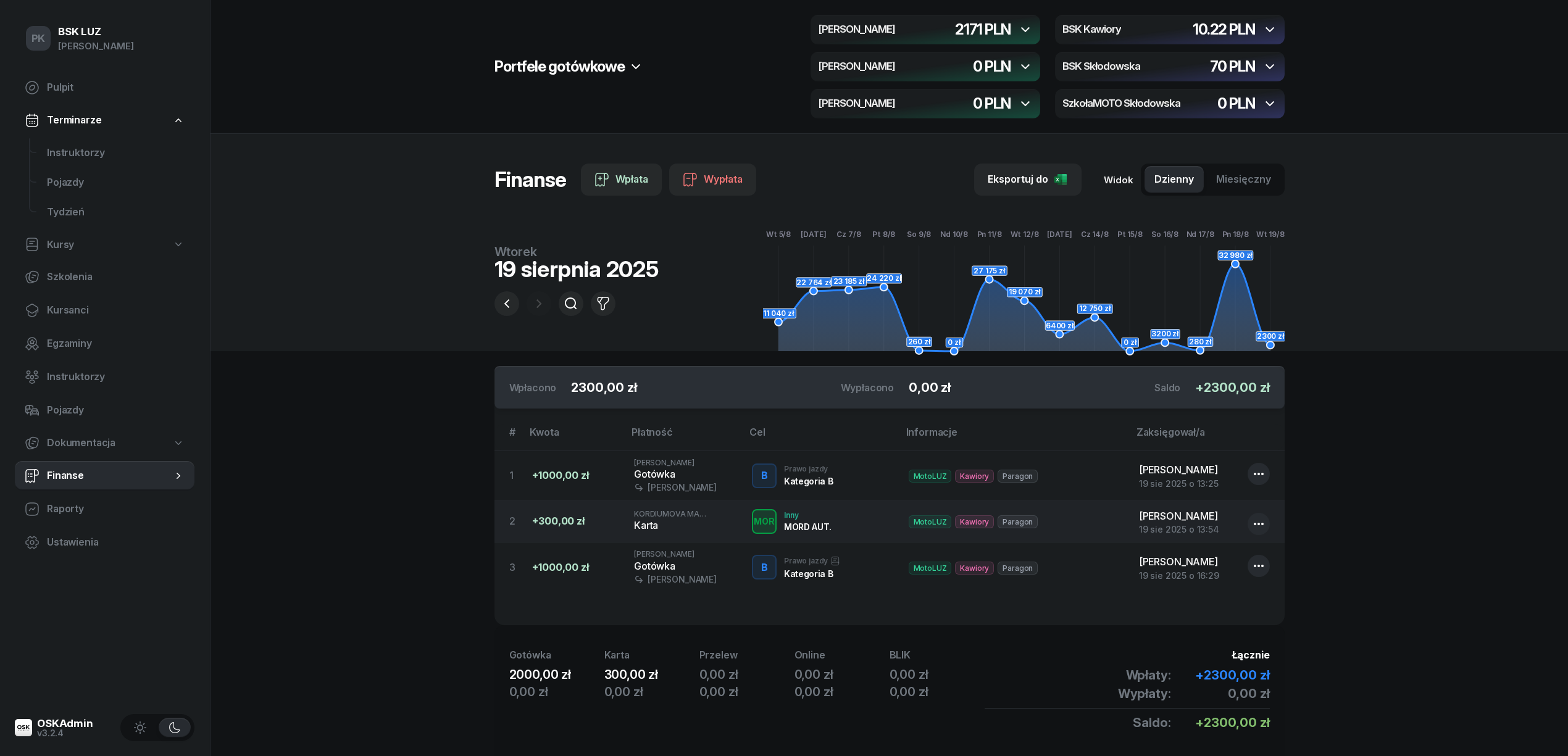
click at [1003, 28] on div "2171 PLN" at bounding box center [983, 29] width 55 height 15
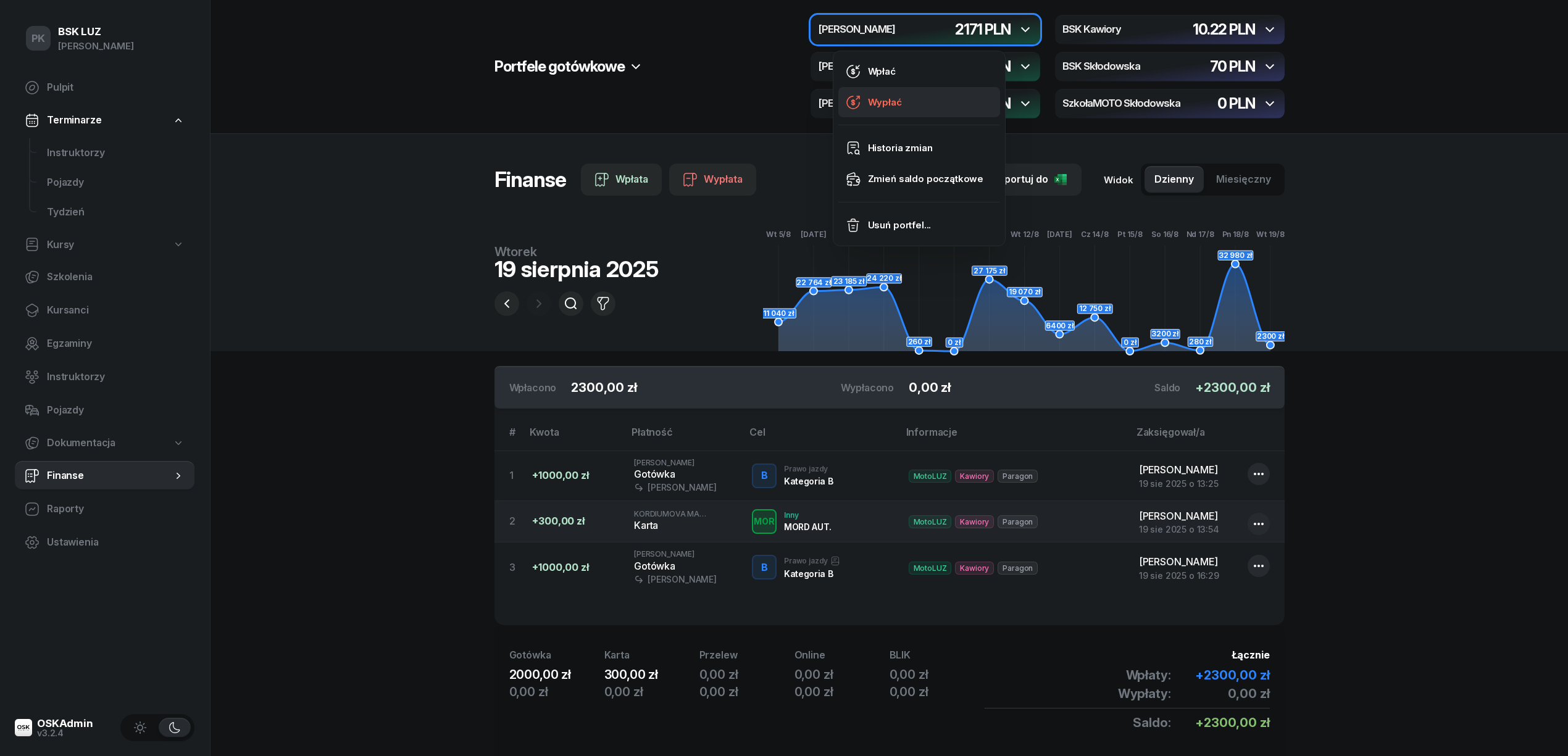
click at [924, 108] on link "Wypłać" at bounding box center [920, 103] width 162 height 31
select select "18"
select select "26"
select select "67eb9ff40a04ba7908a5e502"
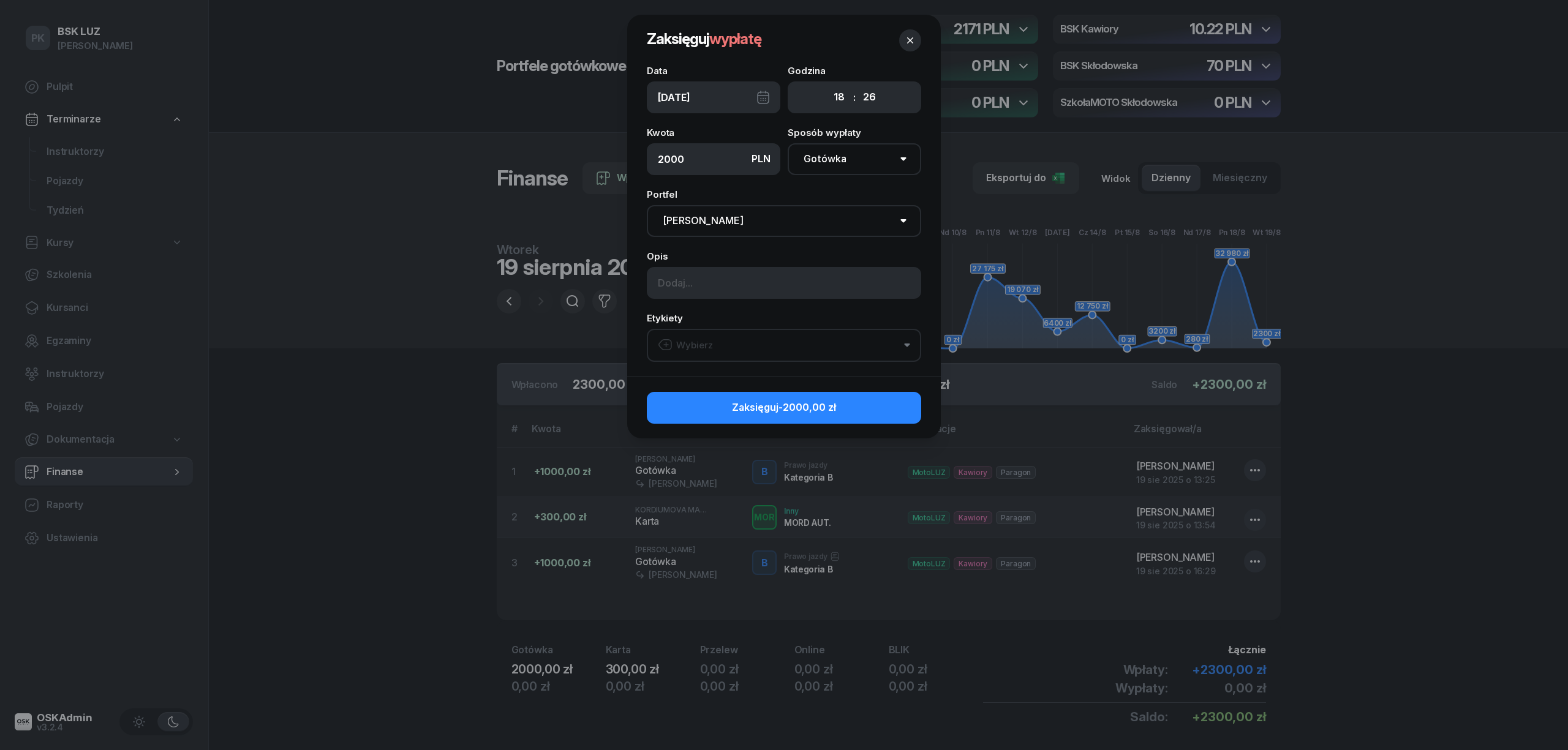
type input "2000"
click at [734, 290] on input at bounding box center [784, 283] width 275 height 32
type input "[PERSON_NAME] zabrał do Pani Ireny"
click at [729, 359] on button "Wybierz" at bounding box center [784, 344] width 275 height 33
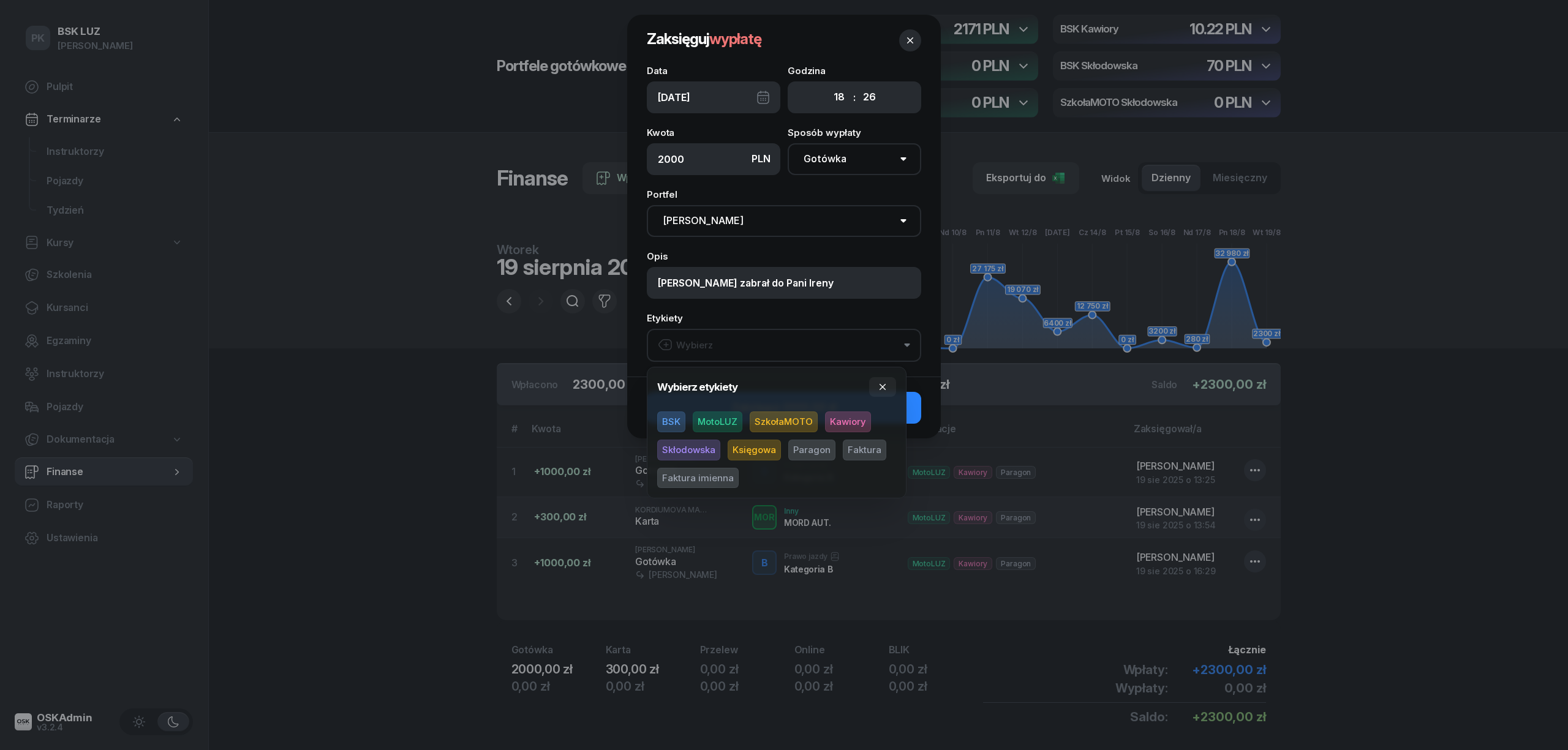
click at [733, 417] on span "MotoLUZ" at bounding box center [717, 422] width 50 height 21
click at [855, 425] on span "Kawiory" at bounding box center [847, 422] width 46 height 21
click at [880, 383] on icon "button" at bounding box center [883, 387] width 10 height 10
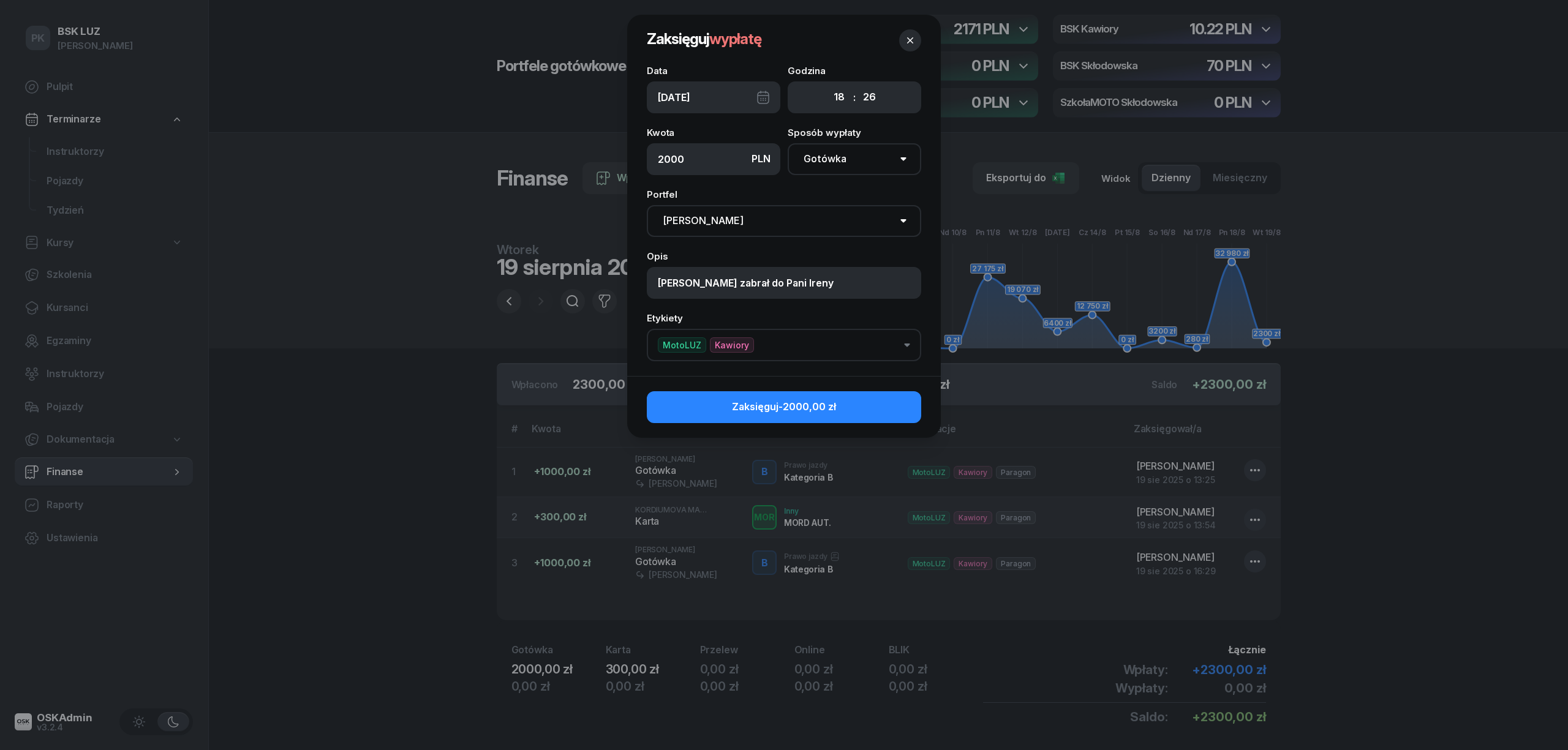
drag, startPoint x: 880, startPoint y: 393, endPoint x: 880, endPoint y: 399, distance: 6.0
click at [880, 394] on button "Zaksięguj -2000,00 zł" at bounding box center [784, 407] width 275 height 32
